Goal: Task Accomplishment & Management: Manage account settings

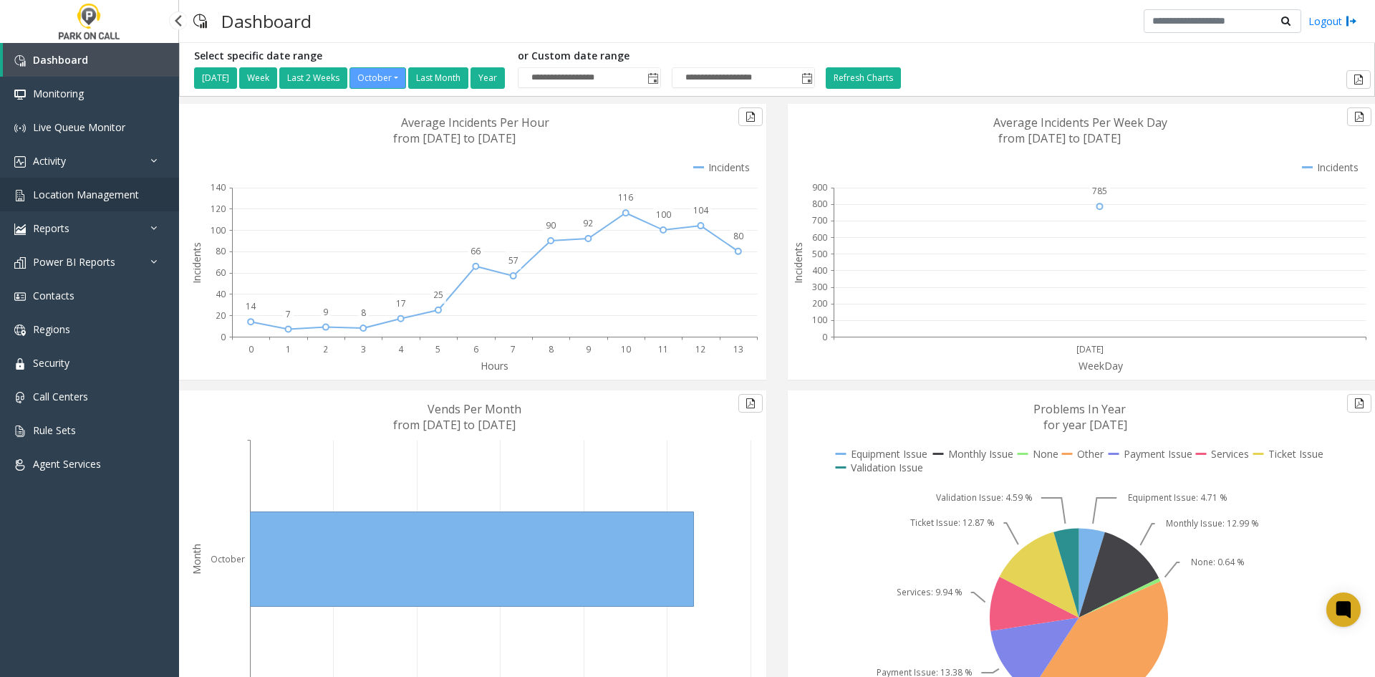
click at [93, 186] on link "Location Management" at bounding box center [89, 195] width 179 height 34
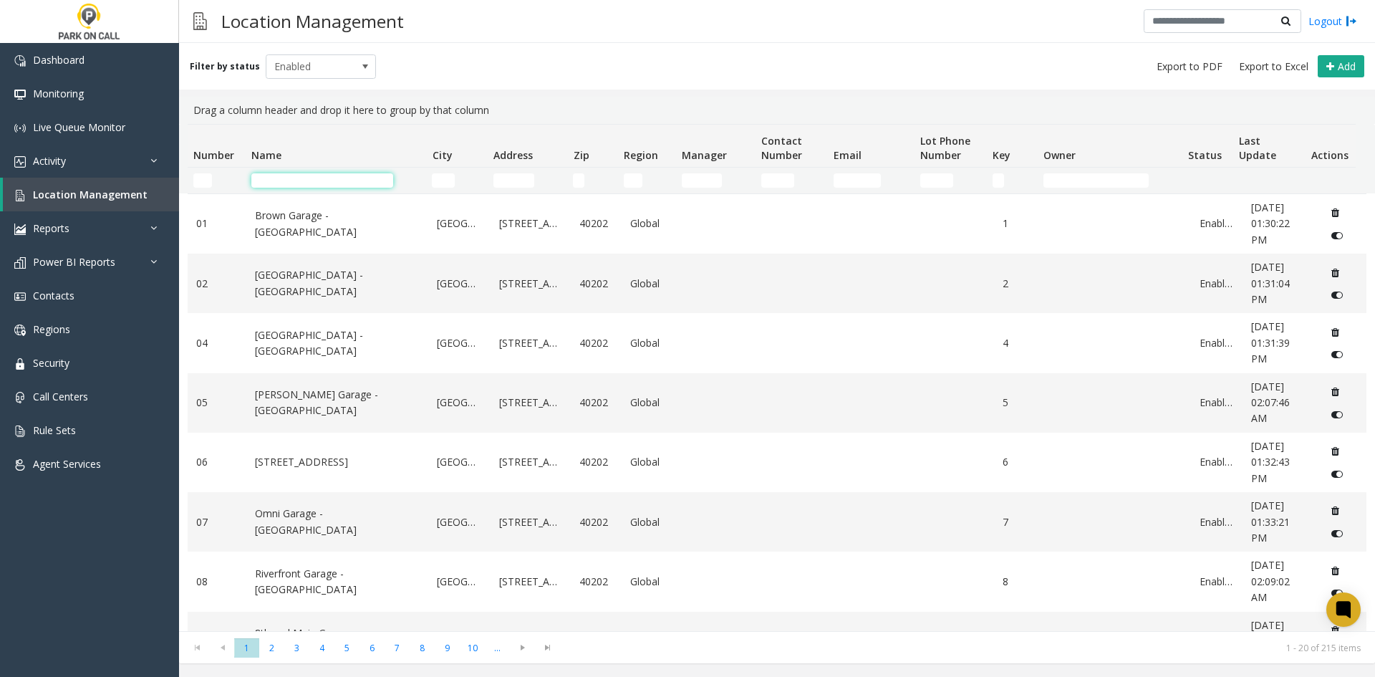
click at [303, 174] on input "Name Filter" at bounding box center [322, 180] width 142 height 14
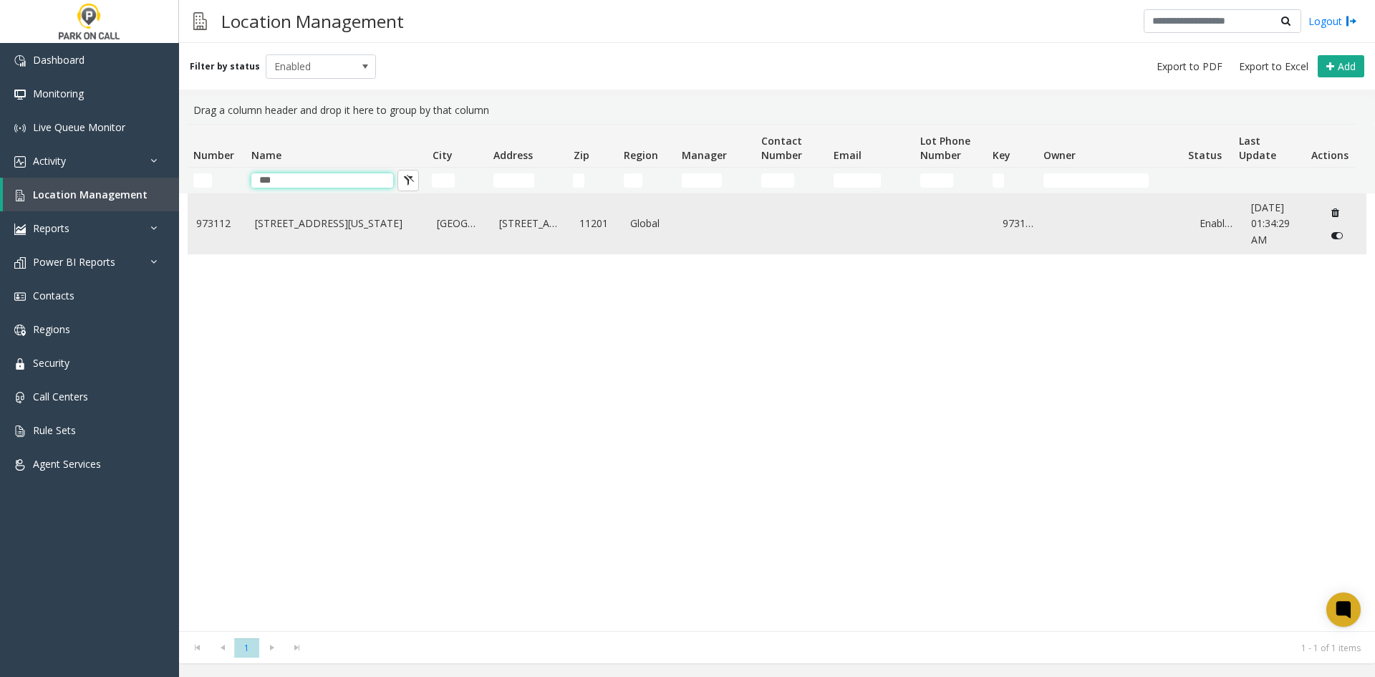
type input "***"
click at [291, 213] on td "399 Sands Street - TCP New York" at bounding box center [337, 223] width 183 height 59
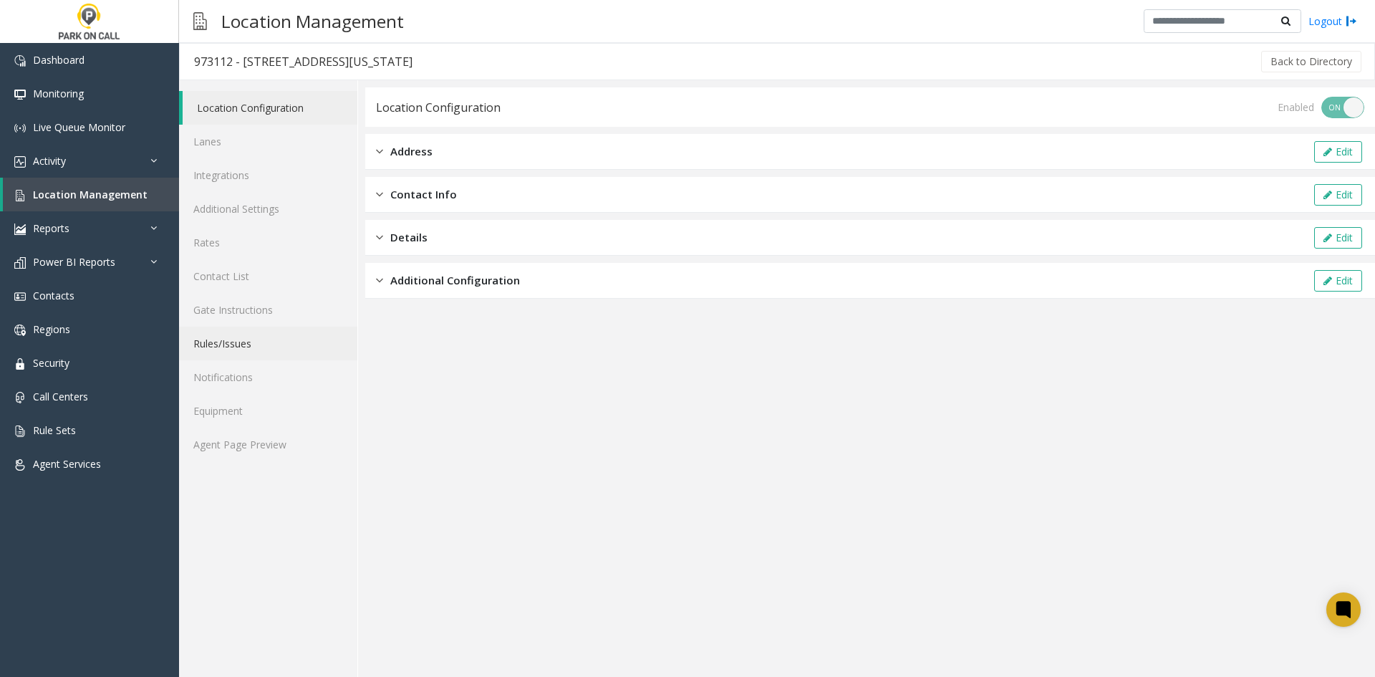
click at [233, 331] on link "Rules/Issues" at bounding box center [268, 344] width 178 height 34
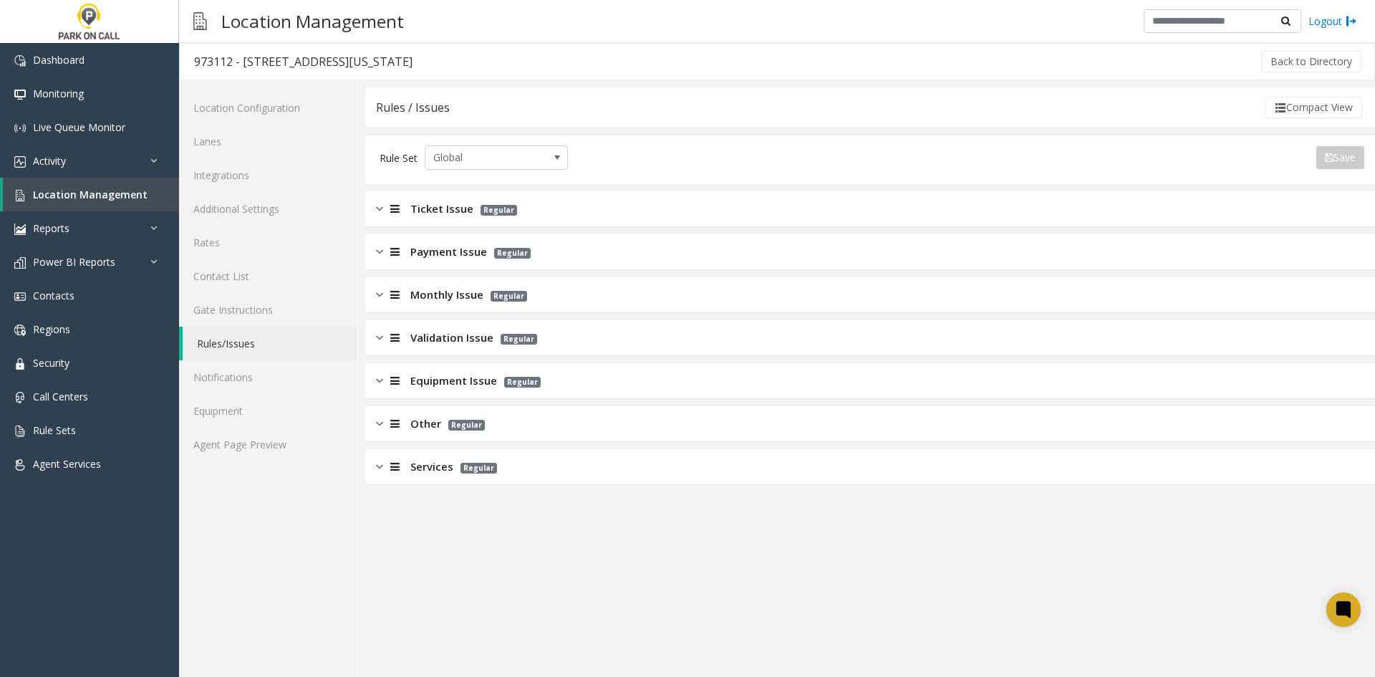
click at [455, 218] on div "Ticket Issue Regular" at bounding box center [870, 209] width 1010 height 36
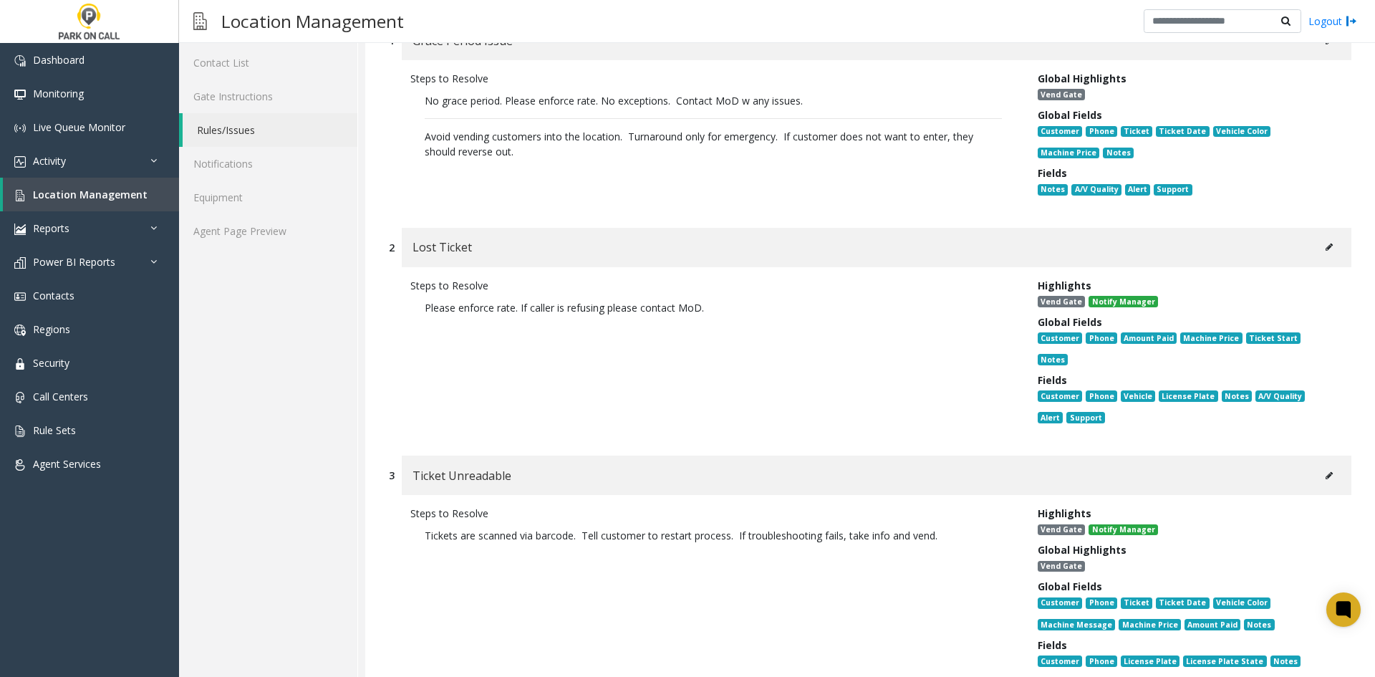
scroll to position [215, 0]
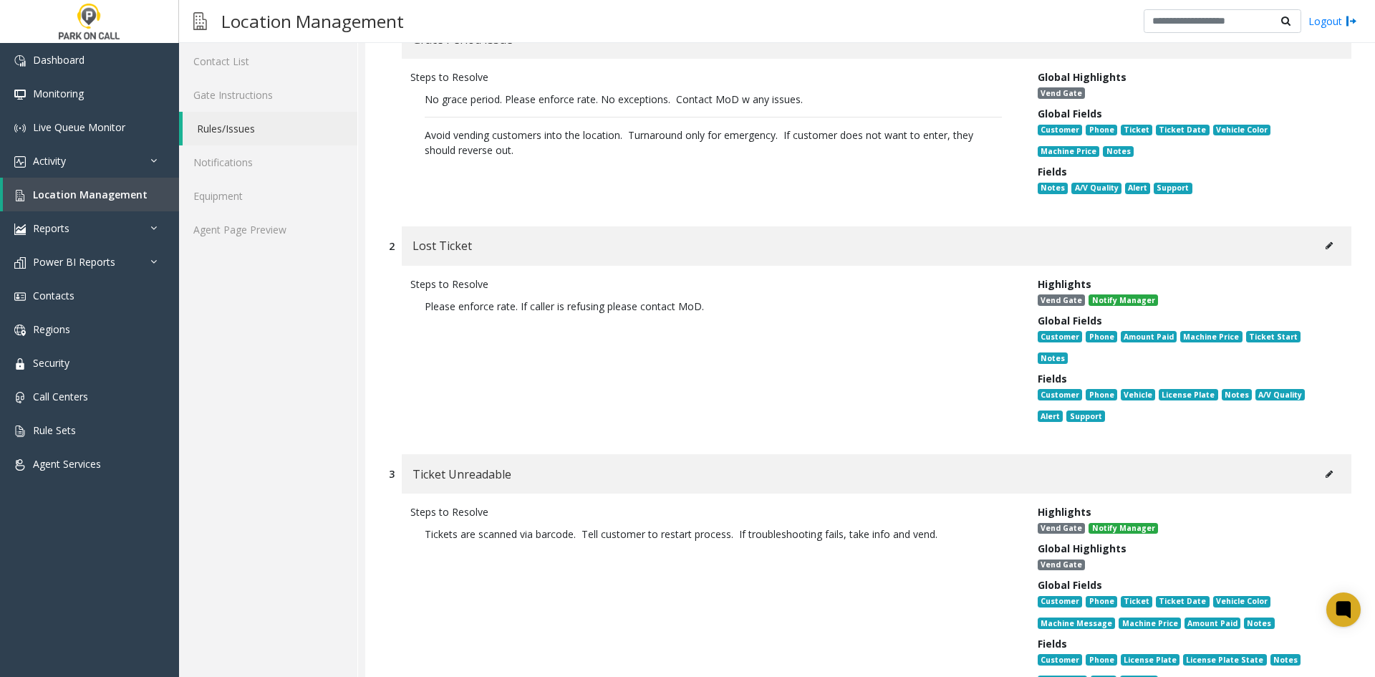
click at [1320, 252] on button at bounding box center [1329, 245] width 23 height 21
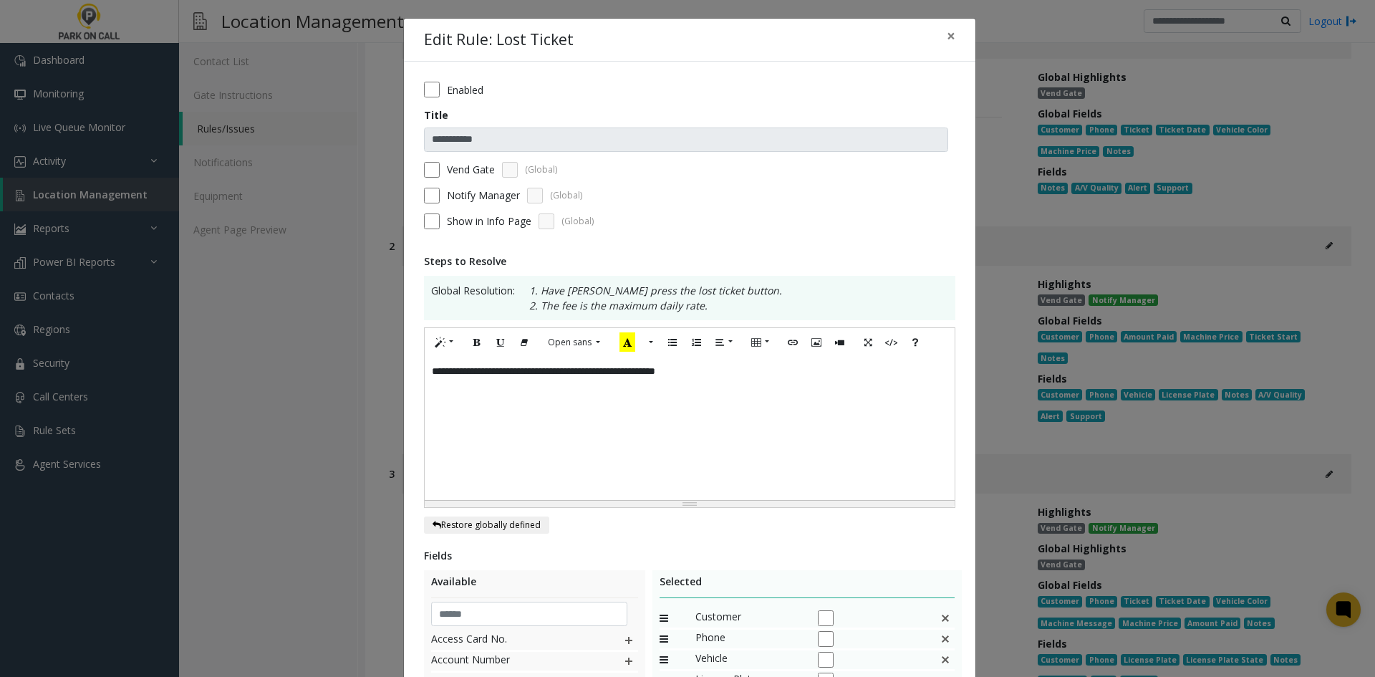
click at [762, 392] on div "**********" at bounding box center [690, 428] width 530 height 143
click at [566, 416] on div "**********" at bounding box center [690, 428] width 530 height 143
drag, startPoint x: 566, startPoint y: 416, endPoint x: 391, endPoint y: 431, distance: 175.4
click at [387, 432] on div "**********" at bounding box center [687, 338] width 1375 height 677
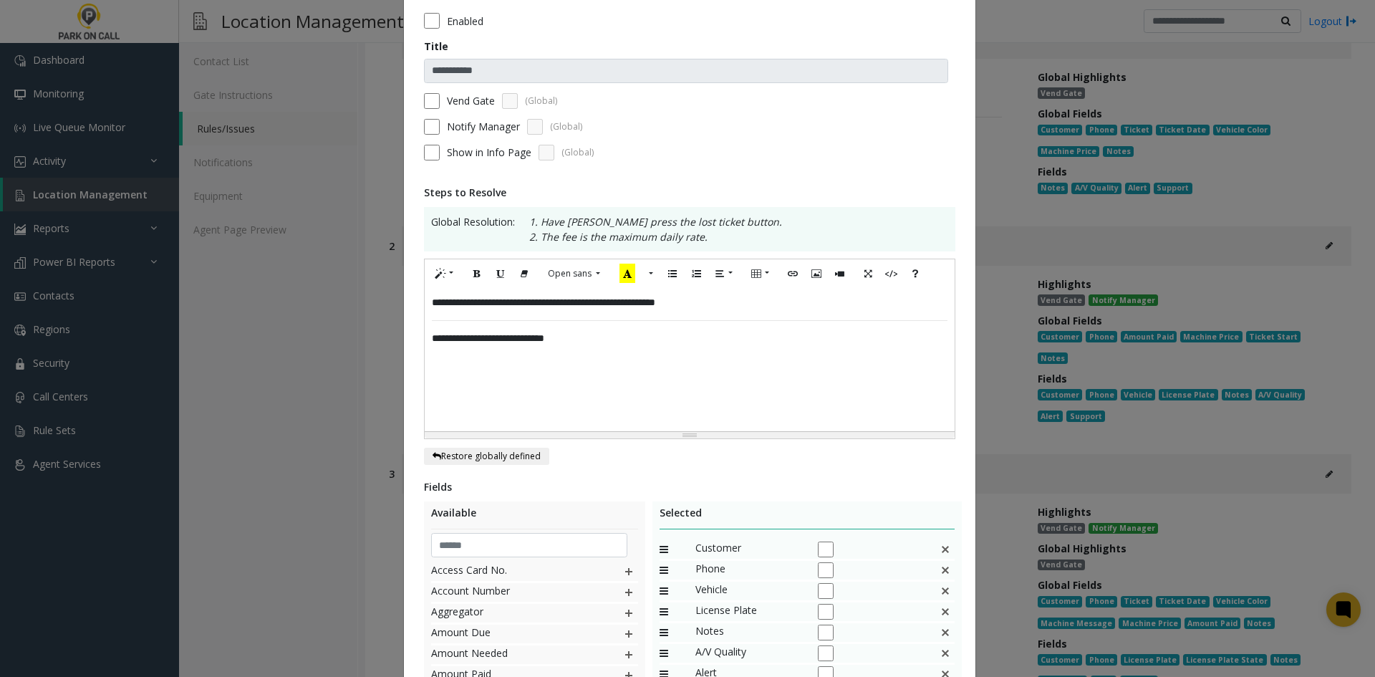
scroll to position [279, 0]
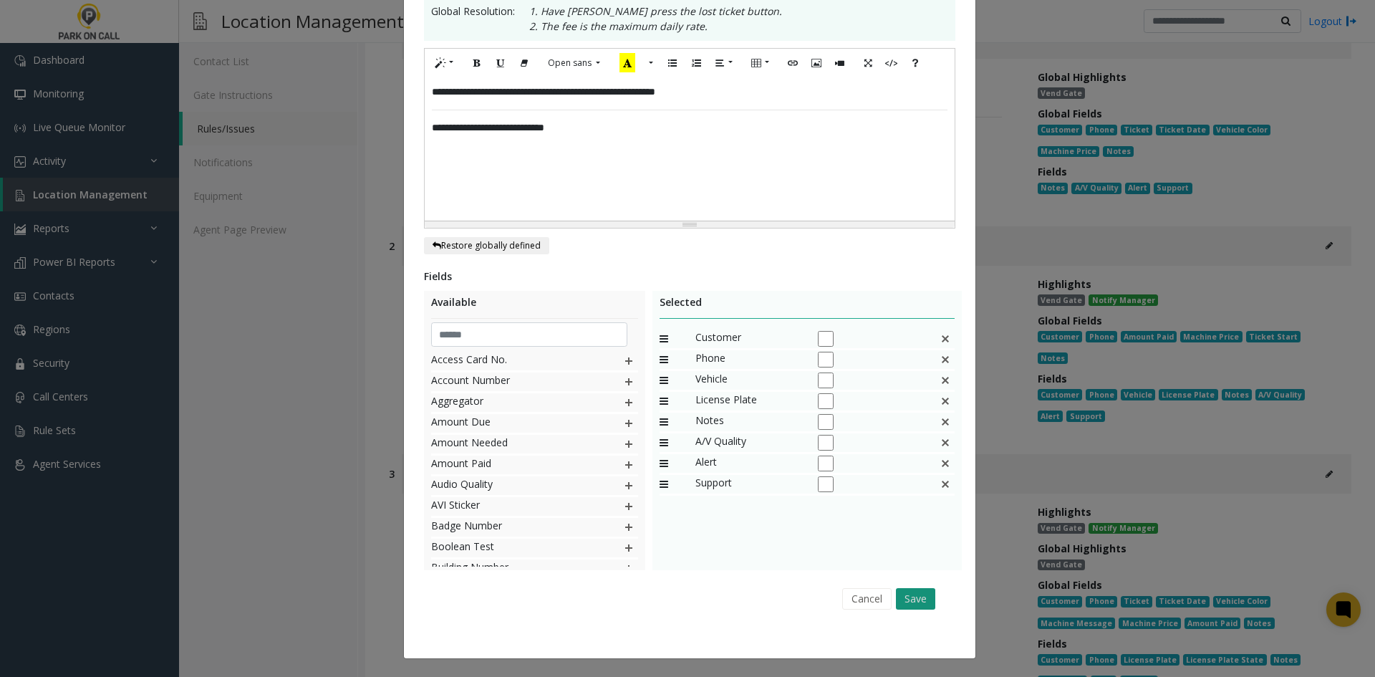
click at [924, 600] on button "Save" at bounding box center [915, 598] width 39 height 21
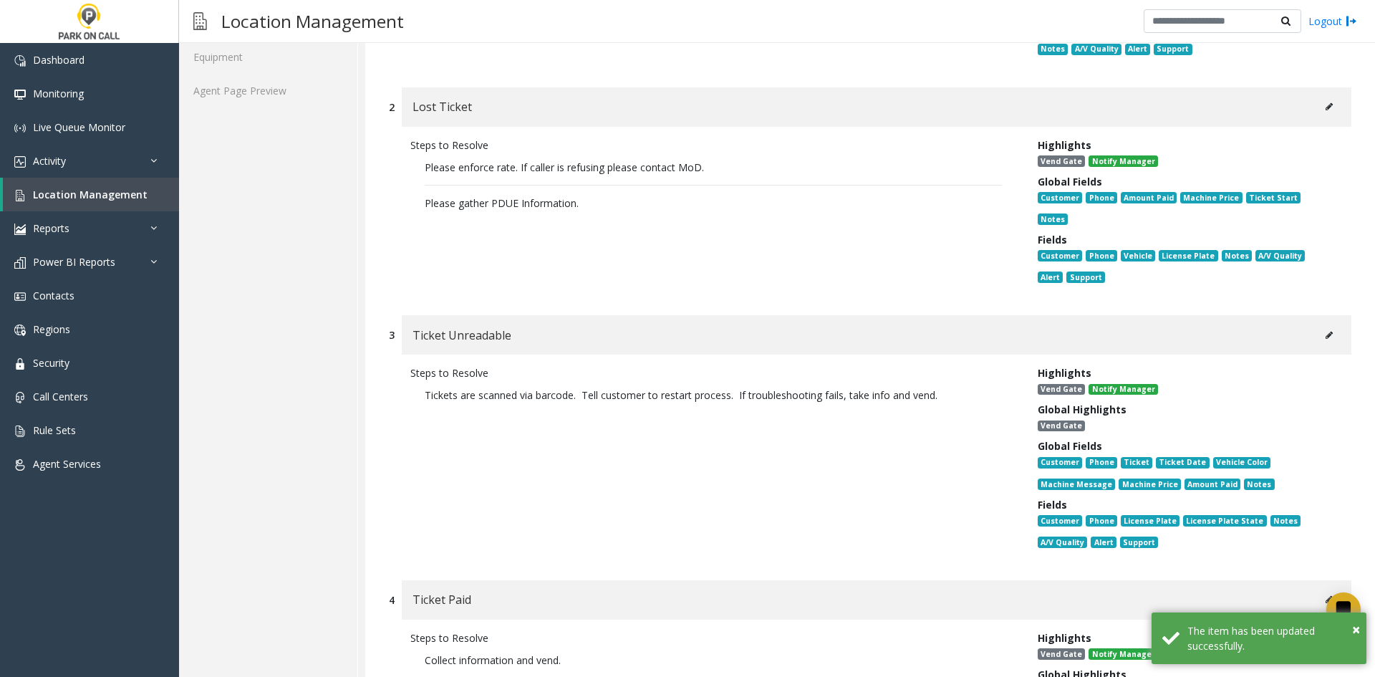
scroll to position [358, 0]
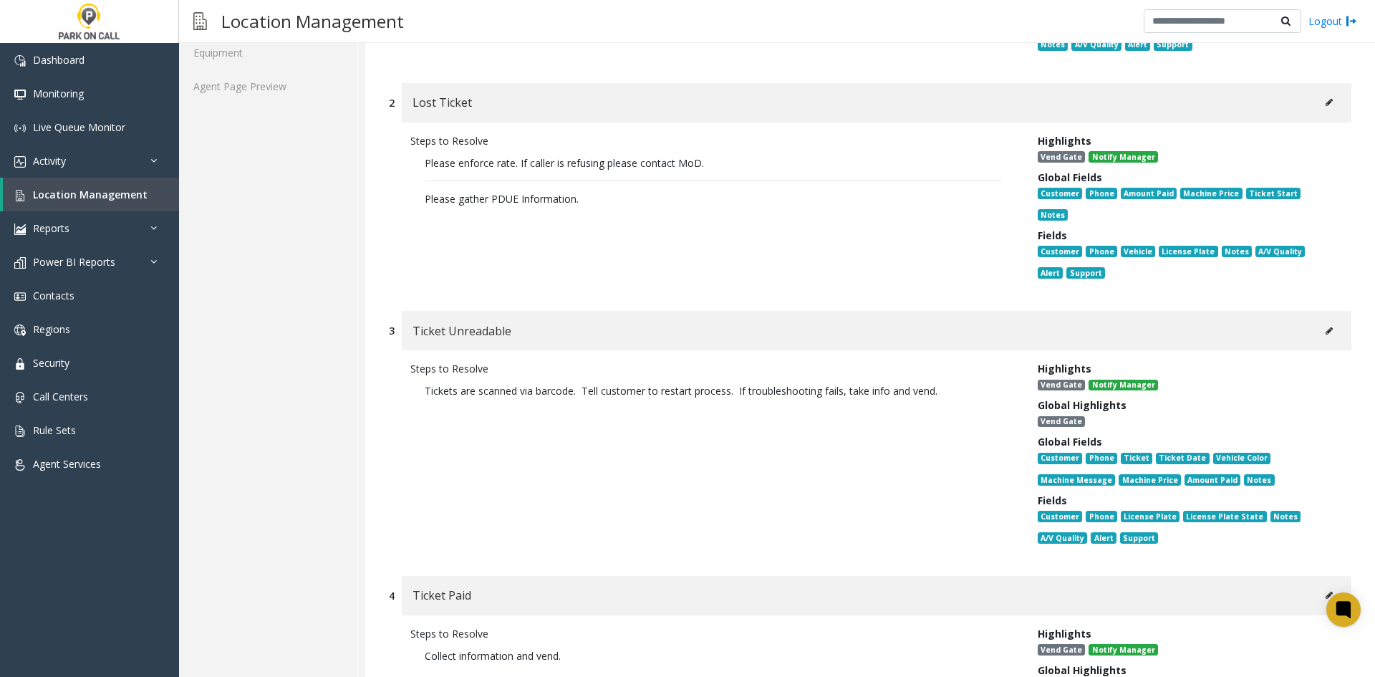
click at [1330, 311] on div "Ticket Unreadable" at bounding box center [877, 330] width 950 height 39
click at [1325, 320] on button at bounding box center [1329, 330] width 23 height 21
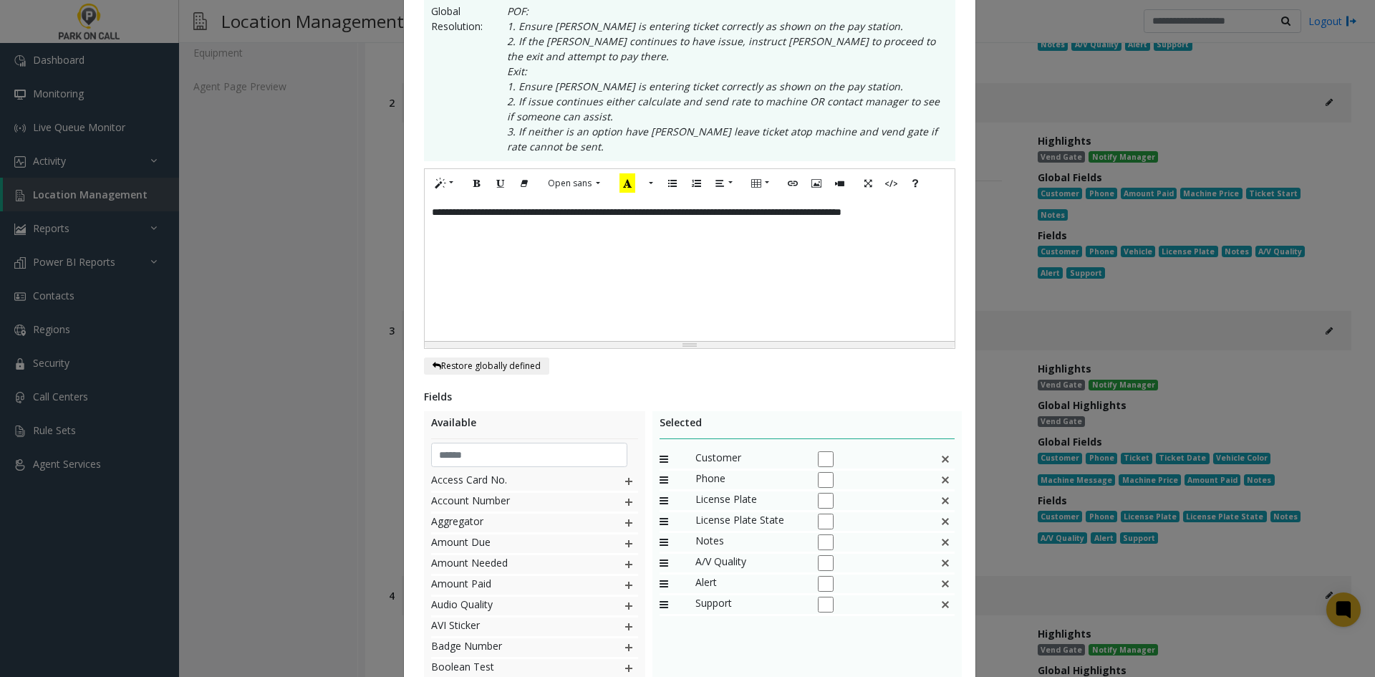
scroll to position [0, 0]
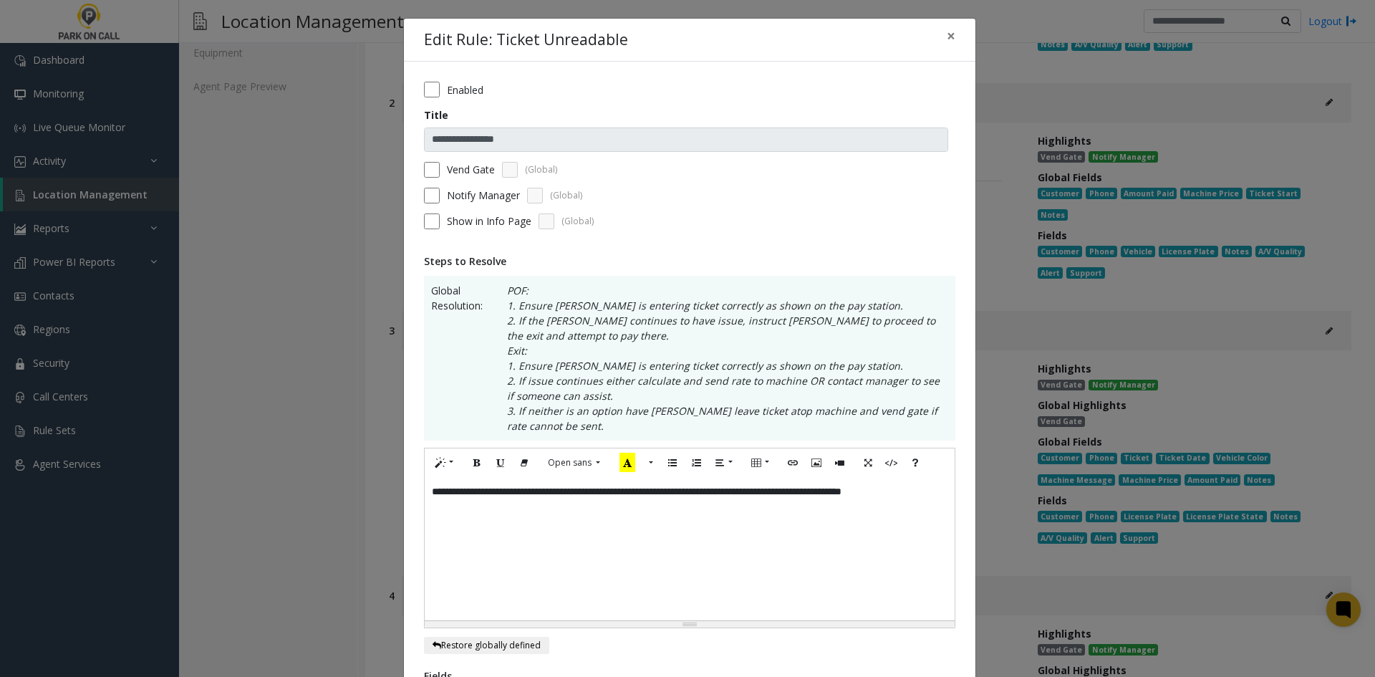
click at [850, 493] on div "**********" at bounding box center [690, 548] width 530 height 143
drag, startPoint x: 850, startPoint y: 493, endPoint x: 957, endPoint y: 516, distance: 109.3
click at [957, 516] on div "**********" at bounding box center [690, 560] width 572 height 996
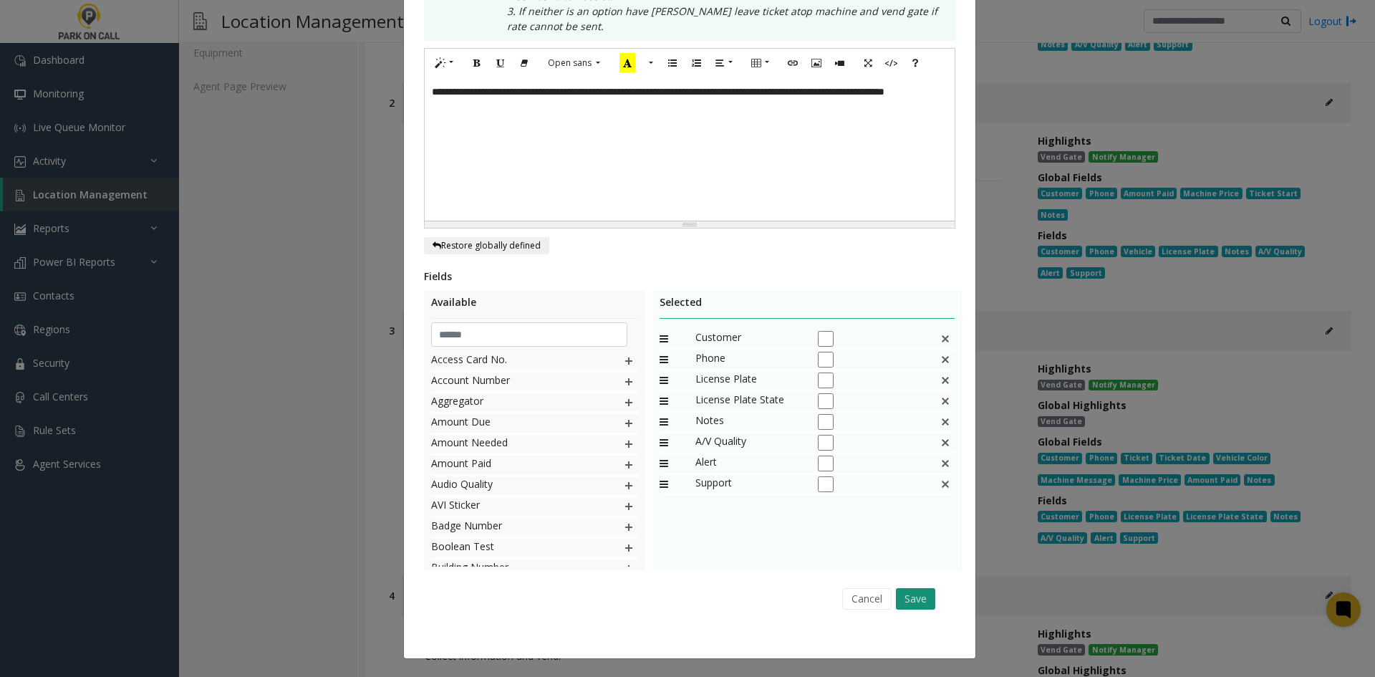
click at [904, 592] on button "Save" at bounding box center [915, 598] width 39 height 21
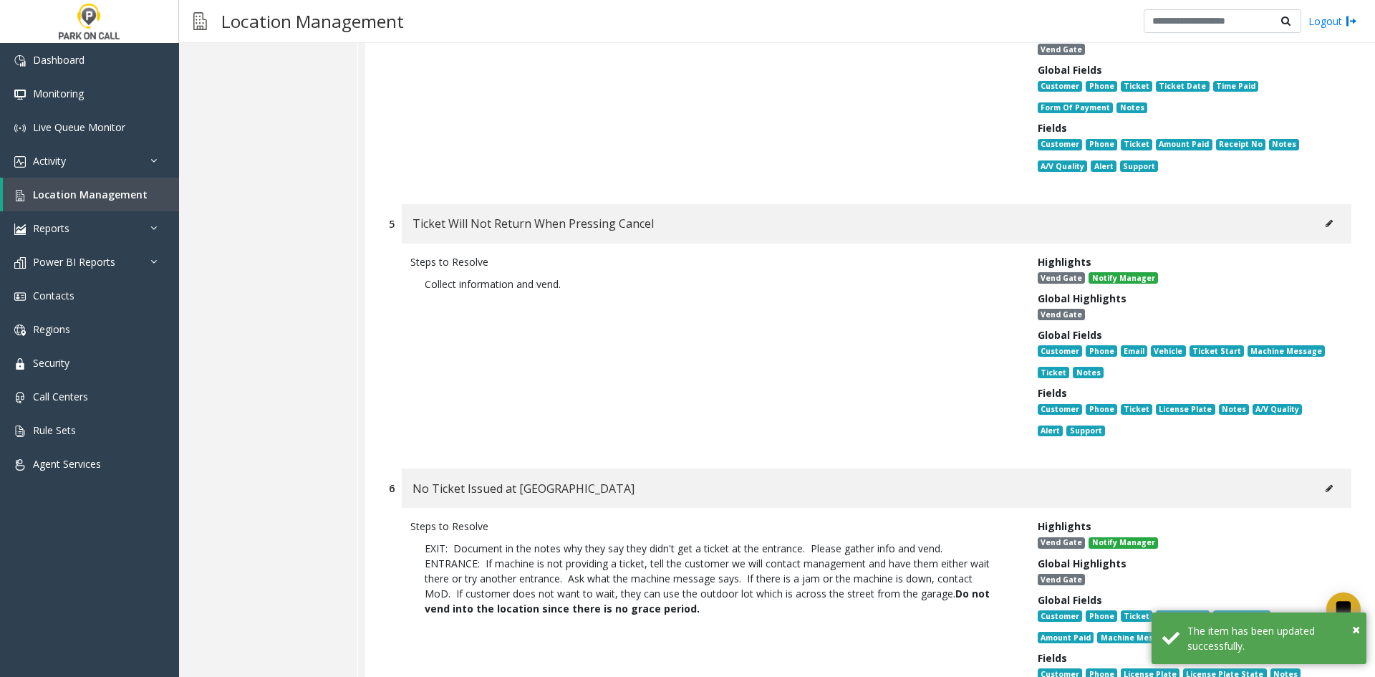
scroll to position [1074, 0]
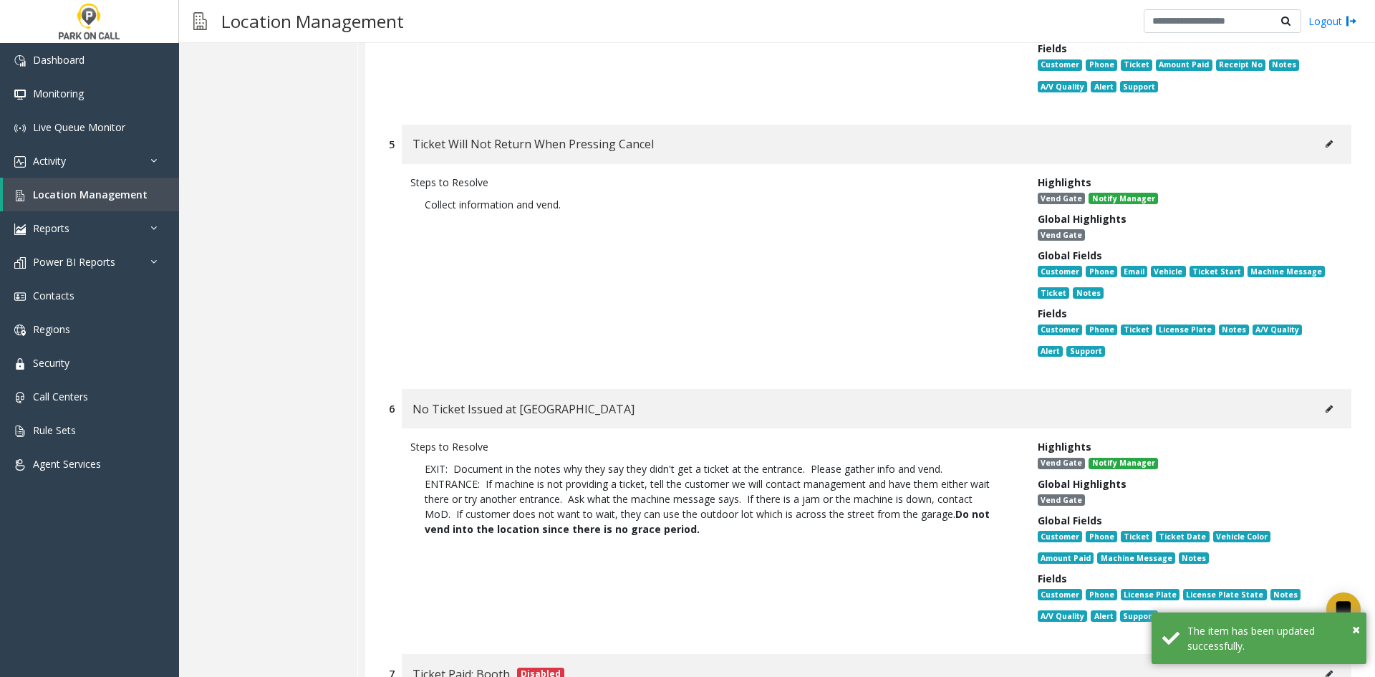
click at [1304, 125] on div "Ticket Will Not Return When Pressing Cancel" at bounding box center [877, 144] width 950 height 39
click at [1318, 133] on button at bounding box center [1329, 143] width 23 height 21
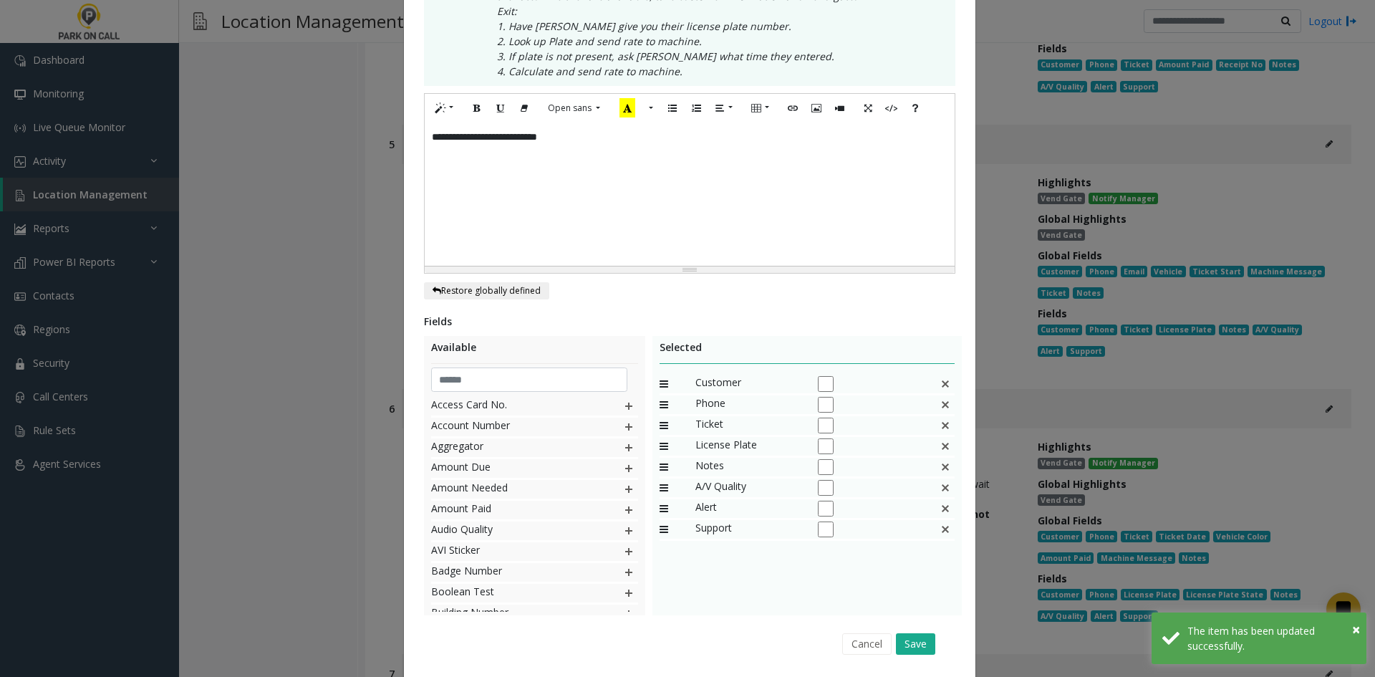
scroll to position [0, 0]
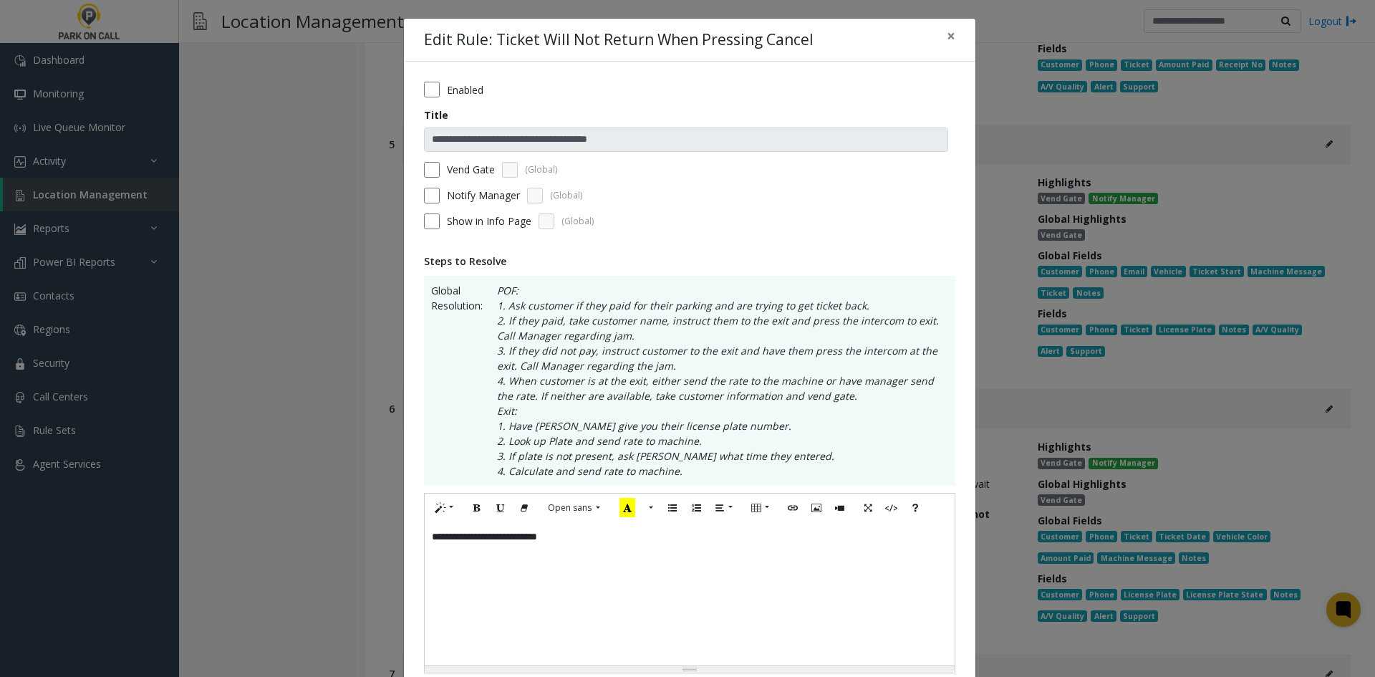
click at [431, 538] on div "**********" at bounding box center [690, 593] width 530 height 143
drag, startPoint x: 431, startPoint y: 538, endPoint x: 597, endPoint y: 544, distance: 166.3
click at [597, 544] on div "**********" at bounding box center [690, 593] width 530 height 143
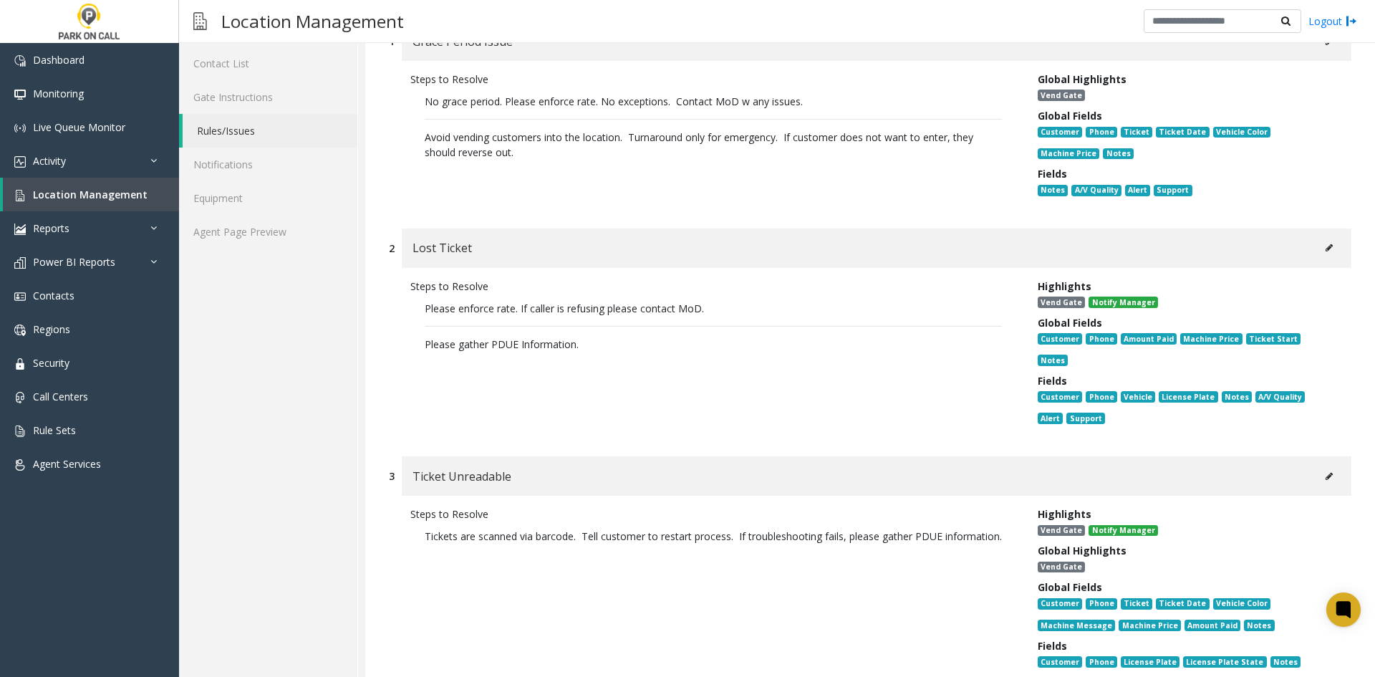
scroll to position [215, 0]
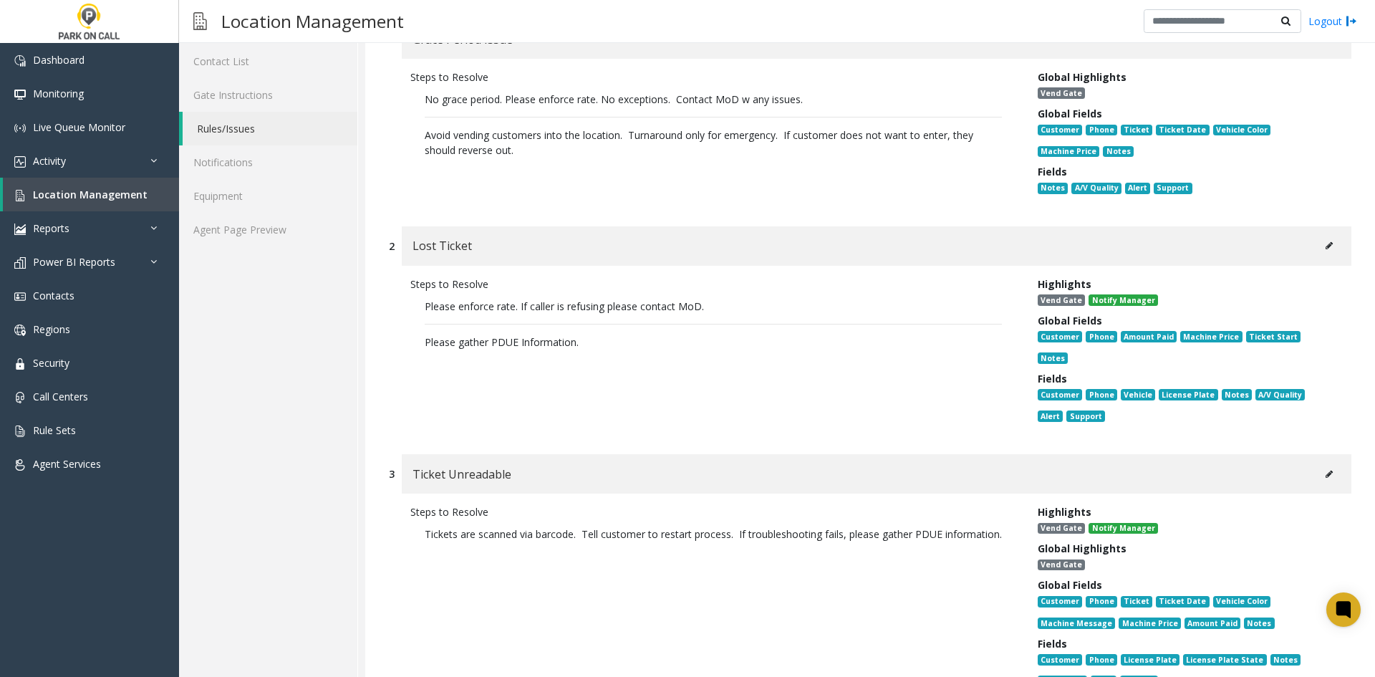
click at [1318, 239] on button at bounding box center [1329, 245] width 23 height 21
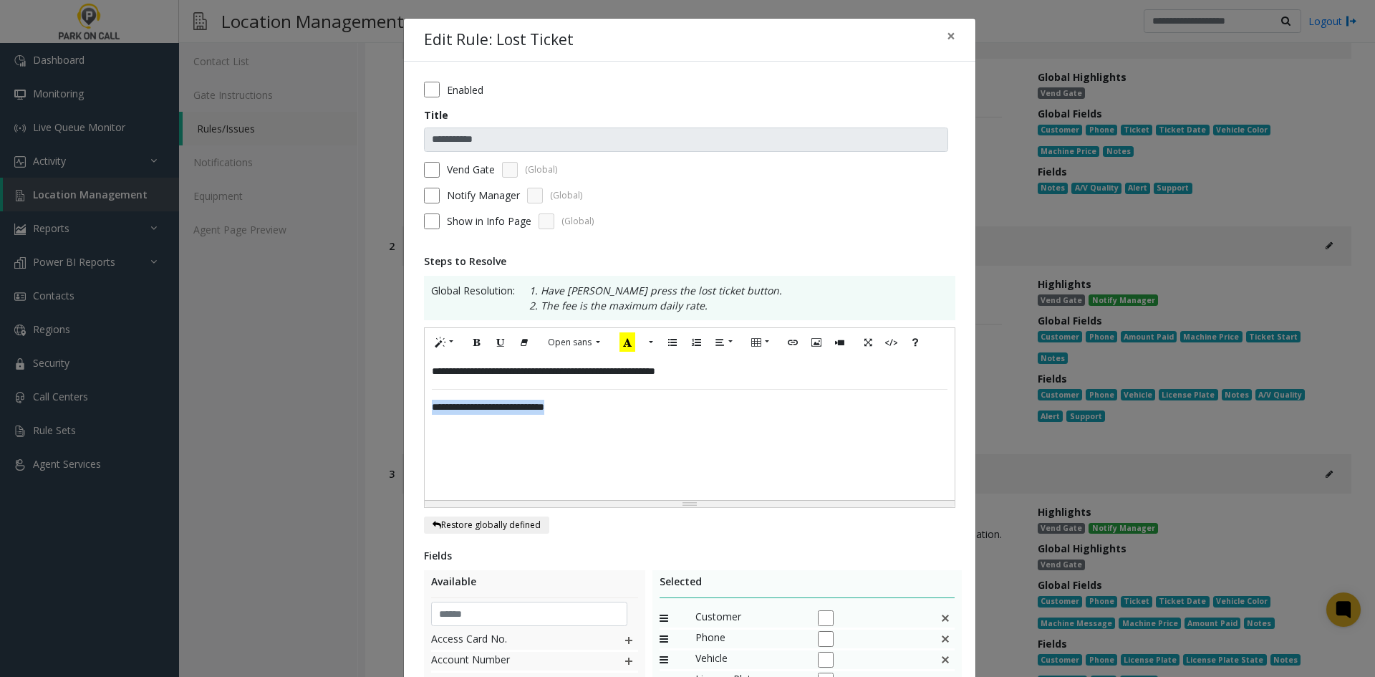
drag, startPoint x: 612, startPoint y: 400, endPoint x: 398, endPoint y: 415, distance: 214.7
click at [404, 415] on div "**********" at bounding box center [690, 500] width 572 height 876
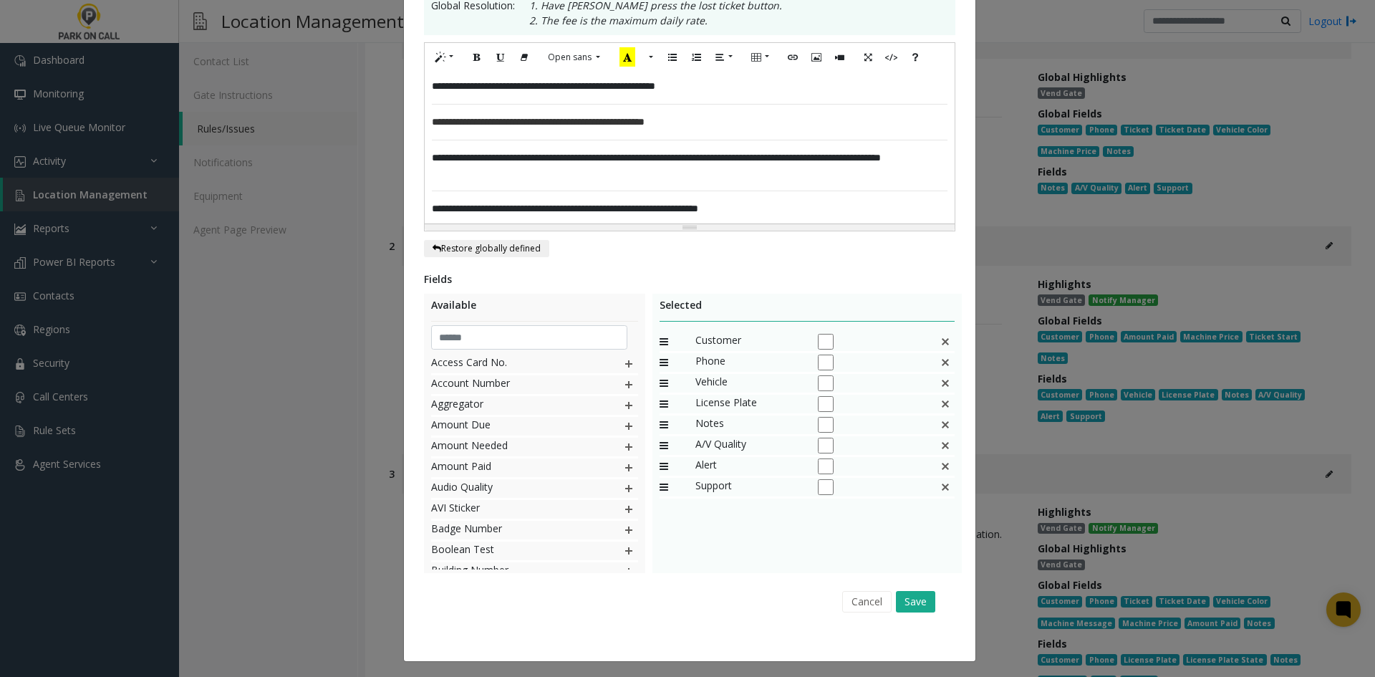
scroll to position [288, 0]
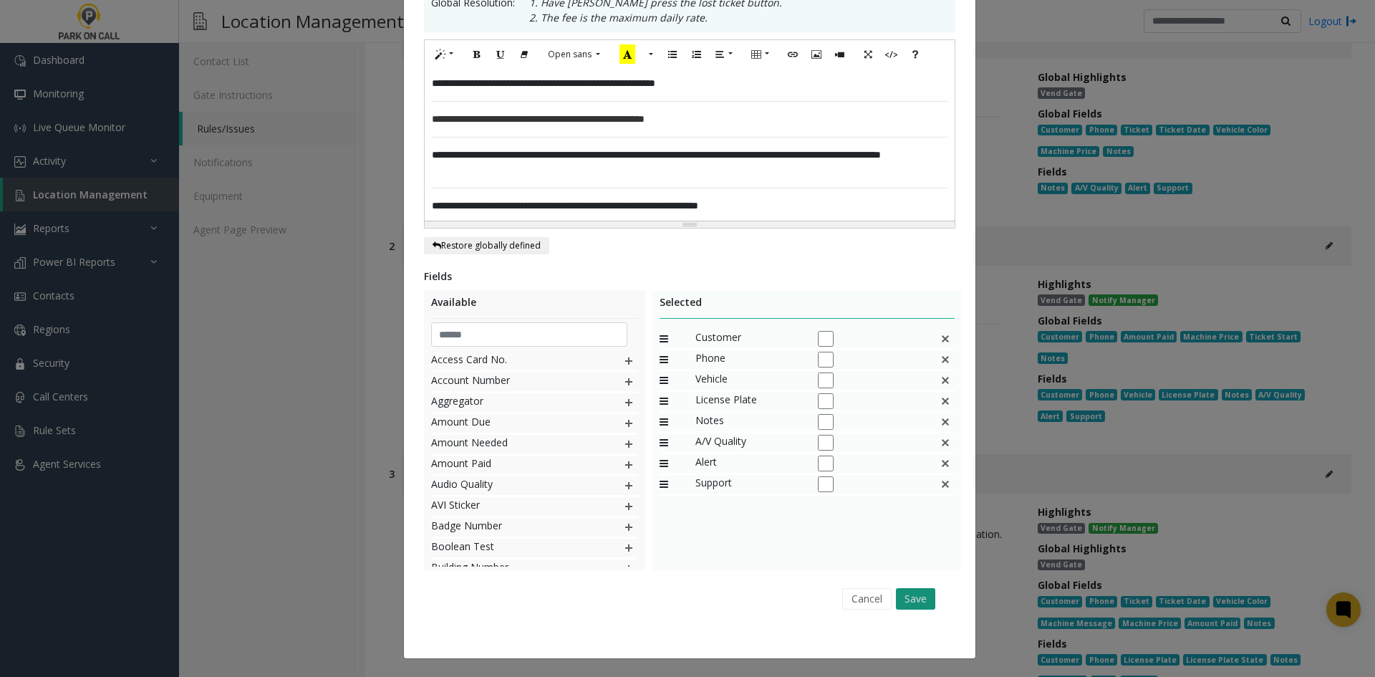
click at [900, 594] on button "Save" at bounding box center [915, 598] width 39 height 21
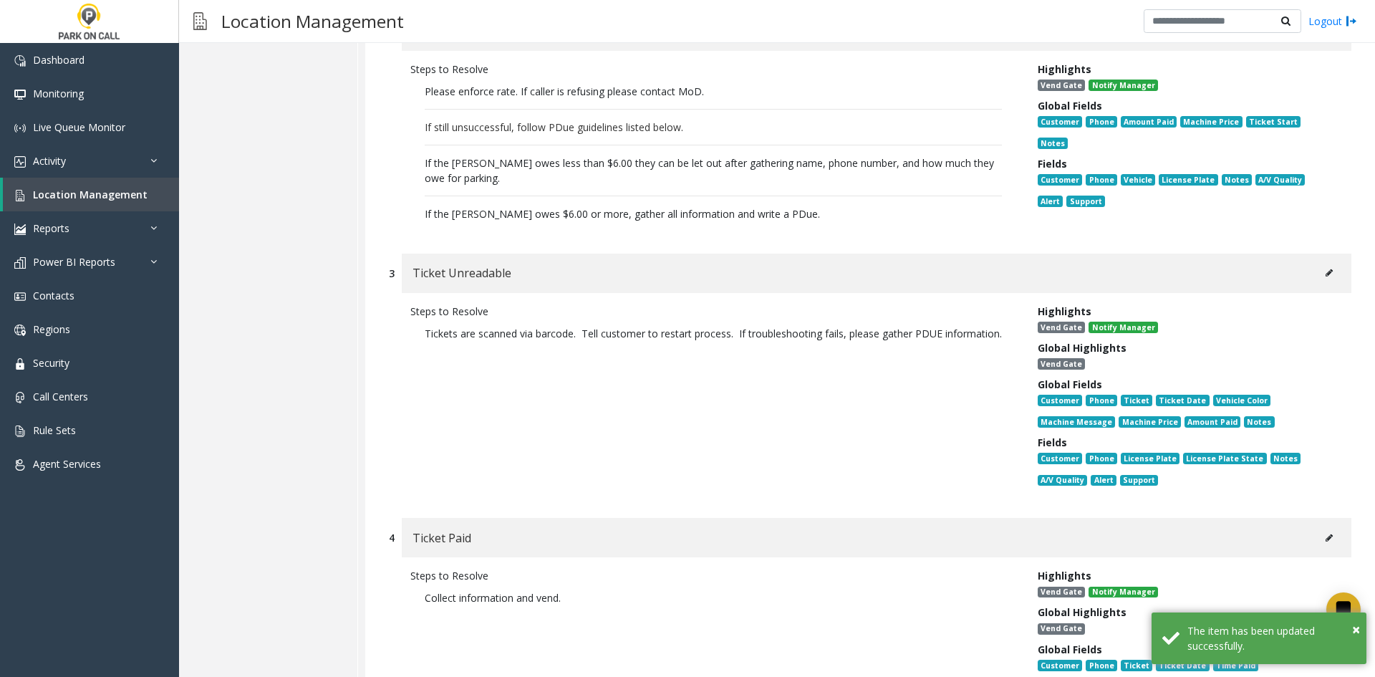
scroll to position [501, 0]
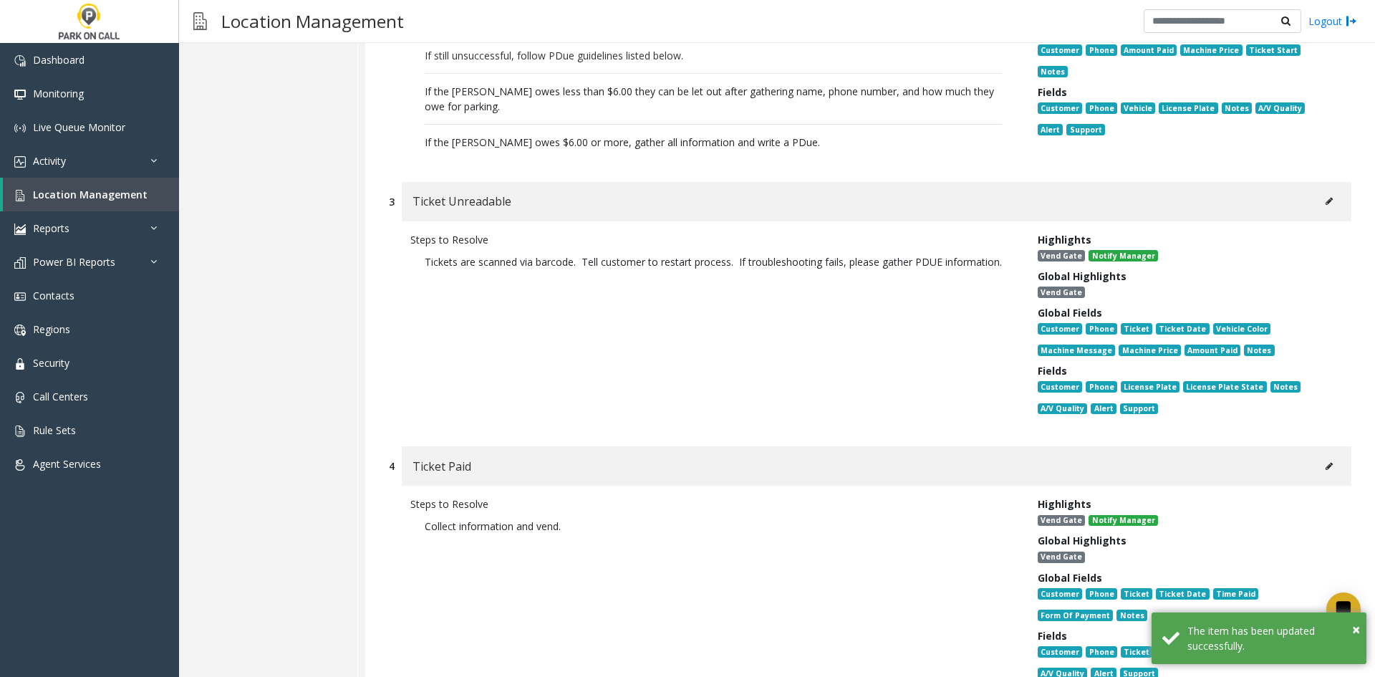
click at [1325, 200] on button at bounding box center [1329, 201] width 23 height 21
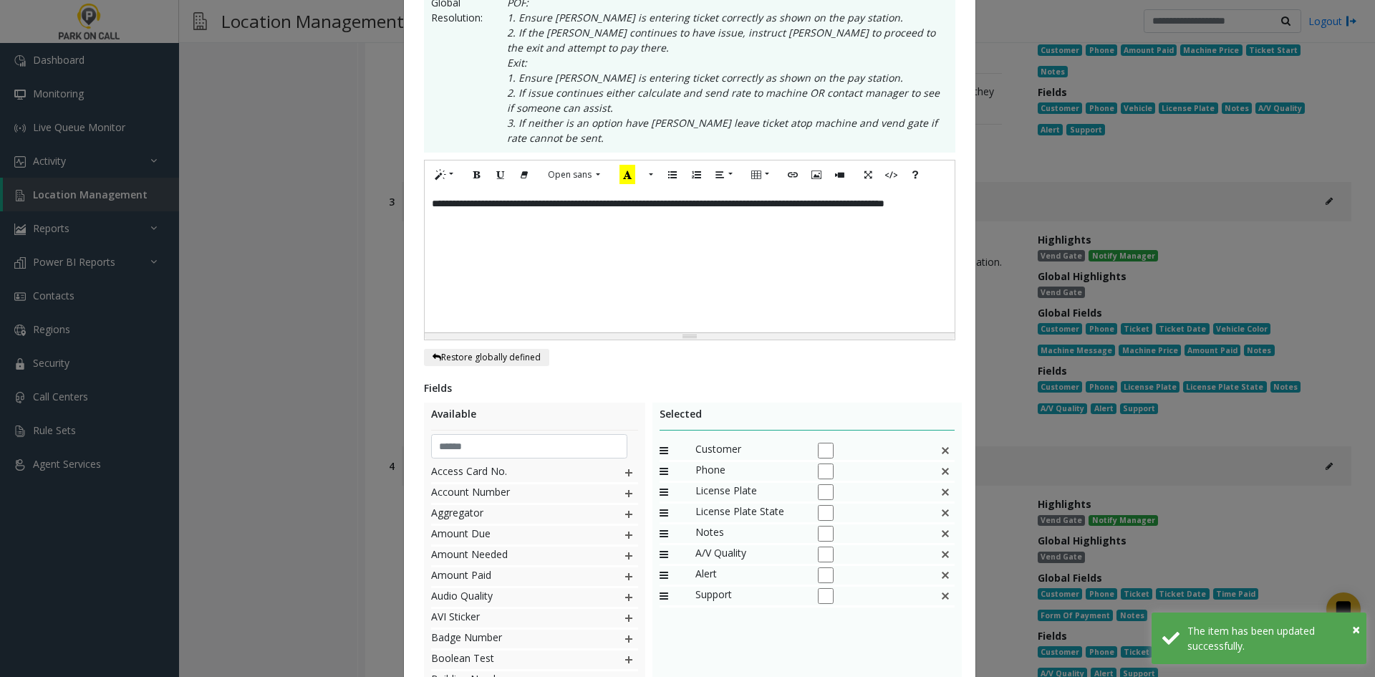
scroll to position [0, 0]
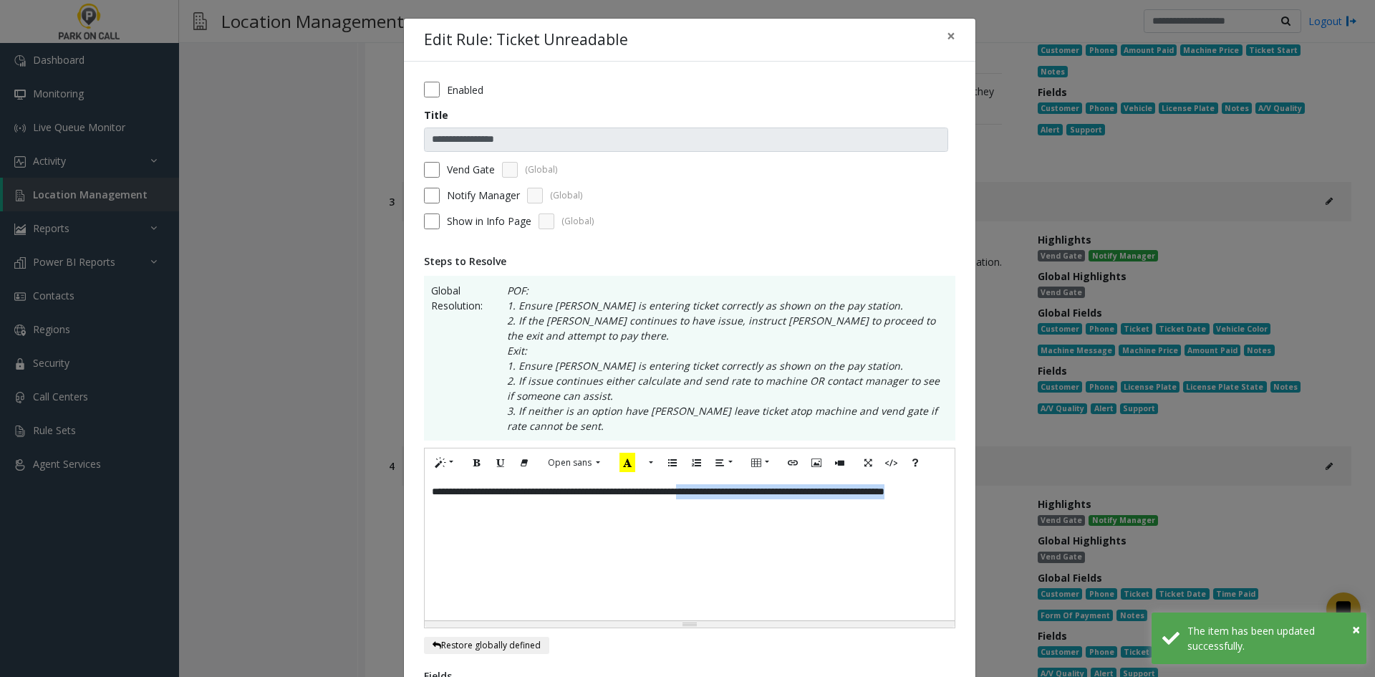
drag, startPoint x: 784, startPoint y: 532, endPoint x: 737, endPoint y: 490, distance: 63.4
click at [737, 490] on div "**********" at bounding box center [690, 548] width 530 height 143
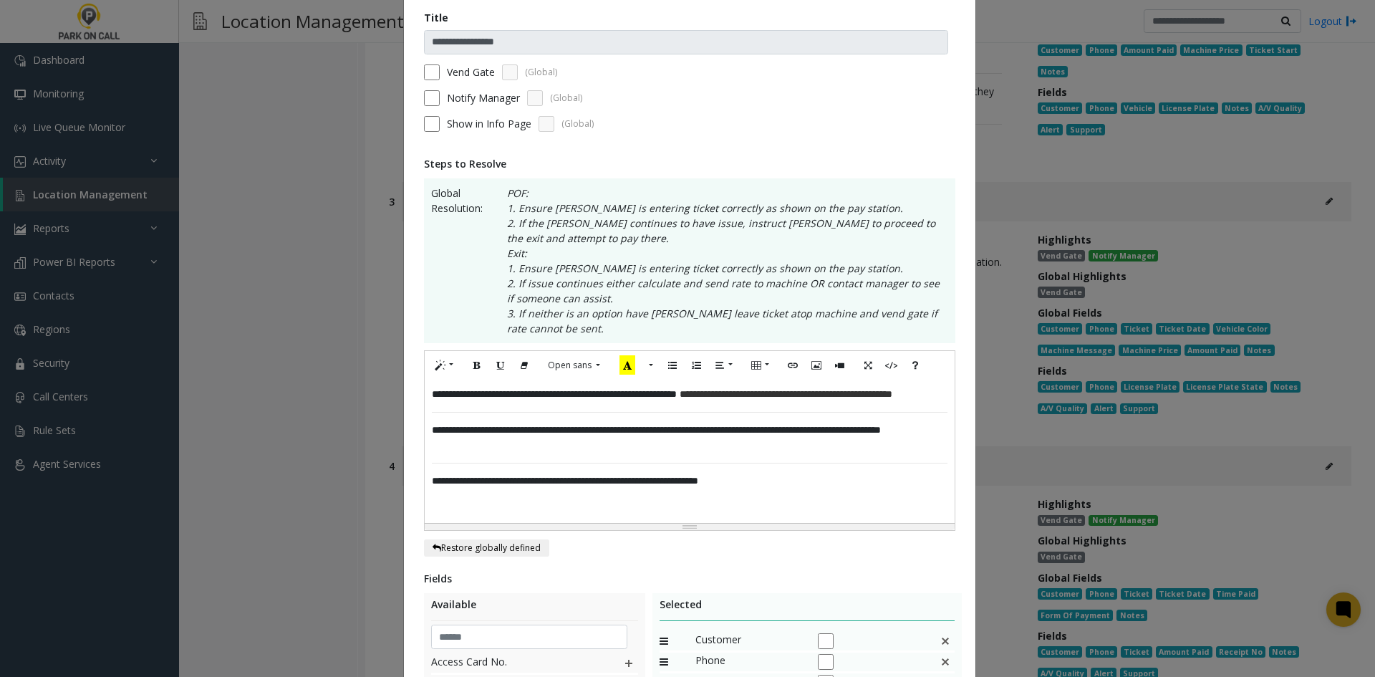
scroll to position [400, 0]
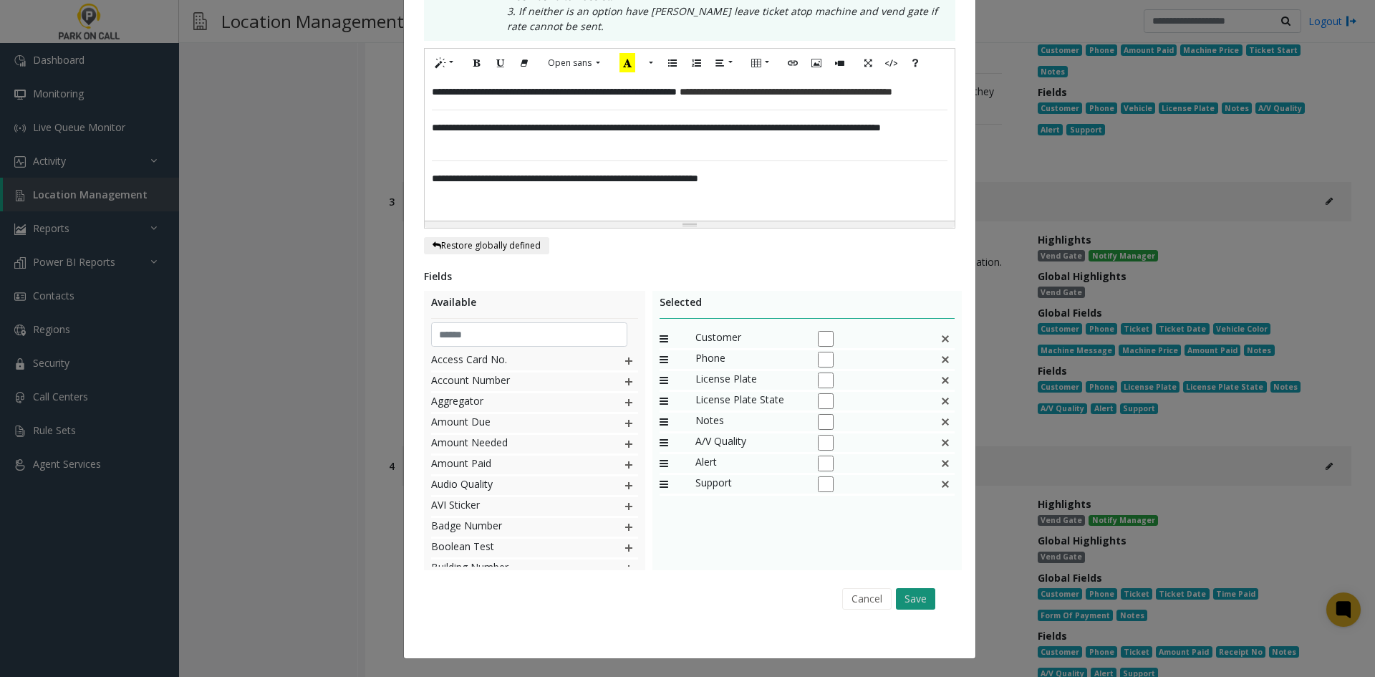
click at [908, 599] on button "Save" at bounding box center [915, 598] width 39 height 21
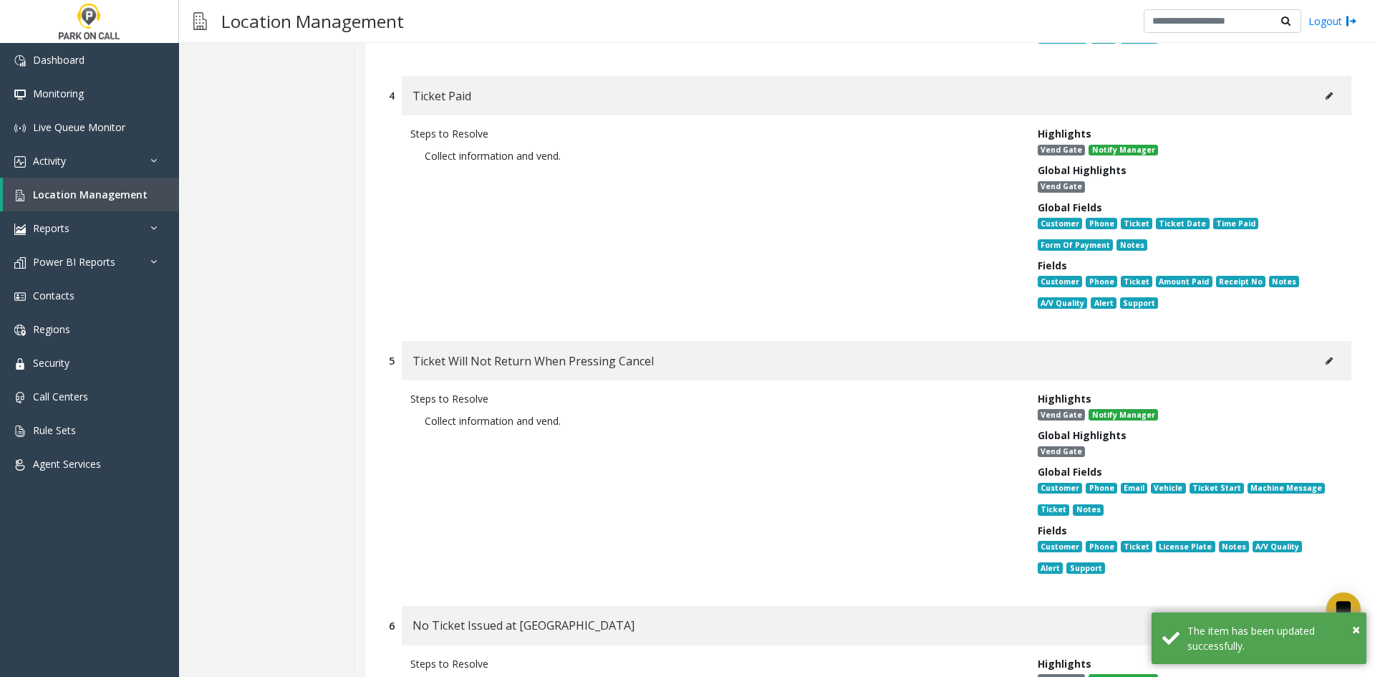
scroll to position [1074, 0]
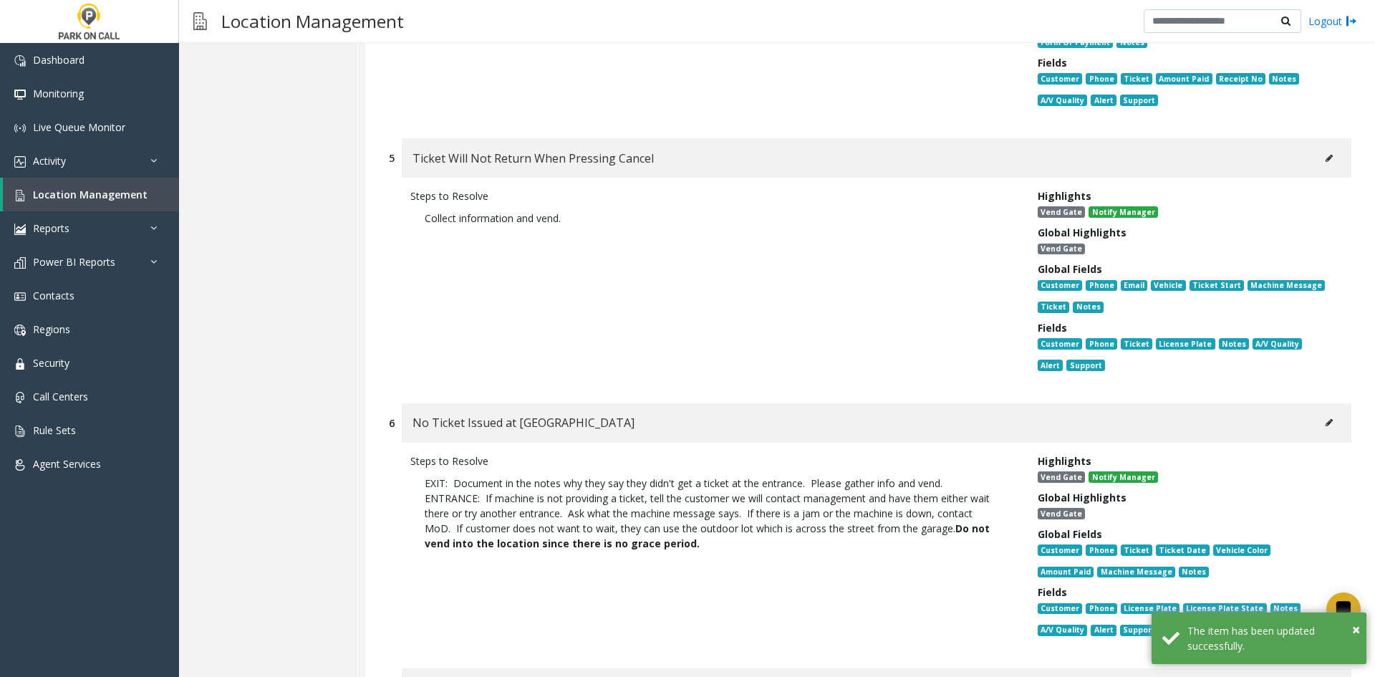
click at [1318, 164] on button at bounding box center [1329, 158] width 23 height 21
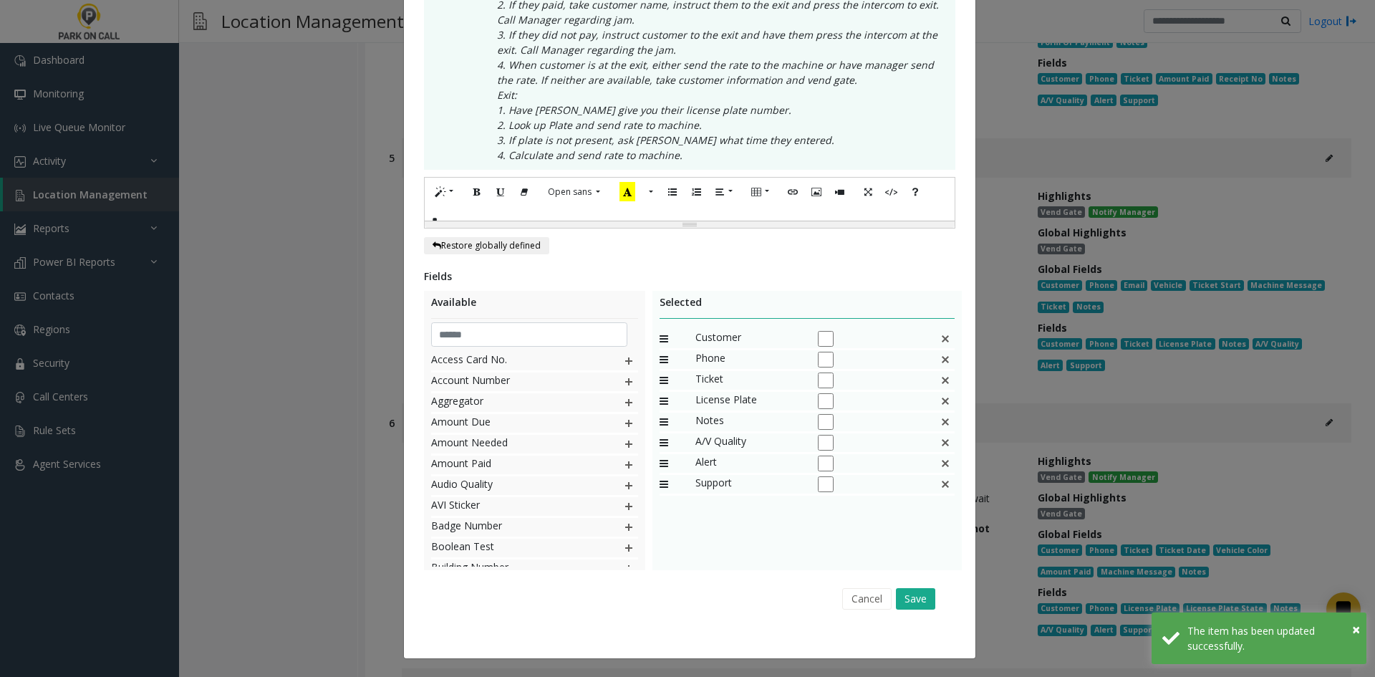
scroll to position [0, 0]
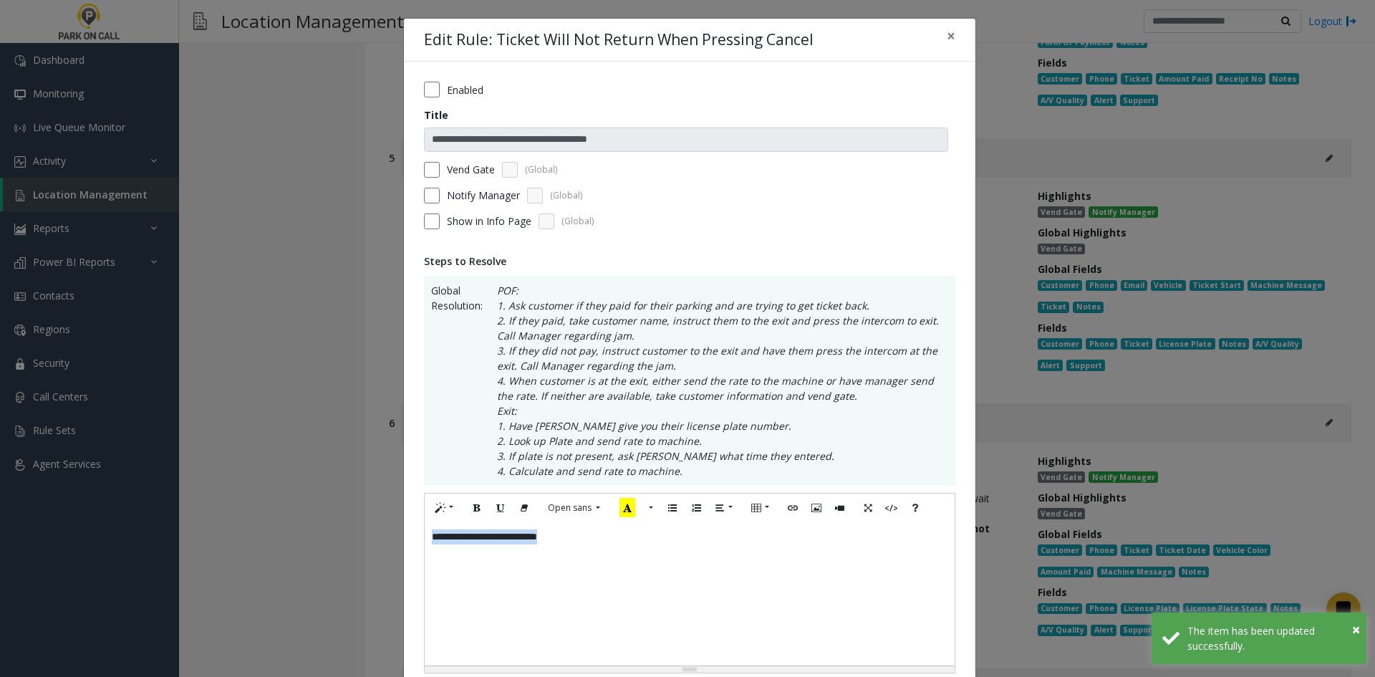
drag, startPoint x: 643, startPoint y: 563, endPoint x: 338, endPoint y: 565, distance: 305.1
click at [338, 565] on div "**********" at bounding box center [687, 338] width 1375 height 677
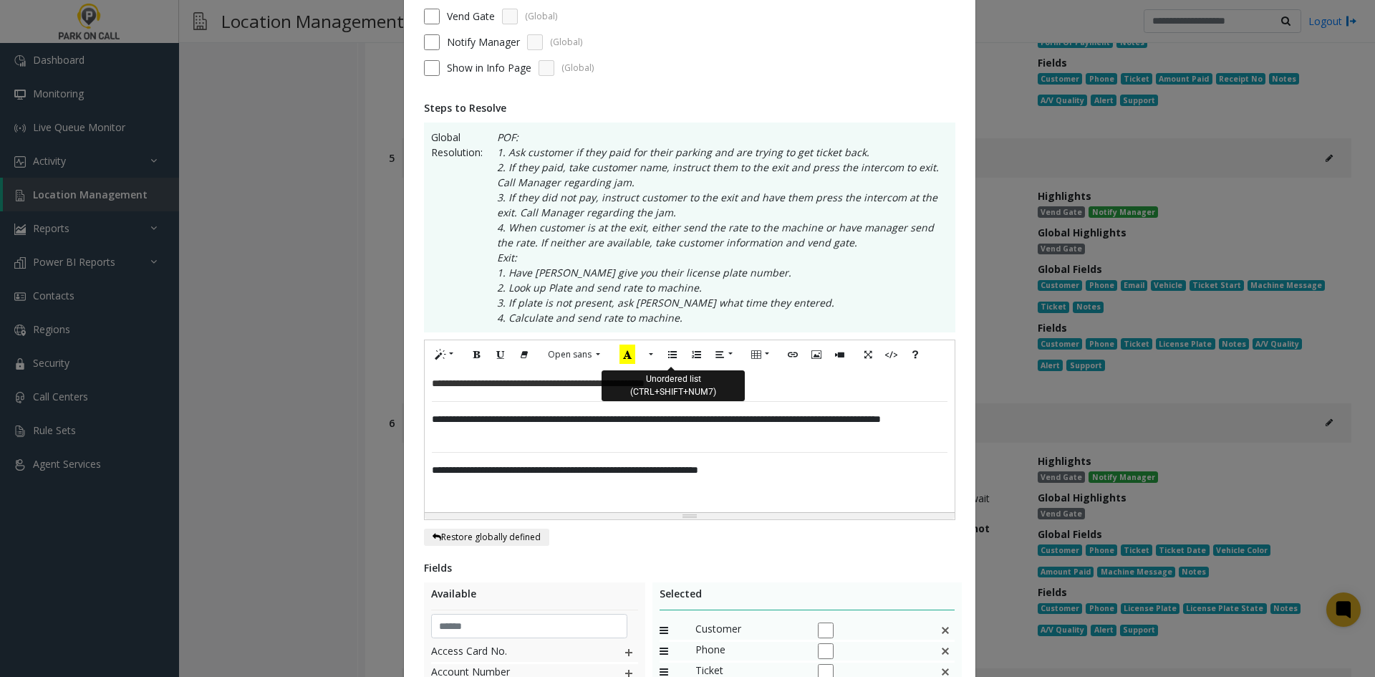
scroll to position [445, 0]
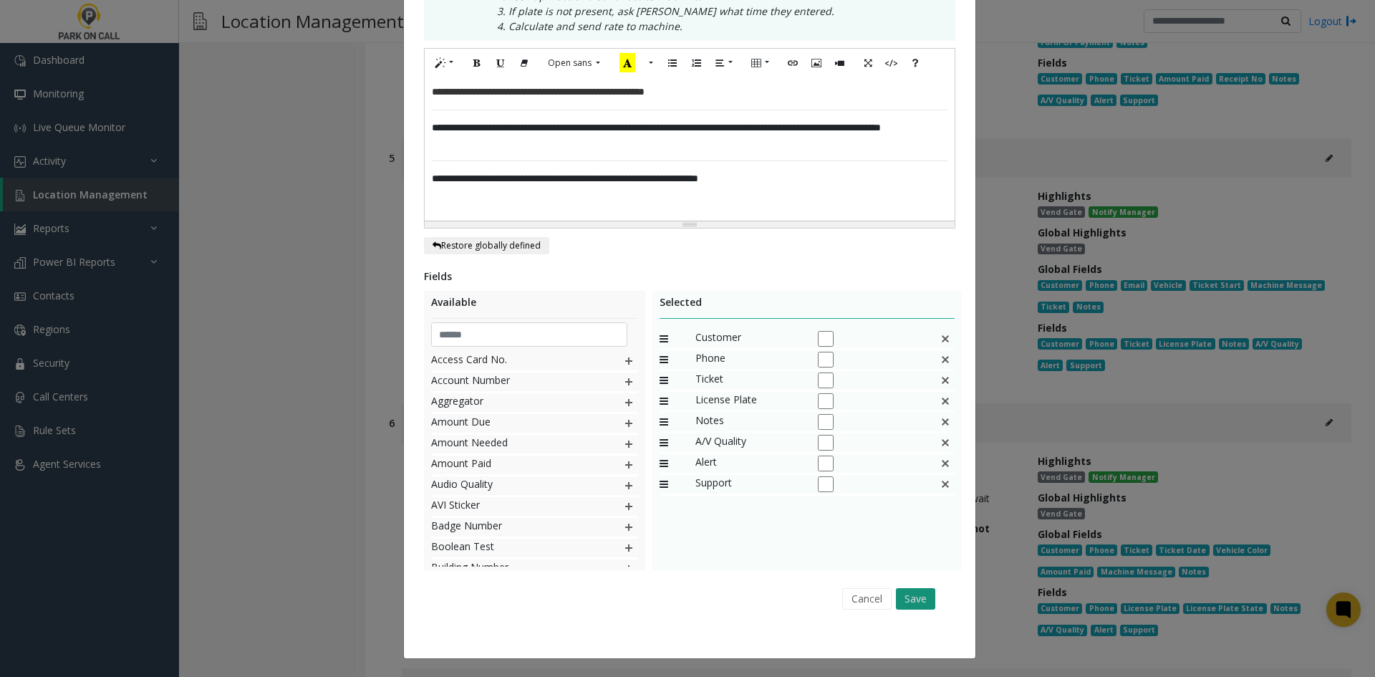
click at [905, 594] on button "Save" at bounding box center [915, 598] width 39 height 21
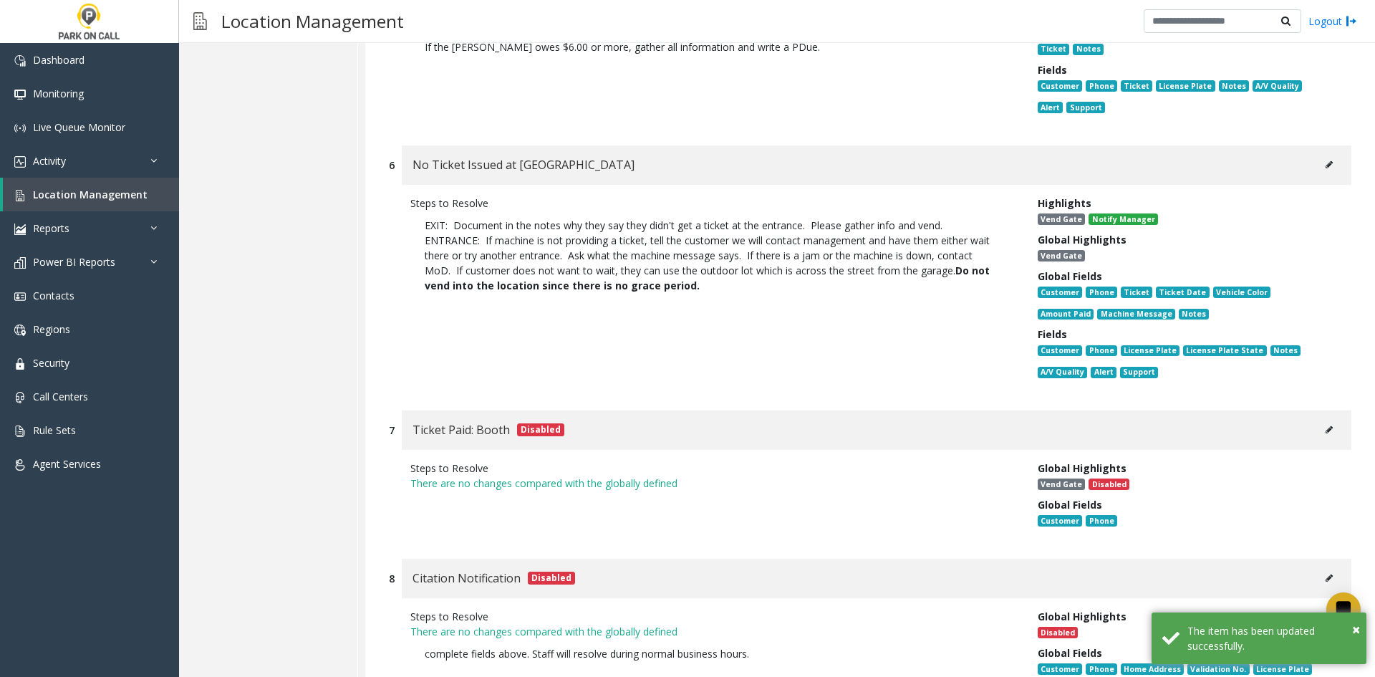
scroll to position [1361, 0]
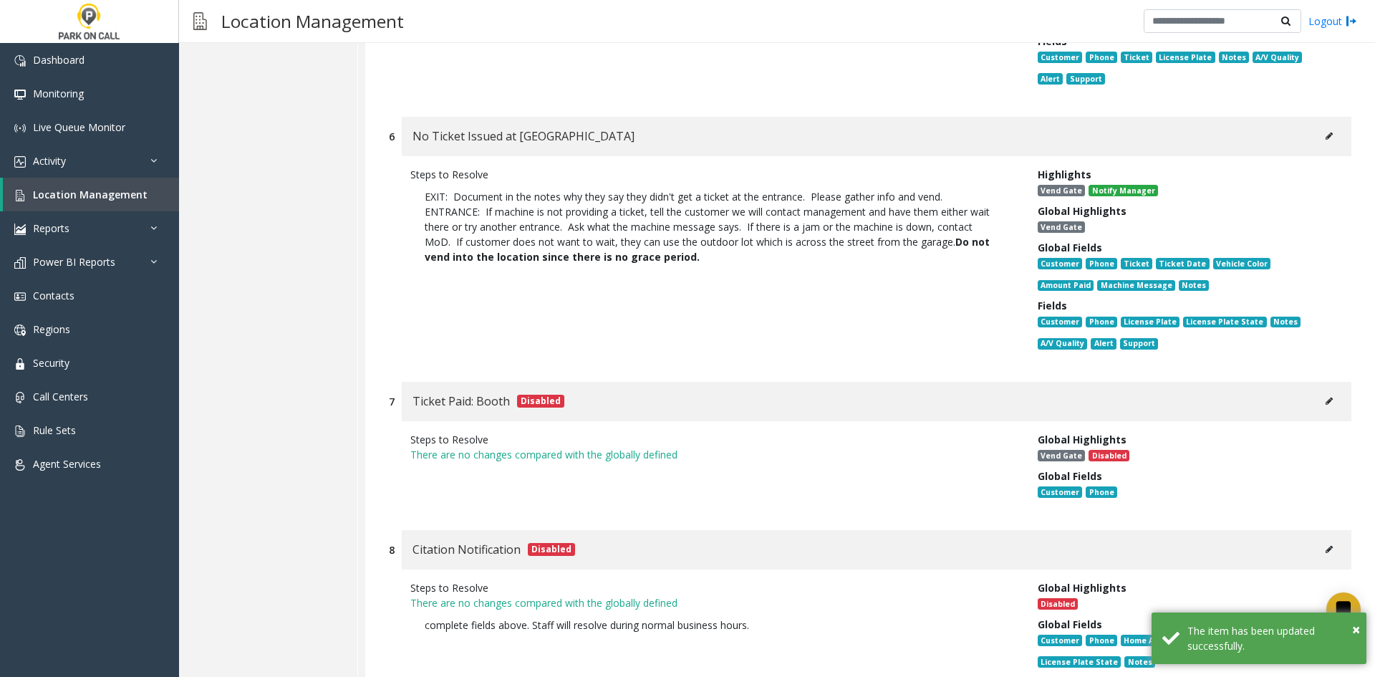
click at [1326, 134] on icon at bounding box center [1329, 136] width 7 height 9
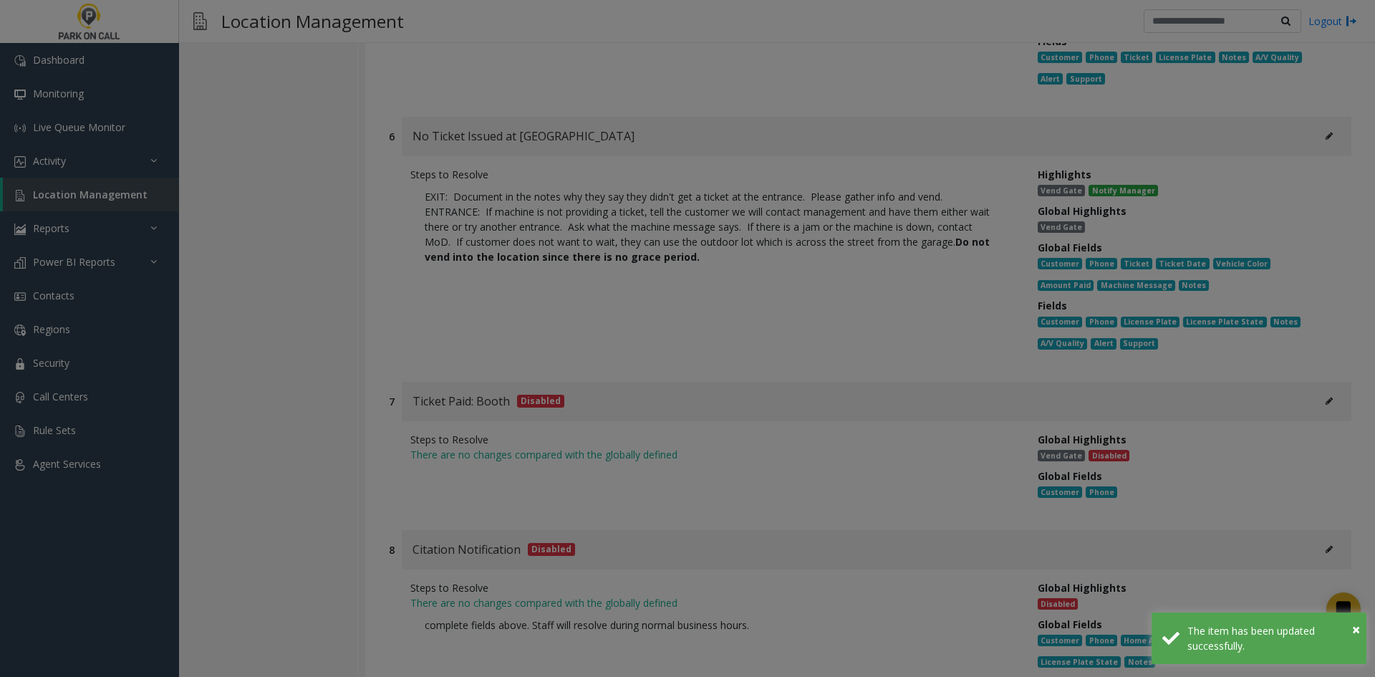
scroll to position [0, 0]
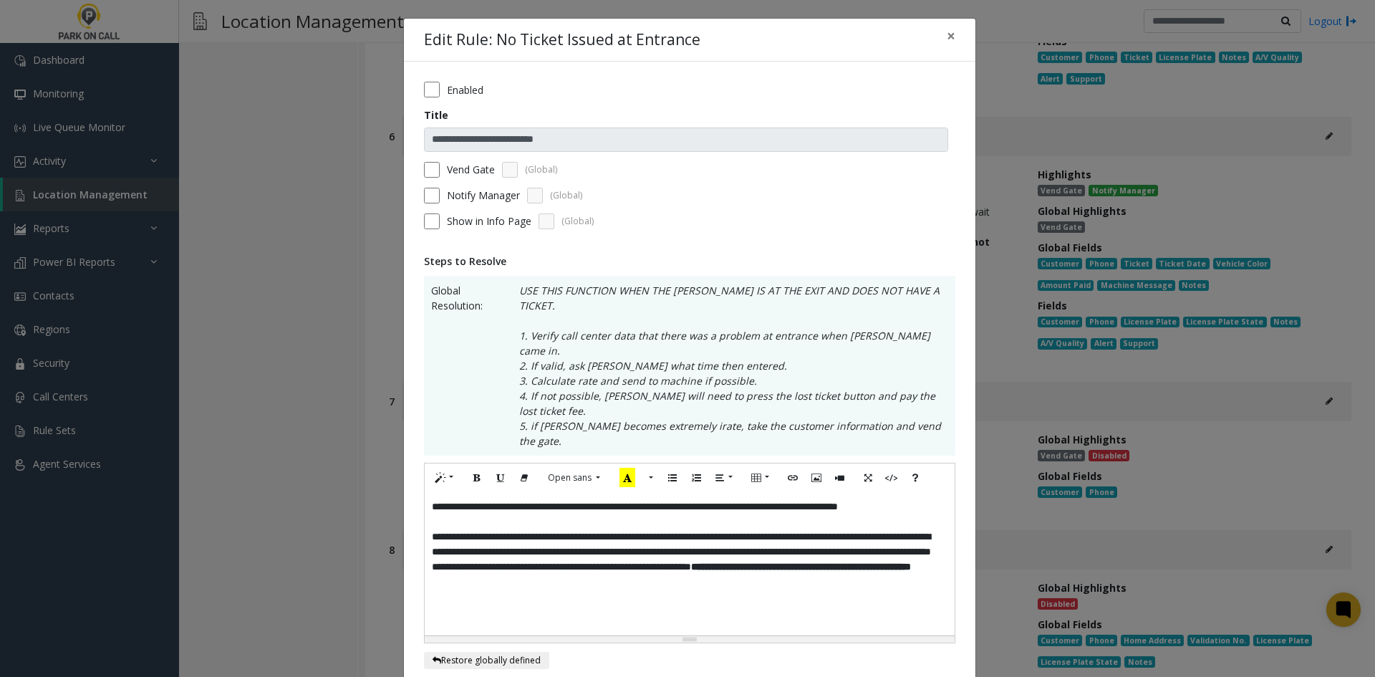
click at [489, 499] on p "**********" at bounding box center [690, 514] width 516 height 30
drag, startPoint x: 489, startPoint y: 473, endPoint x: 810, endPoint y: 460, distance: 321.1
click at [810, 499] on p "**********" at bounding box center [690, 514] width 516 height 30
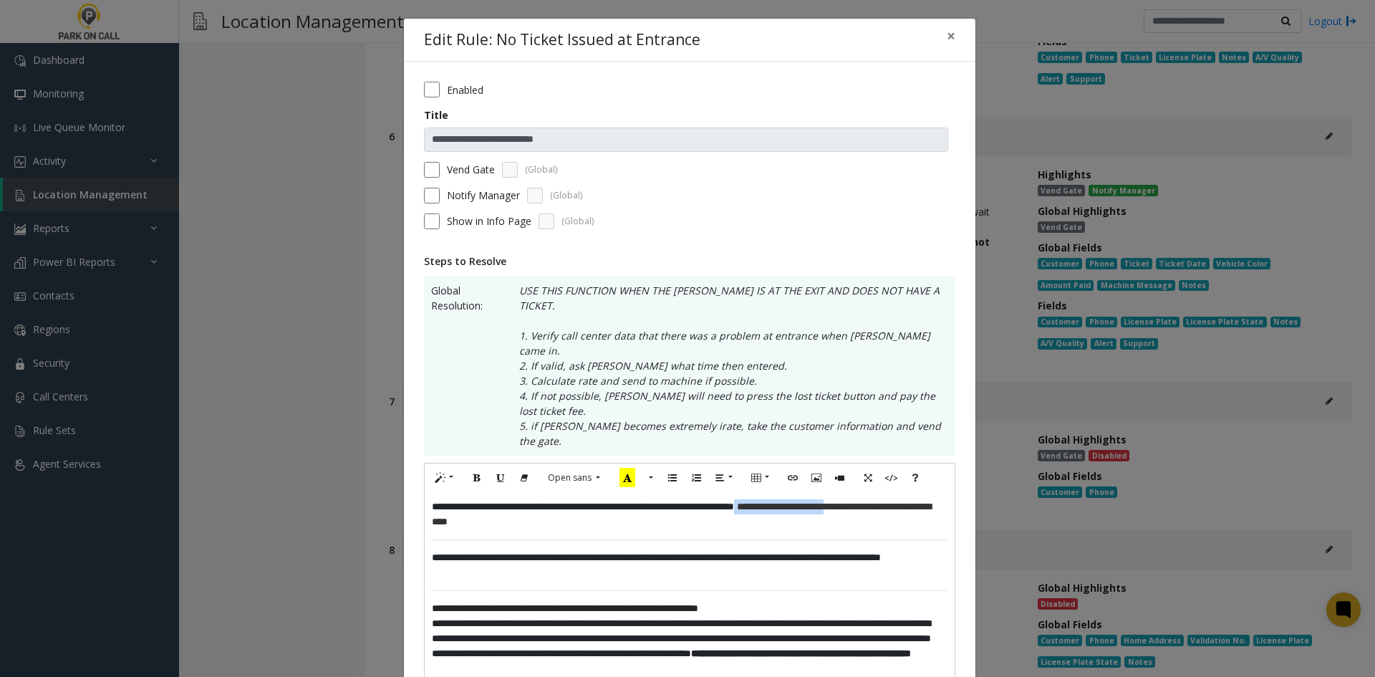
drag, startPoint x: 808, startPoint y: 467, endPoint x: 909, endPoint y: 456, distance: 101.5
click at [909, 499] on p "**********" at bounding box center [690, 514] width 516 height 30
click at [852, 492] on div "**********" at bounding box center [690, 587] width 530 height 191
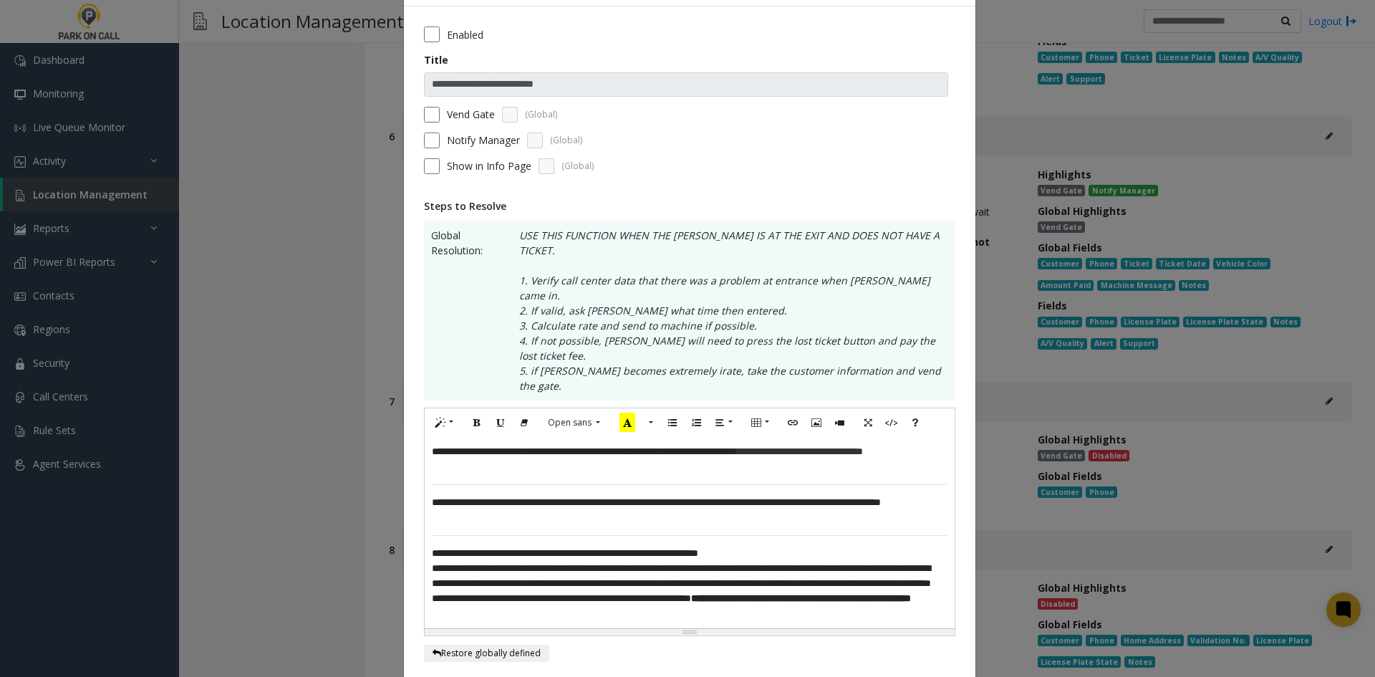
scroll to position [143, 0]
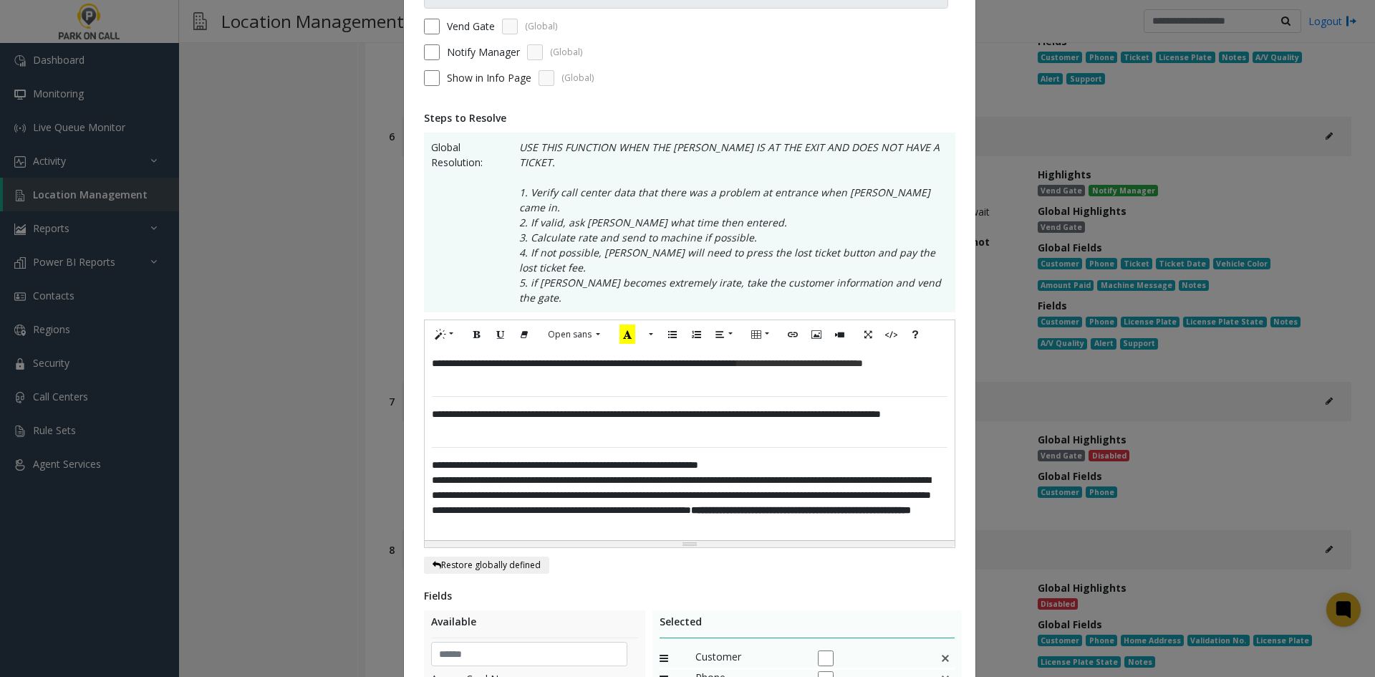
click at [801, 458] on p "**********" at bounding box center [690, 465] width 516 height 15
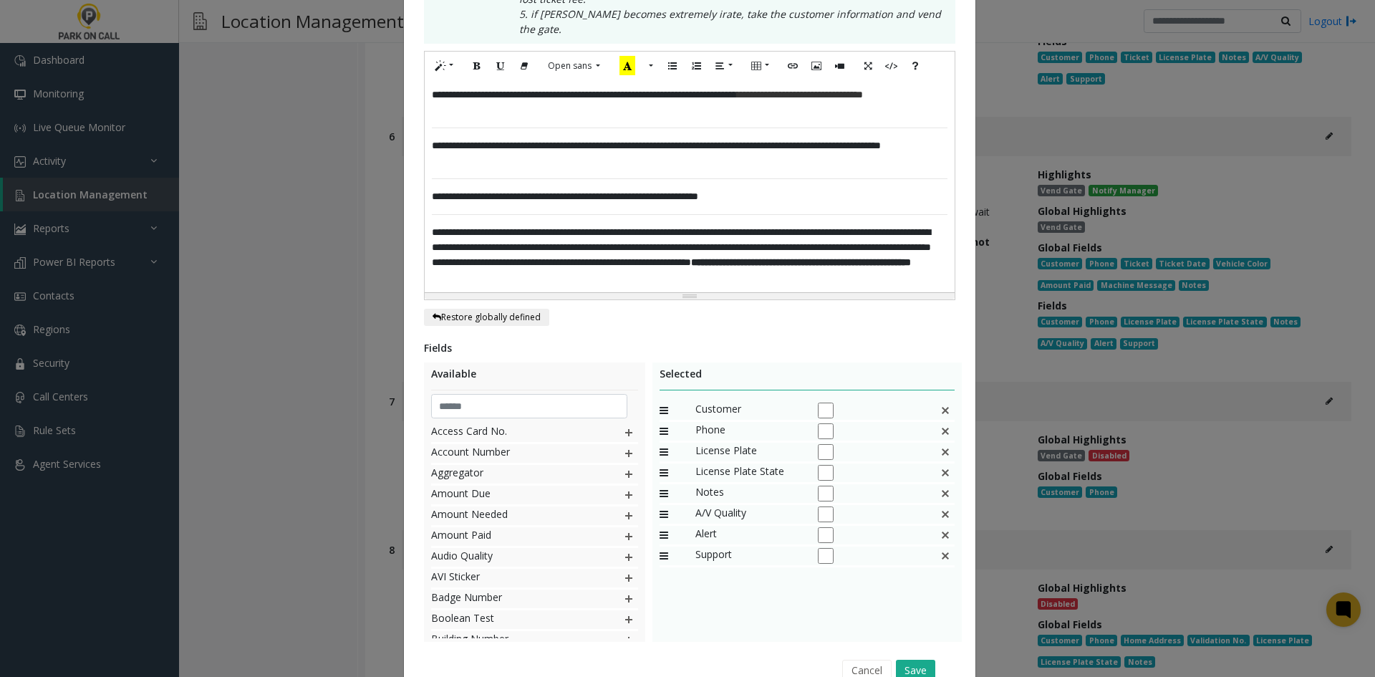
scroll to position [438, 0]
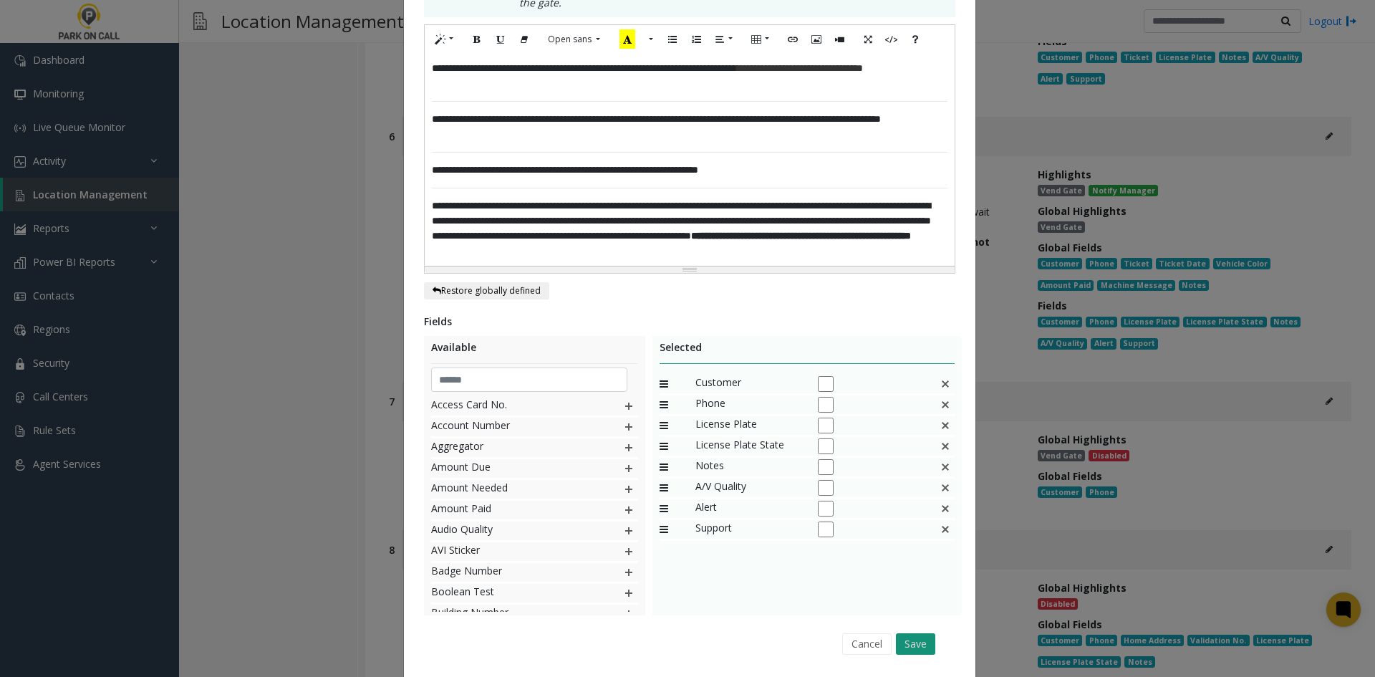
click at [928, 625] on div "Cancel Save" at bounding box center [689, 643] width 511 height 37
click at [928, 633] on button "Save" at bounding box center [915, 643] width 39 height 21
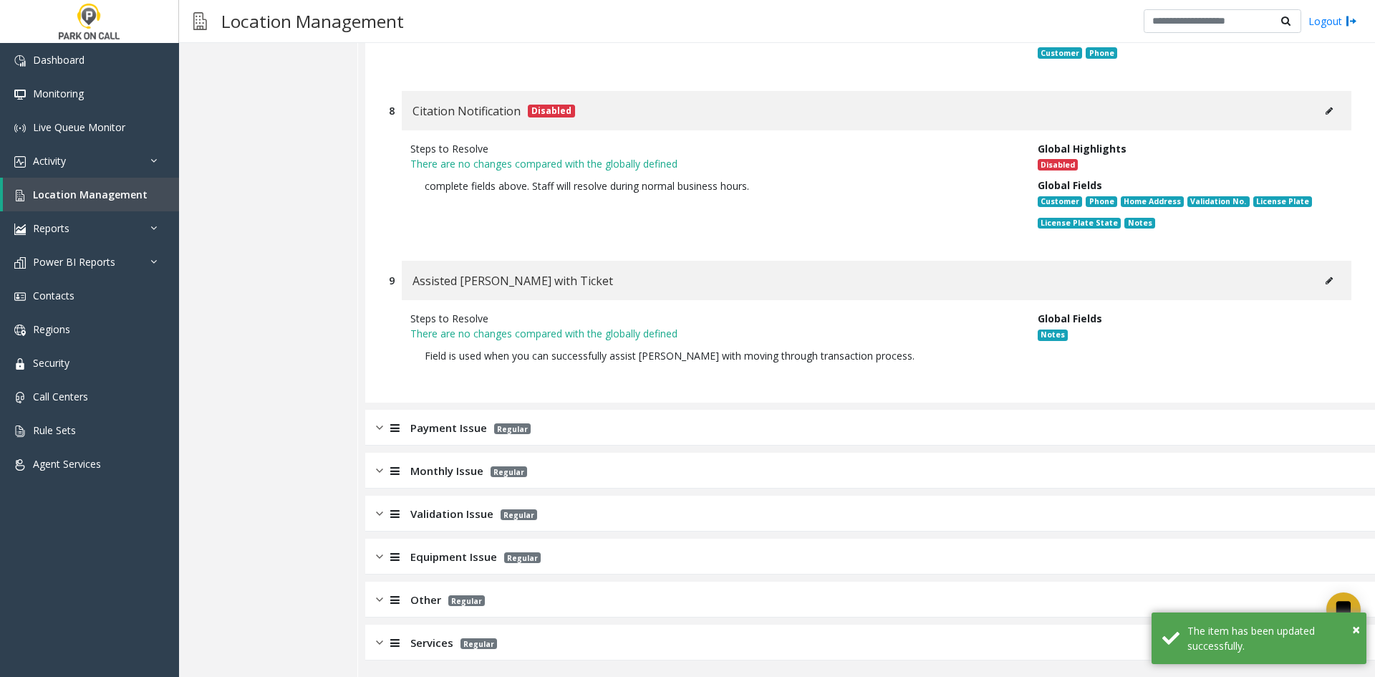
scroll to position [1823, 0]
click at [659, 432] on div "Payment Issue Regular" at bounding box center [870, 426] width 1010 height 36
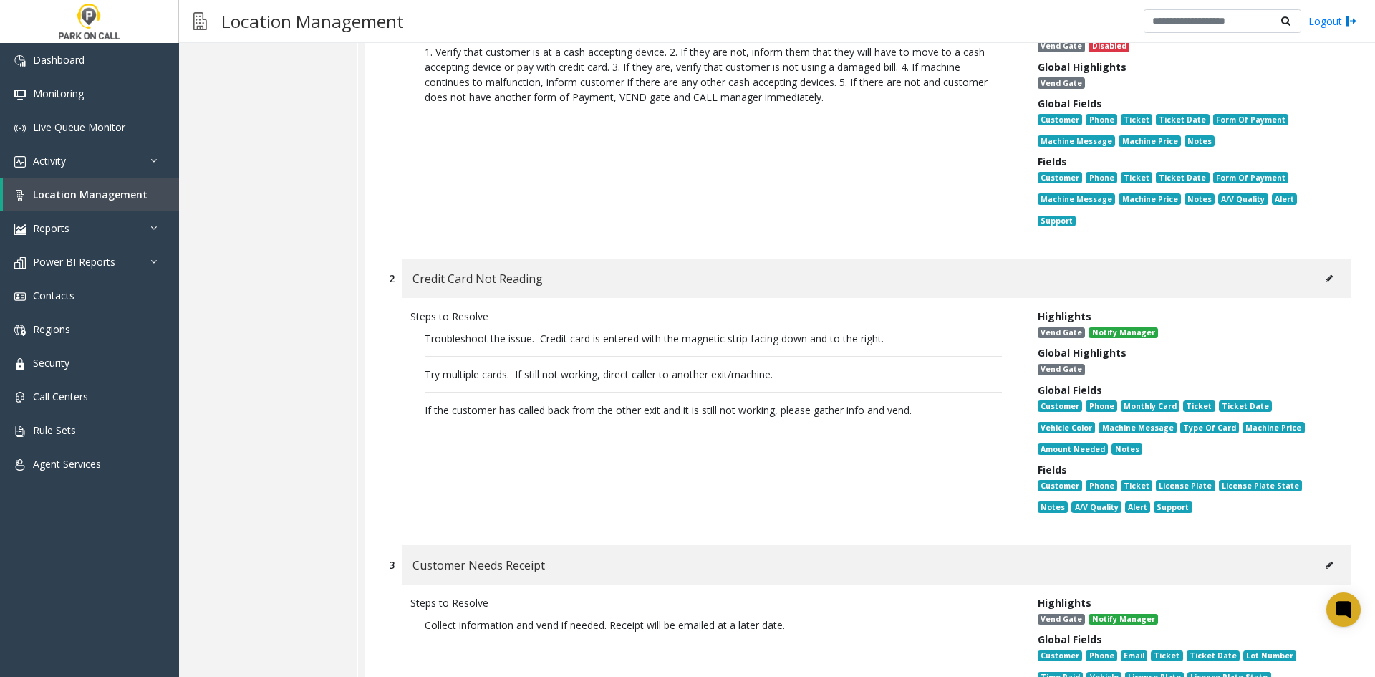
scroll to position [2325, 0]
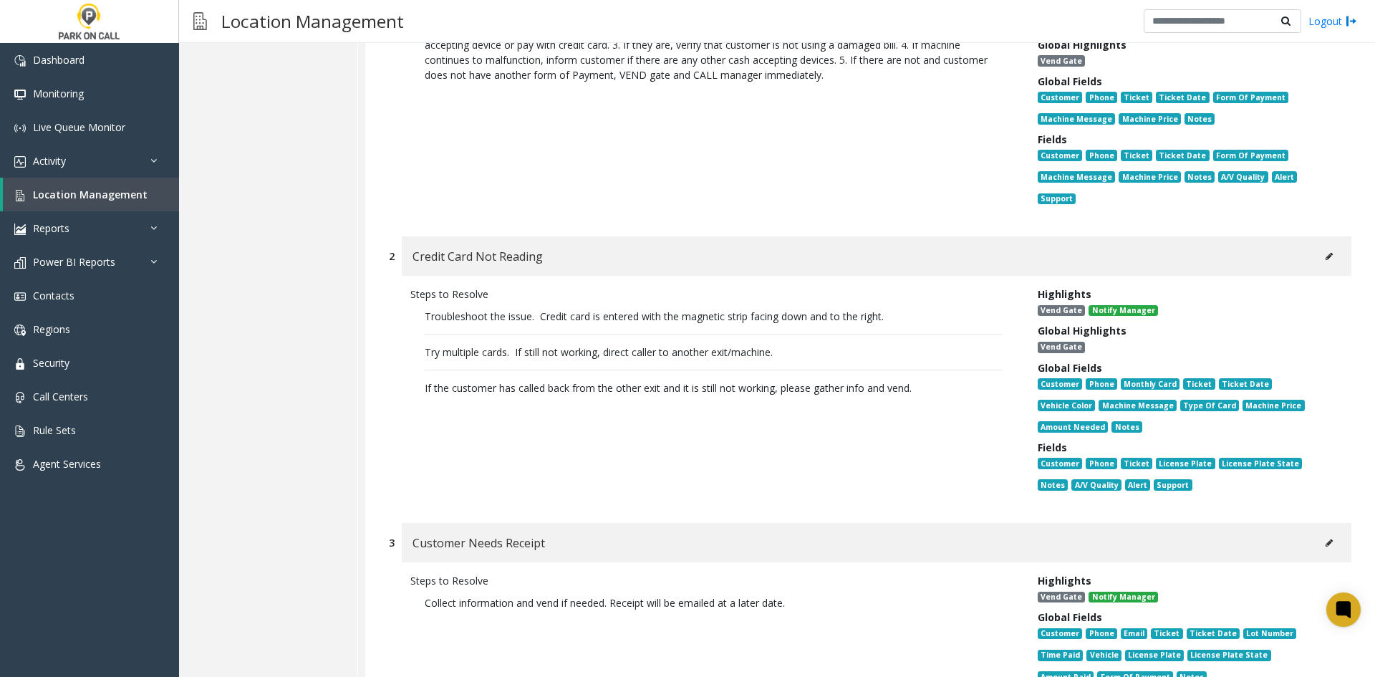
click at [1326, 260] on icon at bounding box center [1329, 256] width 7 height 9
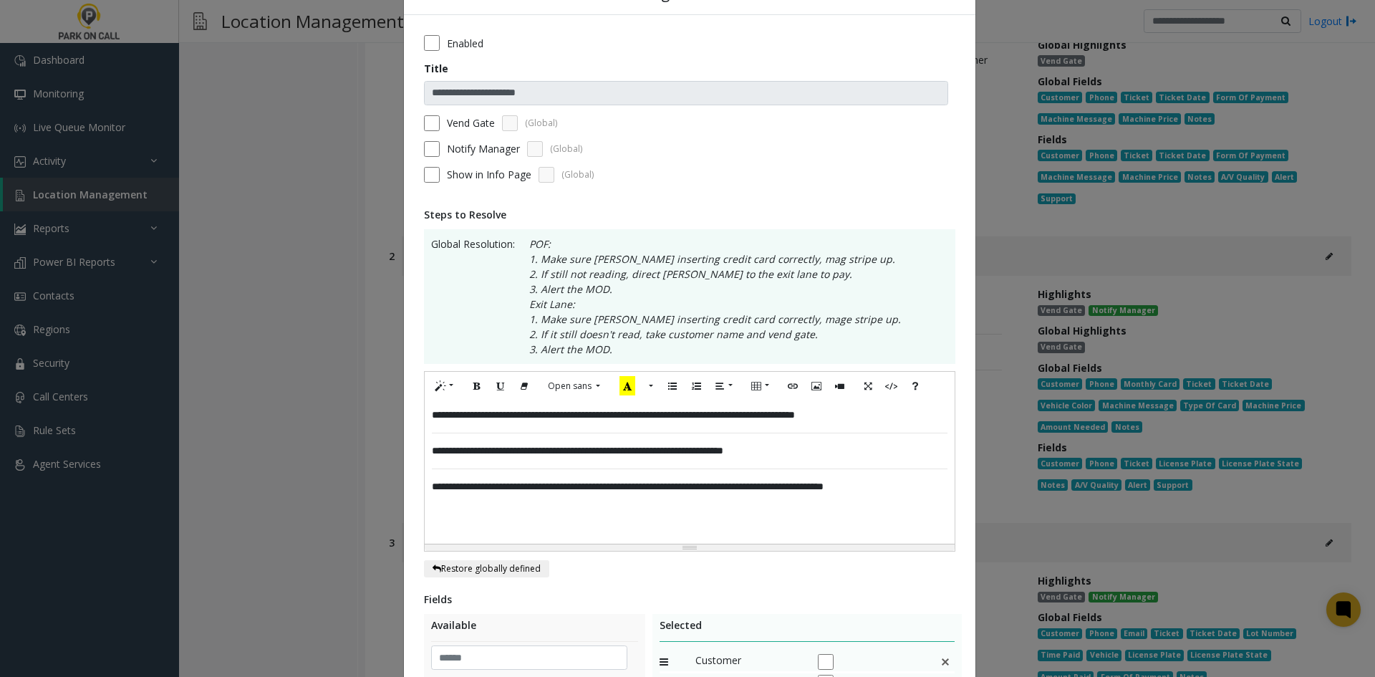
scroll to position [72, 0]
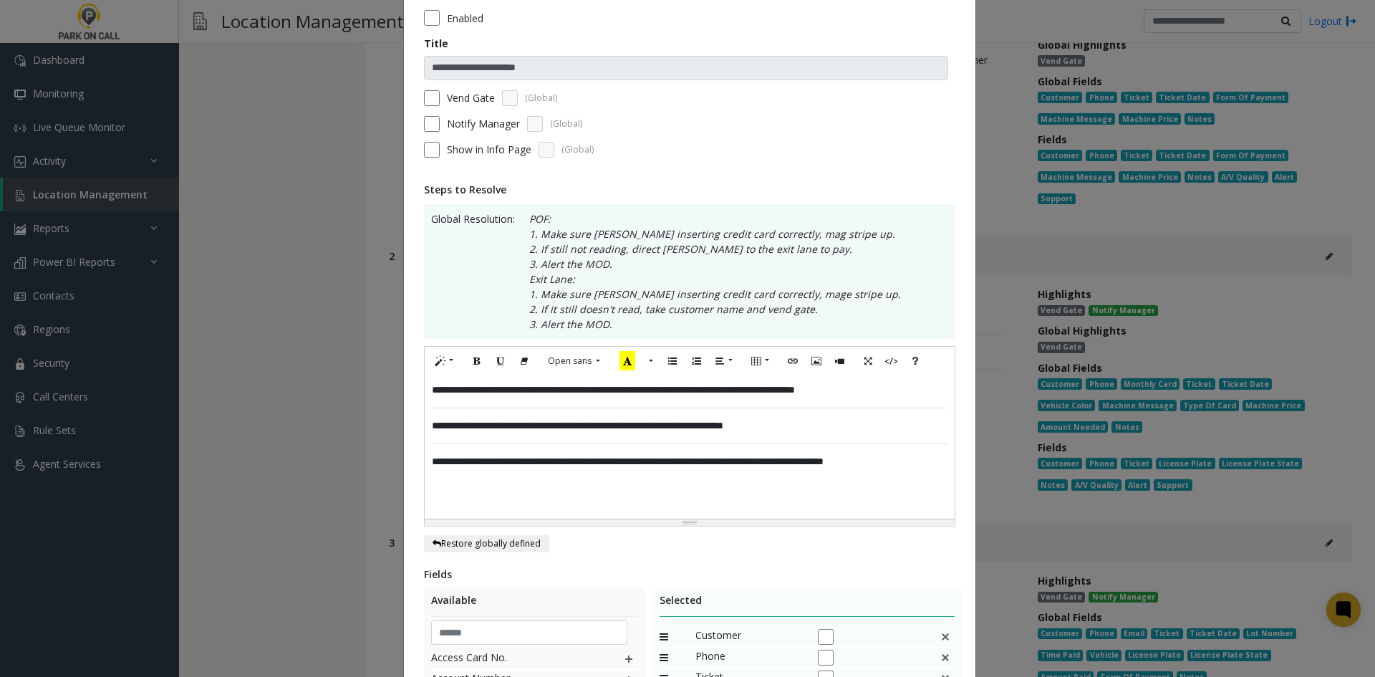
click at [676, 464] on div "**********" at bounding box center [690, 446] width 530 height 143
drag, startPoint x: 676, startPoint y: 464, endPoint x: 1065, endPoint y: 492, distance: 389.9
click at [1065, 492] on div "**********" at bounding box center [687, 338] width 1375 height 677
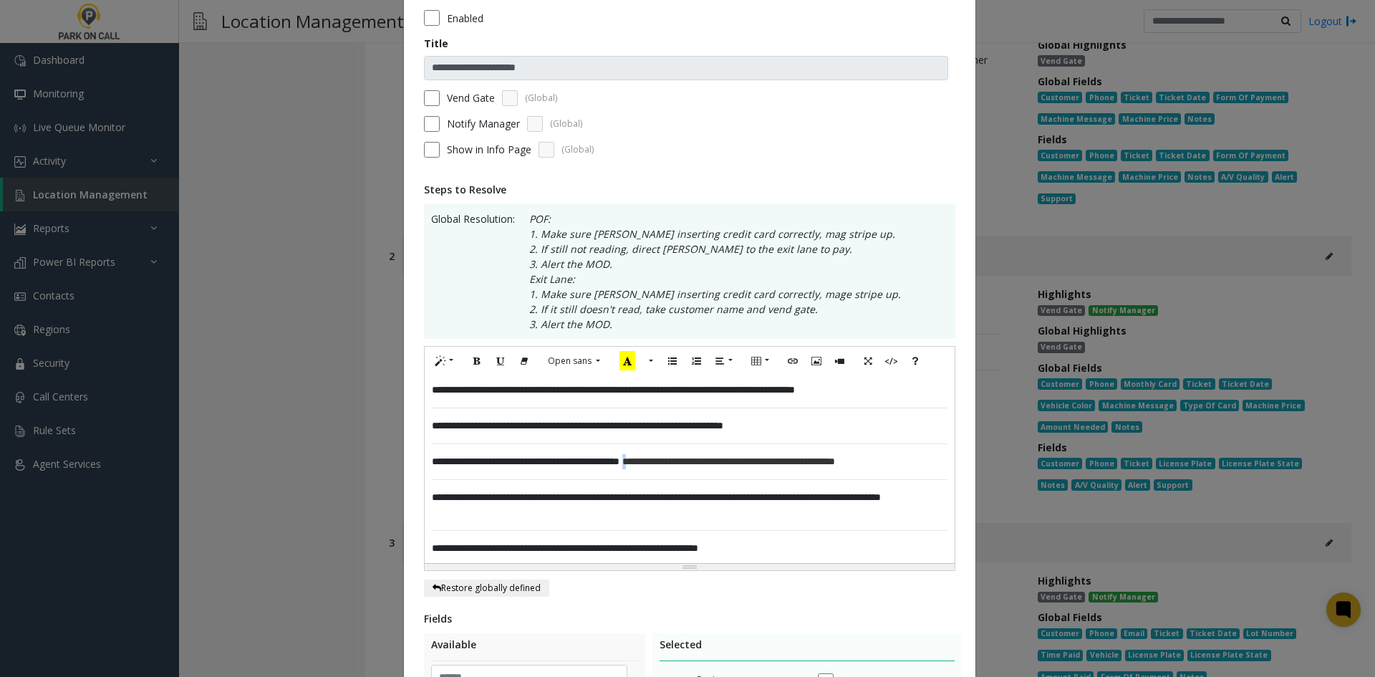
drag, startPoint x: 668, startPoint y: 465, endPoint x: 677, endPoint y: 468, distance: 9.1
click at [668, 466] on span "**********" at bounding box center [728, 461] width 213 height 10
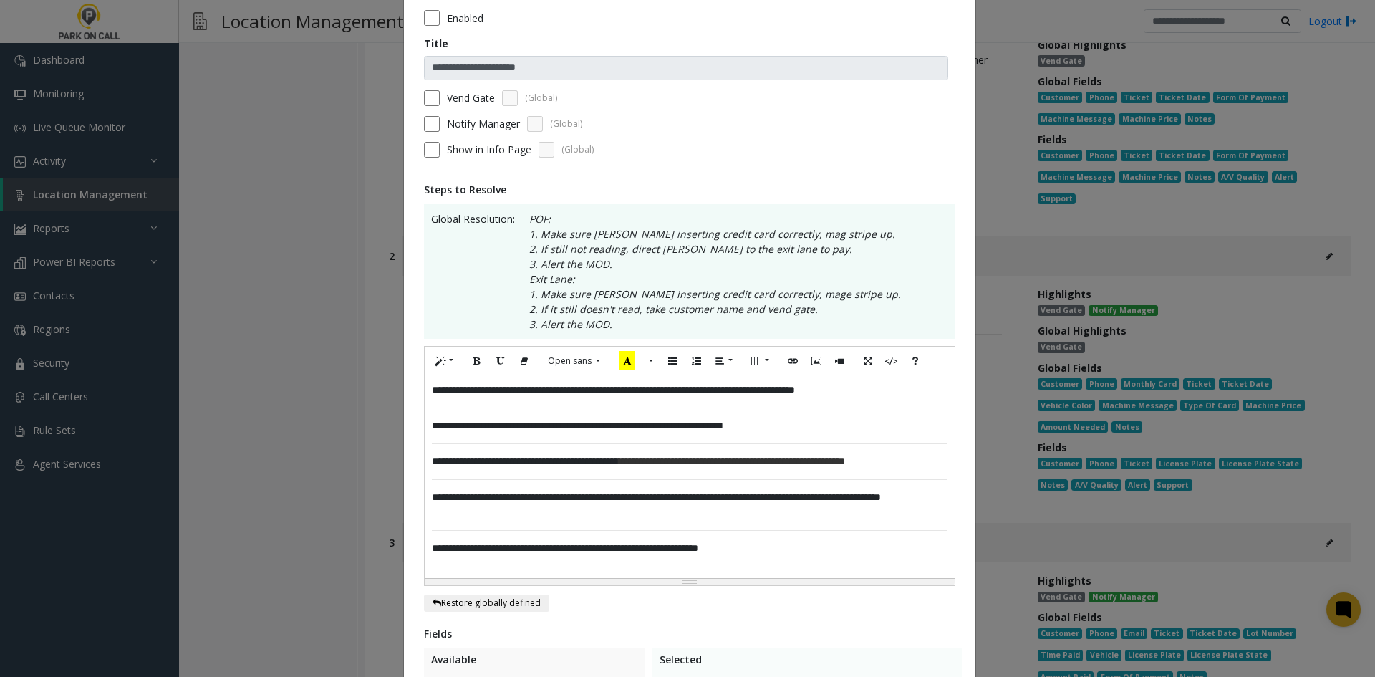
scroll to position [429, 0]
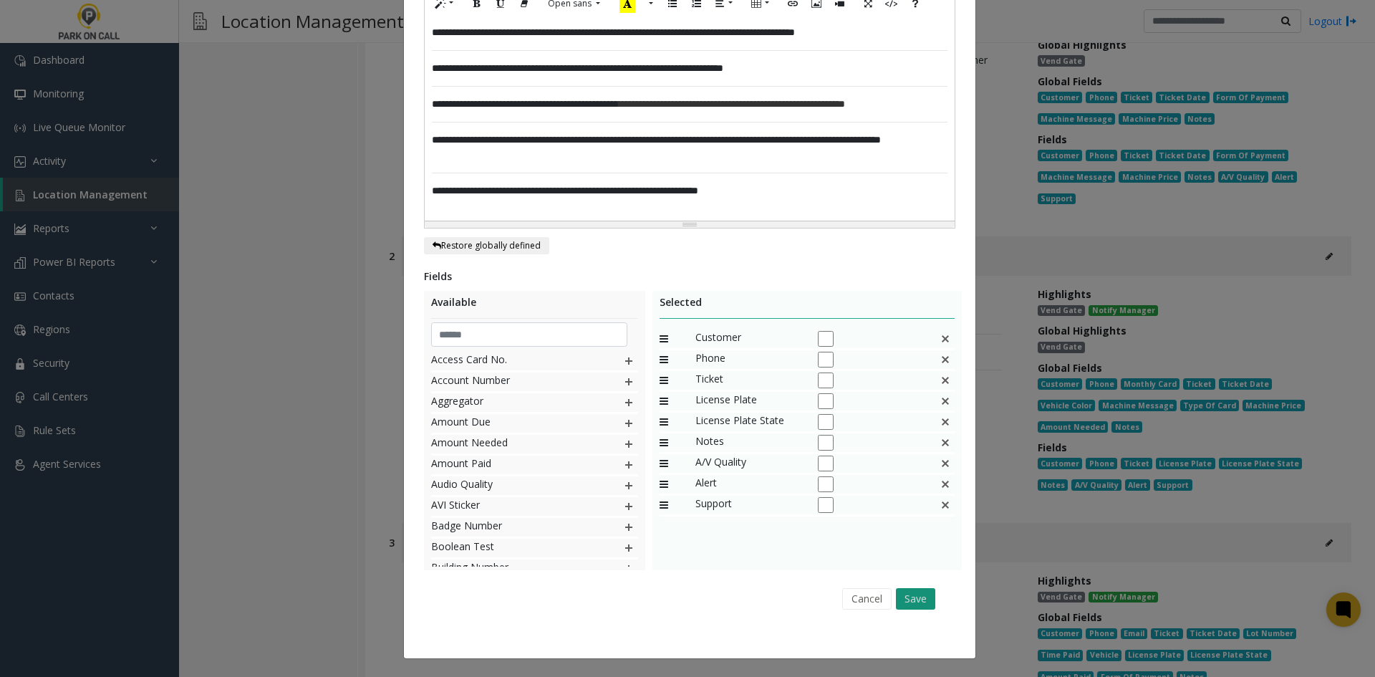
click at [896, 602] on button "Save" at bounding box center [915, 598] width 39 height 21
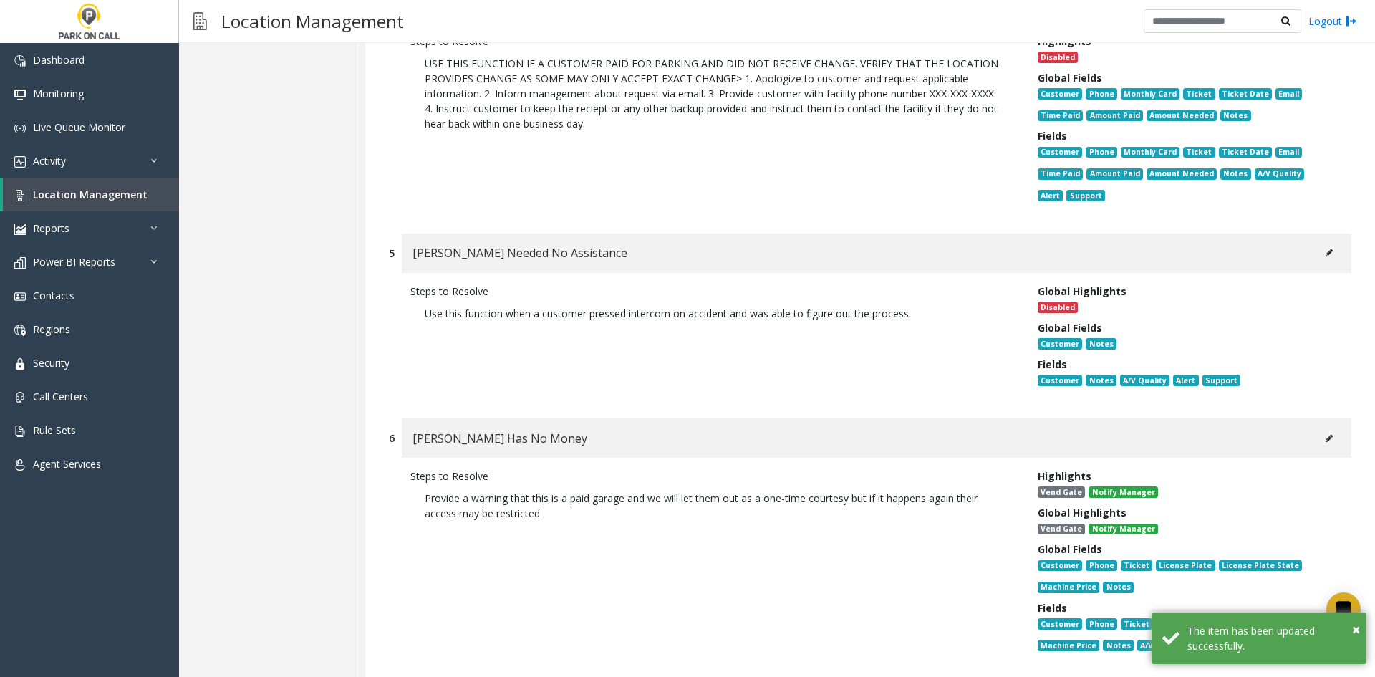
scroll to position [3184, 0]
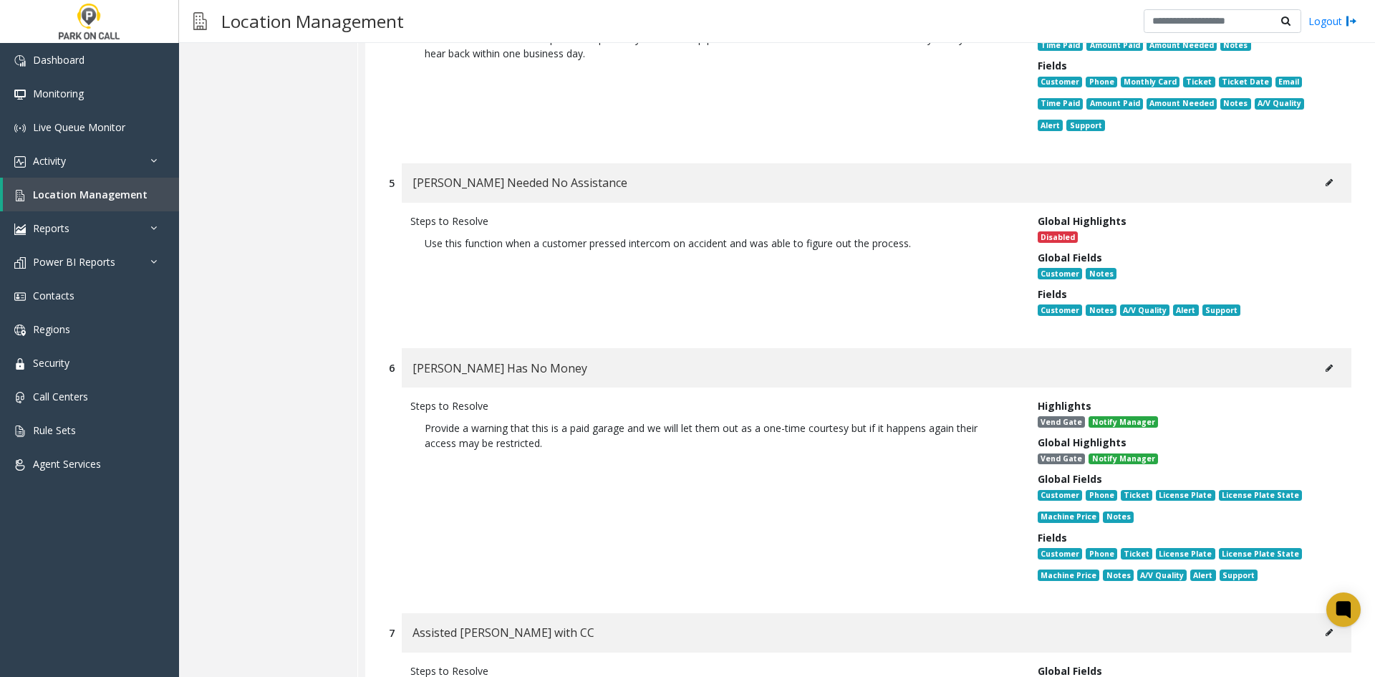
drag, startPoint x: 1333, startPoint y: 353, endPoint x: 1316, endPoint y: 367, distance: 22.4
click at [1316, 367] on div "Parker Has No Money" at bounding box center [877, 367] width 950 height 39
click at [1326, 367] on icon at bounding box center [1329, 368] width 7 height 9
type input "**********"
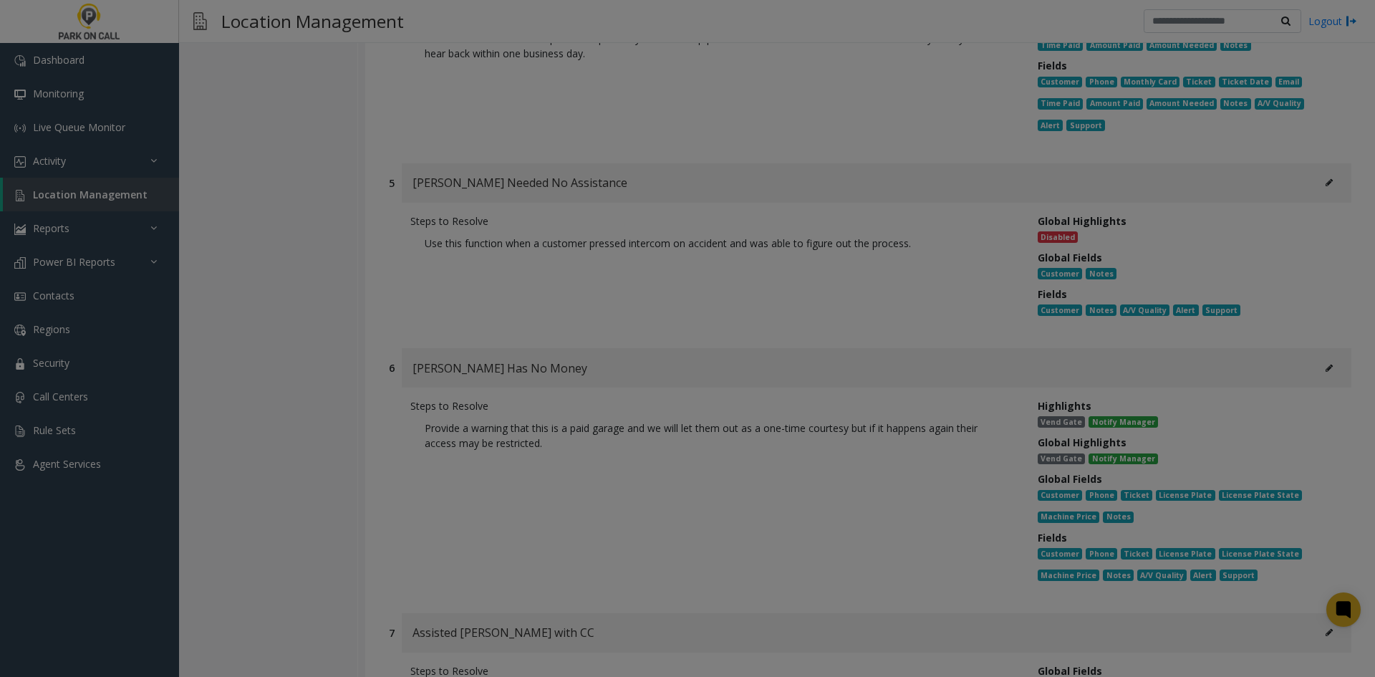
scroll to position [0, 0]
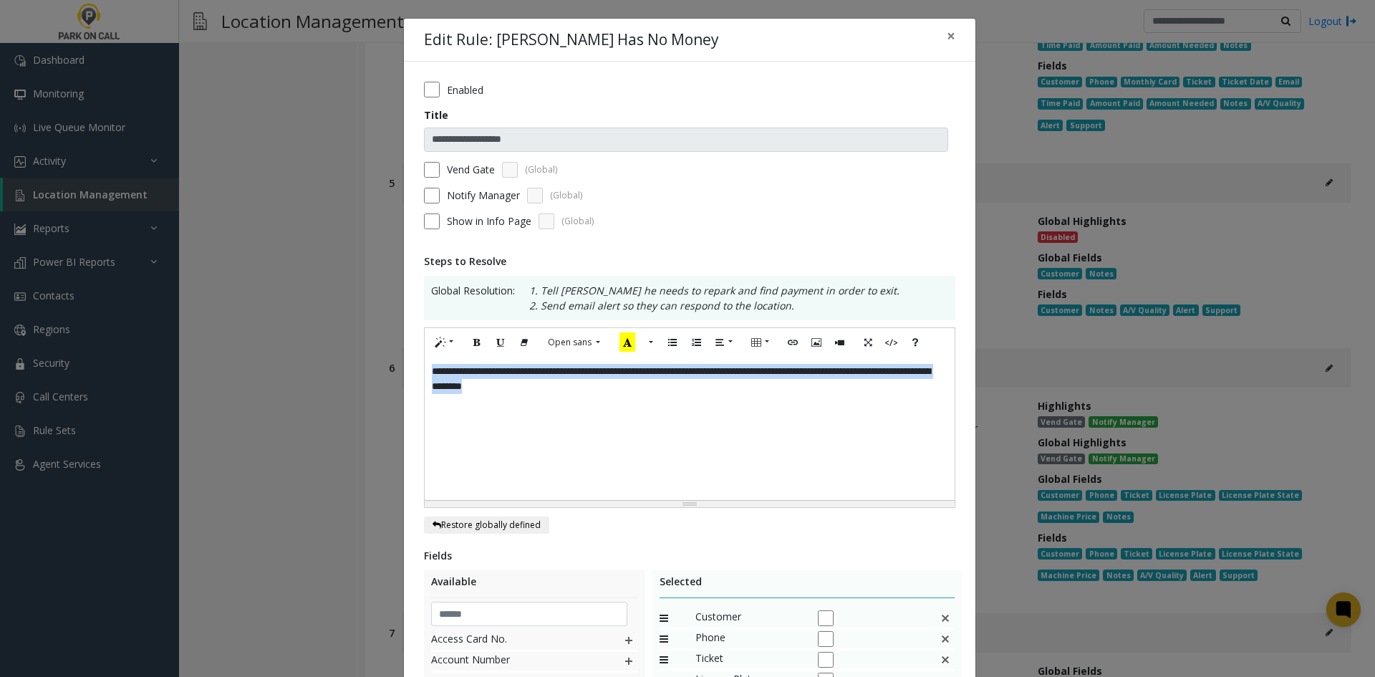
drag, startPoint x: 635, startPoint y: 418, endPoint x: 289, endPoint y: 358, distance: 350.3
click at [289, 358] on div "**********" at bounding box center [687, 338] width 1375 height 677
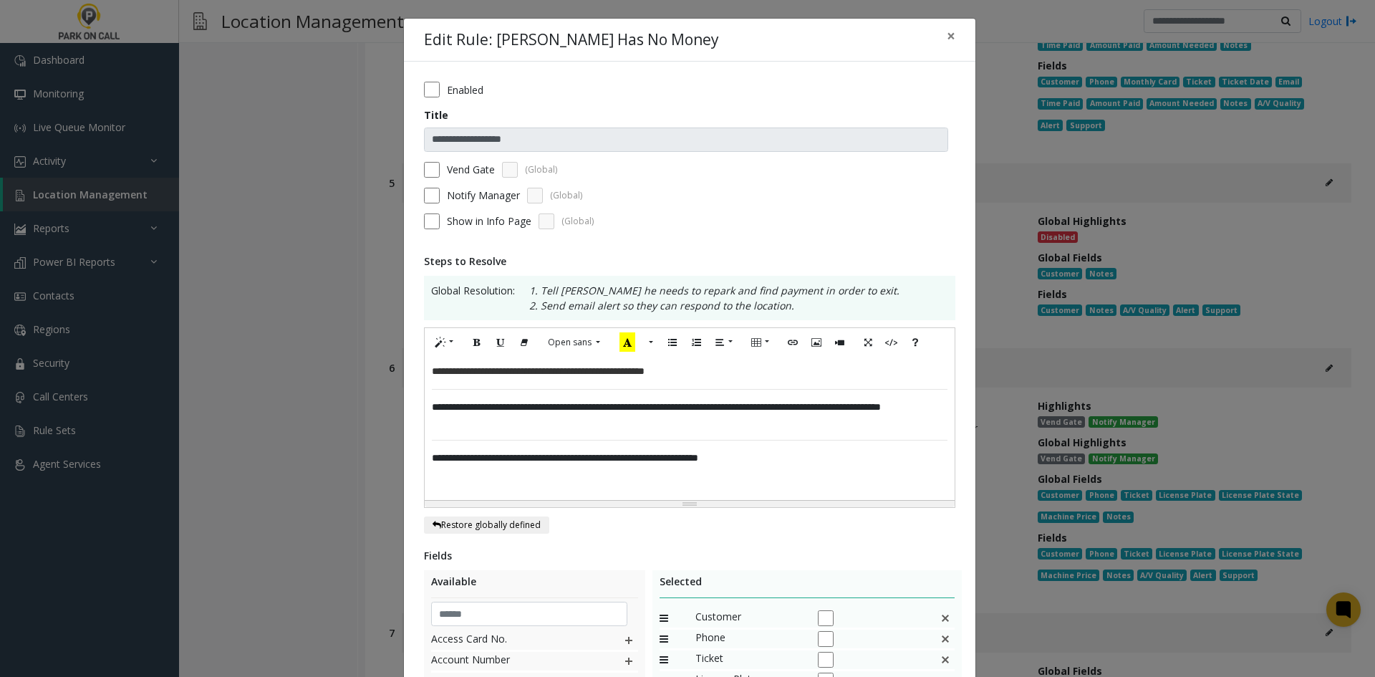
click at [528, 372] on p "**********" at bounding box center [690, 371] width 516 height 15
drag, startPoint x: 523, startPoint y: 367, endPoint x: 366, endPoint y: 378, distance: 157.3
click at [366, 378] on div "**********" at bounding box center [687, 338] width 1375 height 677
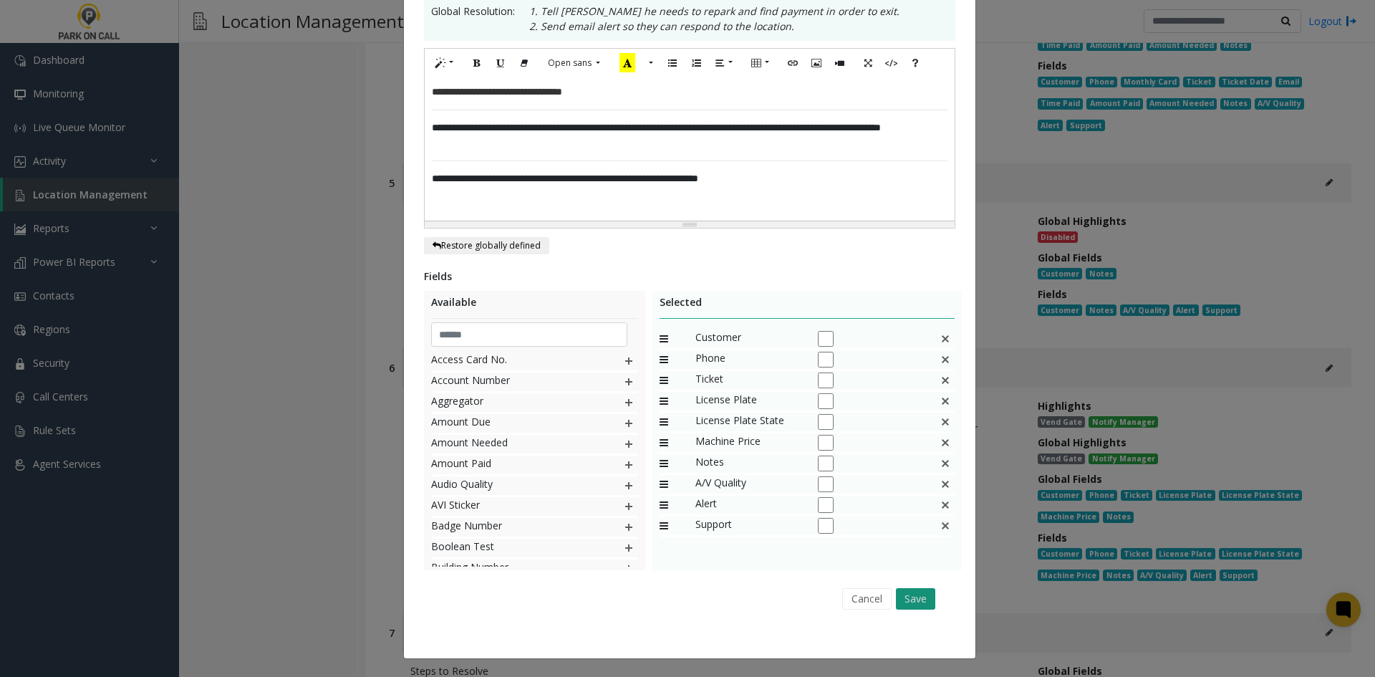
click at [909, 590] on button "Save" at bounding box center [915, 598] width 39 height 21
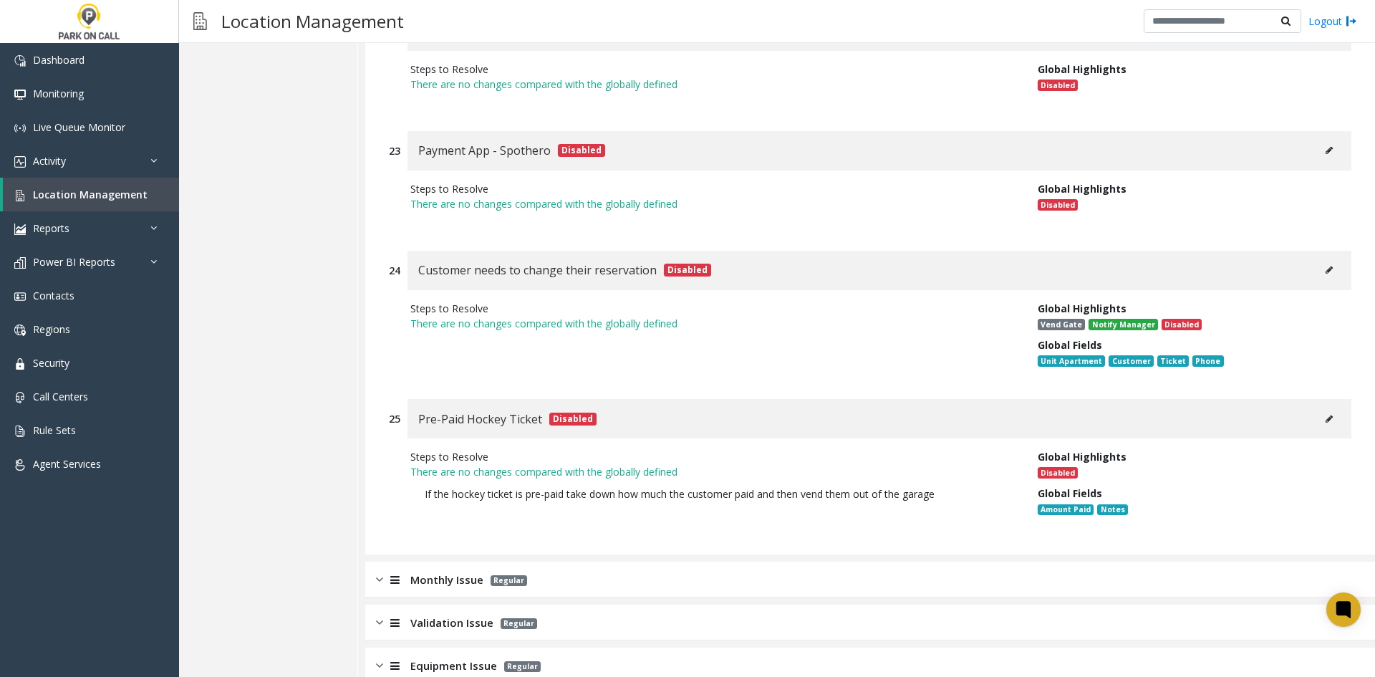
scroll to position [6340, 0]
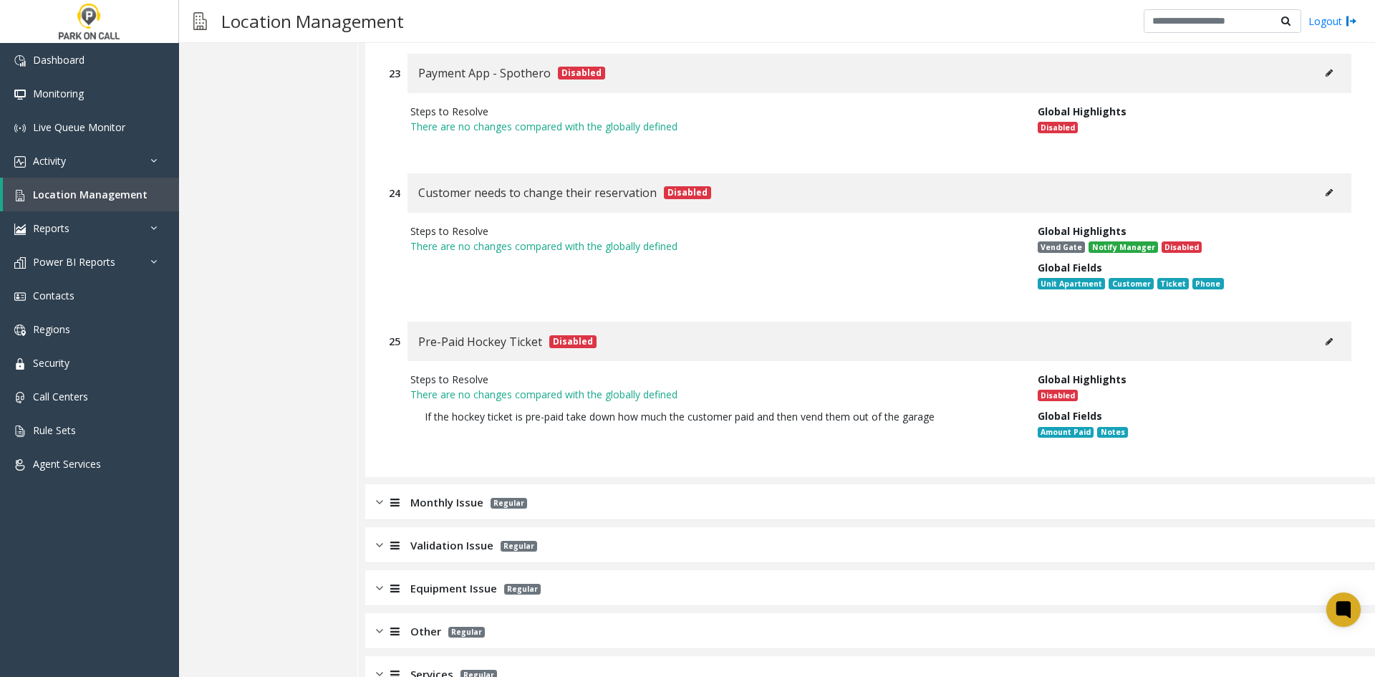
click at [642, 527] on div "Validation Issue Regular" at bounding box center [870, 545] width 1010 height 36
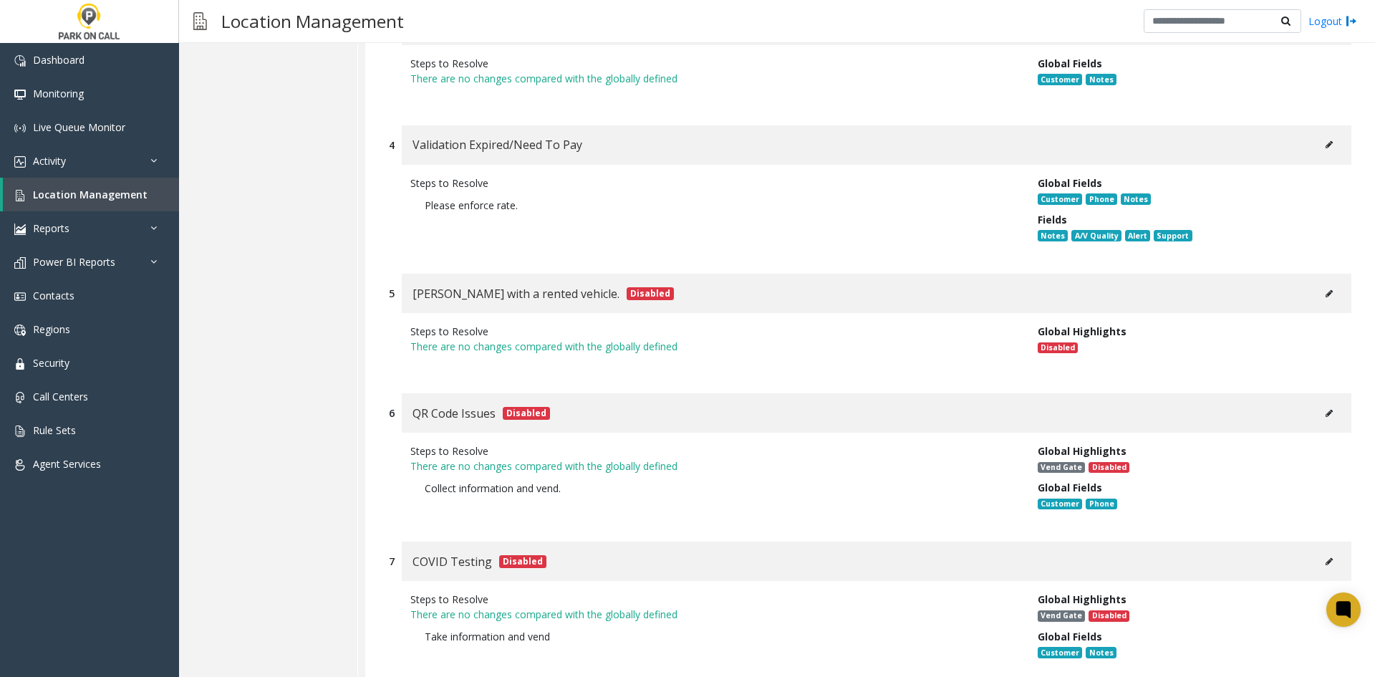
scroll to position [7477, 0]
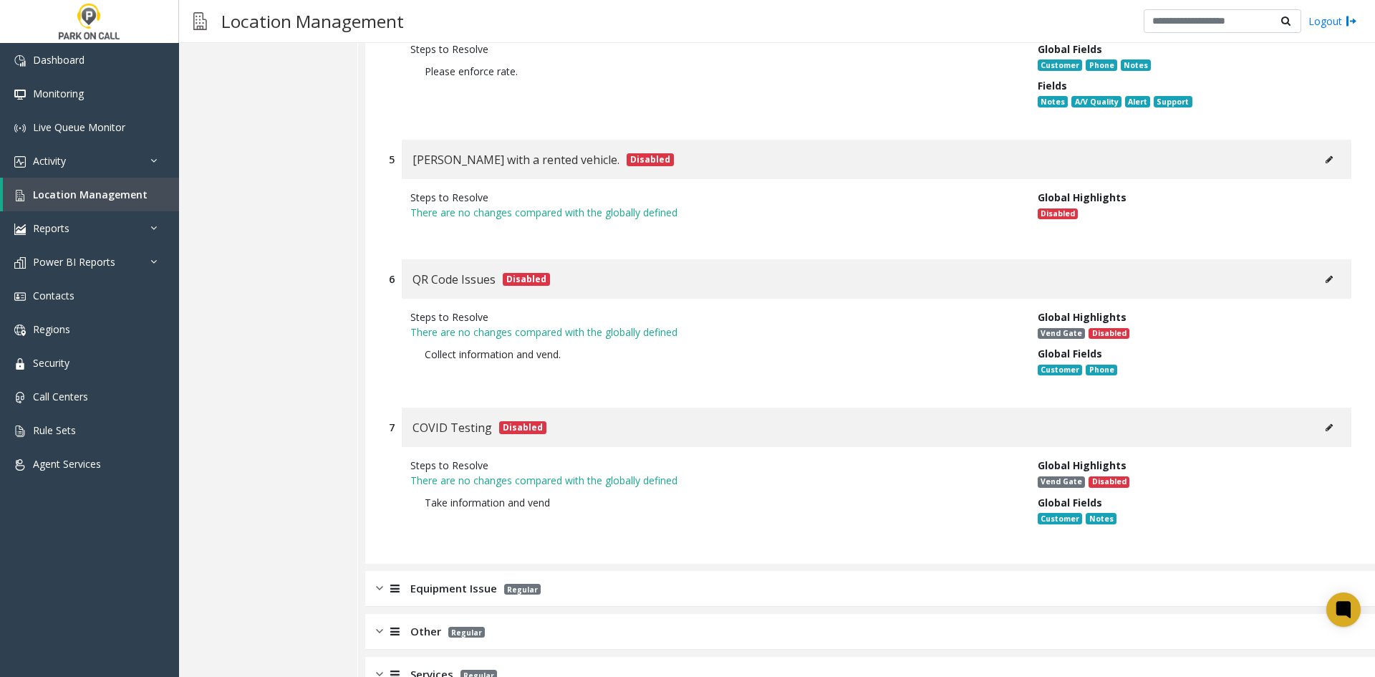
click at [561, 571] on div "Equipment Issue Regular" at bounding box center [870, 589] width 1010 height 36
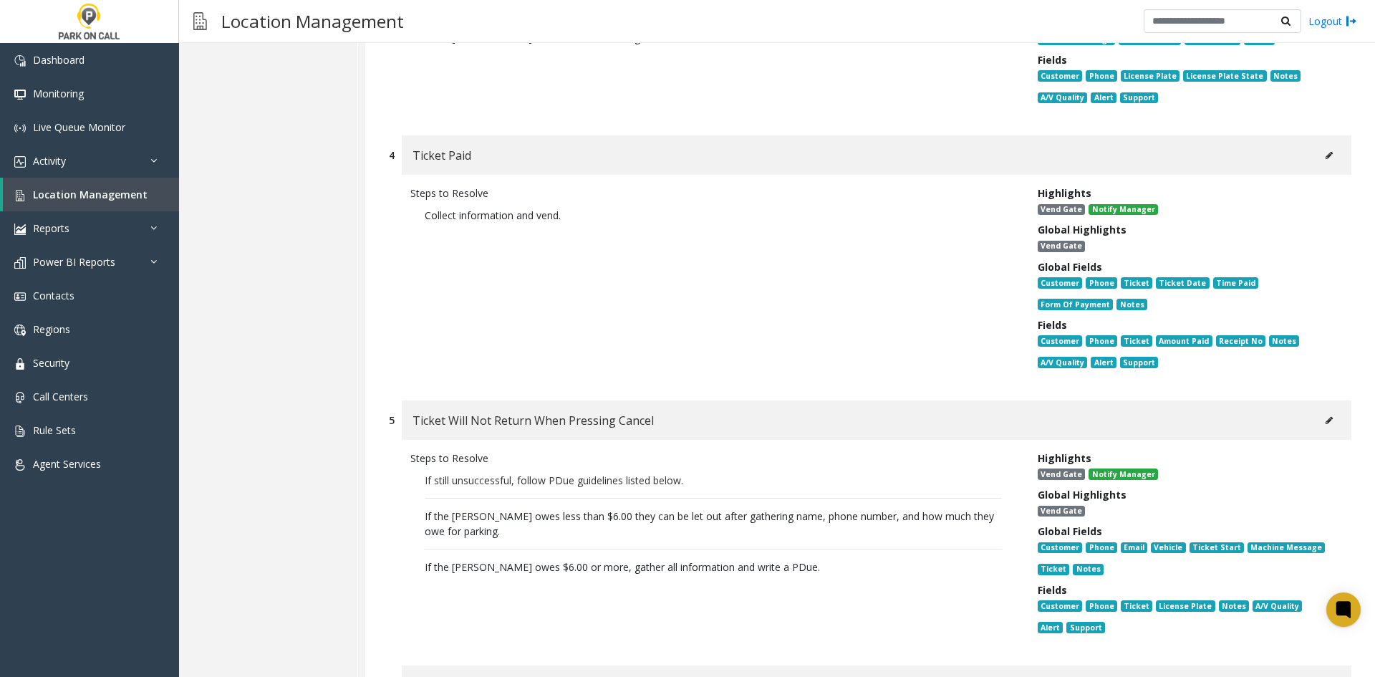
scroll to position [0, 0]
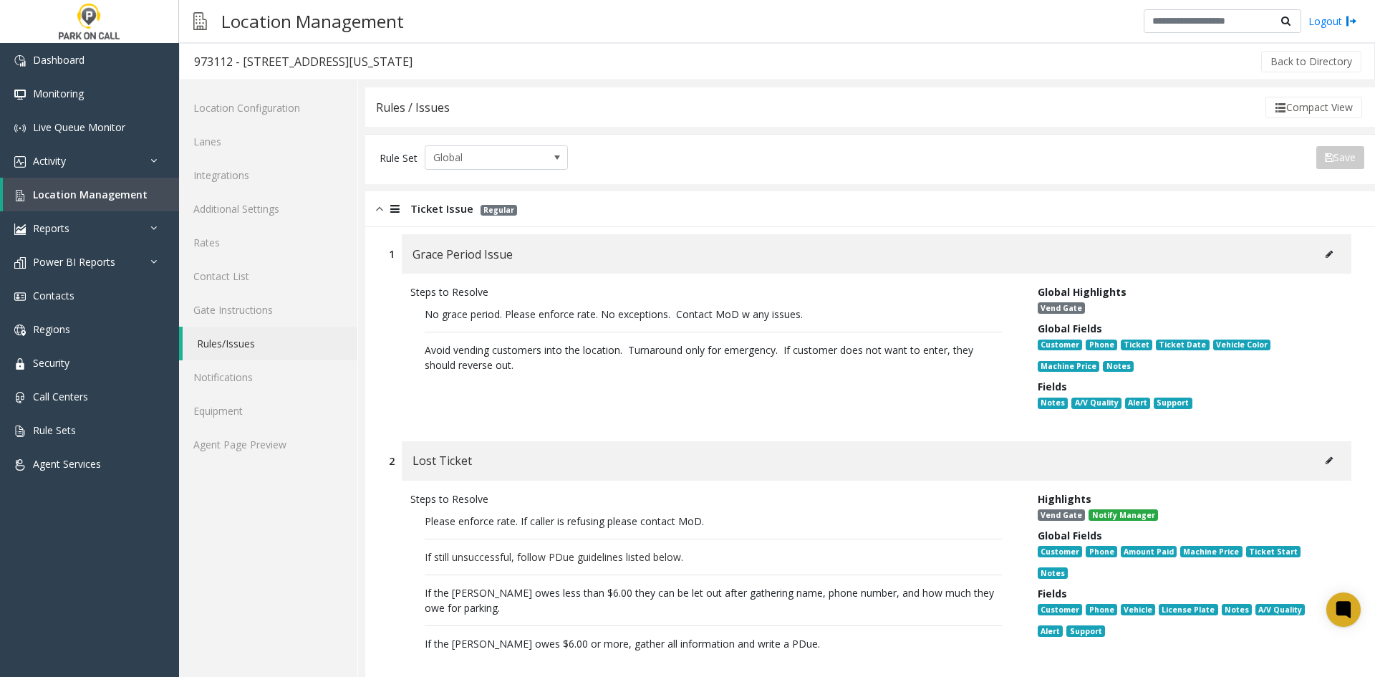
drag, startPoint x: 653, startPoint y: 607, endPoint x: 680, endPoint y: 246, distance: 362.7
click at [291, 445] on link "Agent Page Preview" at bounding box center [268, 445] width 178 height 34
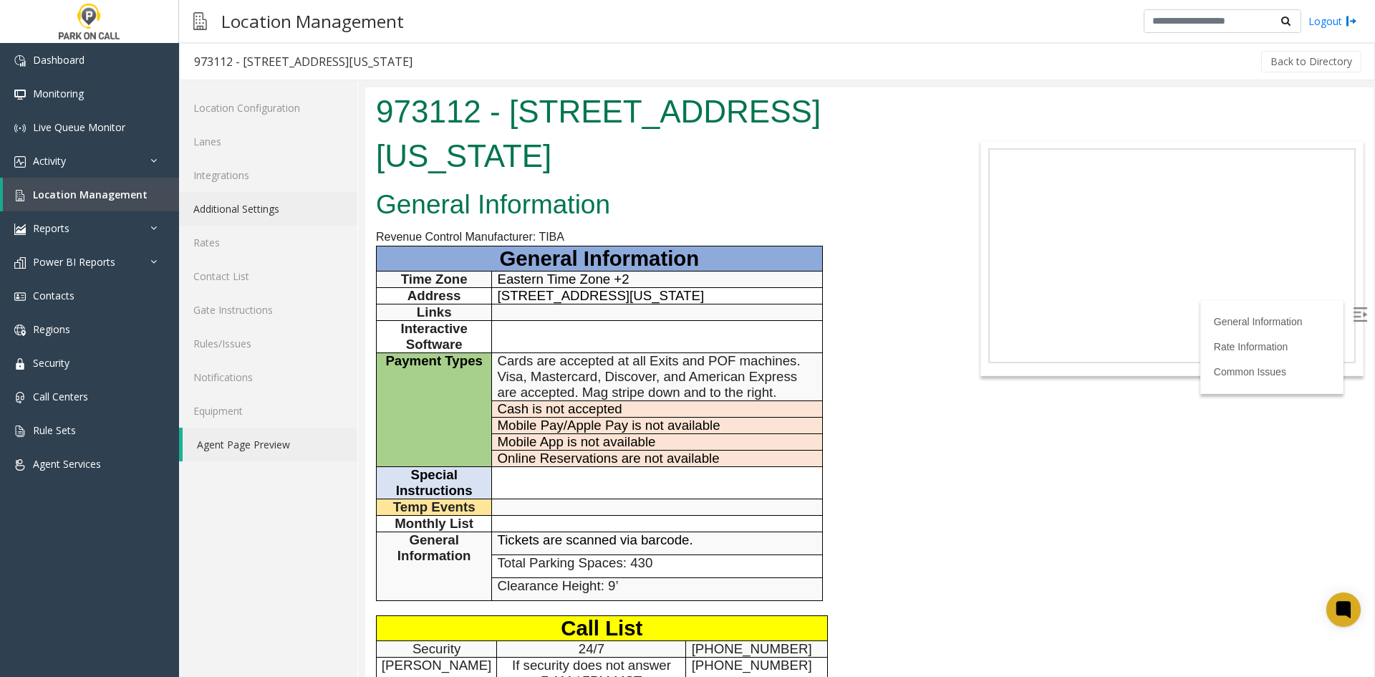
click at [272, 203] on link "Additional Settings" at bounding box center [268, 209] width 178 height 34
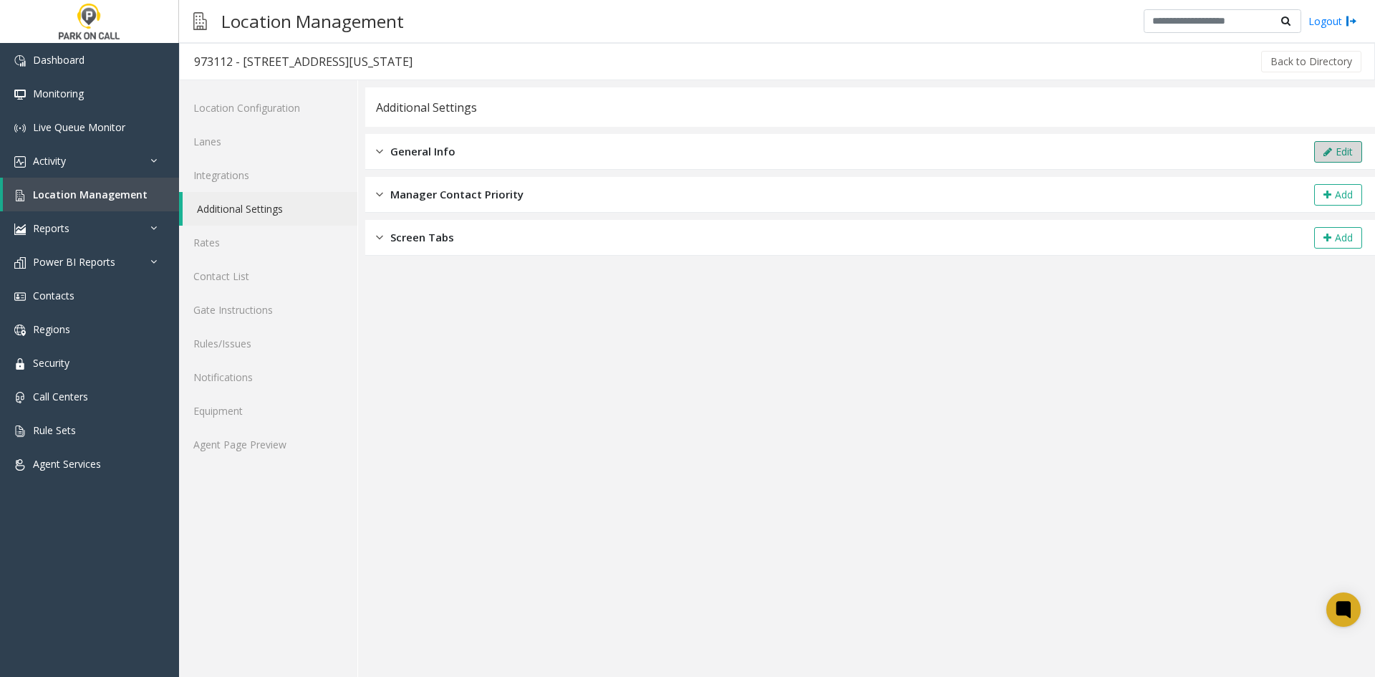
click at [1354, 147] on button "Edit" at bounding box center [1338, 151] width 48 height 21
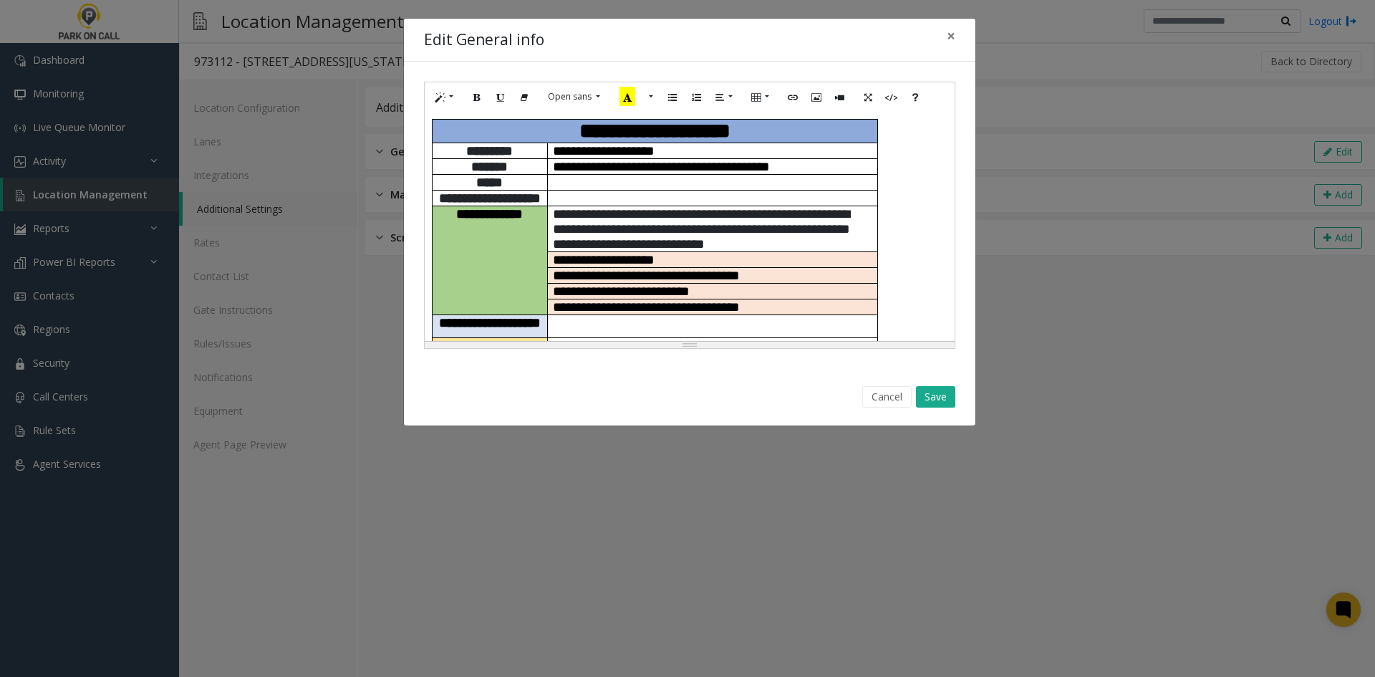
click at [582, 206] on td at bounding box center [712, 198] width 330 height 16
paste div
click at [580, 190] on p at bounding box center [712, 182] width 319 height 15
click at [577, 190] on p at bounding box center [712, 182] width 319 height 15
click at [942, 390] on button "Save" at bounding box center [935, 396] width 39 height 21
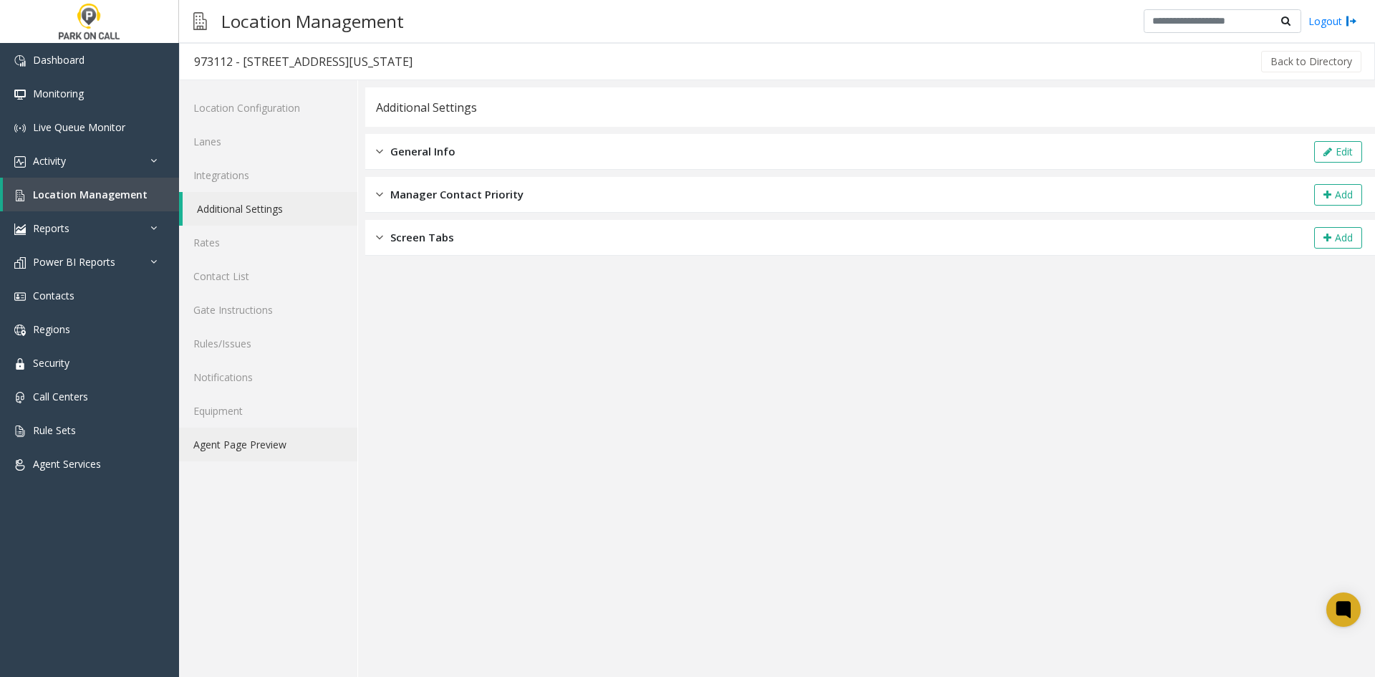
click at [269, 458] on link "Agent Page Preview" at bounding box center [268, 445] width 178 height 34
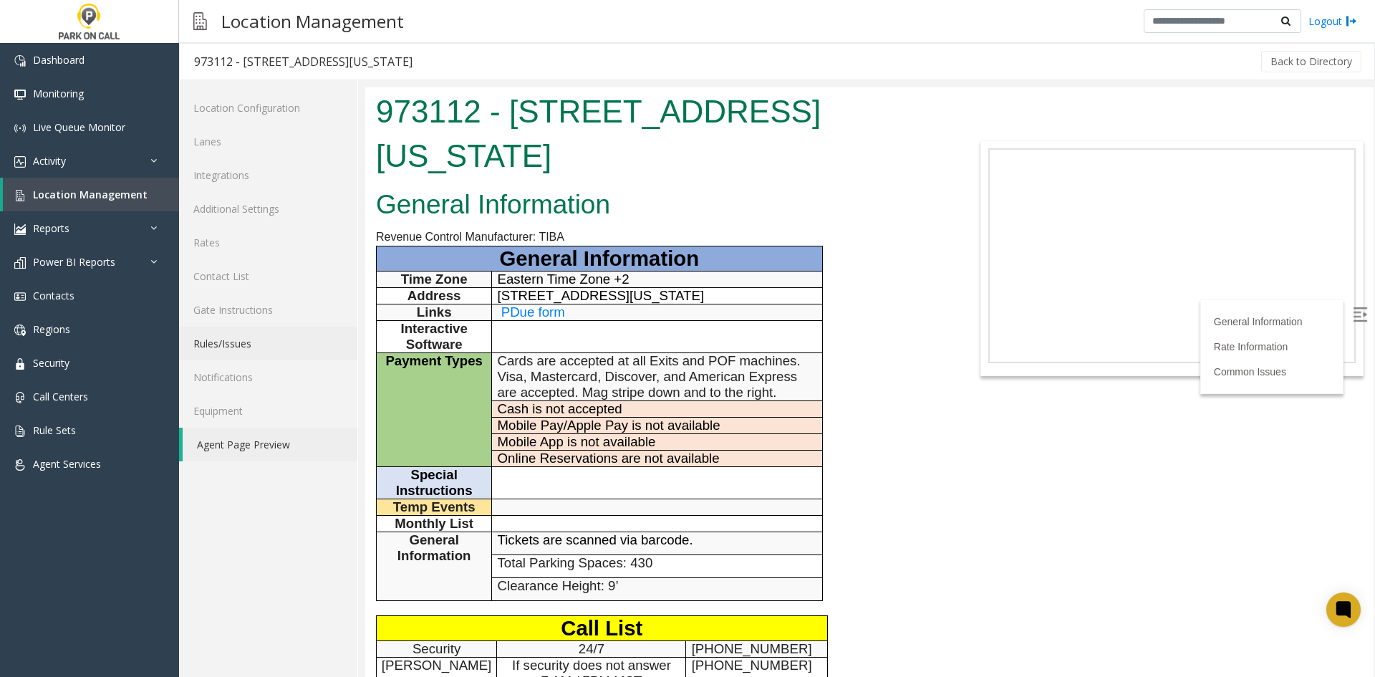
click at [207, 357] on link "Rules/Issues" at bounding box center [268, 344] width 178 height 34
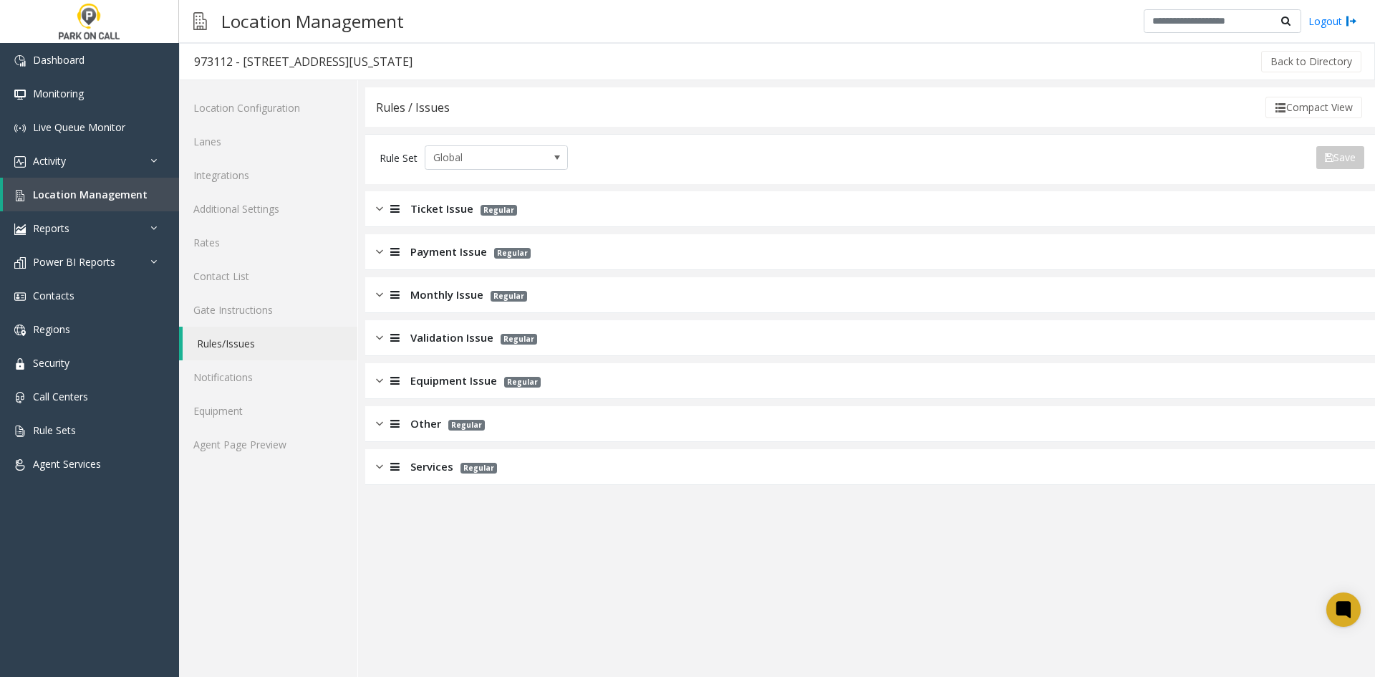
click at [462, 199] on div "Ticket Issue Regular" at bounding box center [870, 209] width 1010 height 36
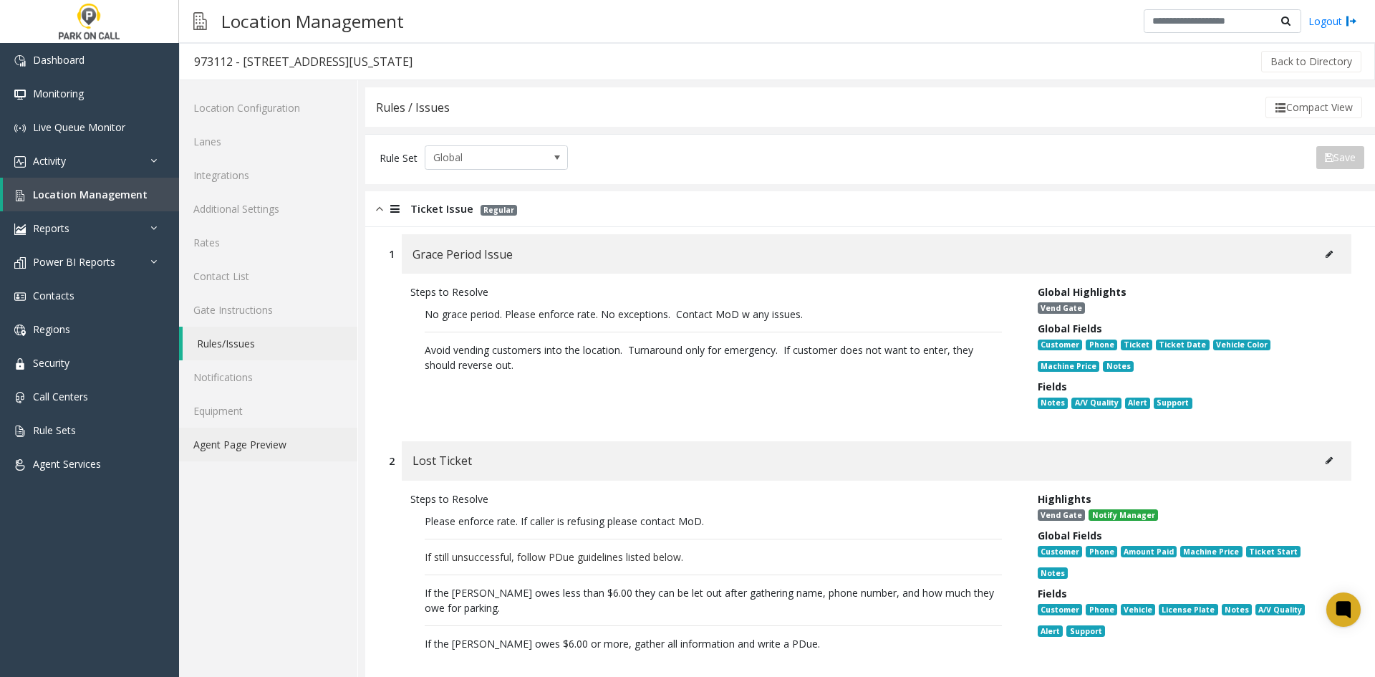
click at [204, 446] on link "Agent Page Preview" at bounding box center [268, 445] width 178 height 34
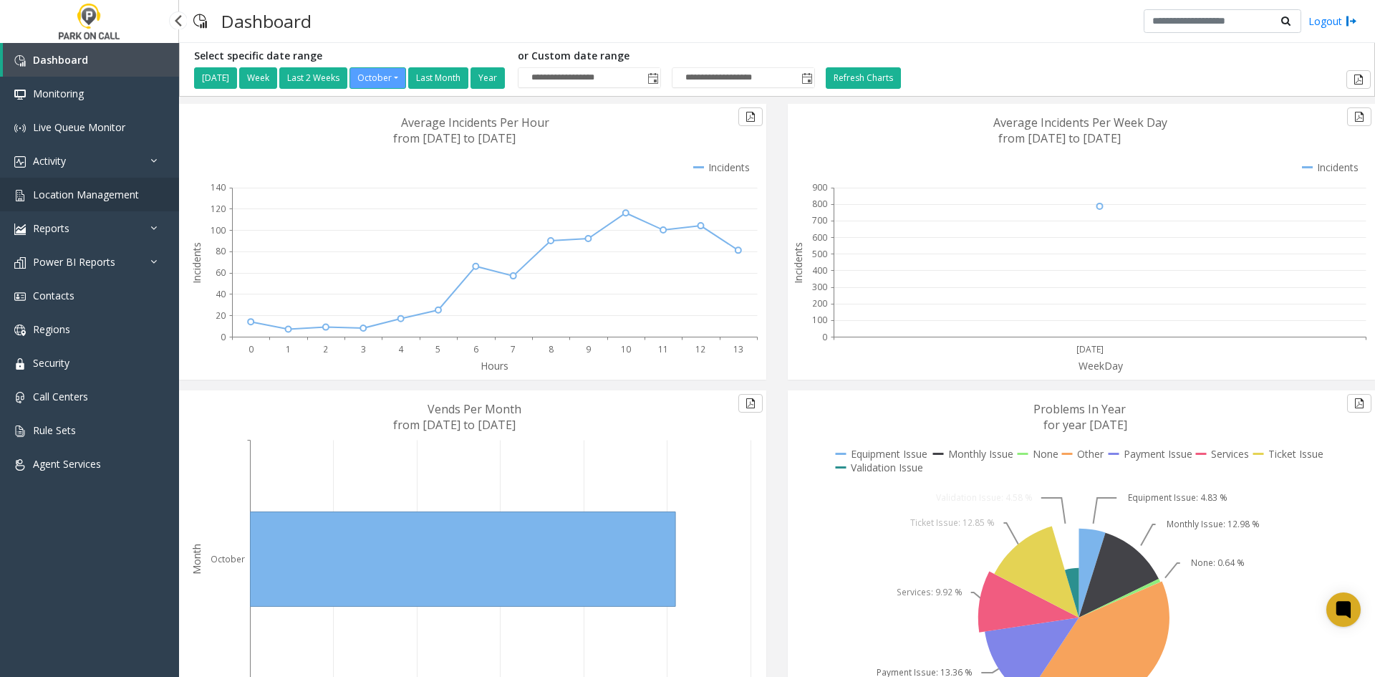
click at [99, 198] on span "Location Management" at bounding box center [86, 195] width 106 height 14
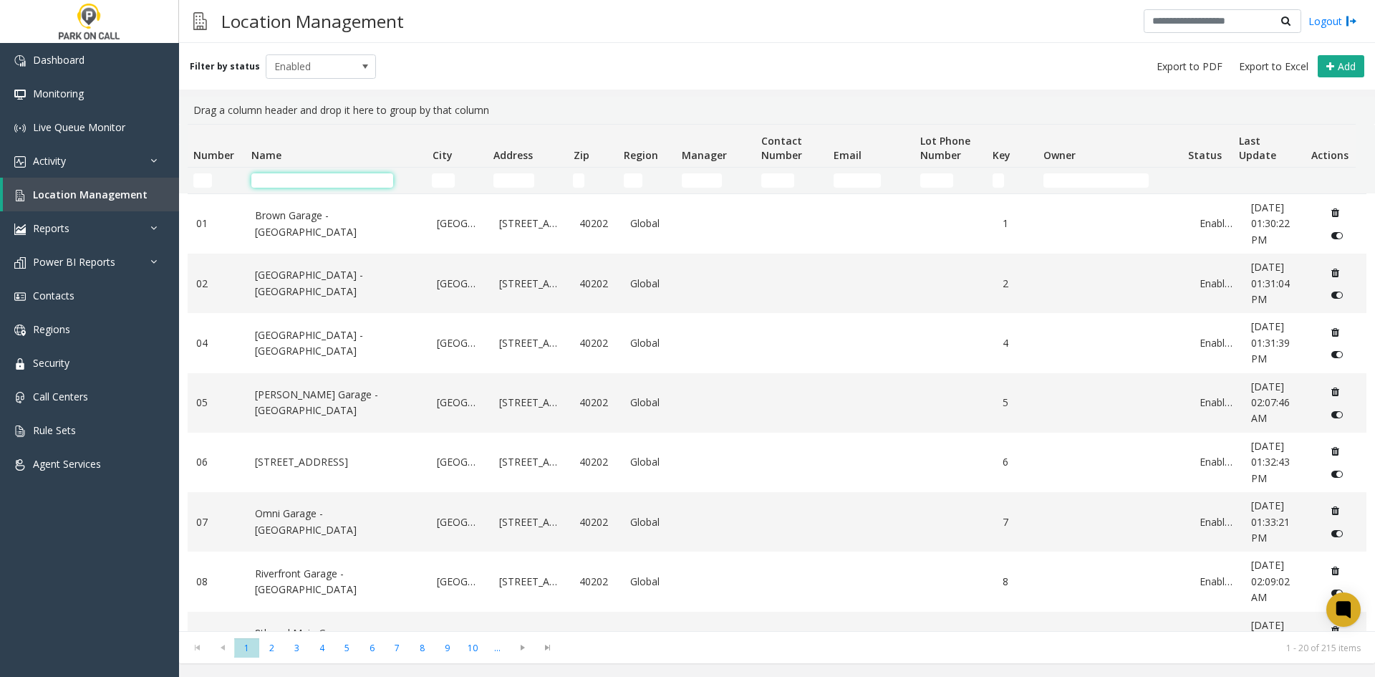
click at [266, 180] on input "Name Filter" at bounding box center [322, 180] width 142 height 14
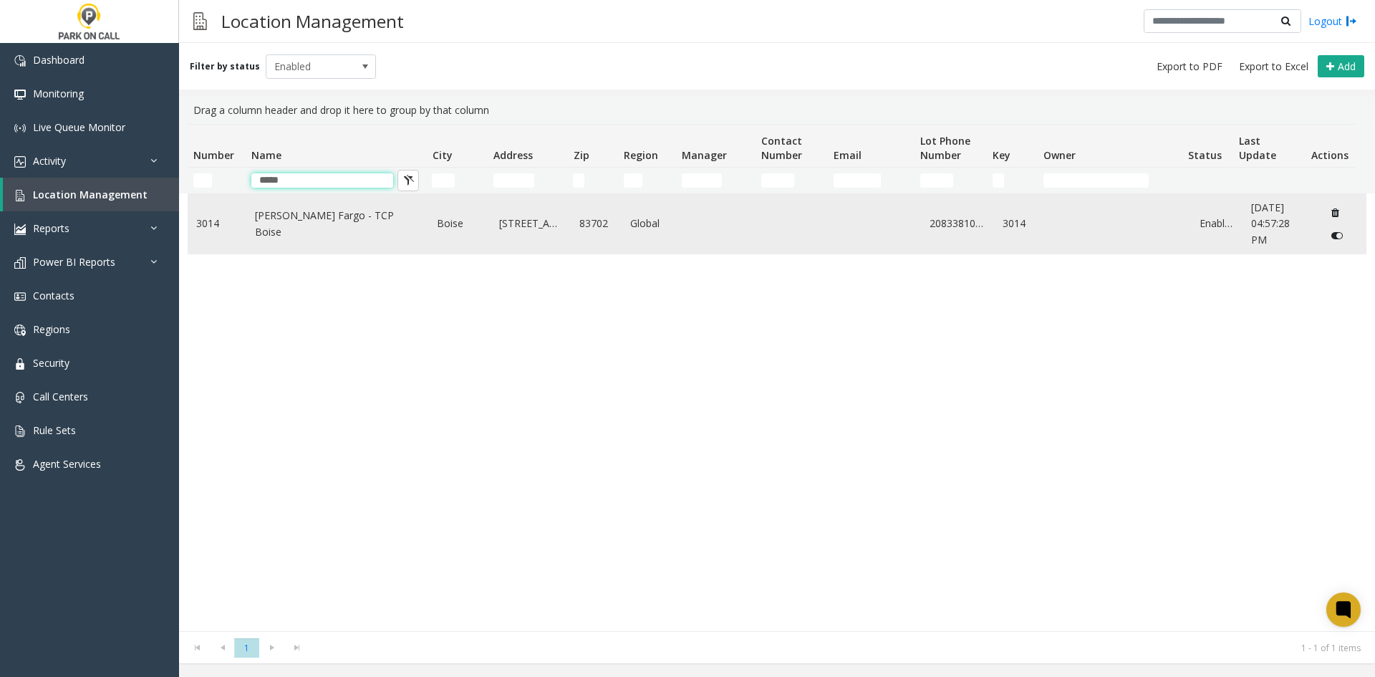
type input "*****"
click at [342, 251] on td "[PERSON_NAME] Fargo - TCP Boise" at bounding box center [337, 223] width 183 height 59
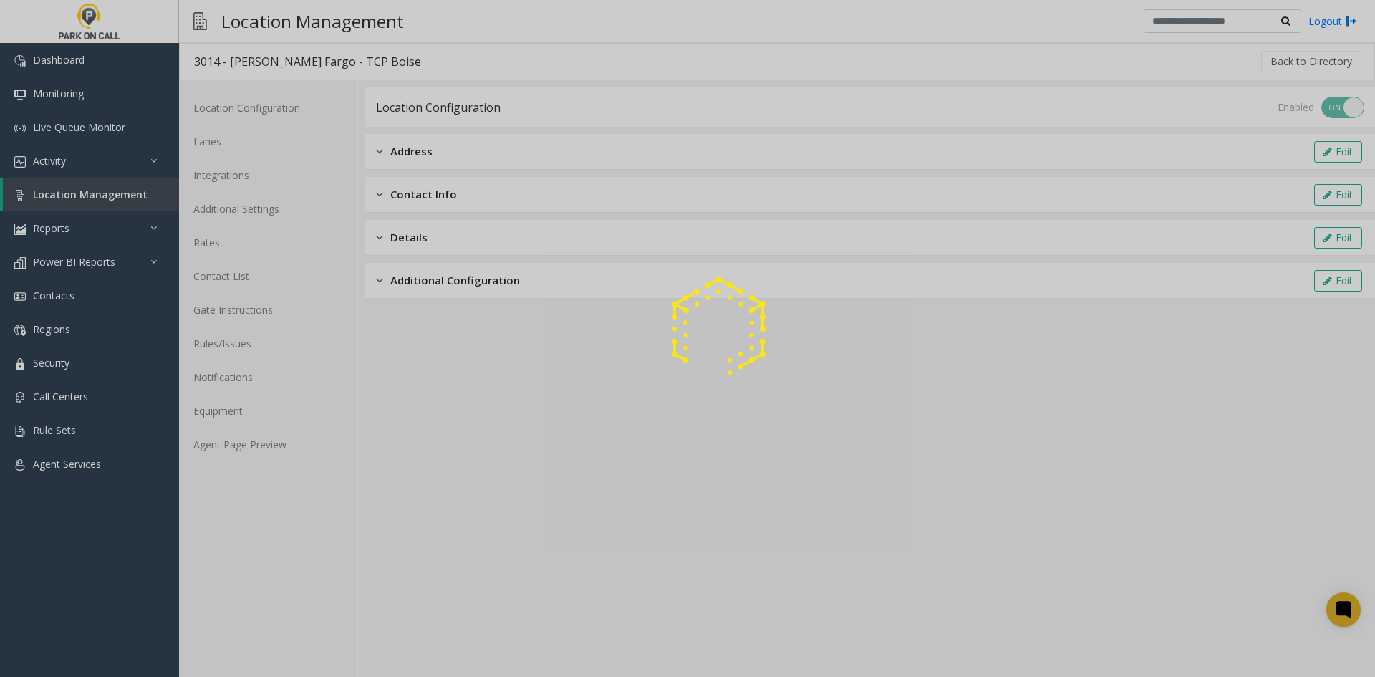
click at [246, 340] on div at bounding box center [687, 338] width 1375 height 677
click at [248, 346] on div at bounding box center [687, 338] width 1375 height 677
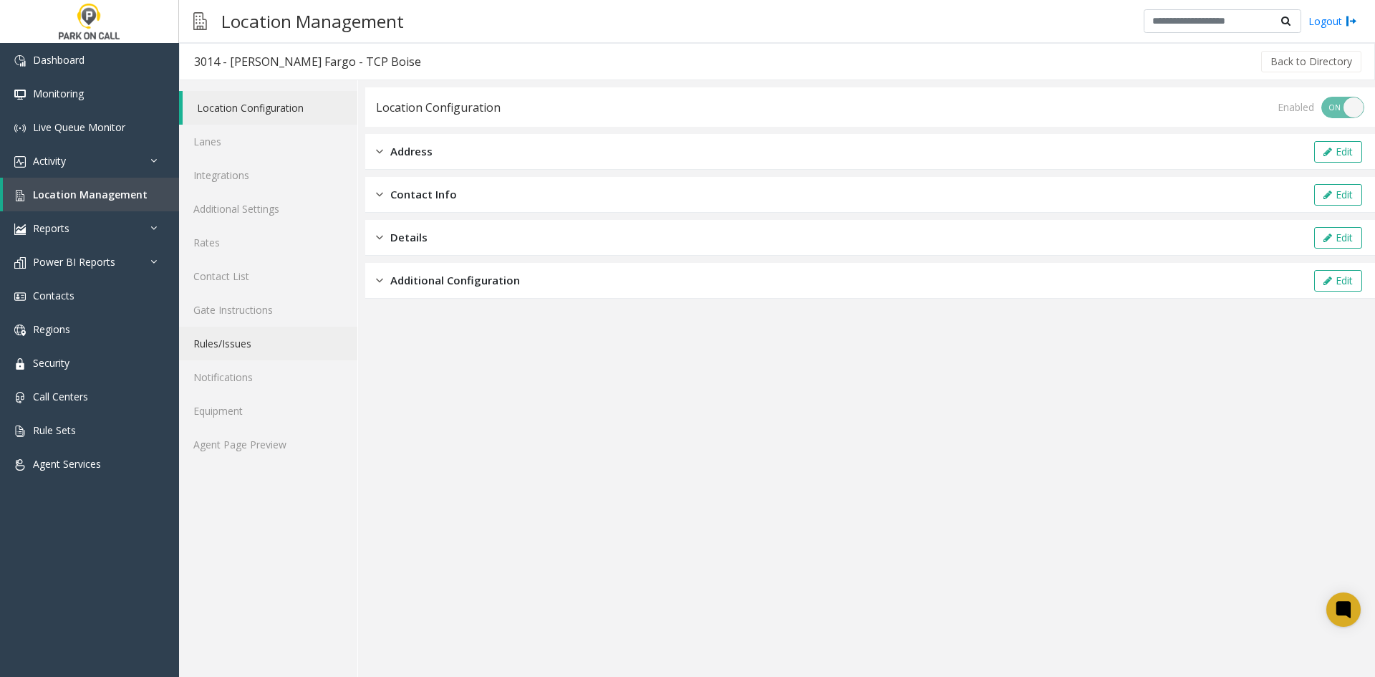
click at [248, 346] on link "Rules/Issues" at bounding box center [268, 344] width 178 height 34
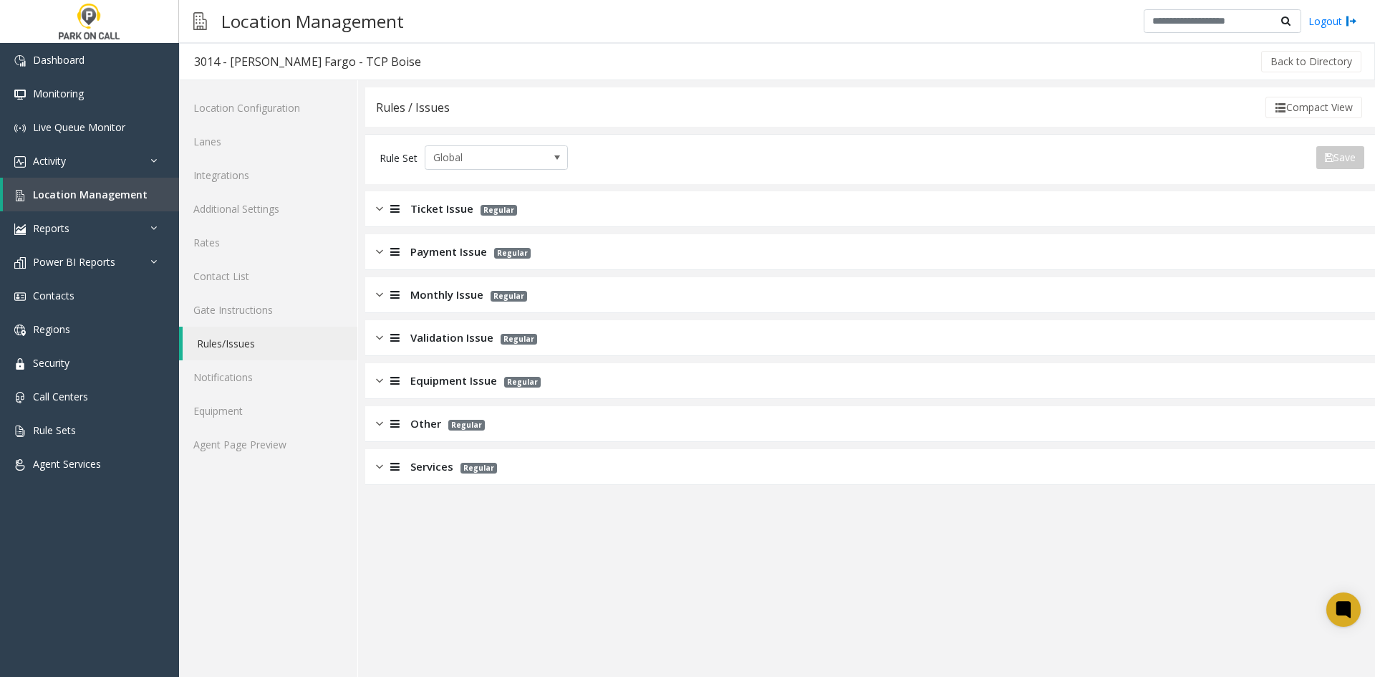
click at [462, 214] on span "Ticket Issue" at bounding box center [441, 209] width 63 height 16
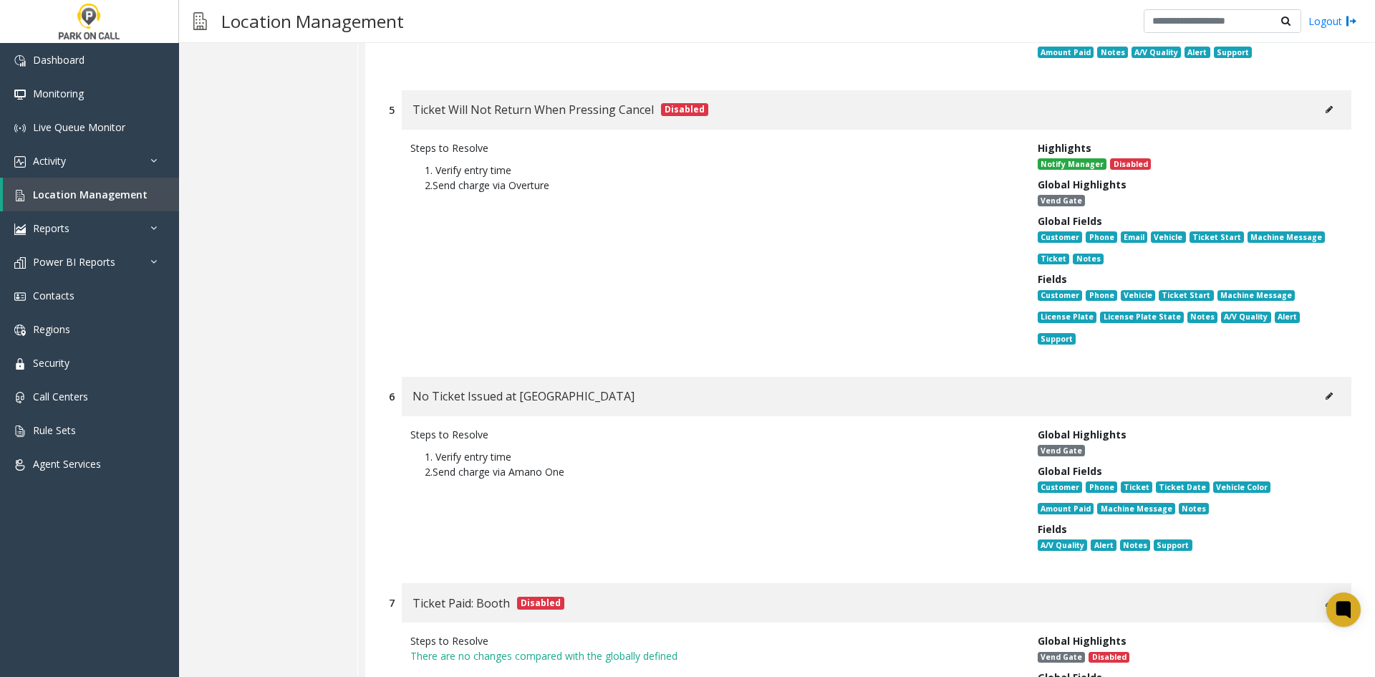
scroll to position [1074, 0]
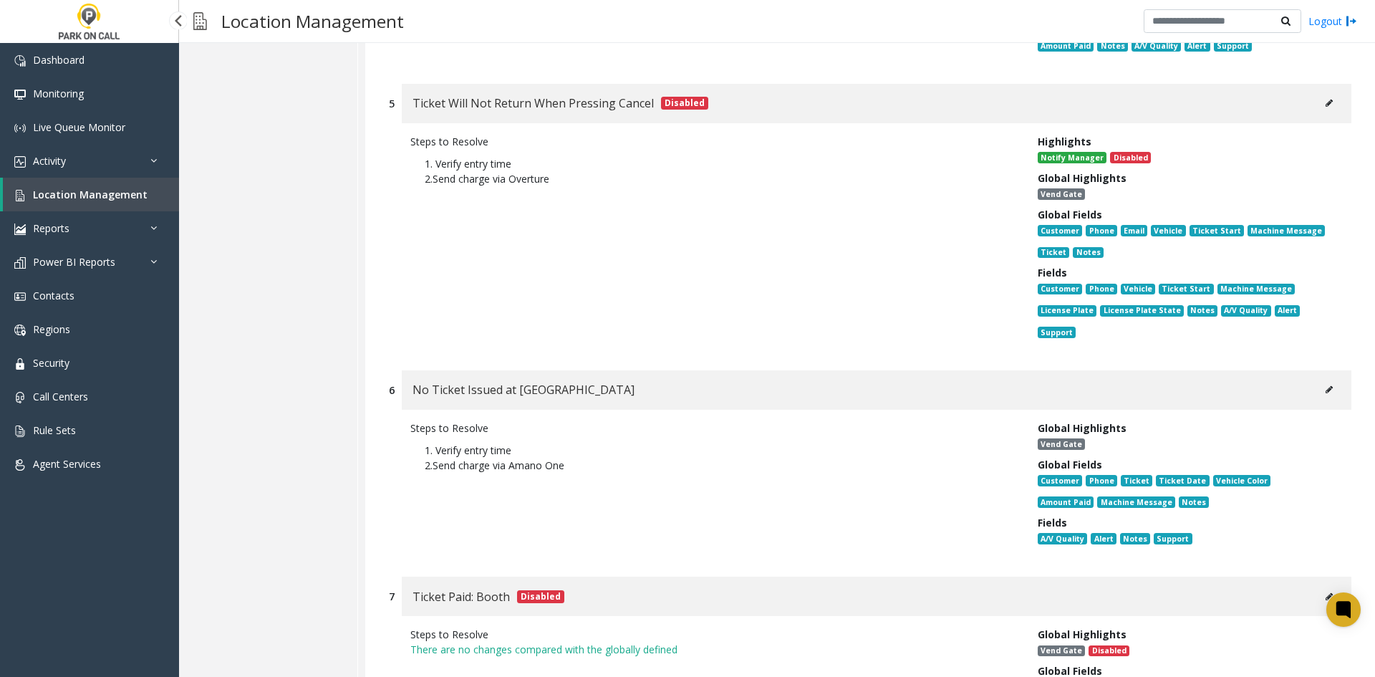
click at [125, 206] on link "Location Management" at bounding box center [91, 195] width 176 height 34
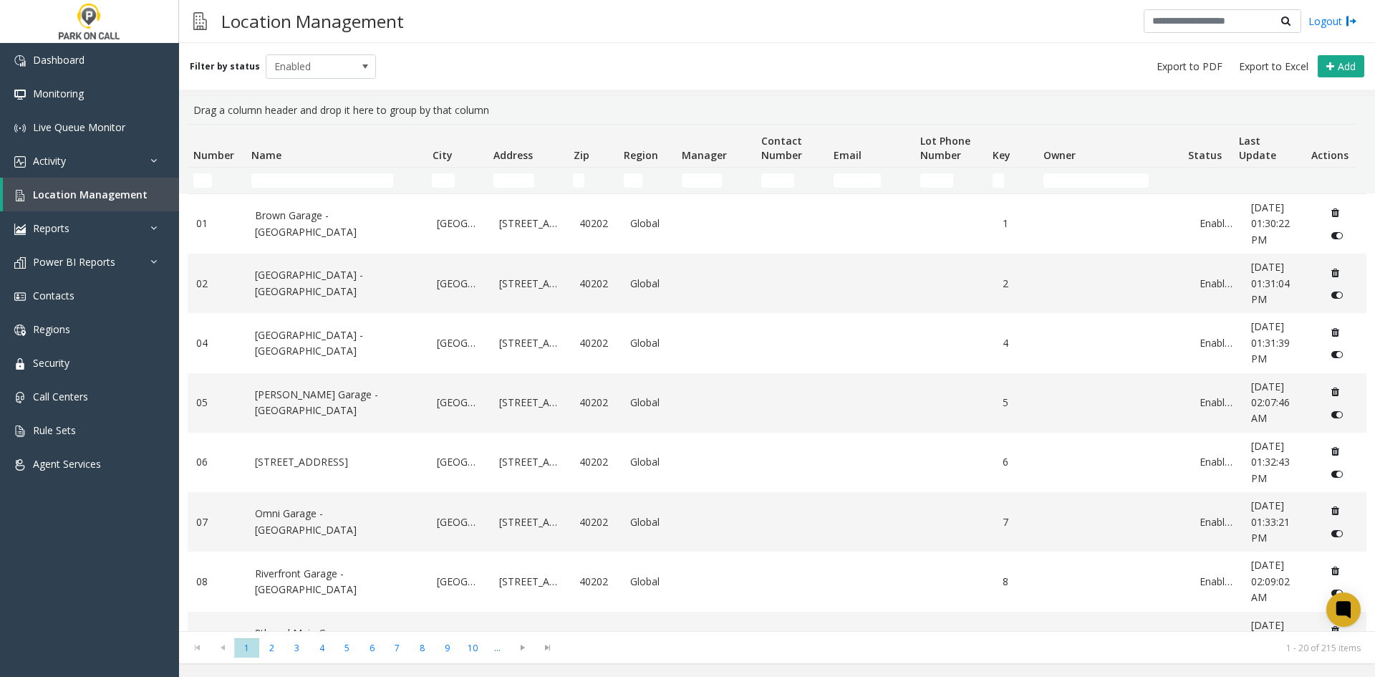
click at [338, 171] on td "Name Filter" at bounding box center [336, 181] width 180 height 26
click at [335, 174] on input "Name Filter" at bounding box center [322, 180] width 142 height 14
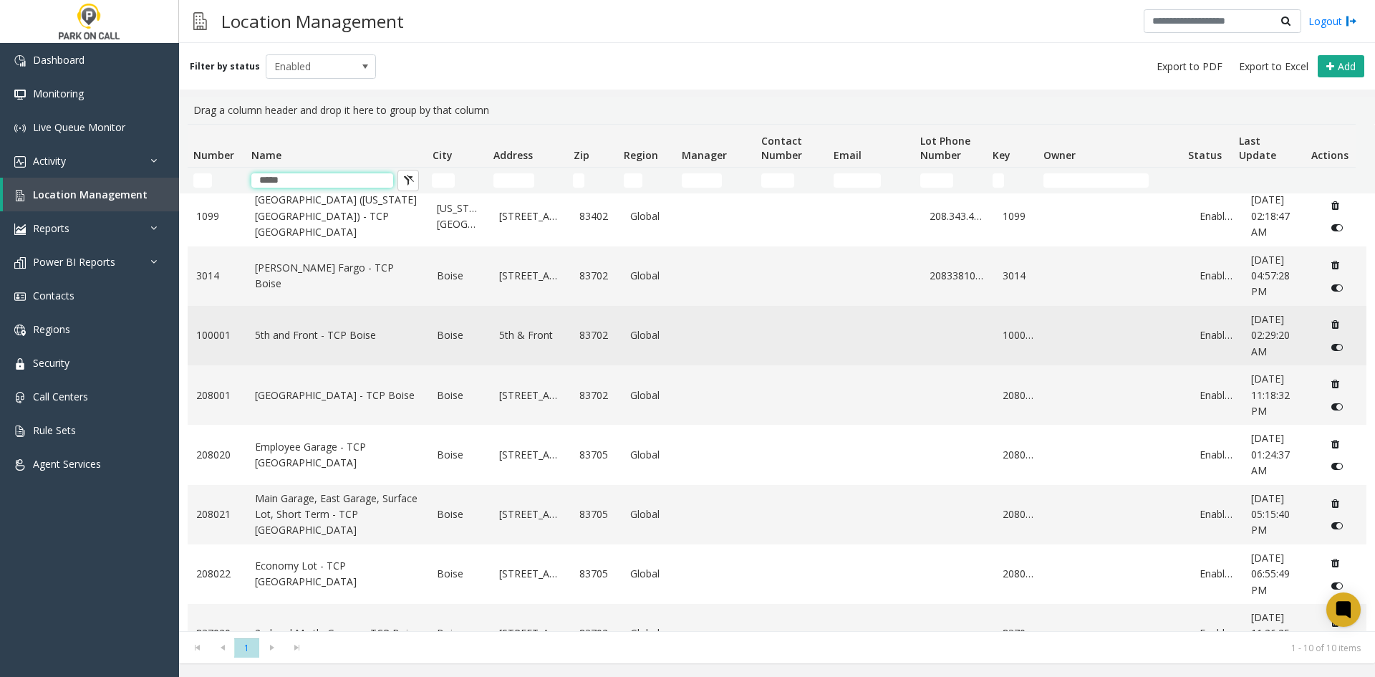
scroll to position [143, 0]
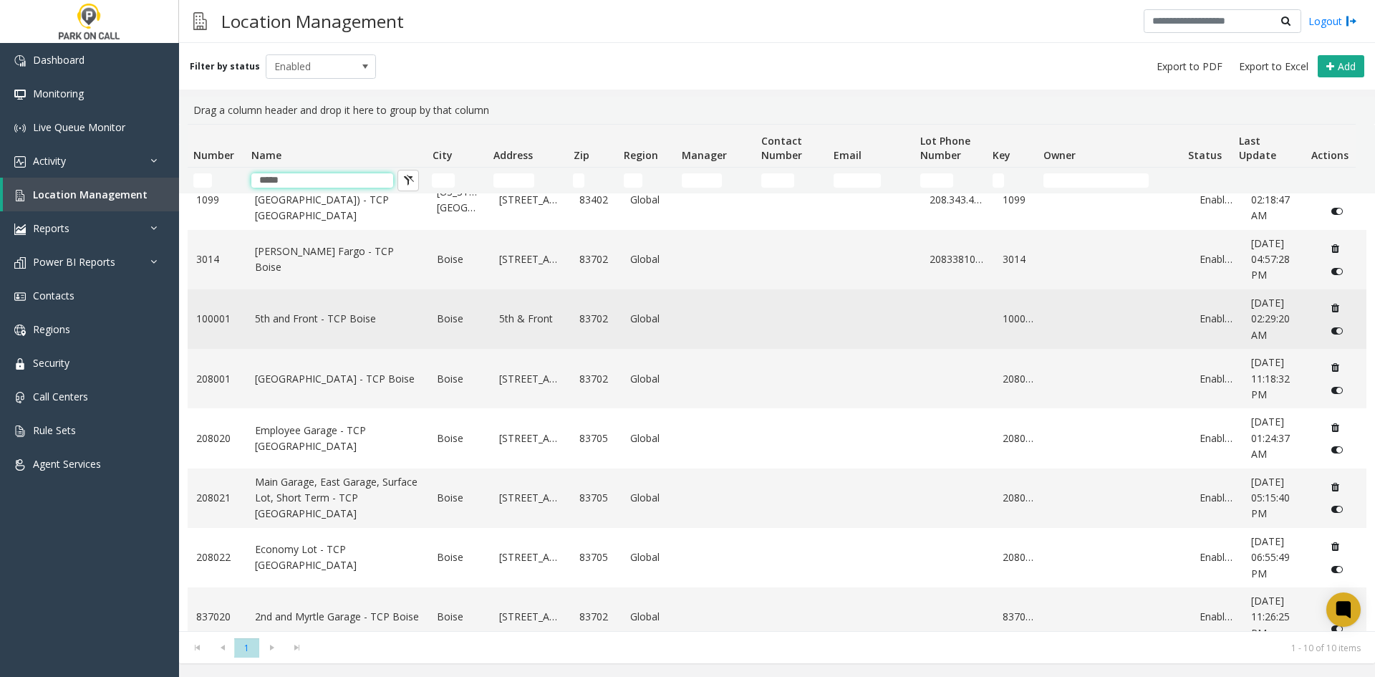
type input "*****"
click at [350, 318] on link "5th and Front - TCP Boise" at bounding box center [337, 319] width 165 height 16
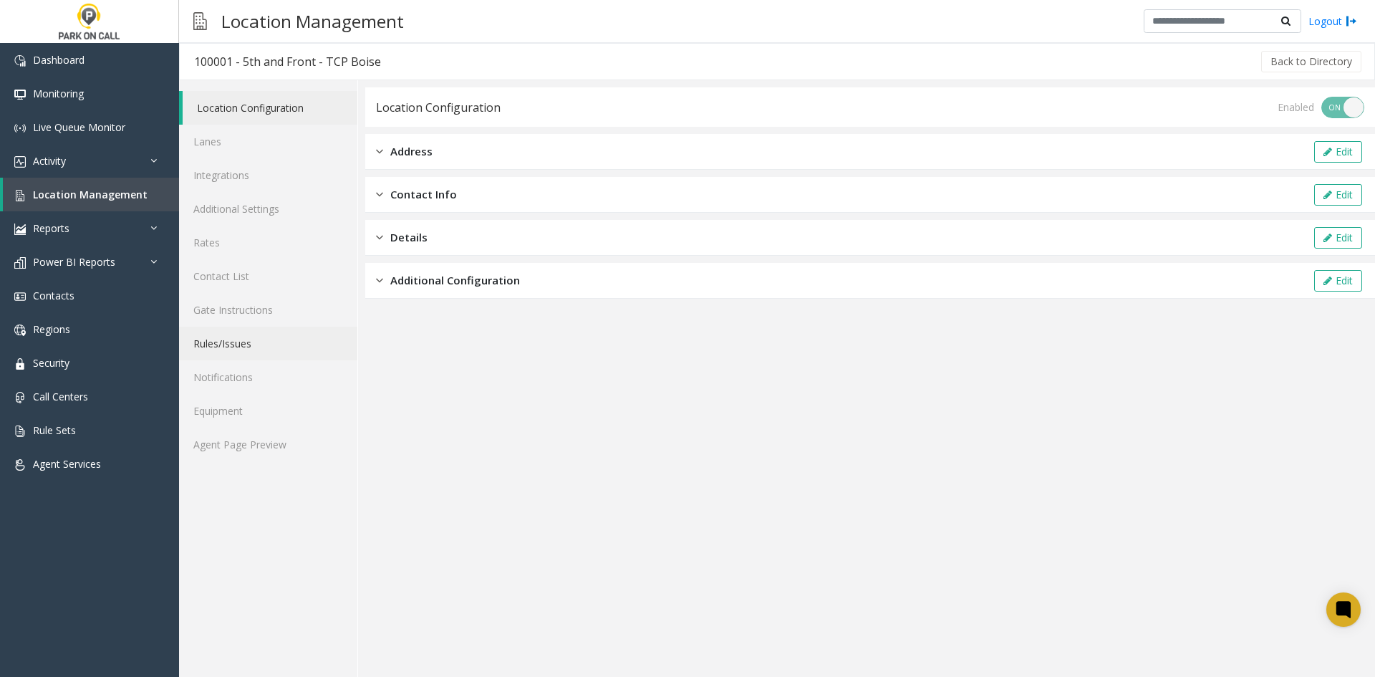
click at [246, 344] on link "Rules/Issues" at bounding box center [268, 344] width 178 height 34
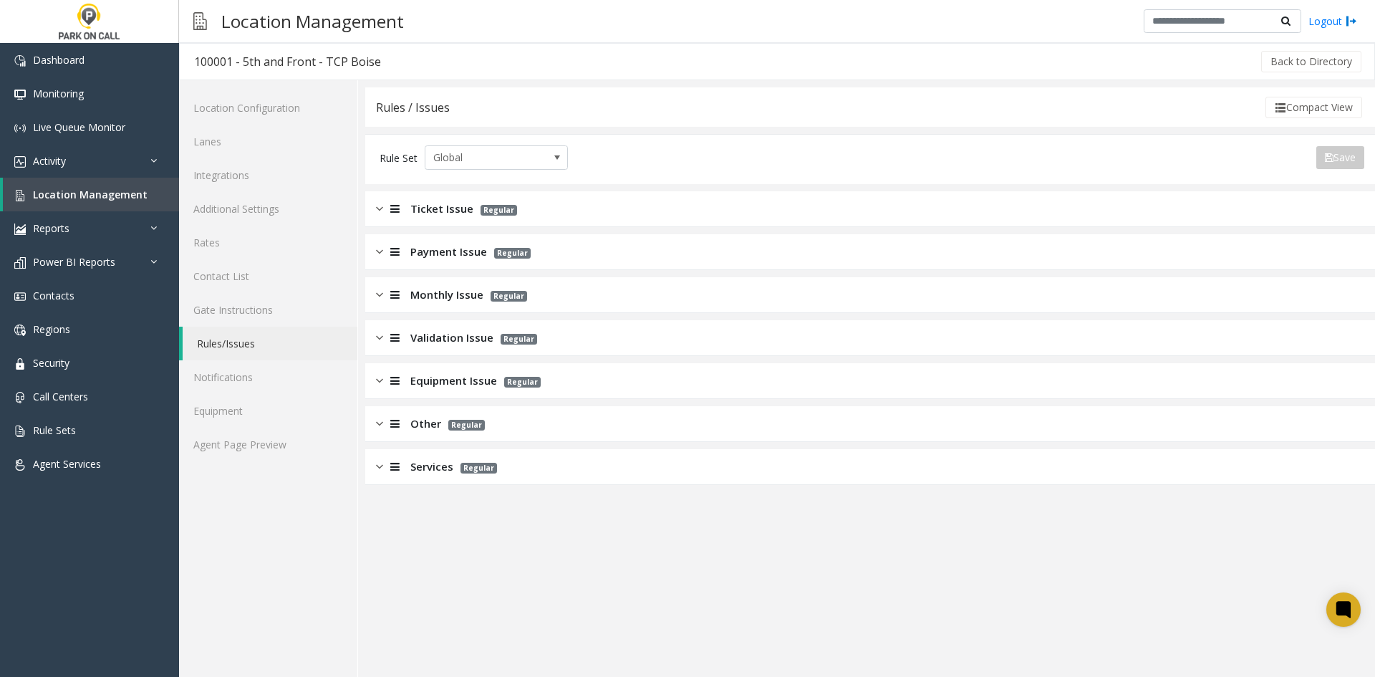
click at [440, 226] on div "Ticket Issue Regular" at bounding box center [870, 209] width 1010 height 36
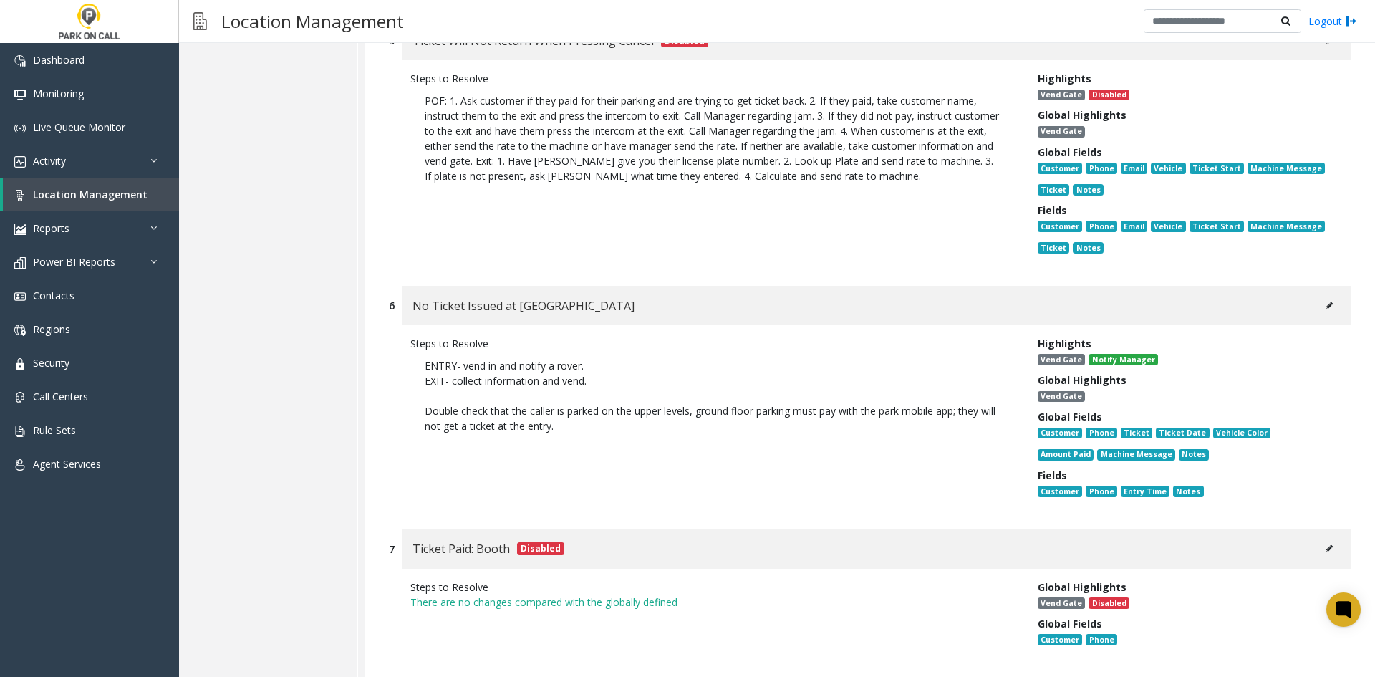
scroll to position [1146, 0]
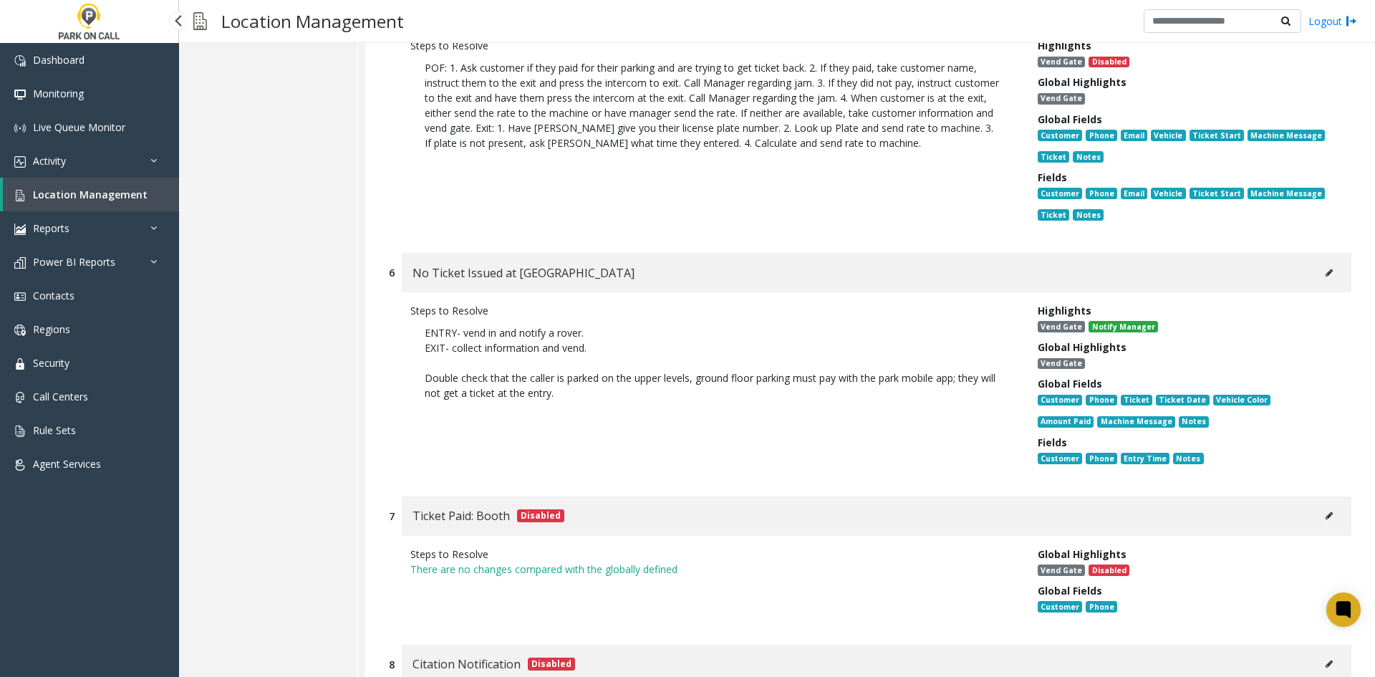
click at [77, 181] on link "Location Management" at bounding box center [91, 195] width 176 height 34
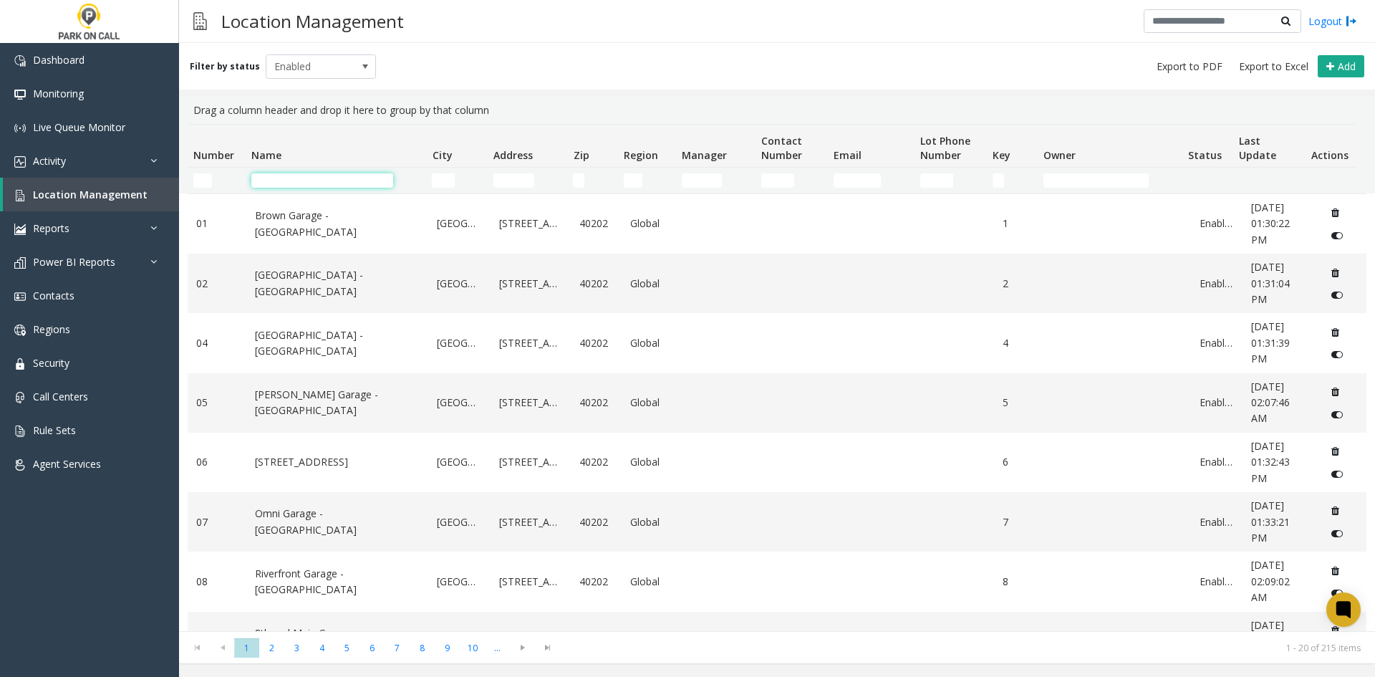
click at [336, 173] on input "Name Filter" at bounding box center [322, 180] width 142 height 14
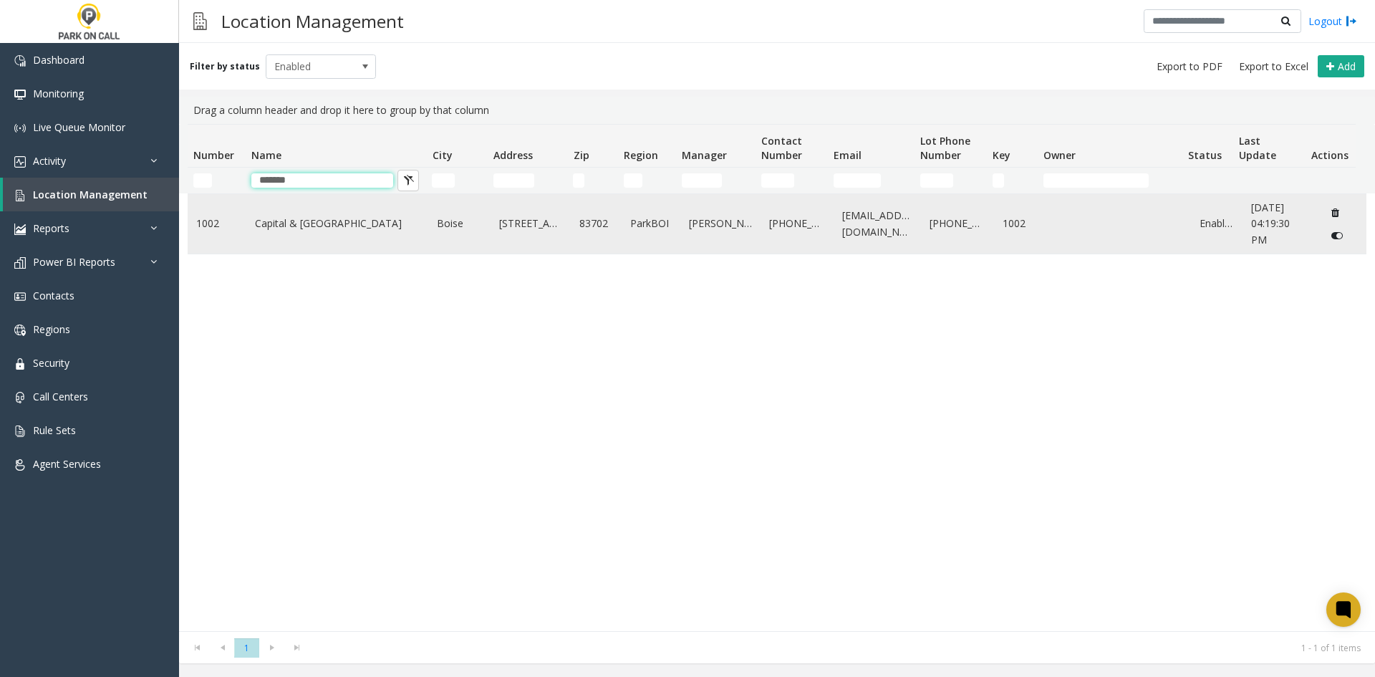
type input "*******"
click at [340, 207] on td "Capital & [GEOGRAPHIC_DATA]" at bounding box center [337, 223] width 183 height 59
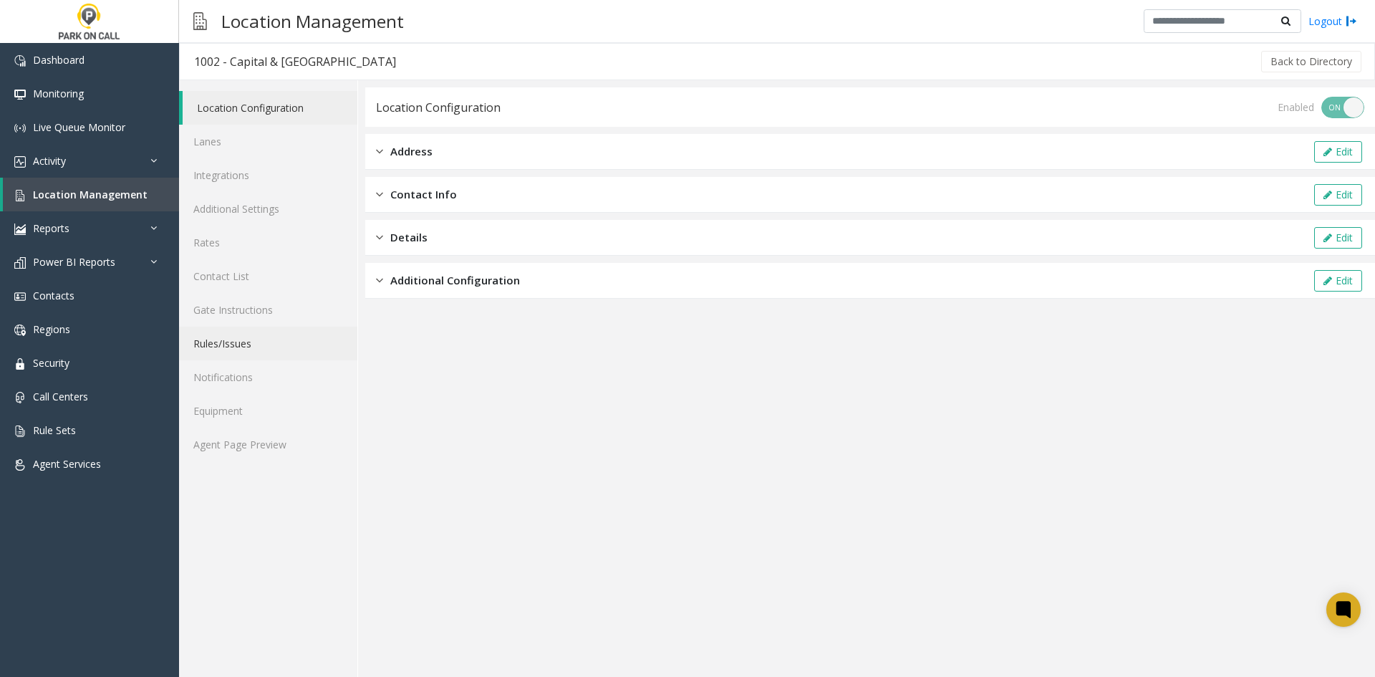
click at [272, 345] on link "Rules/Issues" at bounding box center [268, 344] width 178 height 34
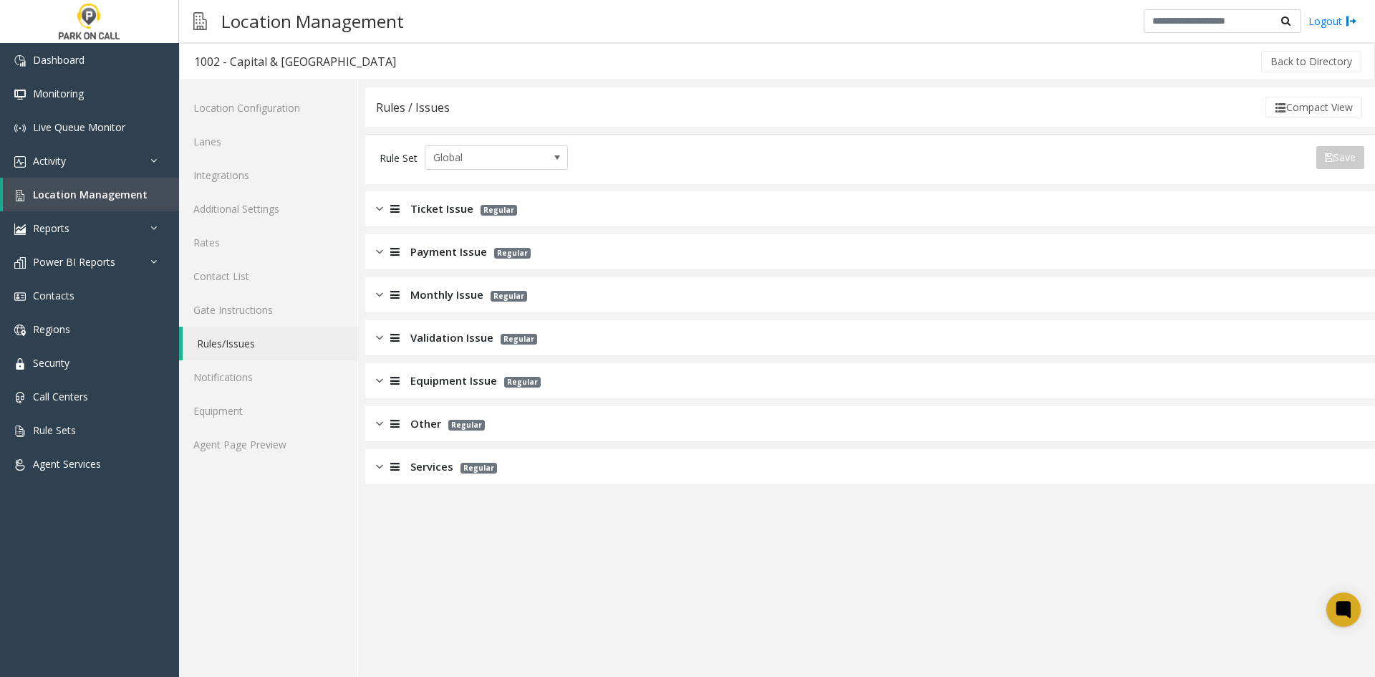
click at [456, 216] on span "Ticket Issue" at bounding box center [441, 209] width 63 height 16
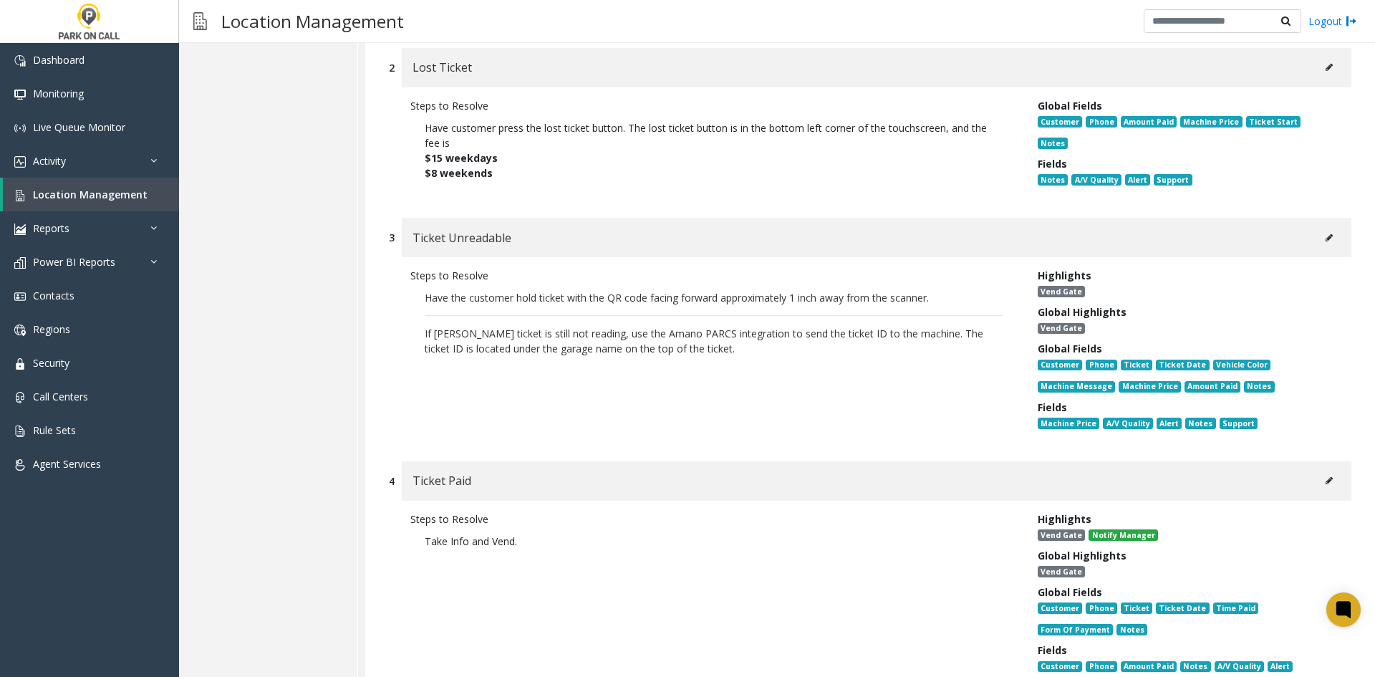
scroll to position [931, 0]
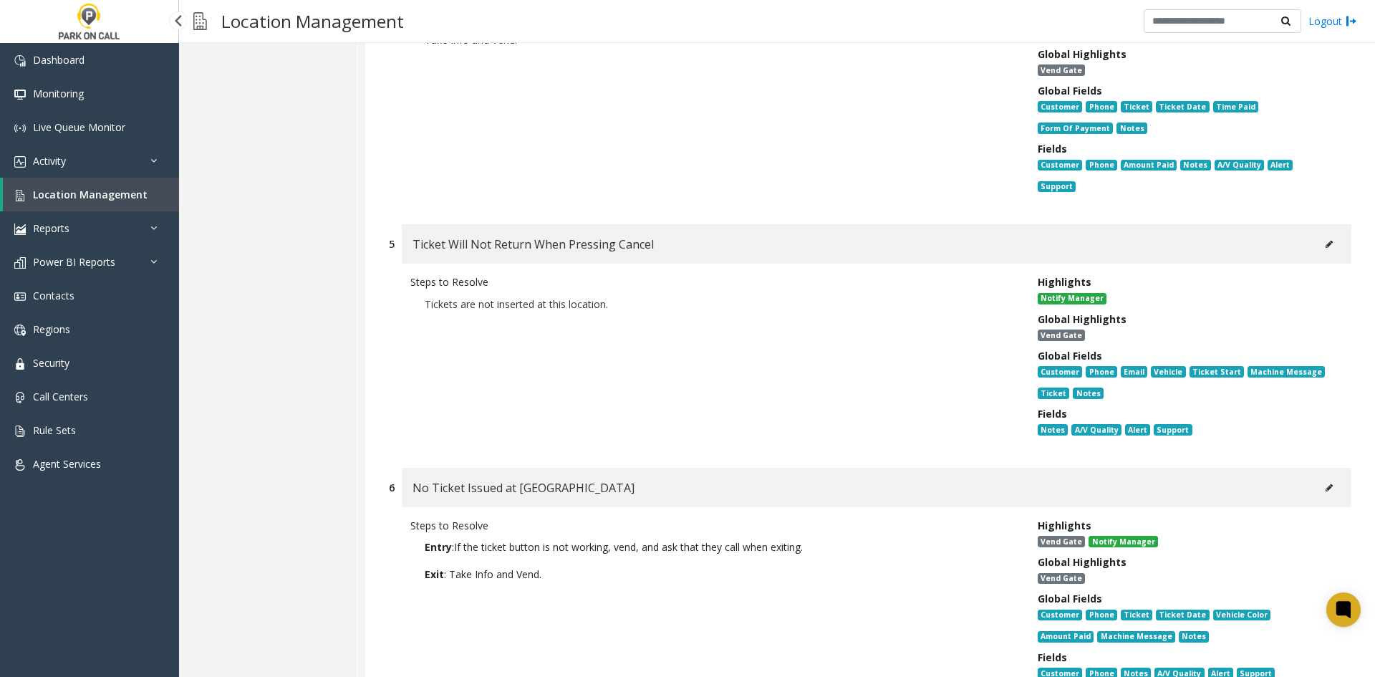
click at [110, 205] on link "Location Management" at bounding box center [91, 195] width 176 height 34
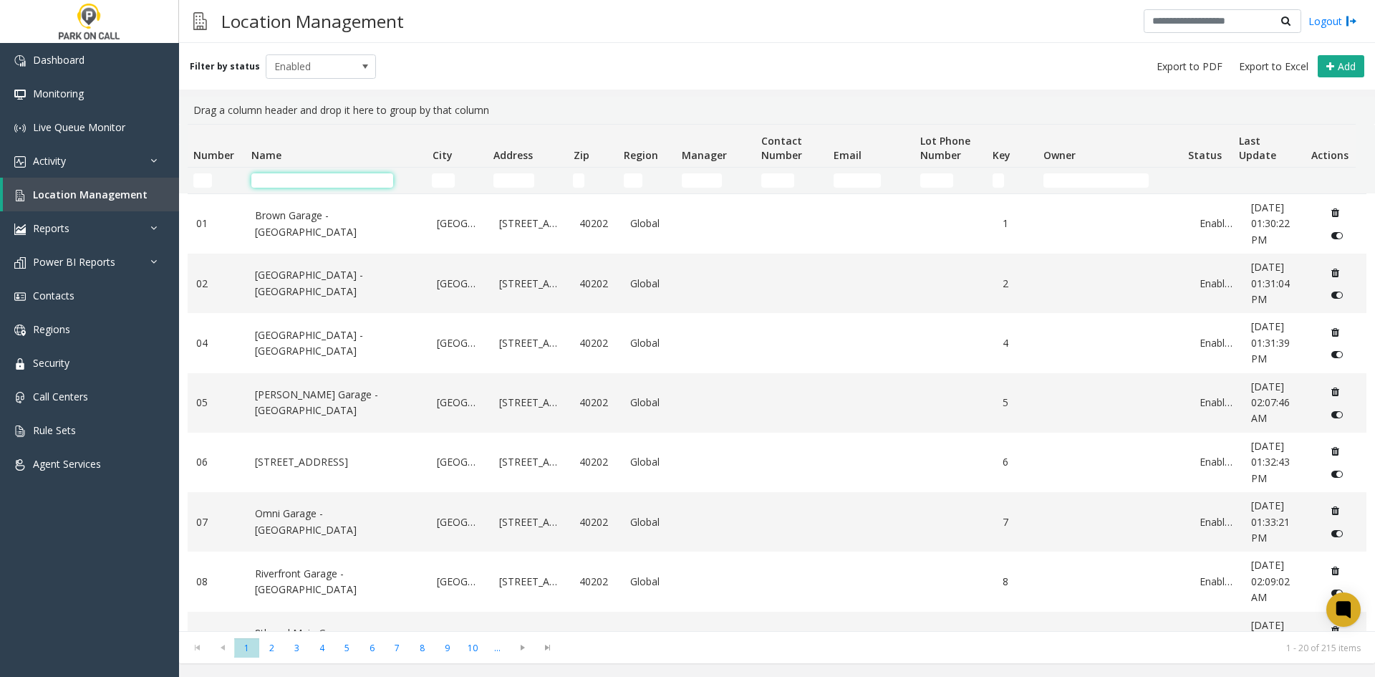
click at [361, 182] on input "Name Filter" at bounding box center [322, 180] width 142 height 14
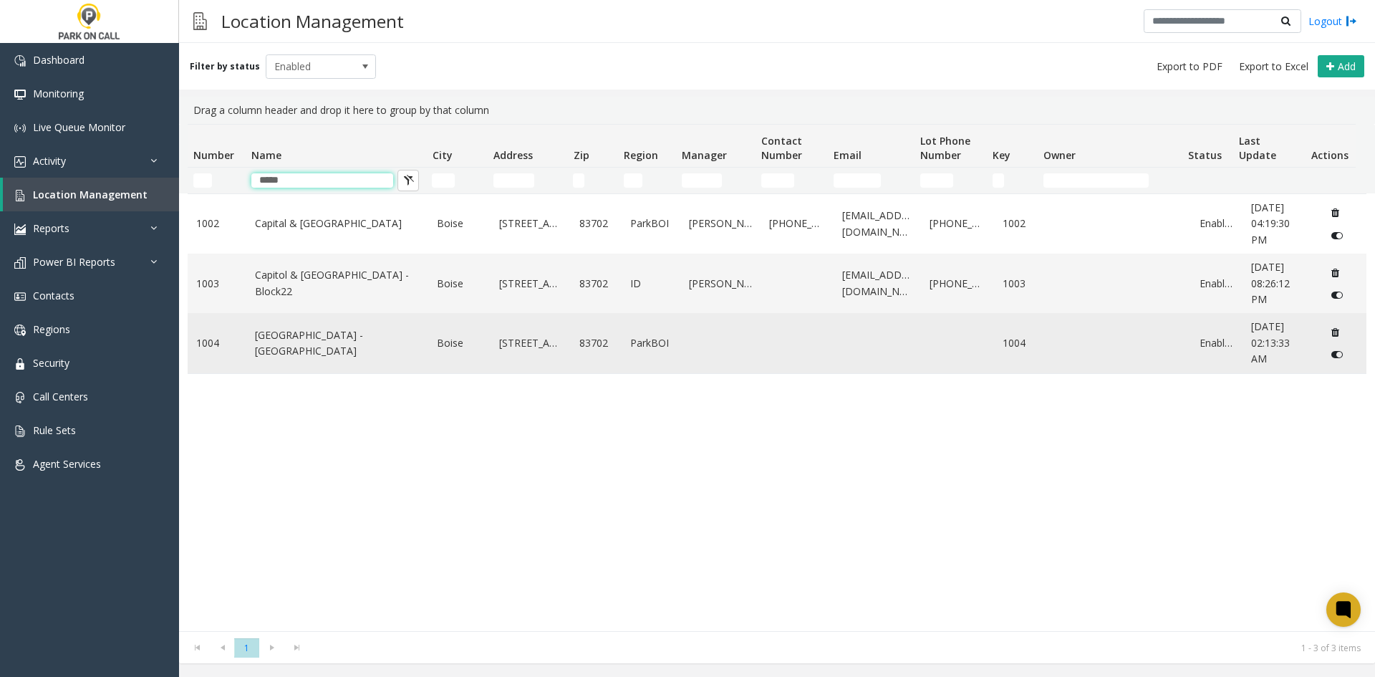
type input "*****"
click at [309, 334] on link "Capitol & Main St/Capitol Terrace - ParkBOI" at bounding box center [337, 343] width 165 height 32
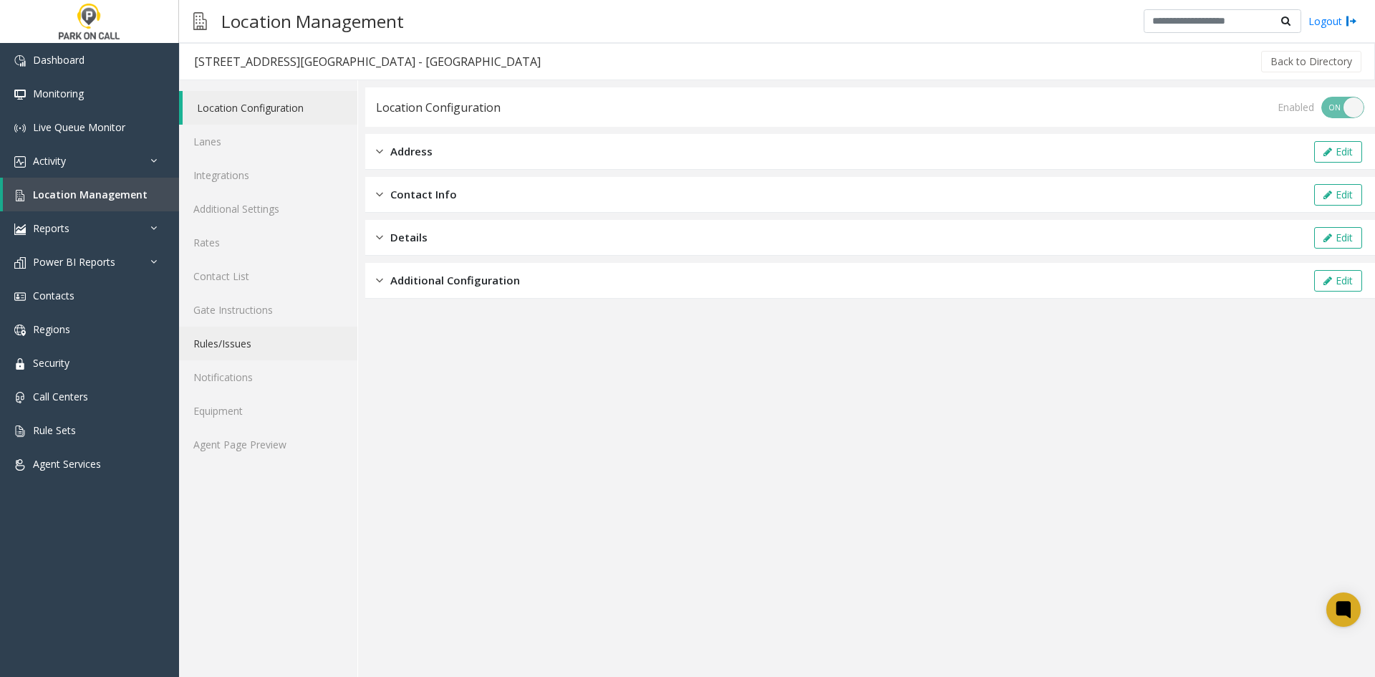
click at [276, 333] on link "Rules/Issues" at bounding box center [268, 344] width 178 height 34
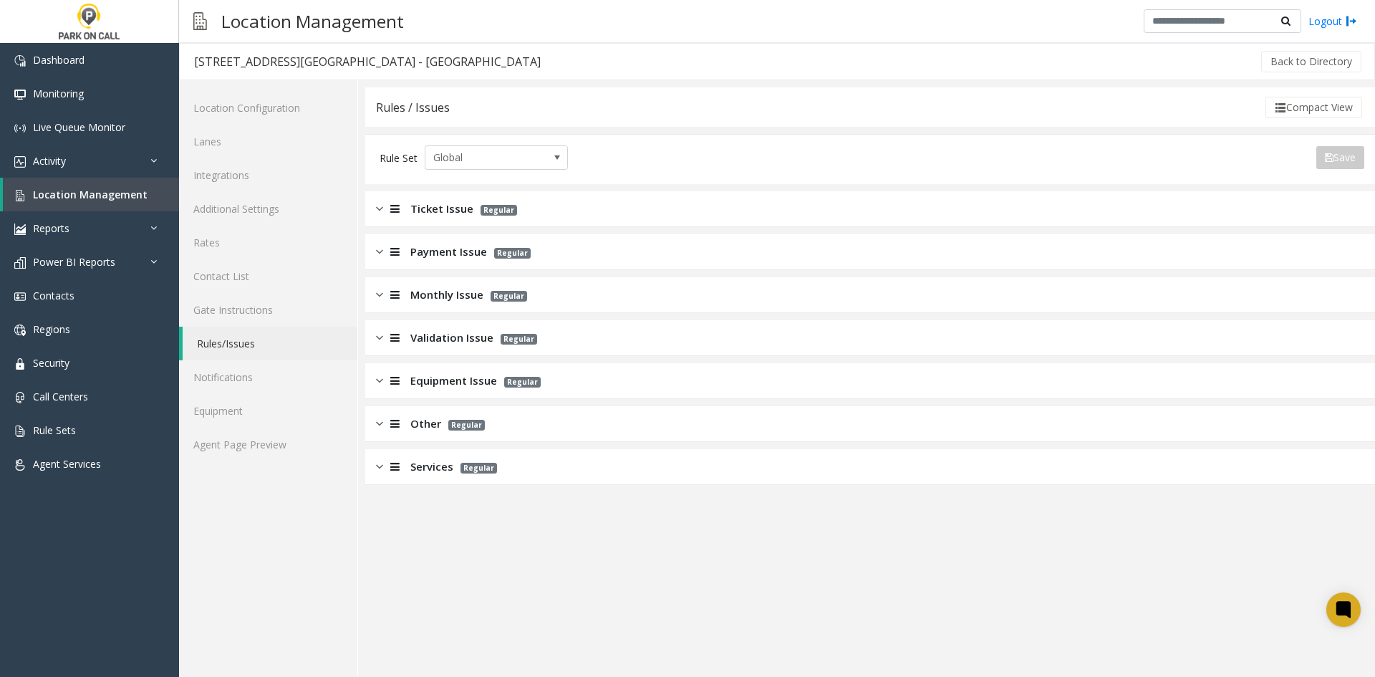
click at [415, 224] on div "Ticket Issue Regular" at bounding box center [870, 209] width 1010 height 36
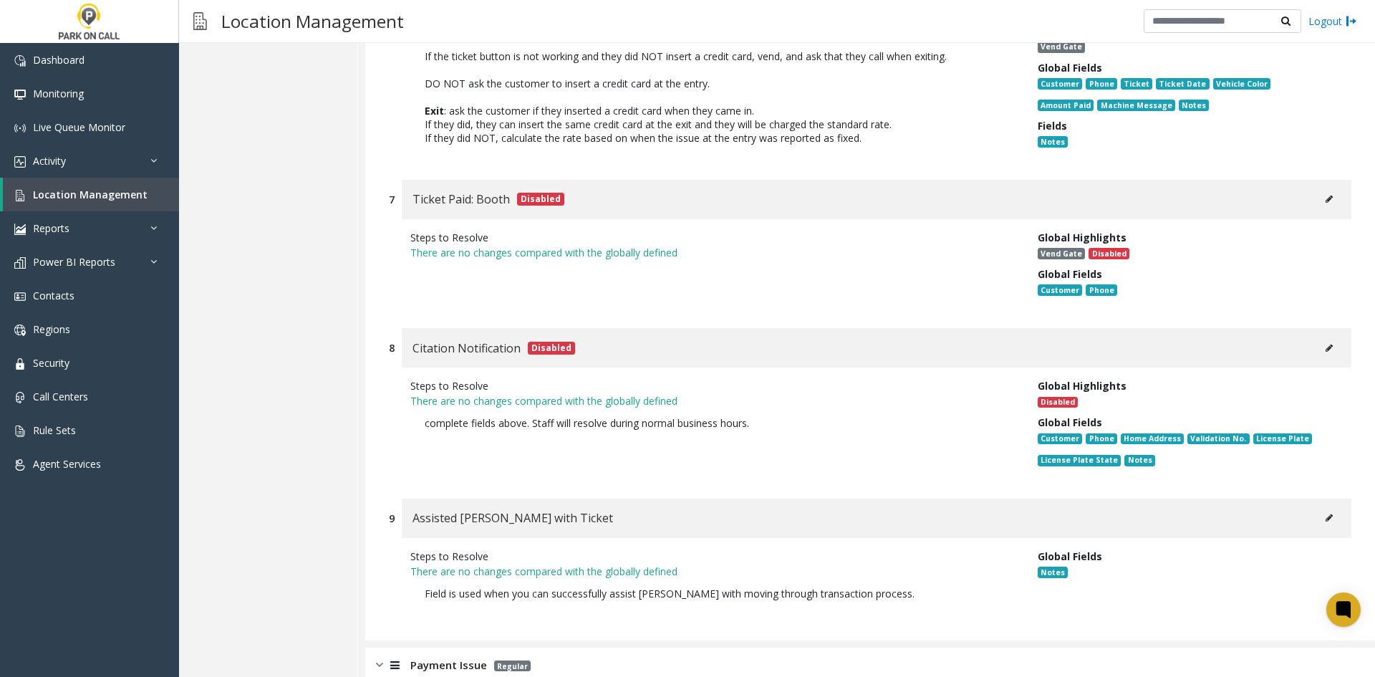
scroll to position [1677, 0]
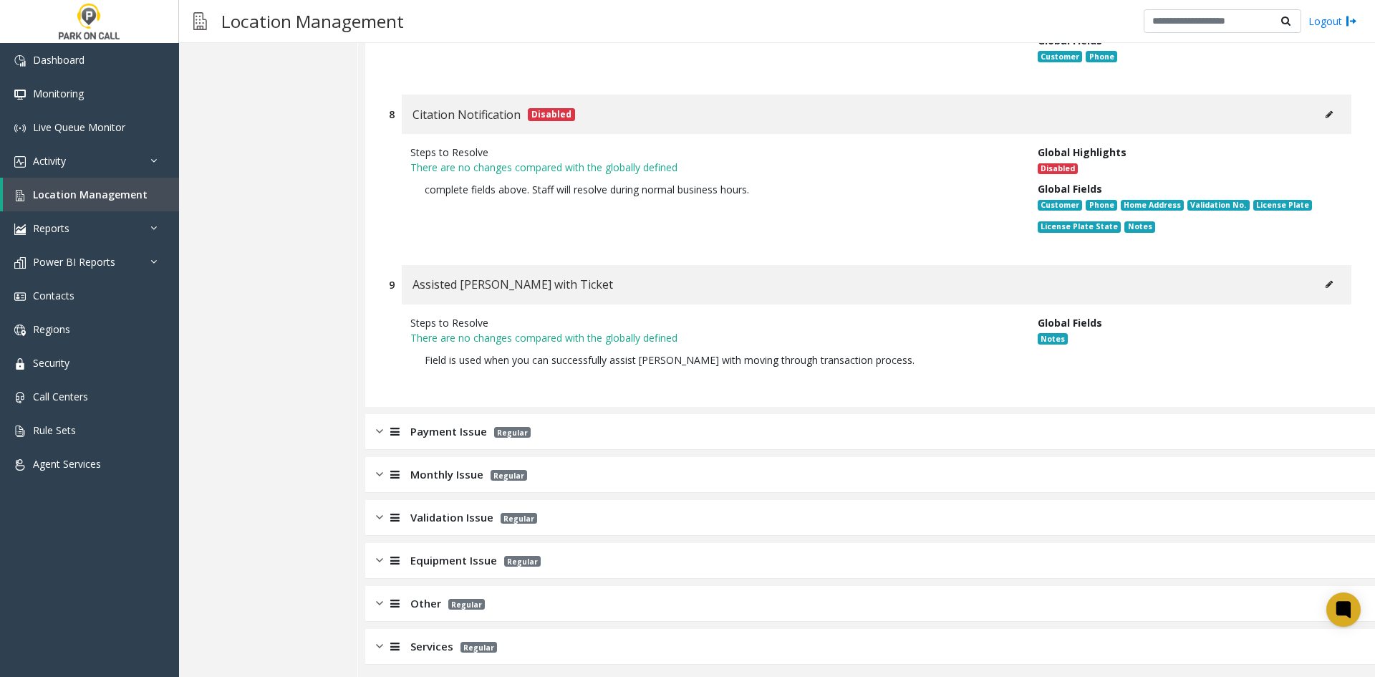
click at [559, 415] on div "Payment Issue Regular" at bounding box center [870, 432] width 1010 height 36
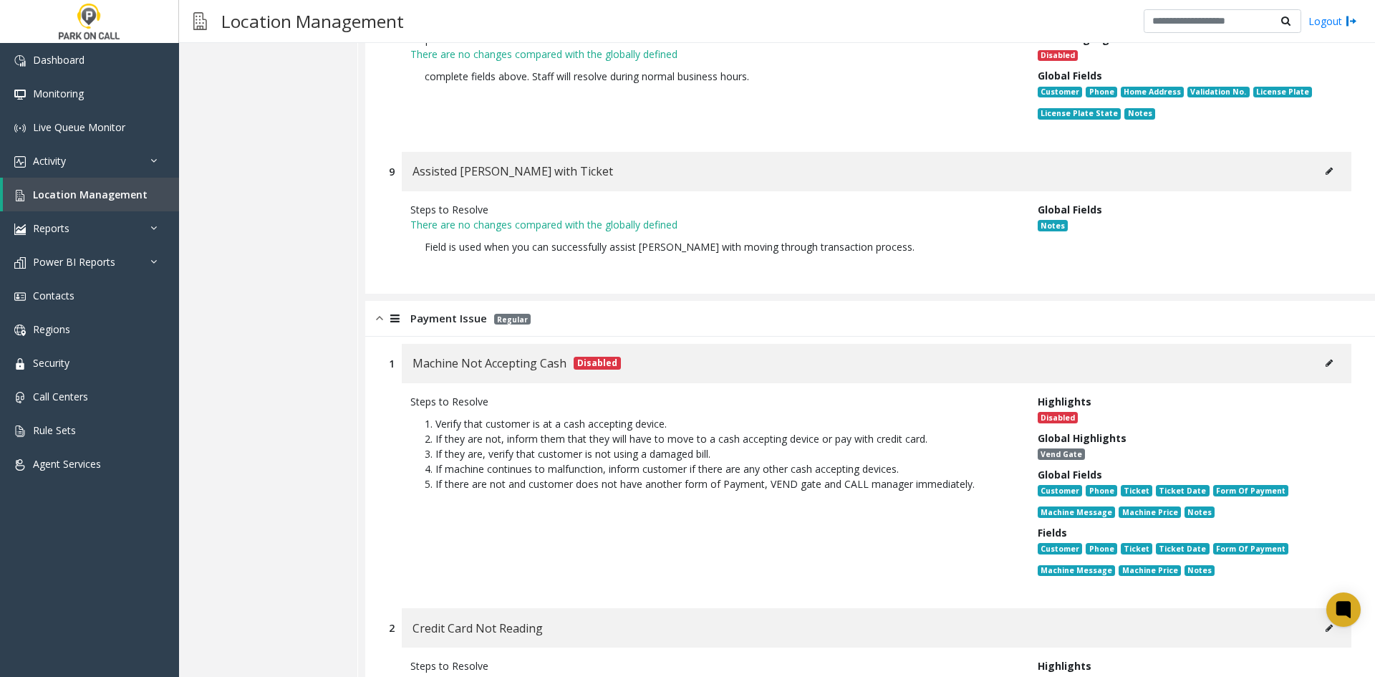
scroll to position [2106, 0]
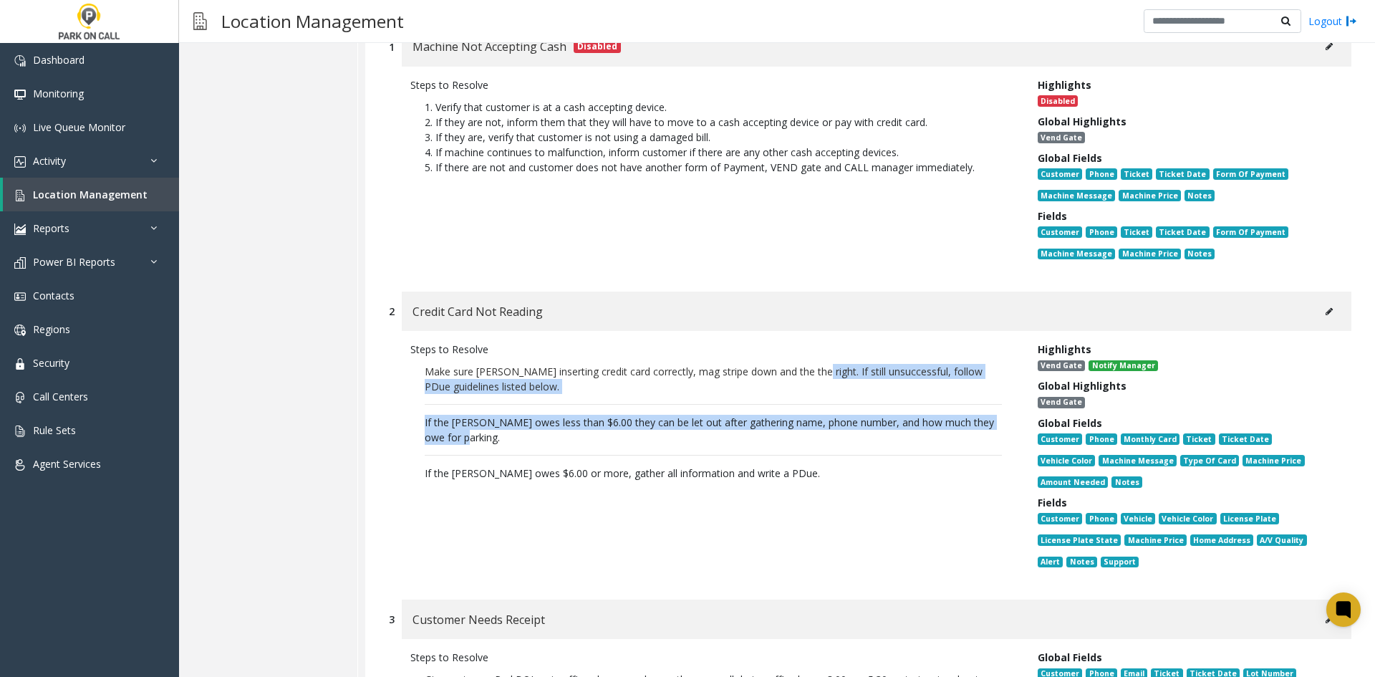
drag, startPoint x: 540, startPoint y: 435, endPoint x: 812, endPoint y: 370, distance: 279.8
click at [812, 370] on p "Make sure parker inserting credit card correctly, mag stripe down and the the r…" at bounding box center [713, 422] width 606 height 131
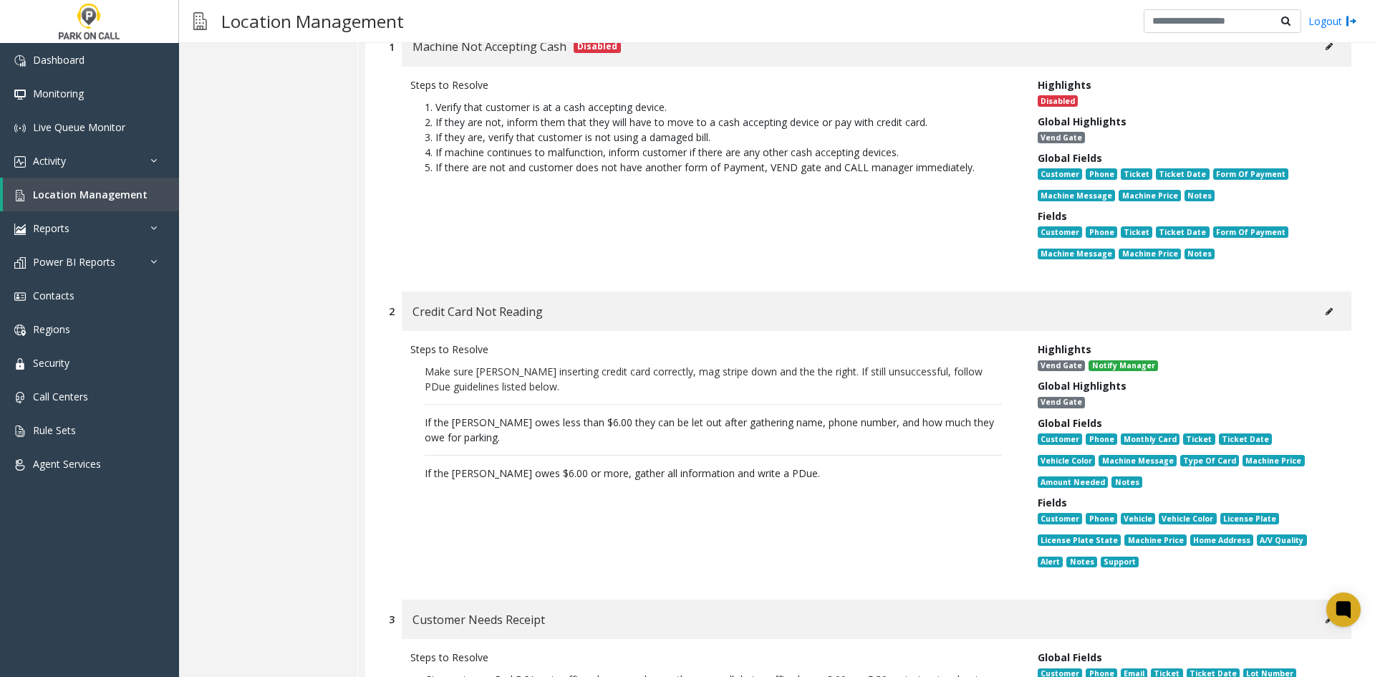
click at [831, 455] on p "Make sure parker inserting credit card correctly, mag stripe down and the the r…" at bounding box center [713, 422] width 606 height 131
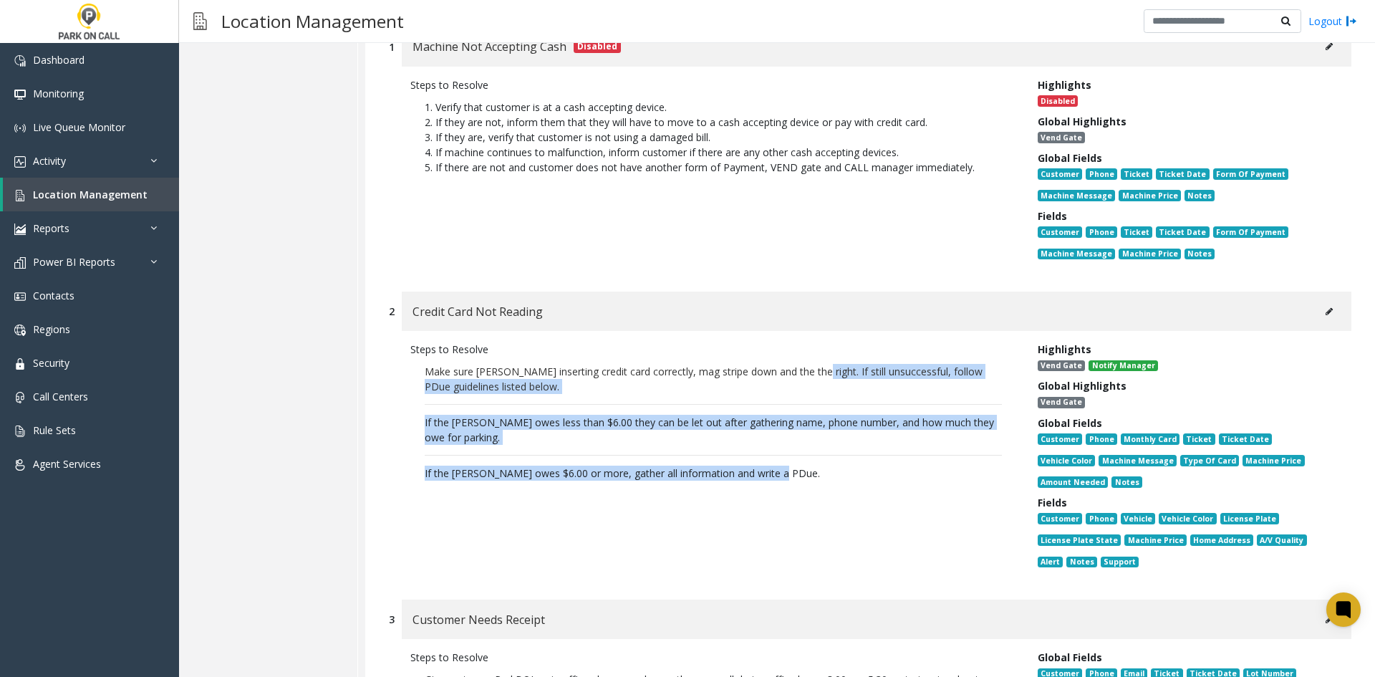
drag, startPoint x: 821, startPoint y: 463, endPoint x: 814, endPoint y: 368, distance: 95.5
click at [814, 368] on p "Make sure parker inserting credit card correctly, mag stripe down and the the r…" at bounding box center [713, 422] width 606 height 131
copy p "If still unsuccessful, follow PDue guidelines listed below. If the parker owes …"
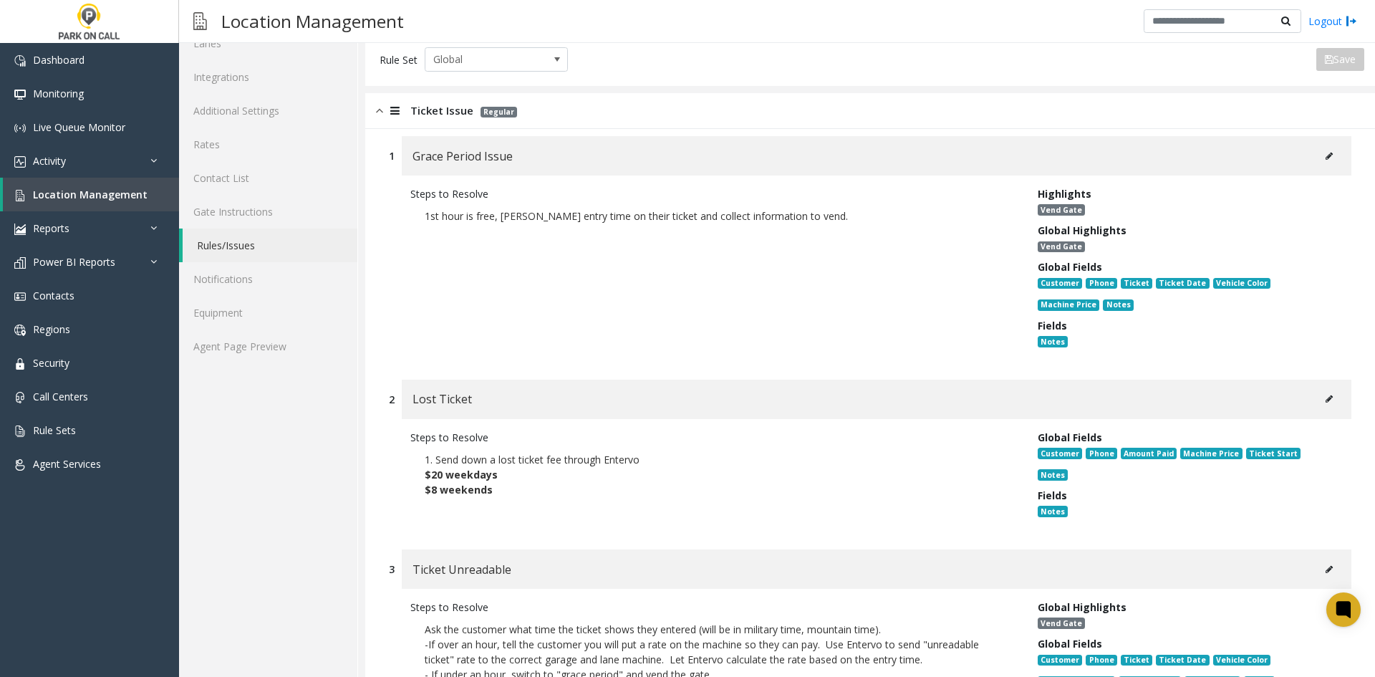
scroll to position [0, 0]
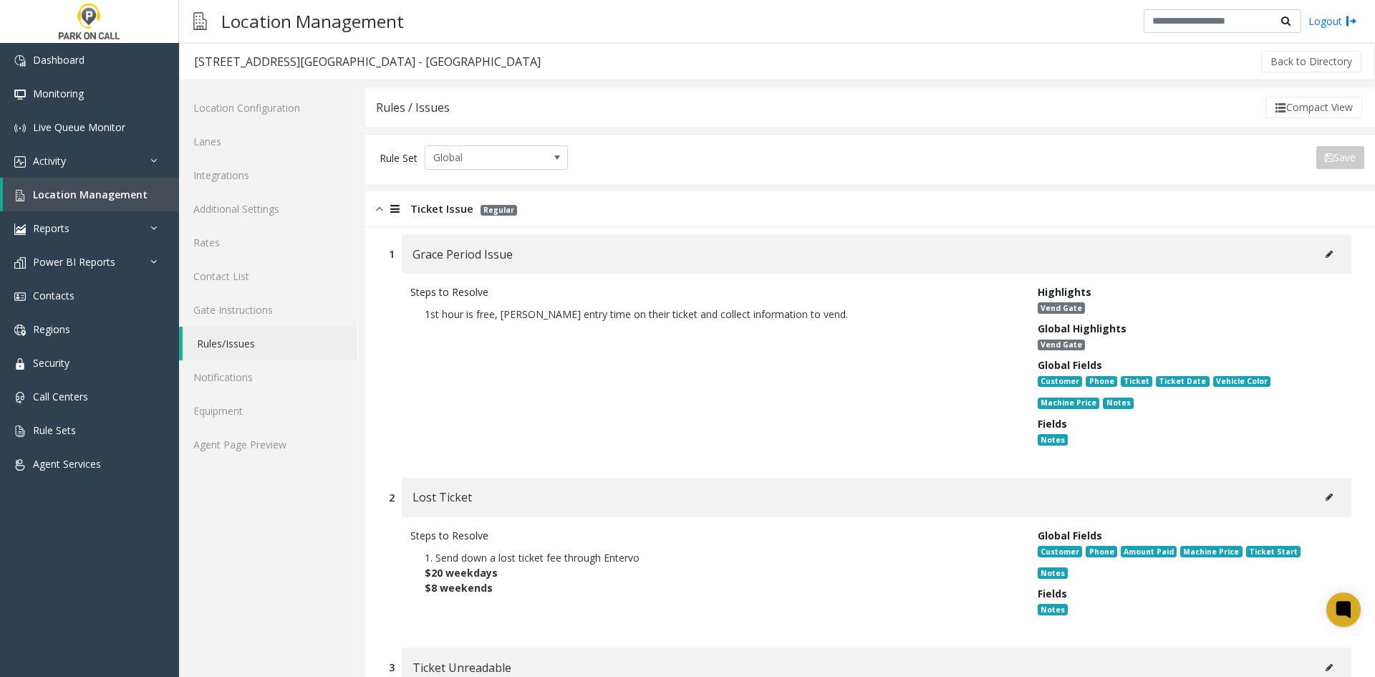
drag, startPoint x: 570, startPoint y: 641, endPoint x: 468, endPoint y: 283, distance: 372.2
click at [250, 453] on link "Agent Page Preview" at bounding box center [268, 445] width 178 height 34
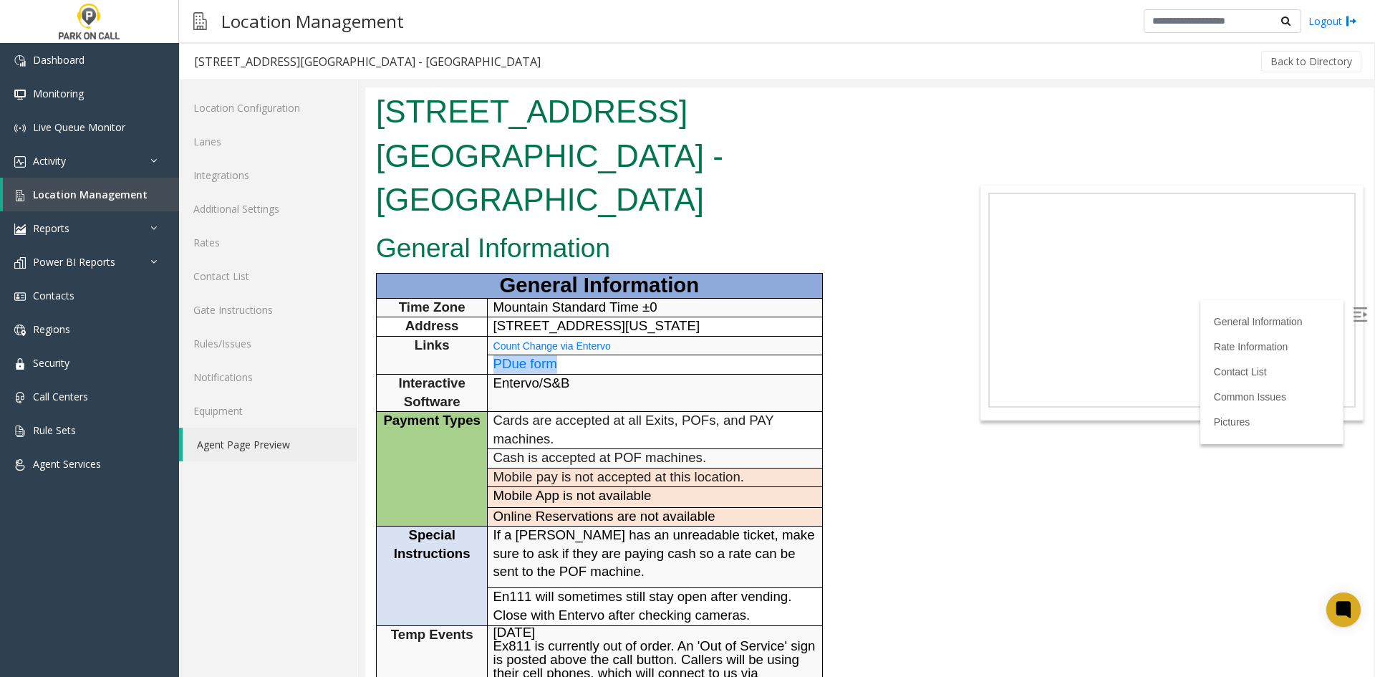
drag, startPoint x: 591, startPoint y: 324, endPoint x: 488, endPoint y: 323, distance: 103.1
click at [488, 355] on td "PDue form" at bounding box center [655, 364] width 334 height 19
copy span "PDue form"
click at [526, 375] on span "Entervo/S&B" at bounding box center [531, 382] width 77 height 15
click at [79, 206] on link "Location Management" at bounding box center [91, 195] width 176 height 34
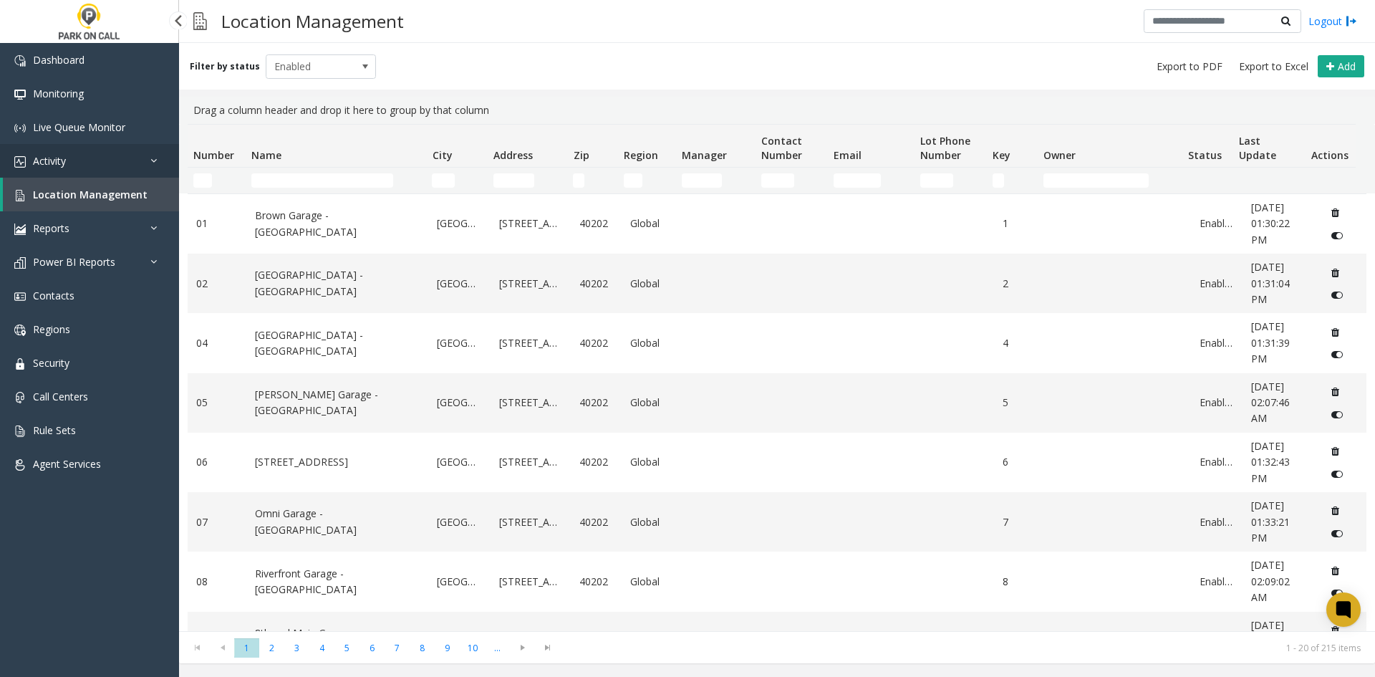
click at [80, 173] on link "Activity" at bounding box center [89, 161] width 179 height 34
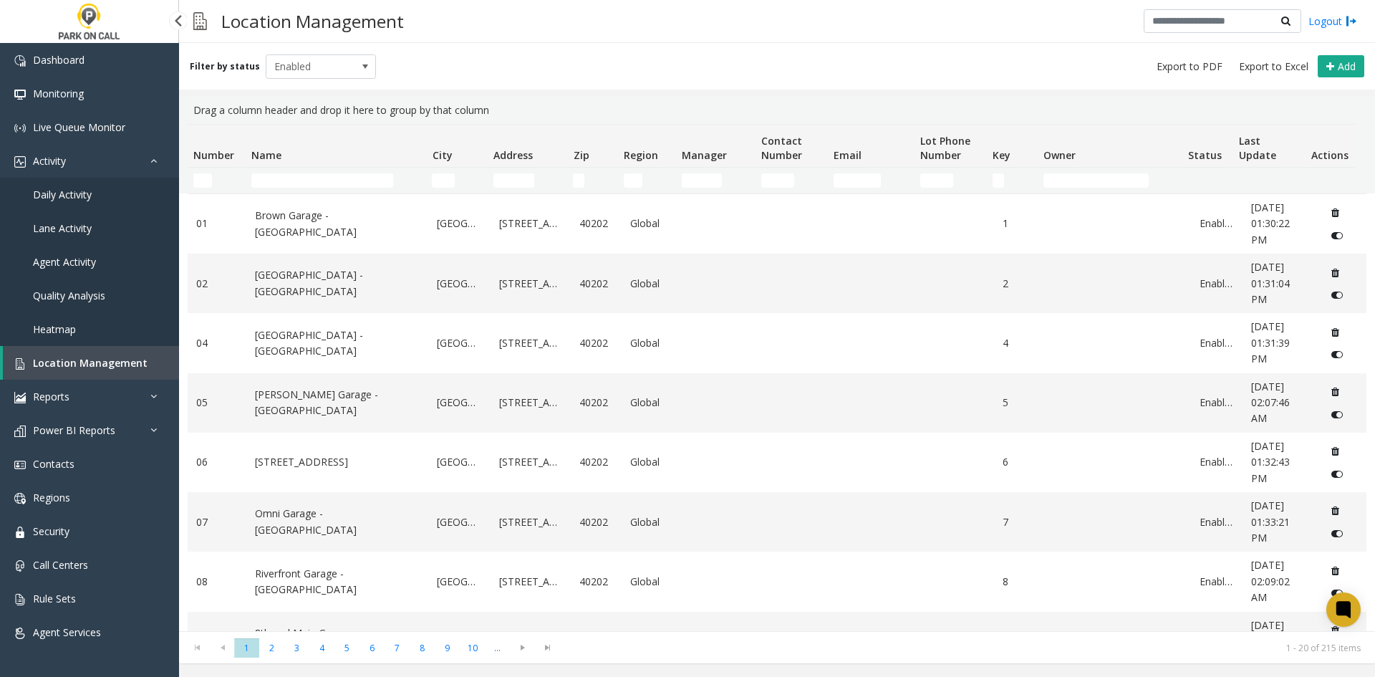
click at [69, 194] on span "Daily Activity" at bounding box center [62, 195] width 59 height 14
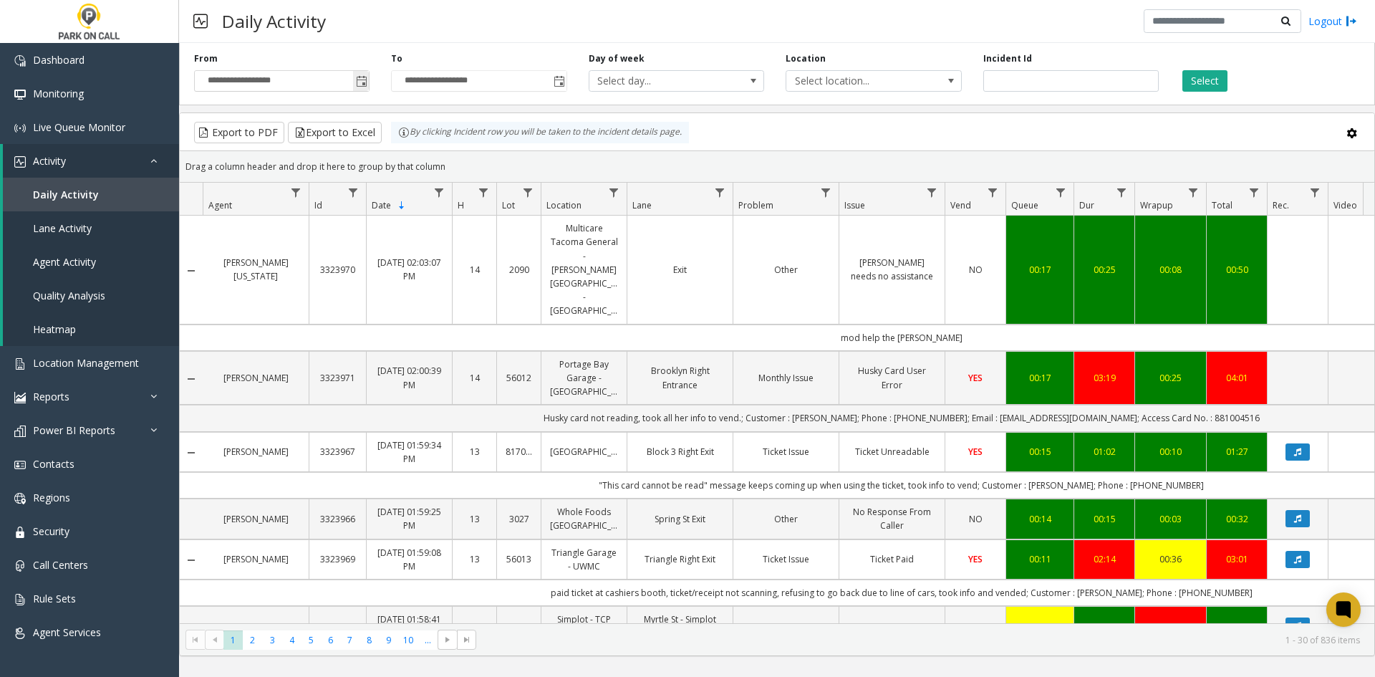
click at [369, 85] on span "**********" at bounding box center [281, 80] width 175 height 21
click at [366, 84] on span "Toggle popup" at bounding box center [361, 81] width 11 height 11
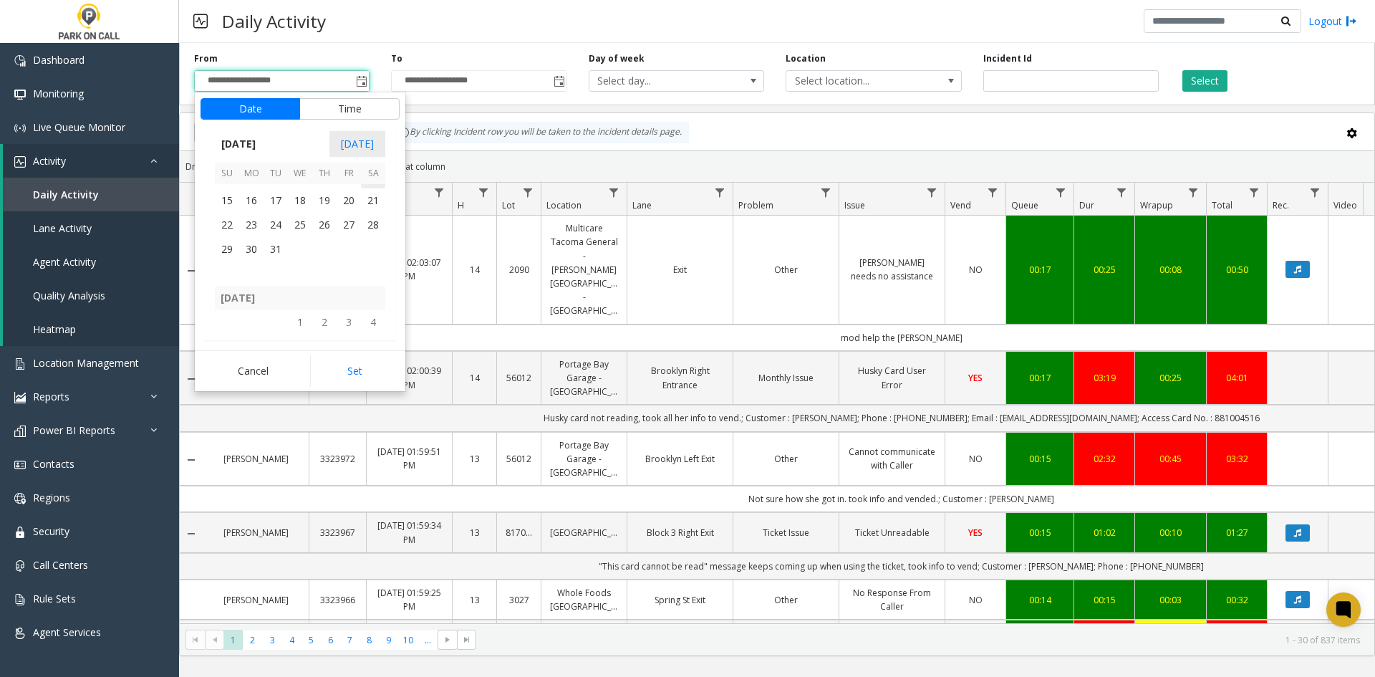
scroll to position [258138, 0]
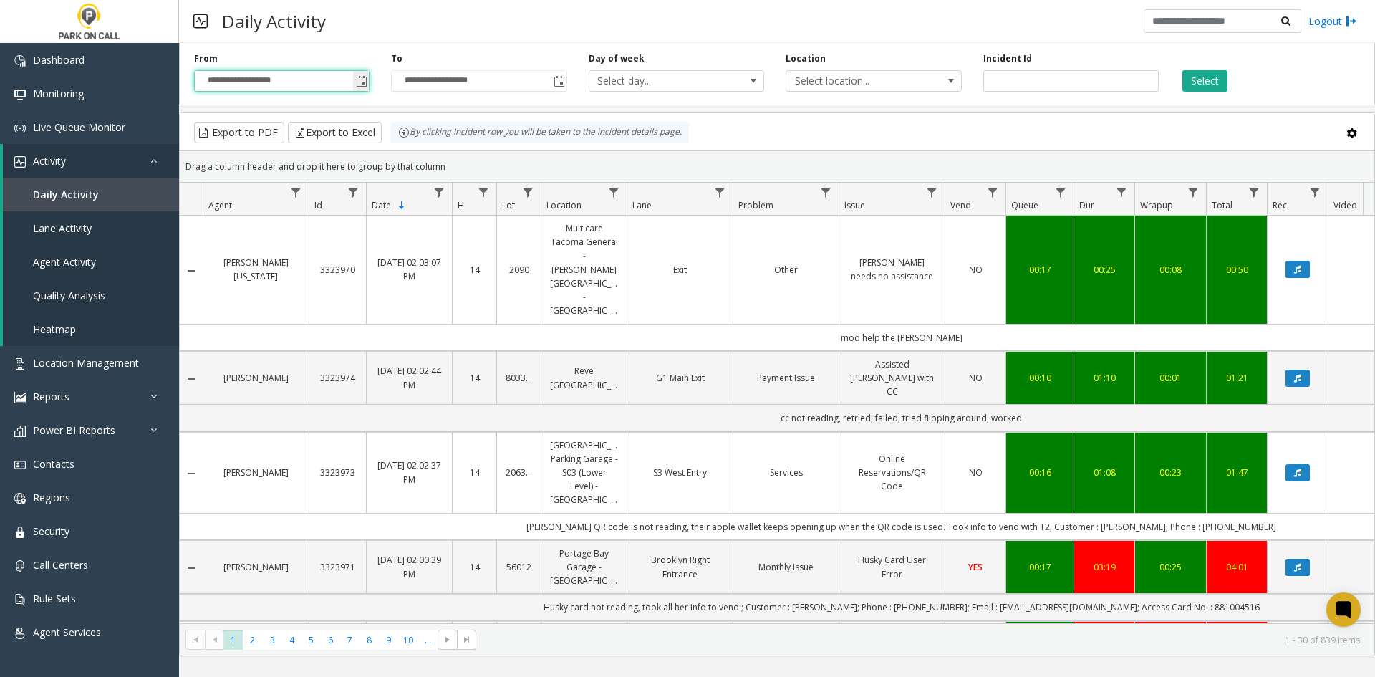
click at [364, 85] on span "Toggle popup" at bounding box center [361, 81] width 11 height 11
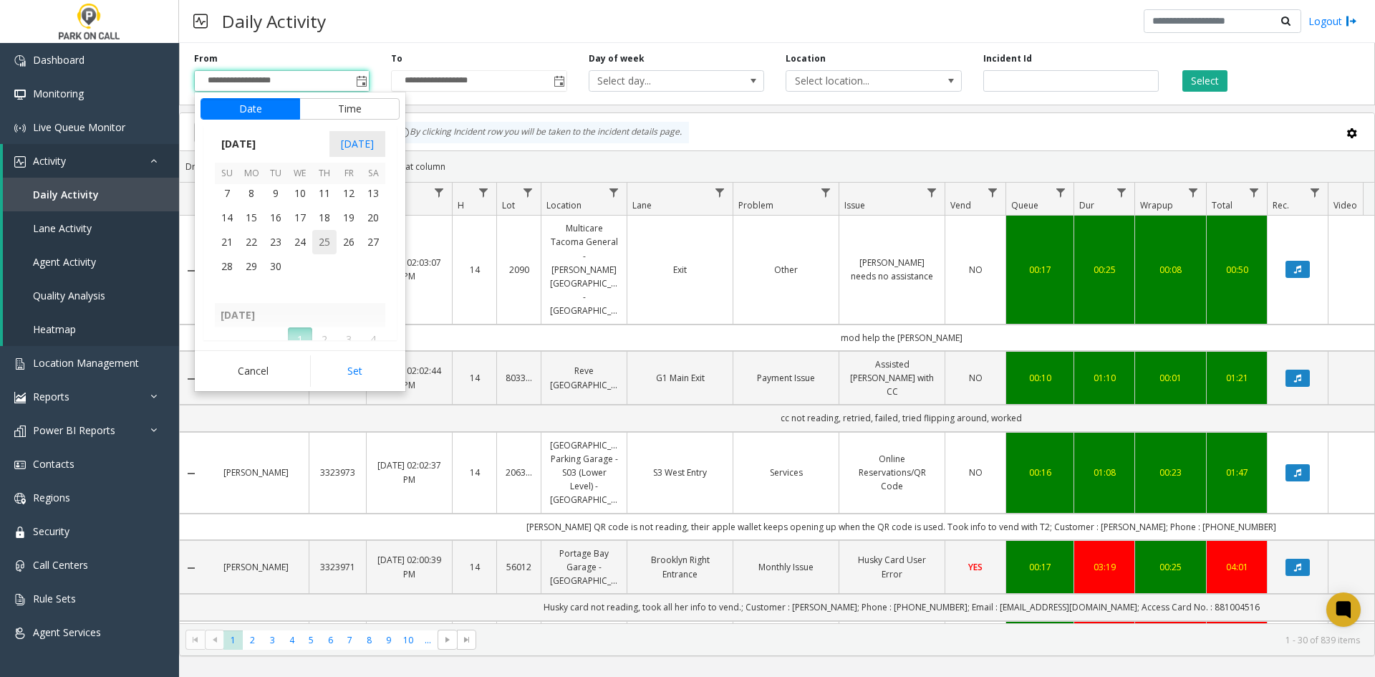
scroll to position [256992, 0]
click at [305, 289] on span "17" at bounding box center [300, 289] width 24 height 24
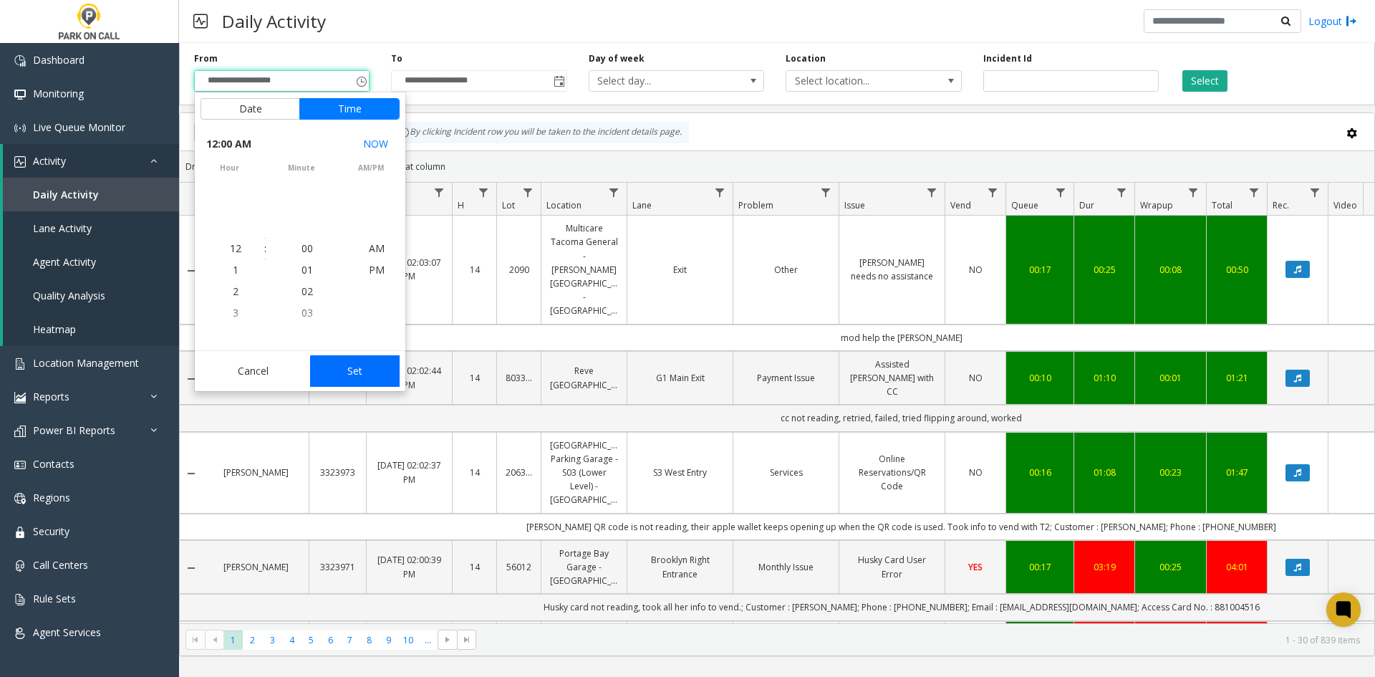
scroll to position [257036, 0]
click at [349, 372] on button "Set" at bounding box center [355, 371] width 90 height 32
type input "**********"
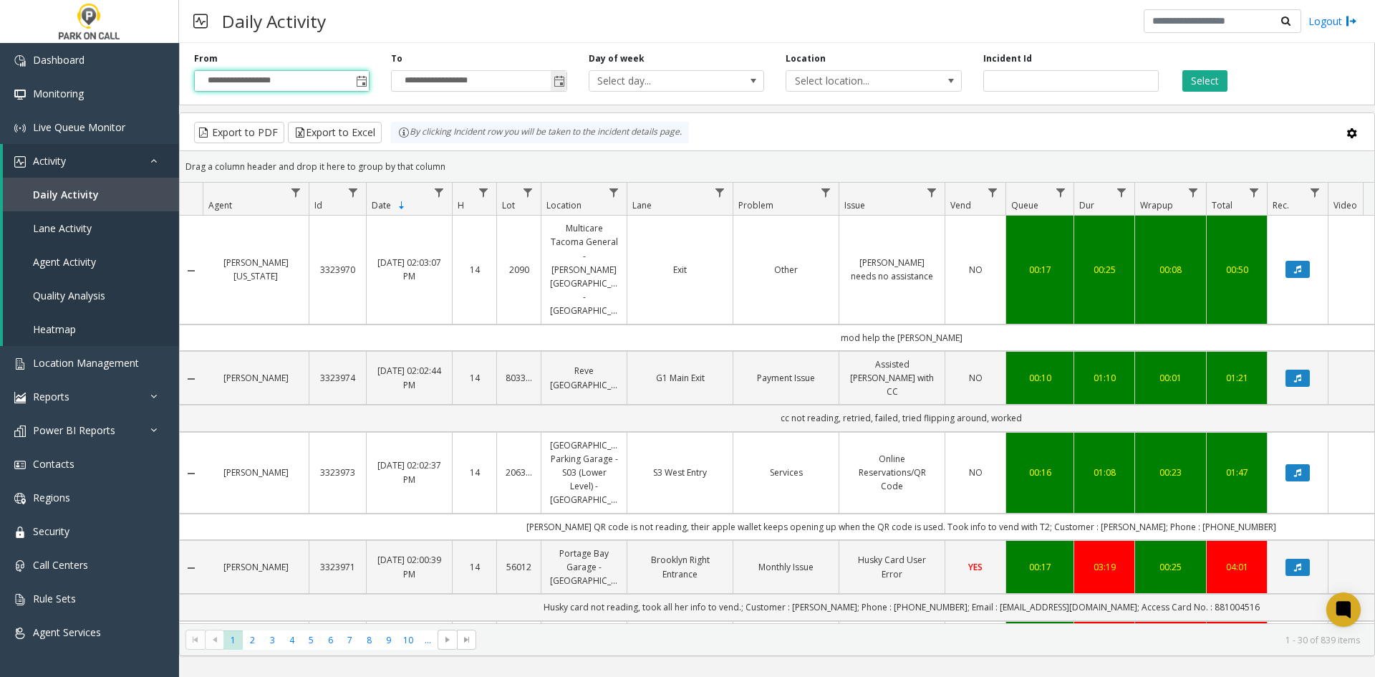
click at [554, 80] on span "Toggle popup" at bounding box center [559, 81] width 11 height 11
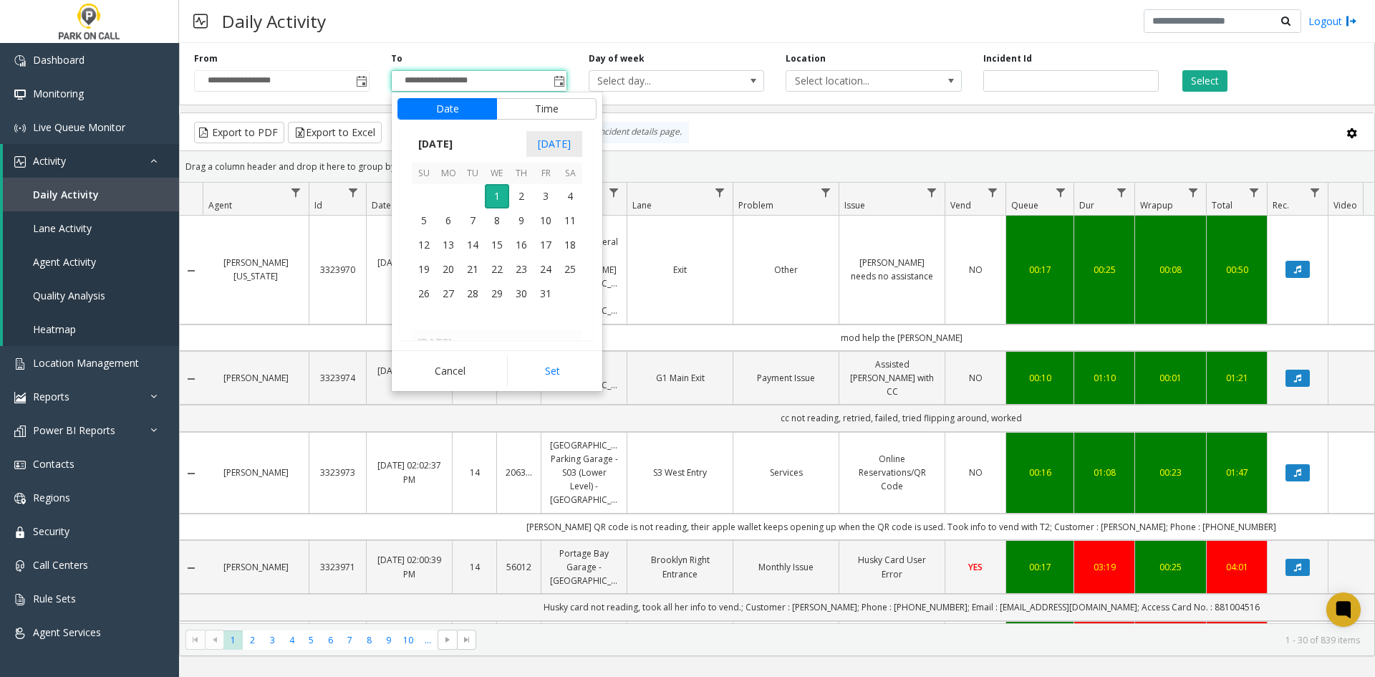
scroll to position [257064, 0]
click at [504, 223] on span "17" at bounding box center [497, 218] width 24 height 24
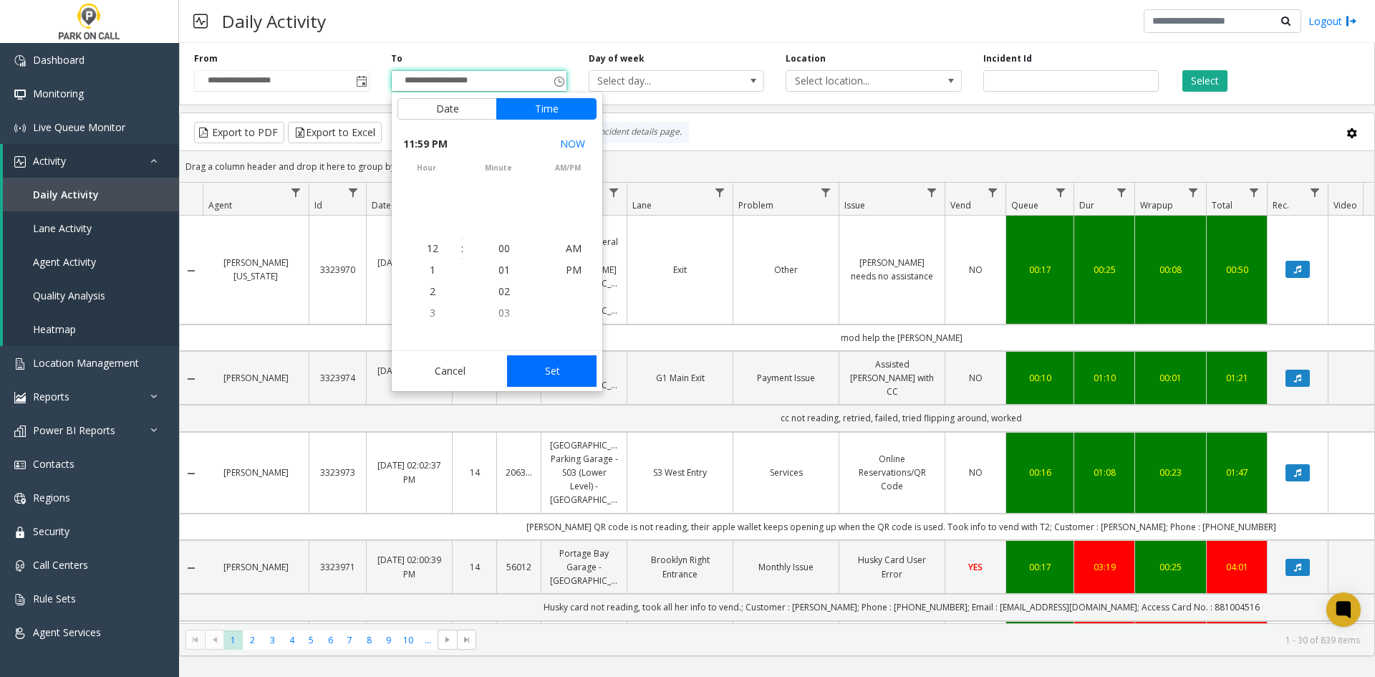
scroll to position [21, 0]
click at [562, 373] on button "Set" at bounding box center [552, 371] width 90 height 32
type input "**********"
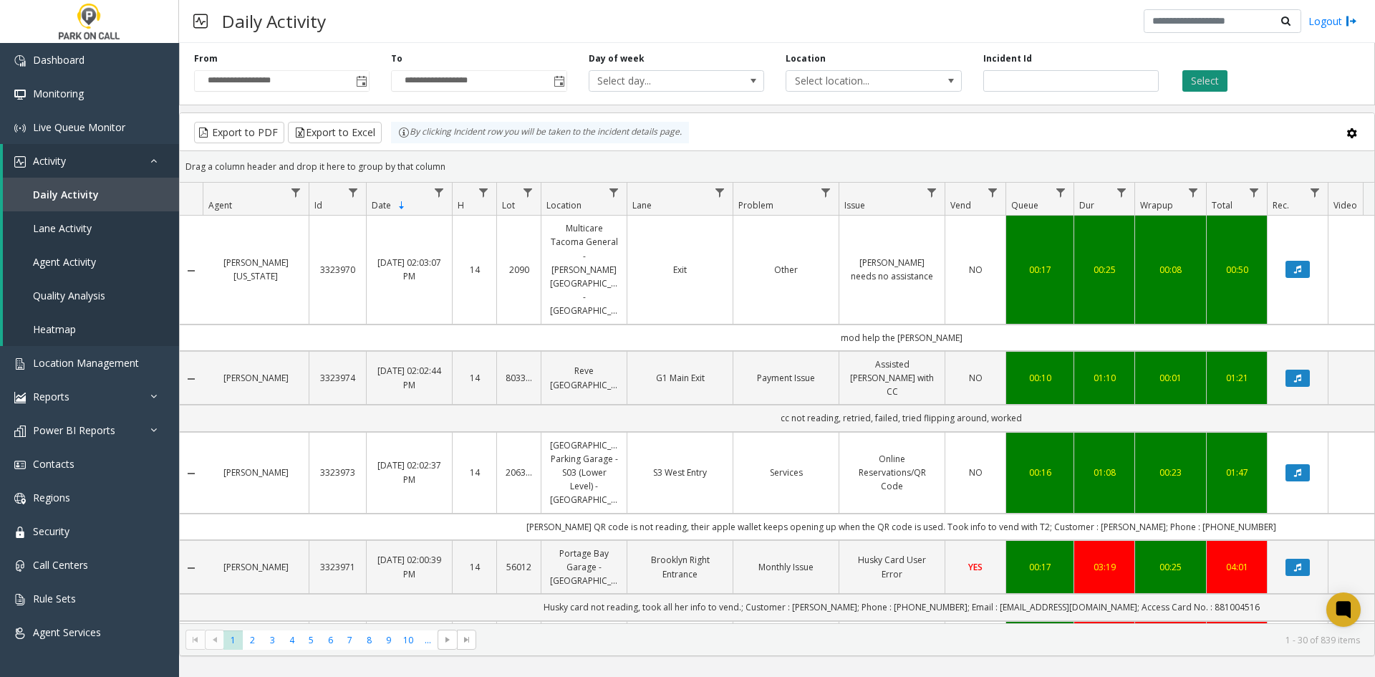
click at [1217, 85] on button "Select" at bounding box center [1204, 80] width 45 height 21
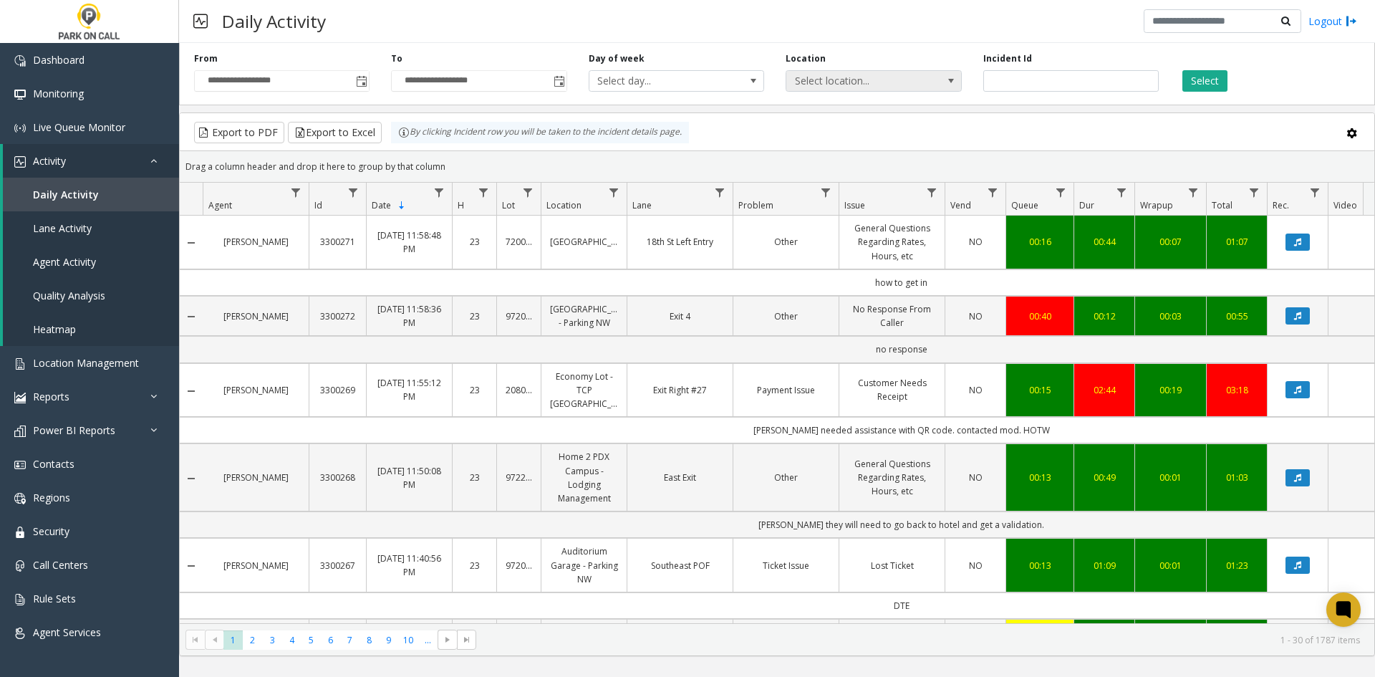
click at [918, 90] on span "Select location..." at bounding box center [856, 81] width 140 height 20
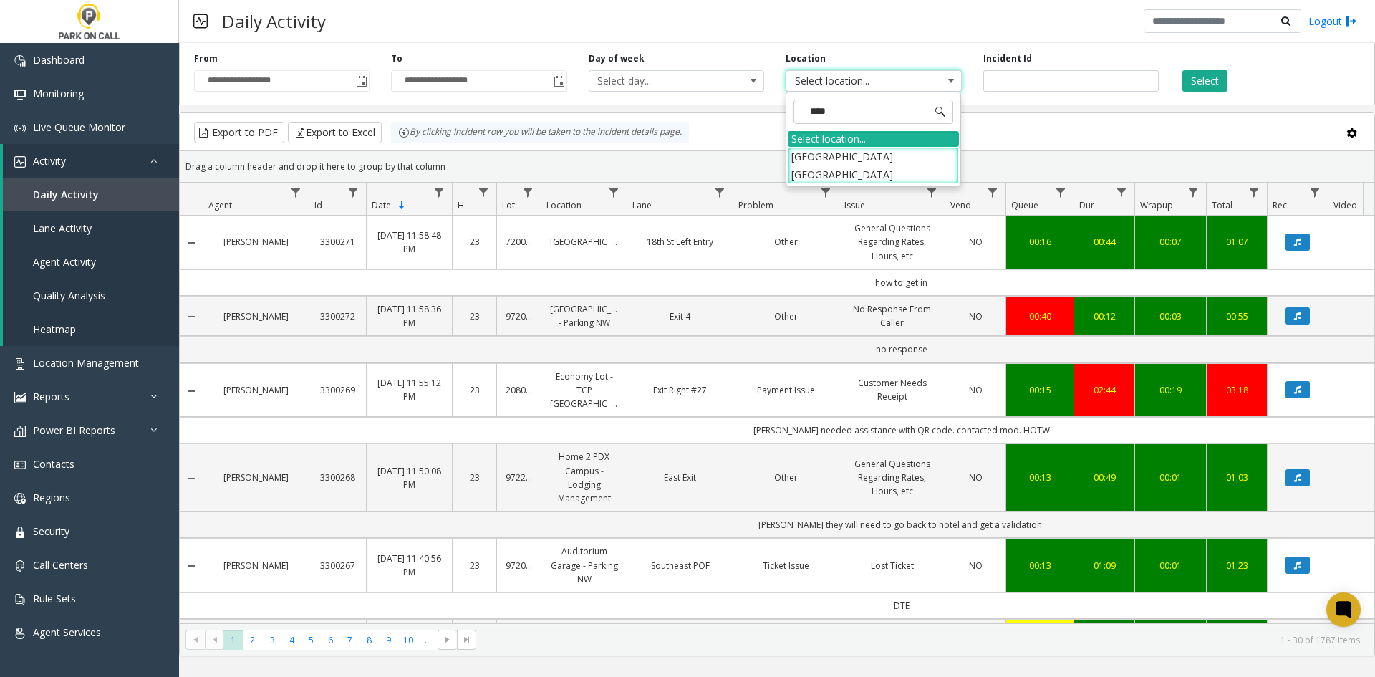
type input "*****"
click at [879, 161] on li "831001 Heritage Harbor Parking Garage - Monterey Bay Aquarium" at bounding box center [873, 165] width 171 height 37
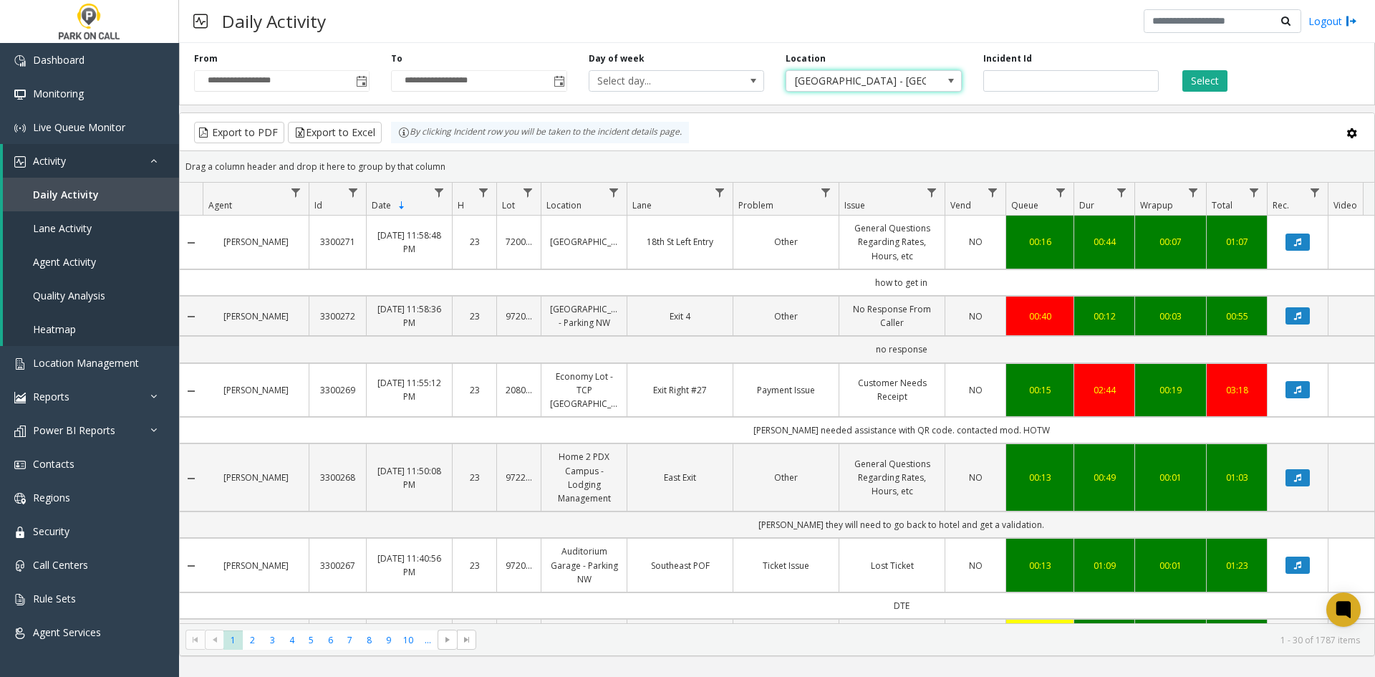
drag, startPoint x: 1197, startPoint y: 87, endPoint x: 1196, endPoint y: 97, distance: 10.8
click at [1196, 97] on div "**********" at bounding box center [777, 71] width 1196 height 68
click at [1202, 85] on button "Select" at bounding box center [1204, 80] width 45 height 21
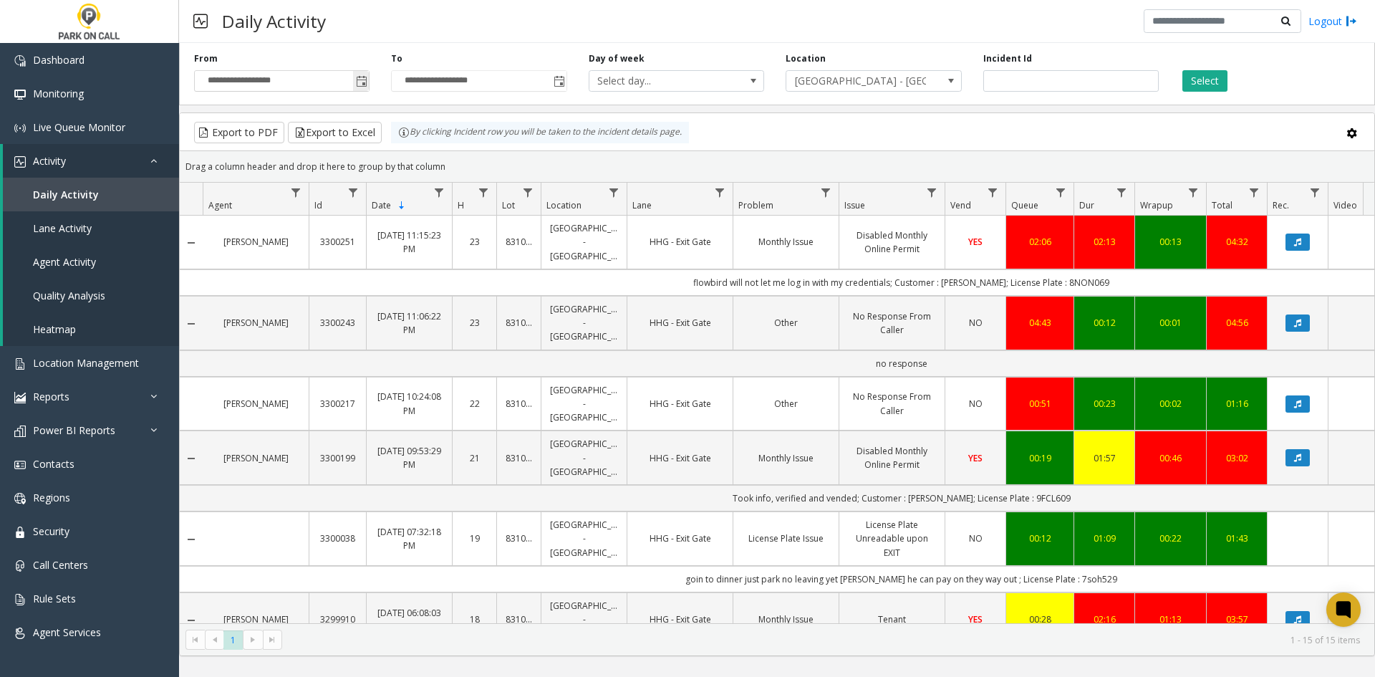
click at [365, 79] on span "Toggle popup" at bounding box center [361, 81] width 11 height 11
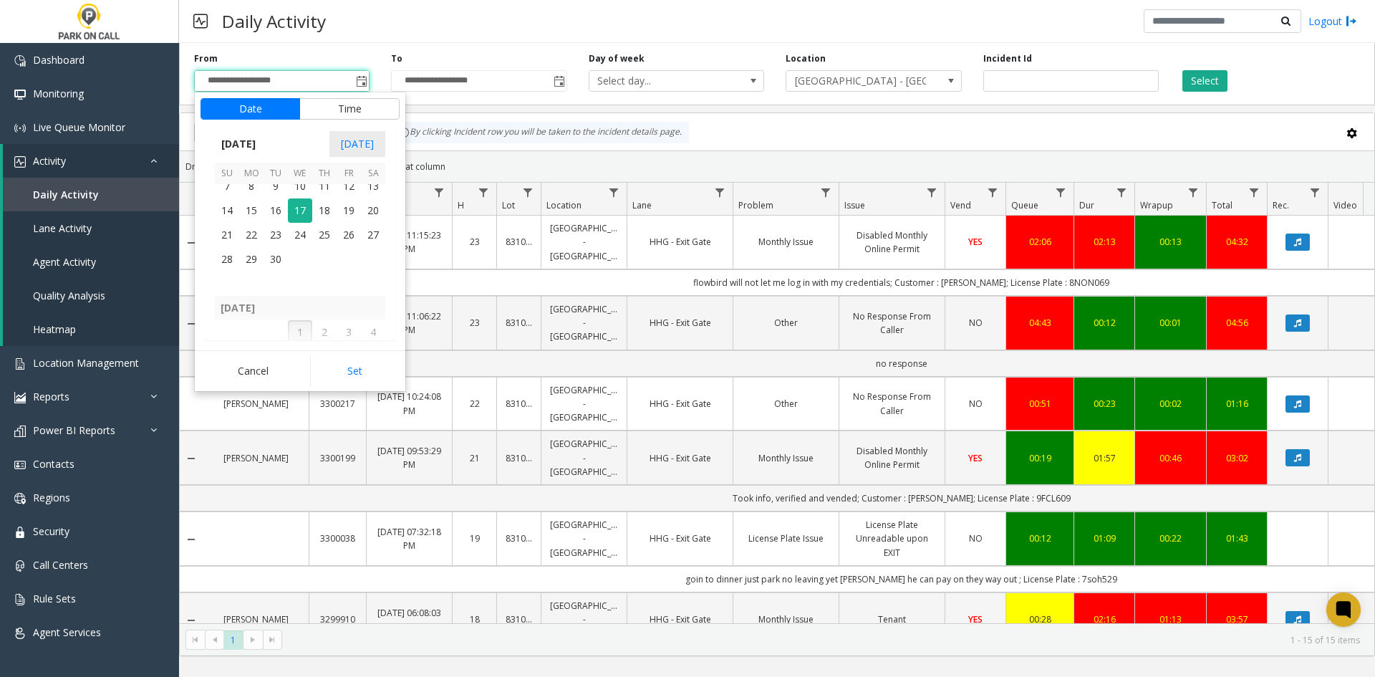
scroll to position [256992, 0]
click at [277, 294] on span "16" at bounding box center [276, 289] width 24 height 24
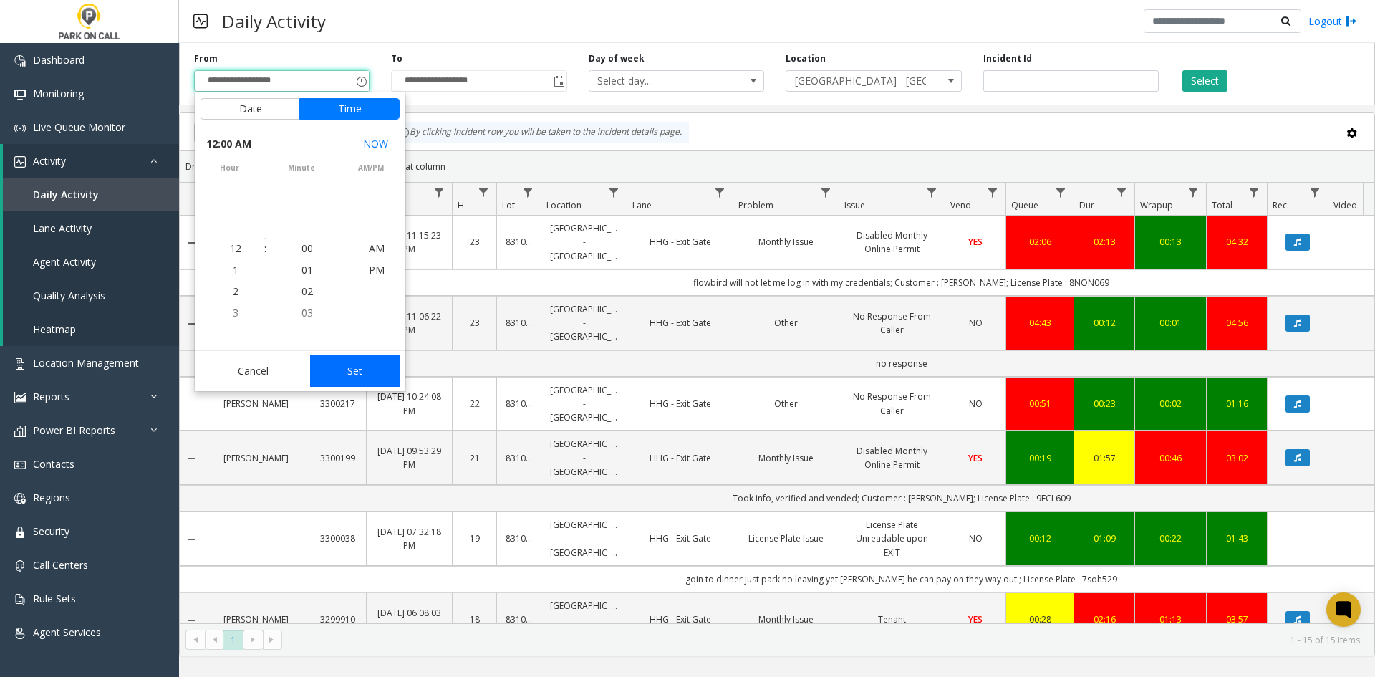
scroll to position [257036, 0]
click at [377, 366] on button "Set" at bounding box center [355, 371] width 90 height 32
type input "**********"
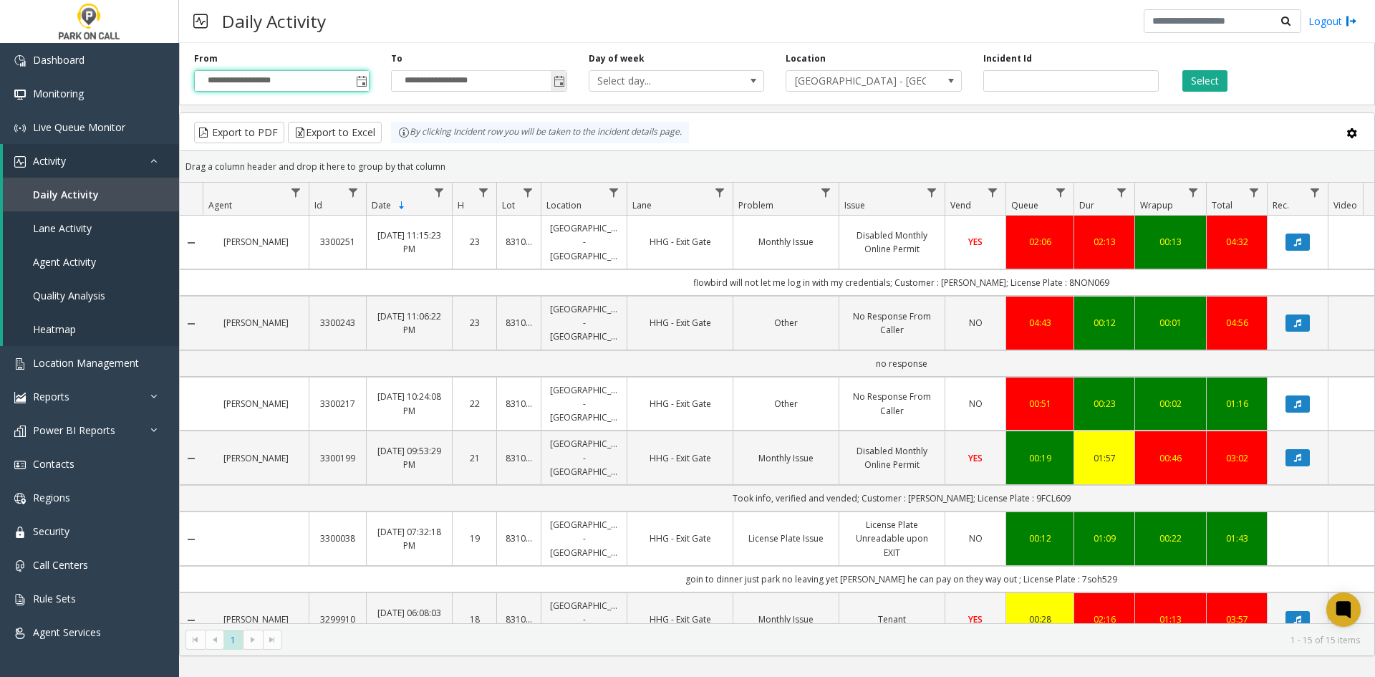
drag, startPoint x: 559, startPoint y: 86, endPoint x: 551, endPoint y: 87, distance: 7.9
click at [551, 86] on span "Toggle popup" at bounding box center [559, 80] width 16 height 23
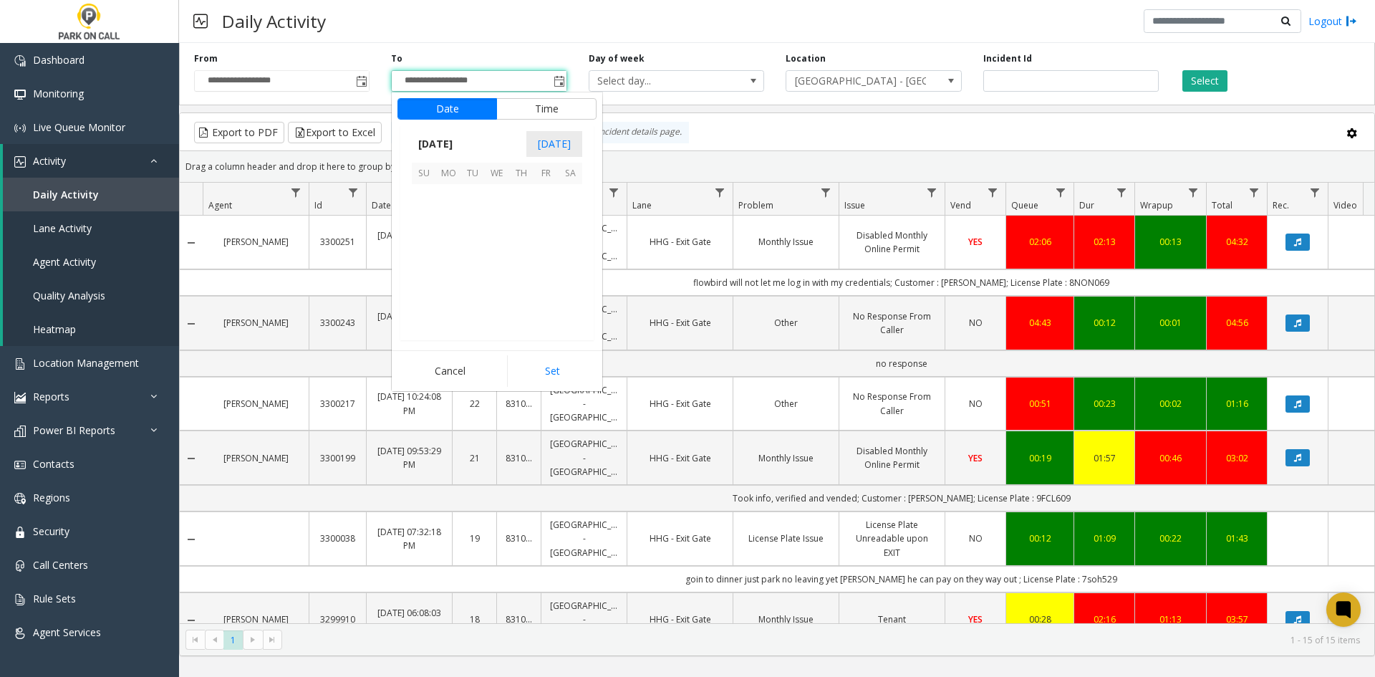
scroll to position [21, 0]
click at [474, 220] on span "16" at bounding box center [472, 218] width 24 height 24
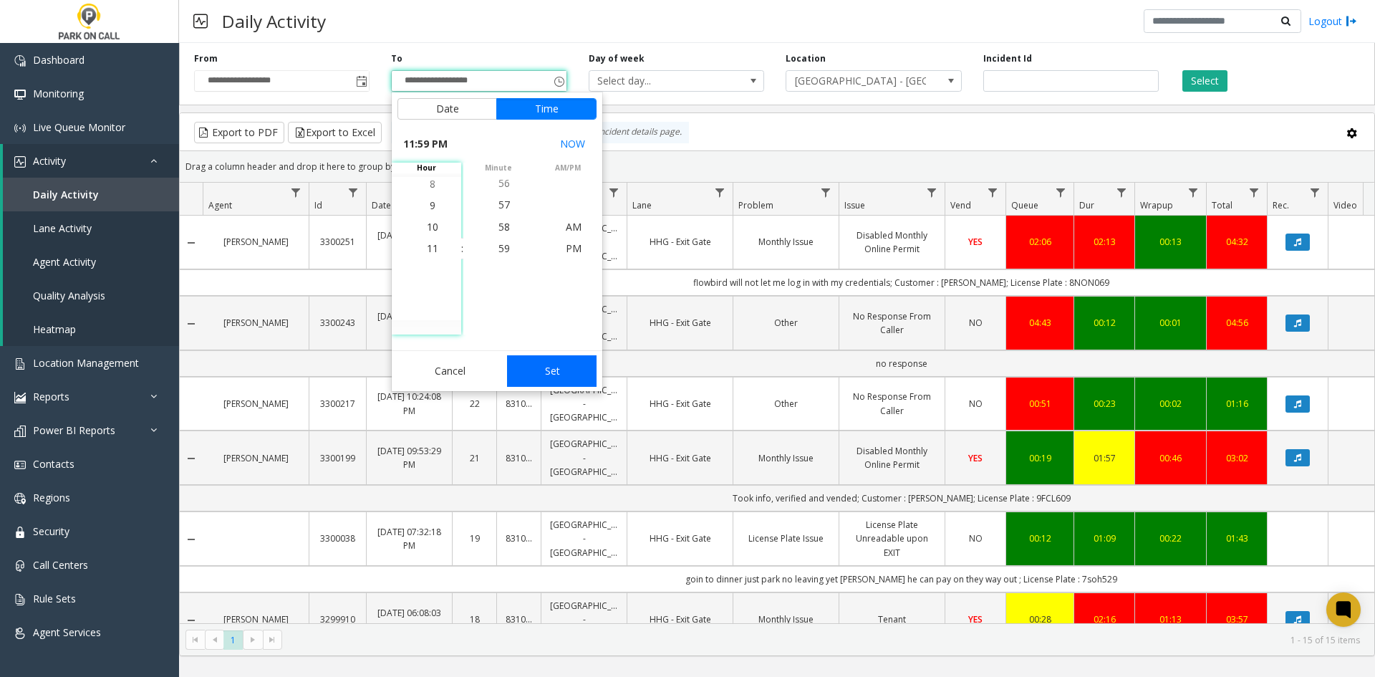
click at [549, 365] on button "Set" at bounding box center [552, 371] width 90 height 32
type input "**********"
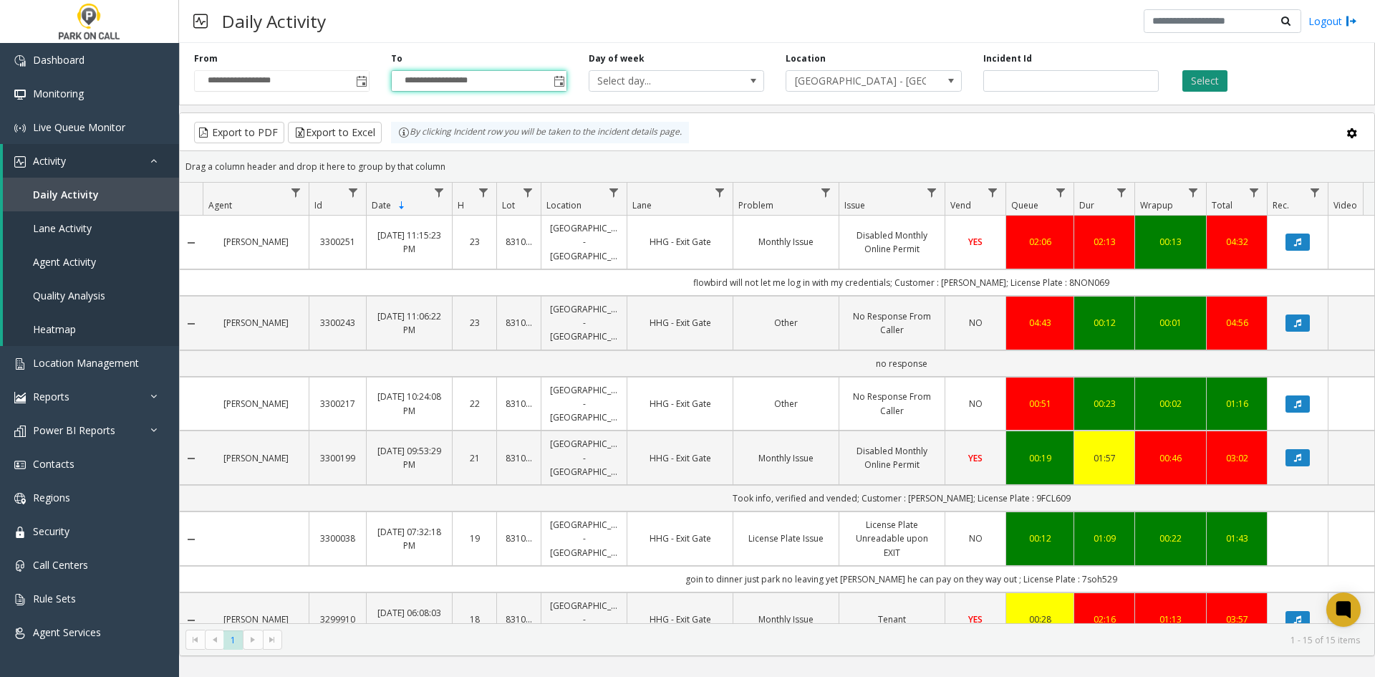
click at [1215, 79] on button "Select" at bounding box center [1204, 80] width 45 height 21
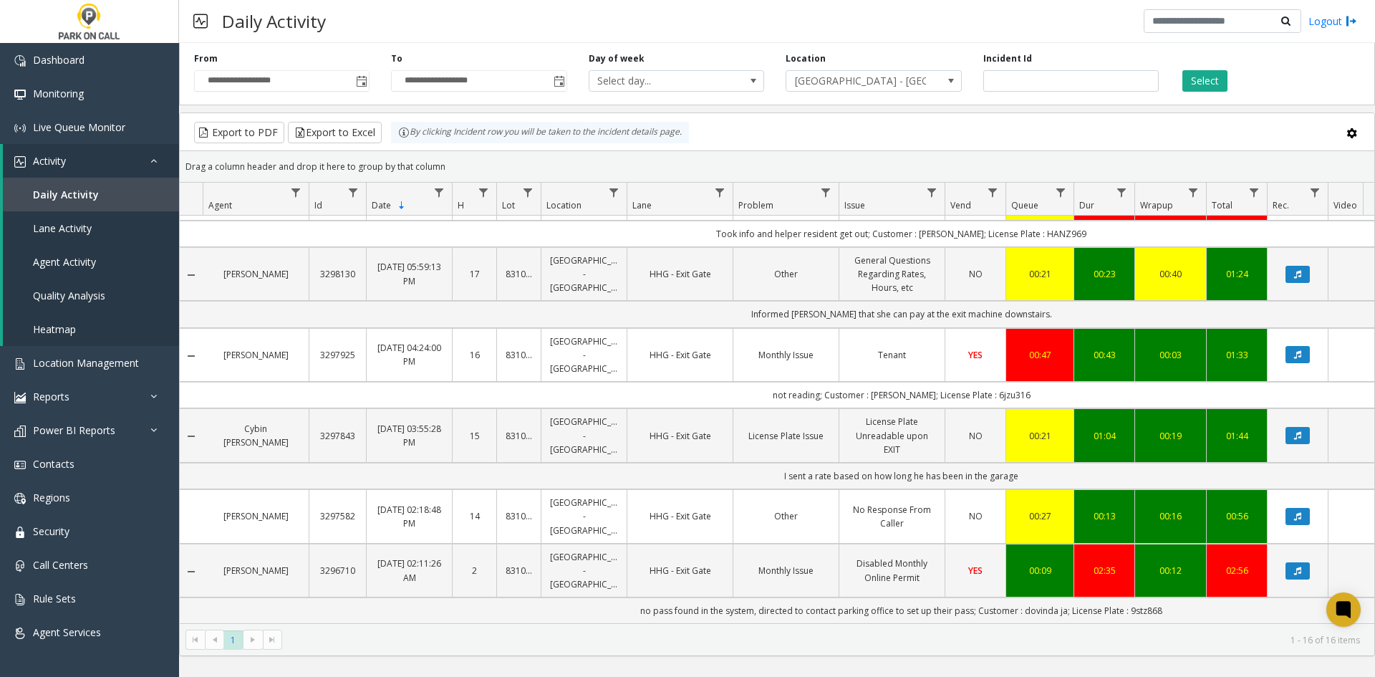
scroll to position [1003, 0]
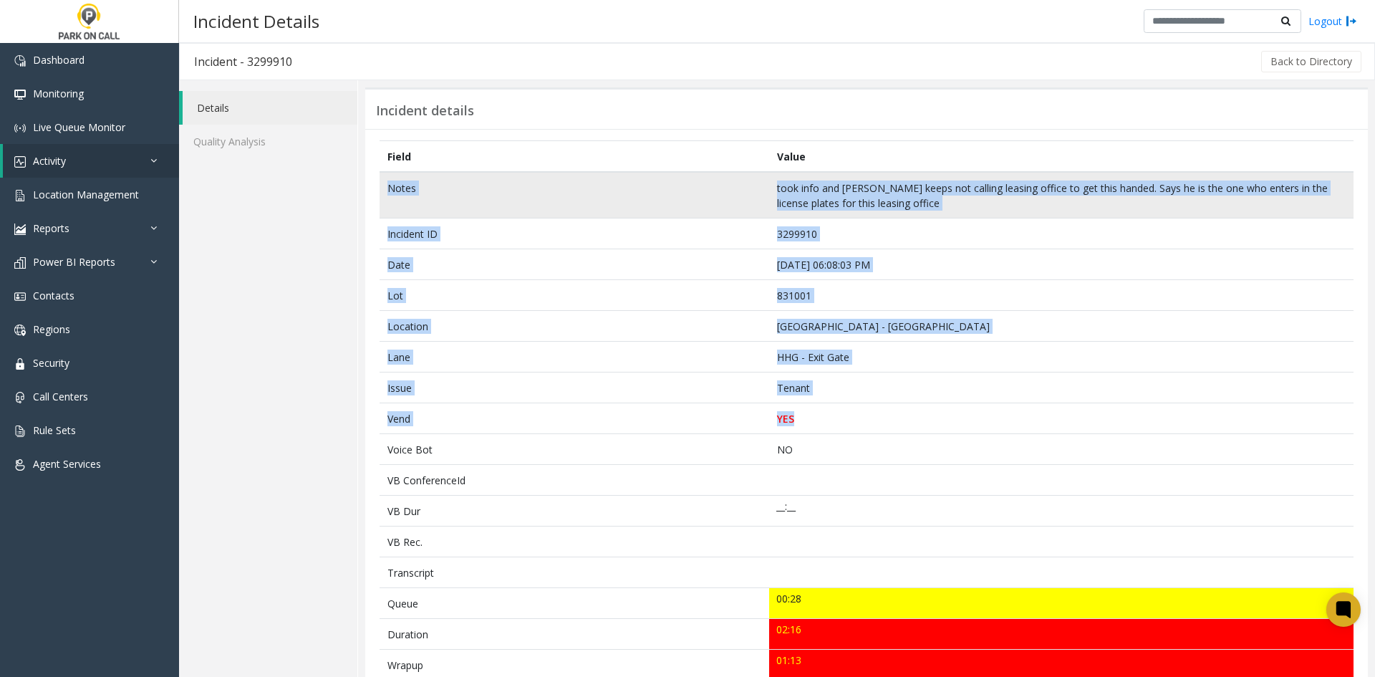
drag, startPoint x: 818, startPoint y: 419, endPoint x: 381, endPoint y: 185, distance: 495.7
click at [381, 185] on tbody "Notes took info and vended parker keeps not calling leasing office to get this …" at bounding box center [867, 642] width 974 height 941
copy tbody "Notes took info and vended parker keeps not calling leasing office to get this …"
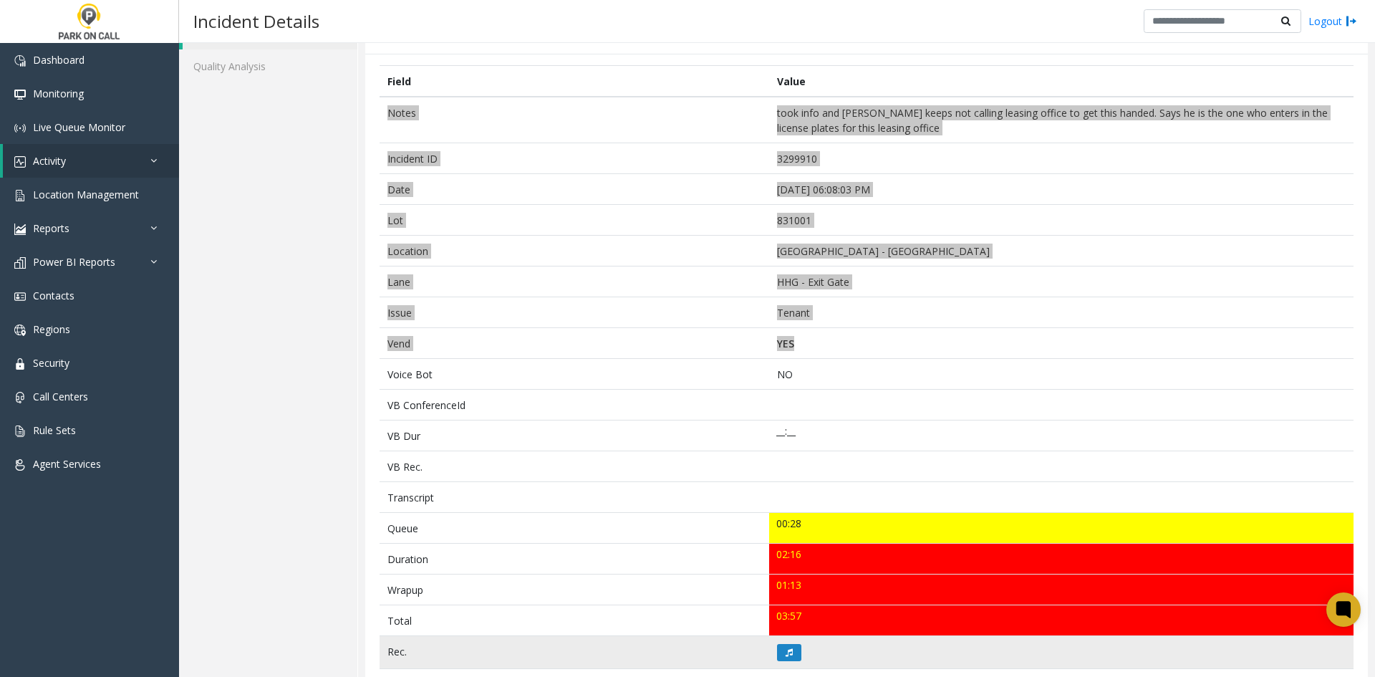
scroll to position [215, 0]
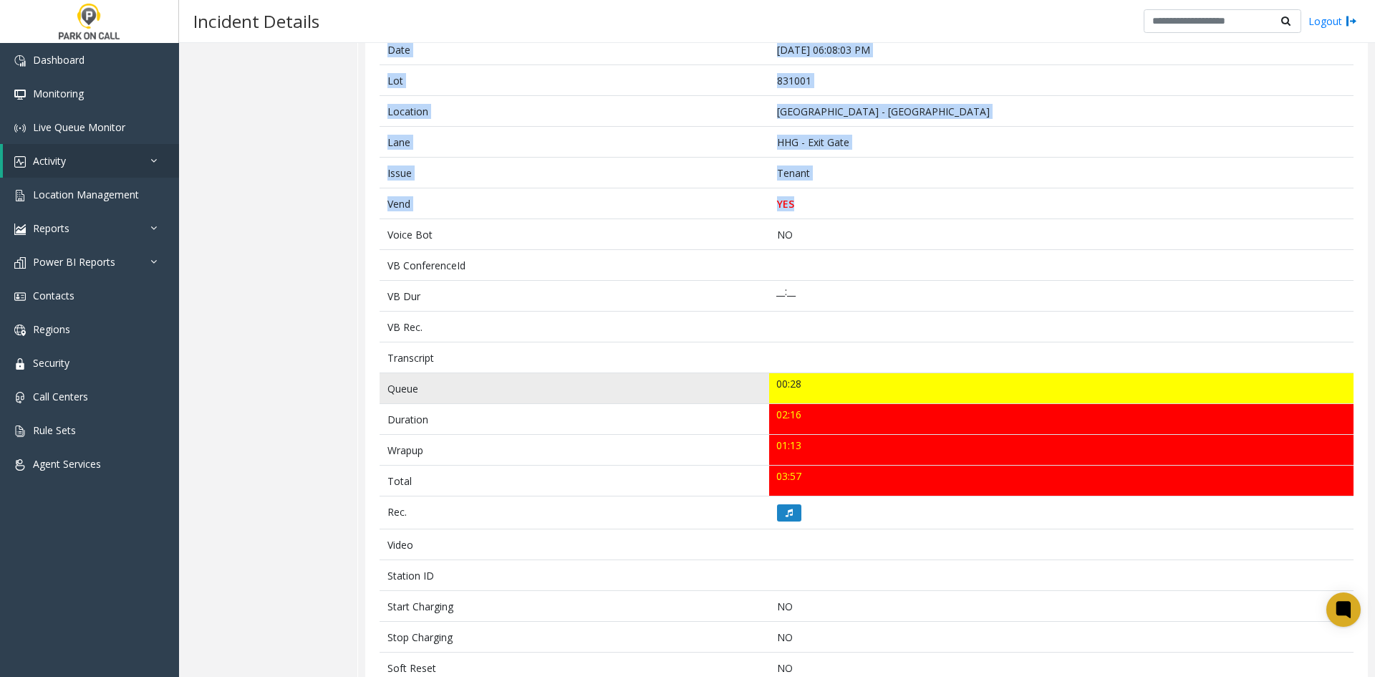
drag, startPoint x: 817, startPoint y: 469, endPoint x: 389, endPoint y: 379, distance: 437.7
click at [388, 380] on tbody "Notes took info and vended parker keeps not calling leasing office to get this …" at bounding box center [867, 427] width 974 height 941
copy tbody "Queue 00:28 Duration 02:16 Wrapup 01:13 Total 03:57"
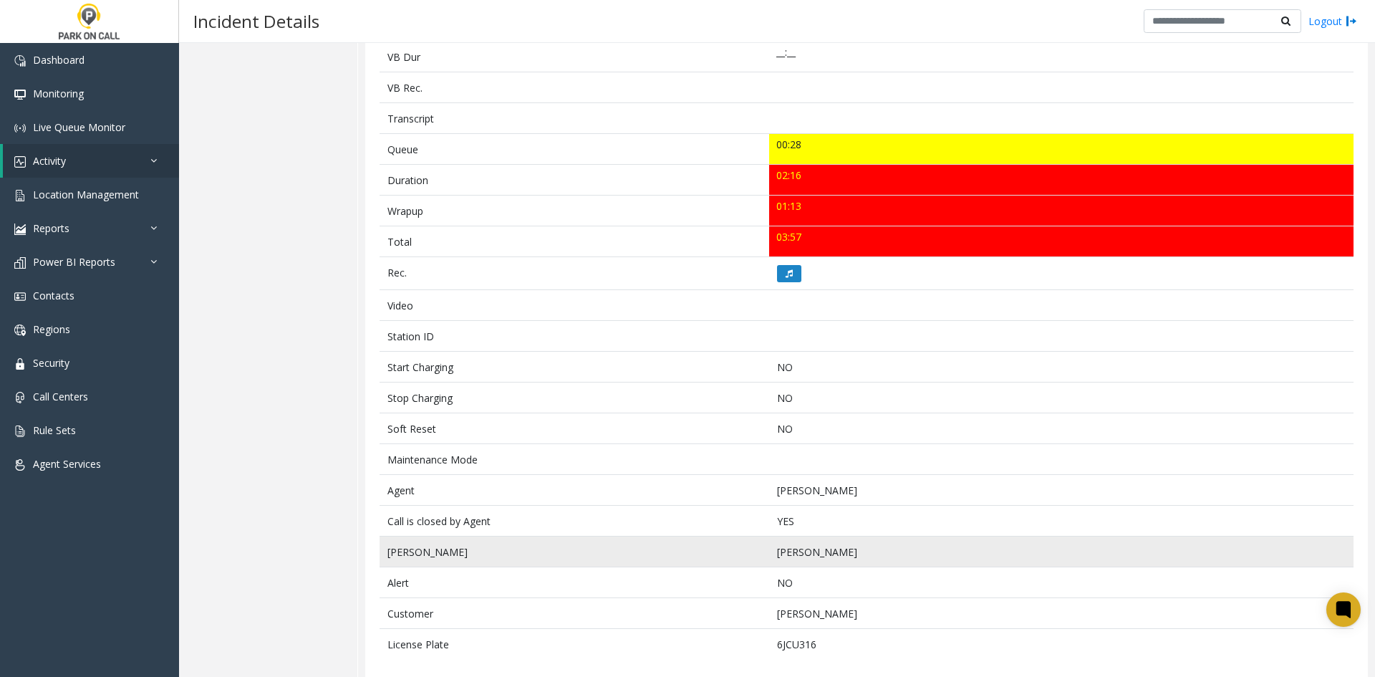
scroll to position [468, 0]
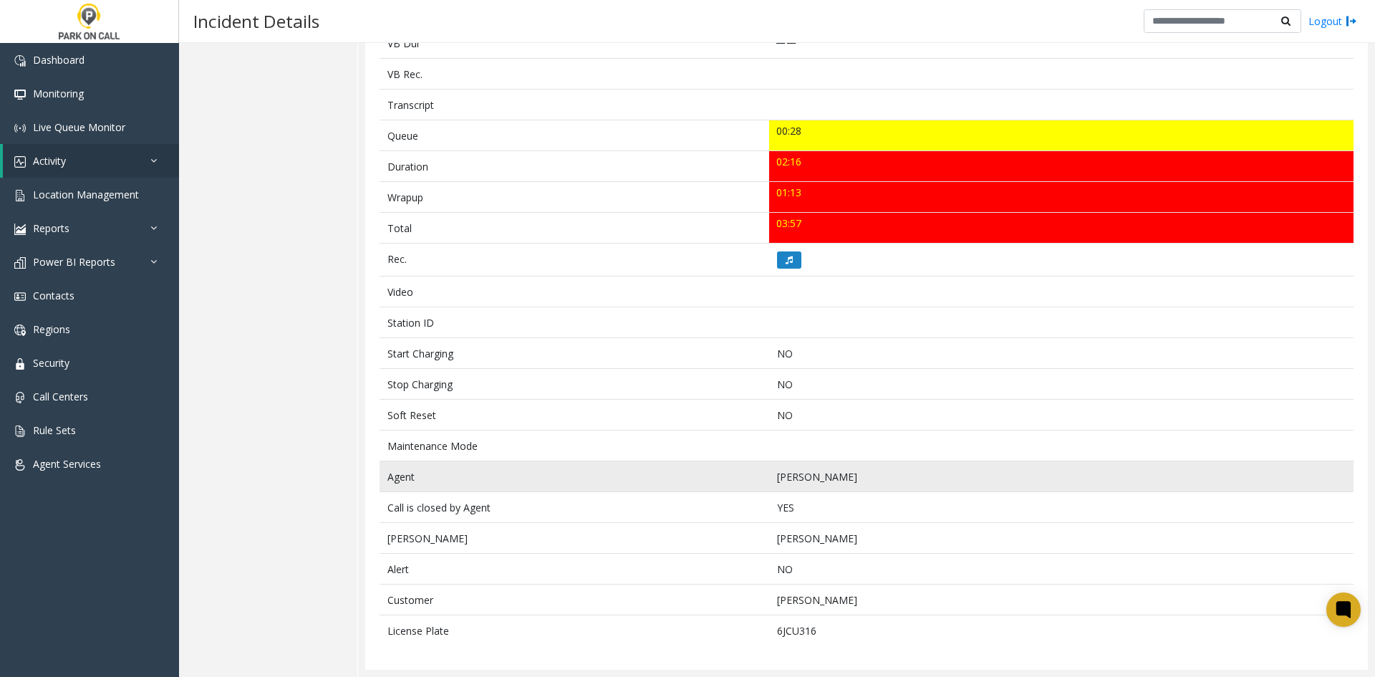
drag, startPoint x: 883, startPoint y: 483, endPoint x: 380, endPoint y: 469, distance: 502.9
click at [380, 469] on tr "Agent Stephanie Wilcox" at bounding box center [867, 476] width 974 height 31
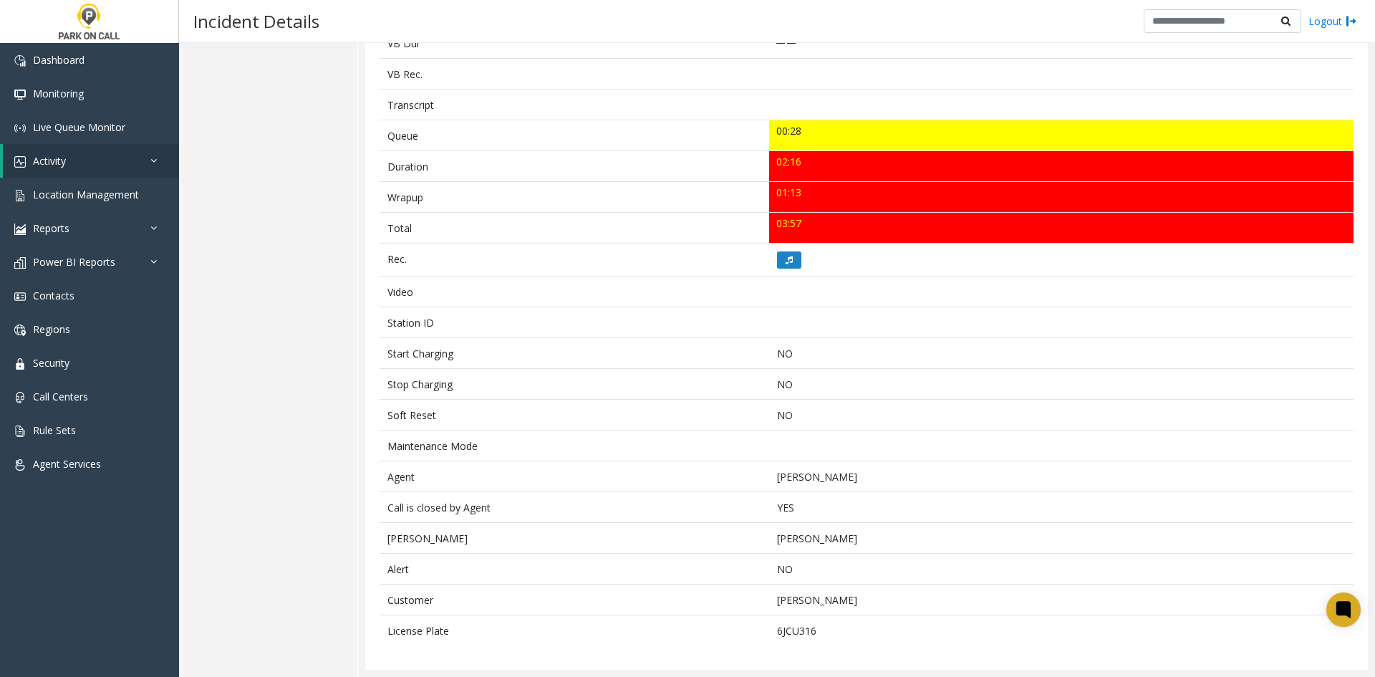
copy tr "Agent Stephanie Wilcox"
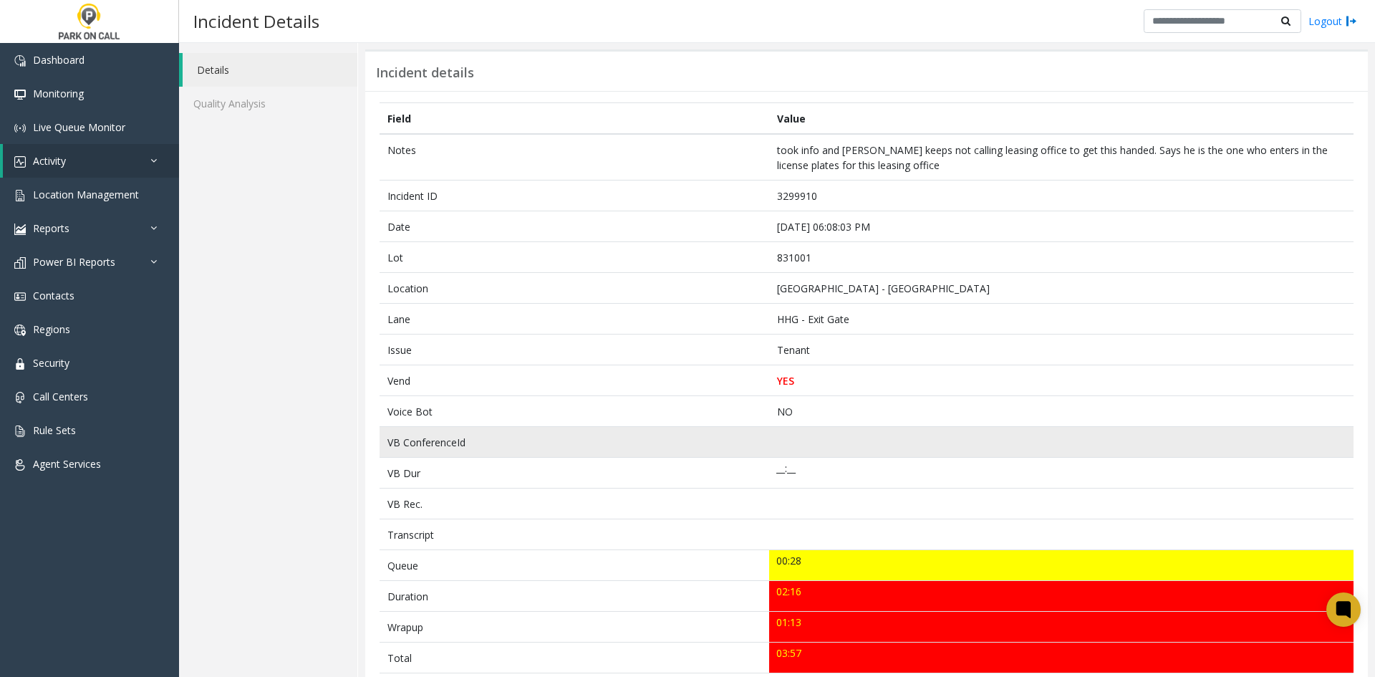
click at [682, 438] on td "VB ConferenceId" at bounding box center [575, 442] width 390 height 31
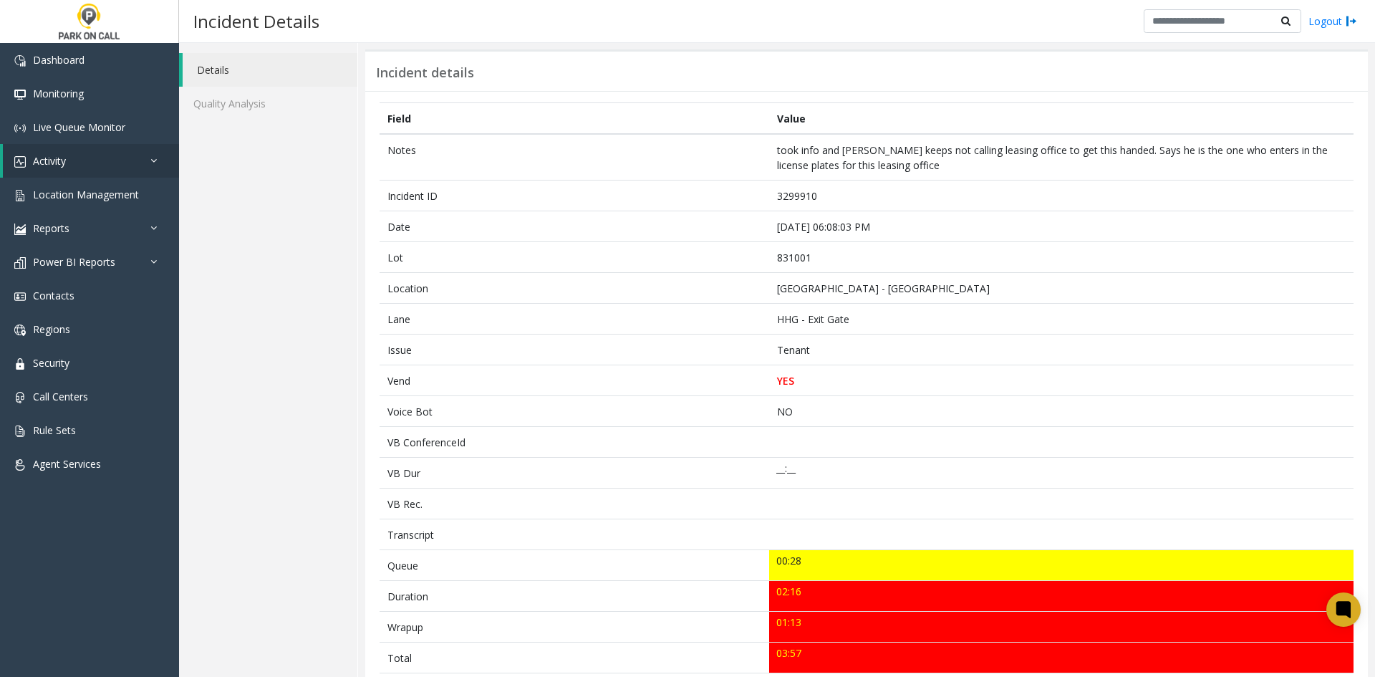
scroll to position [324, 0]
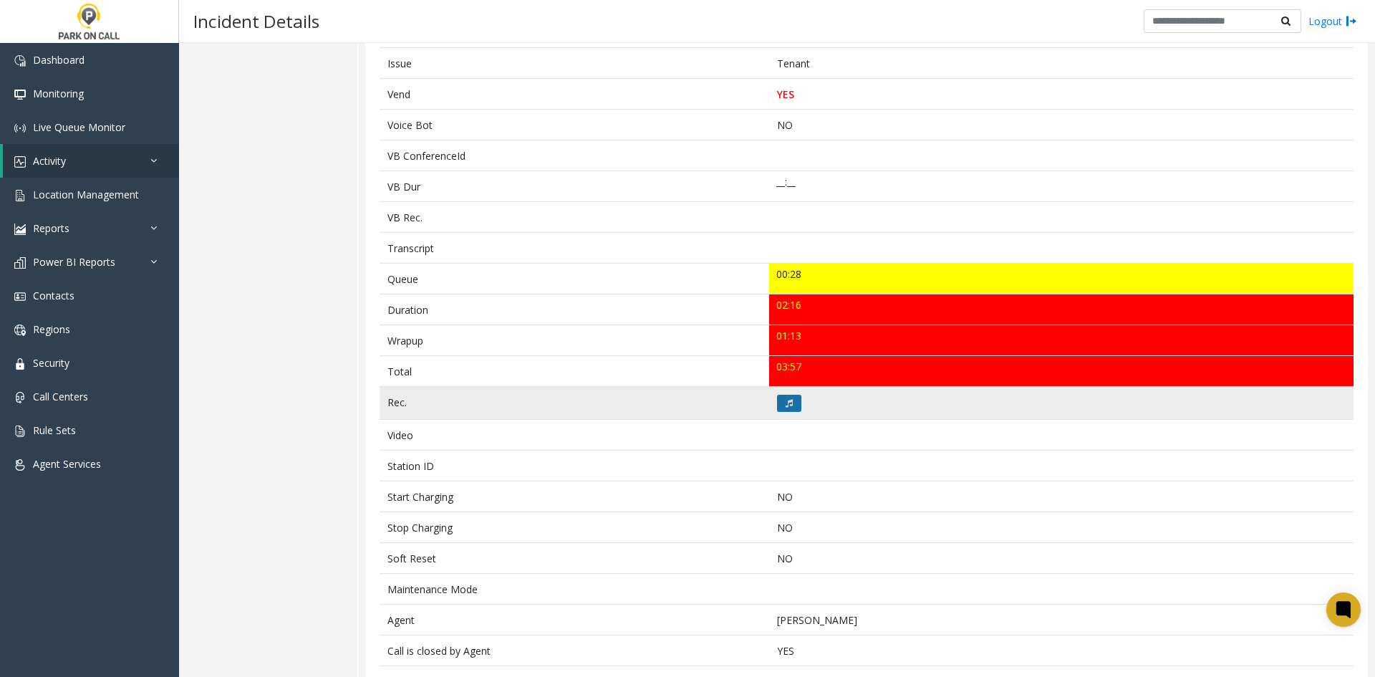
click at [786, 405] on icon at bounding box center [789, 403] width 7 height 9
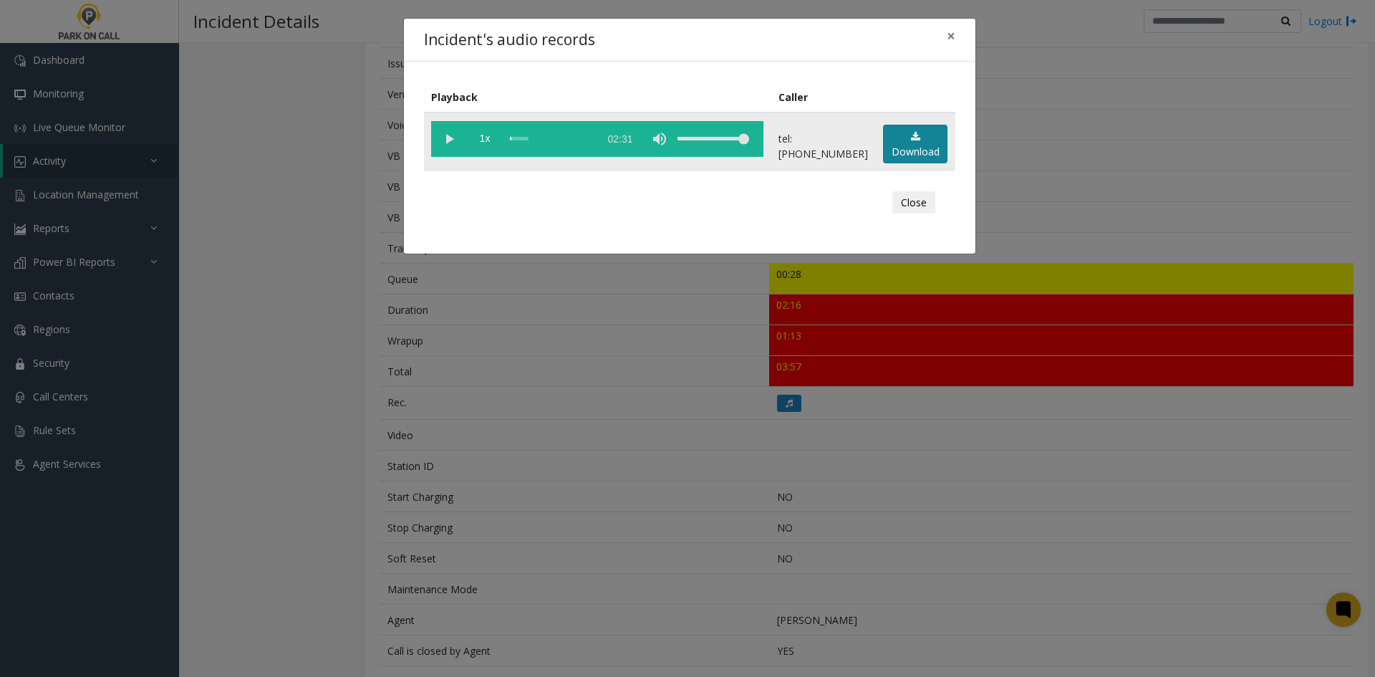
click at [897, 155] on link "Download" at bounding box center [915, 144] width 64 height 39
click at [348, 175] on div "Incident's audio records × Playback Caller 1x 02:31 tel:8310019002 Download Clo…" at bounding box center [687, 338] width 1375 height 677
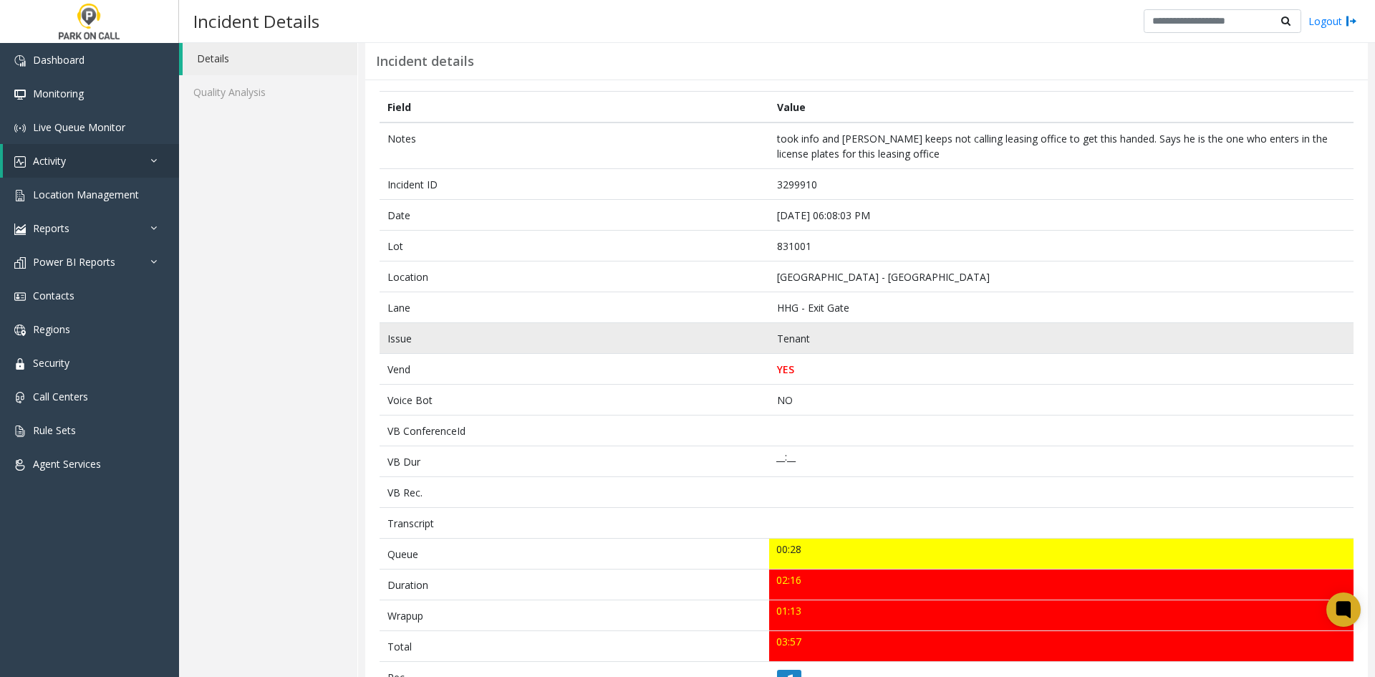
scroll to position [72, 0]
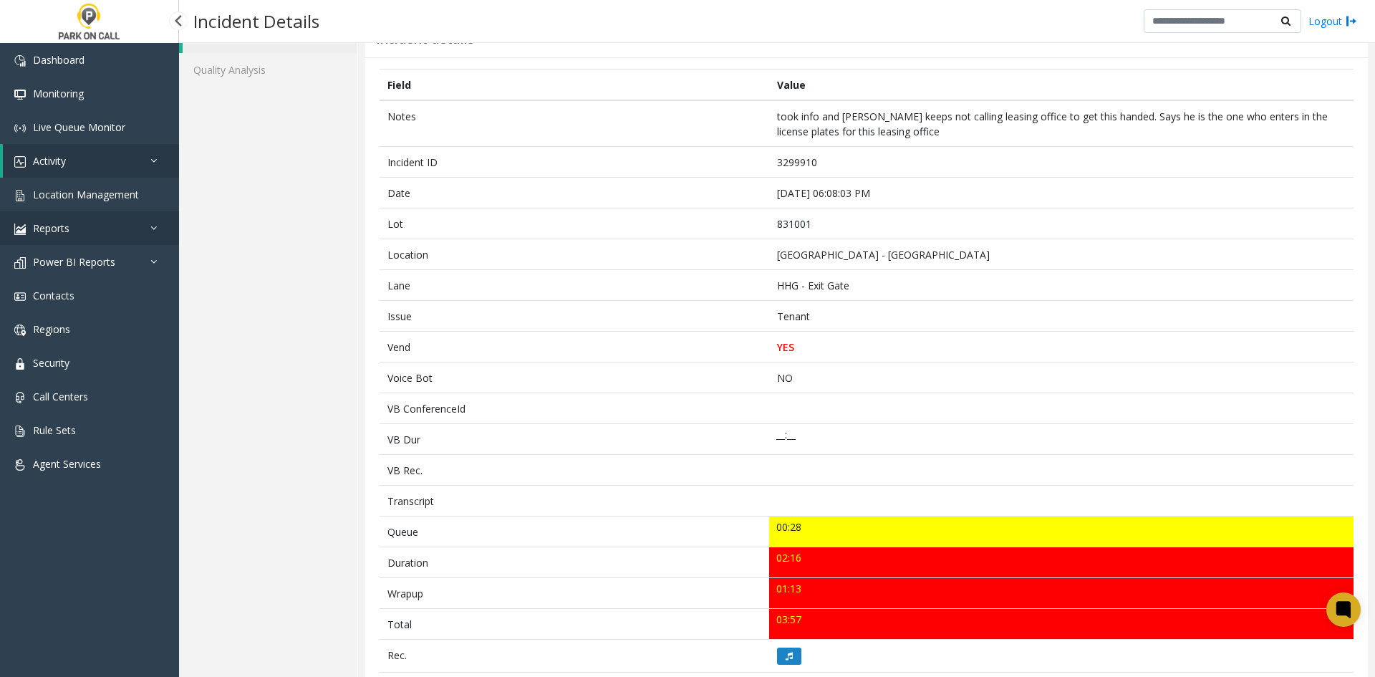
click at [17, 233] on img at bounding box center [19, 228] width 11 height 11
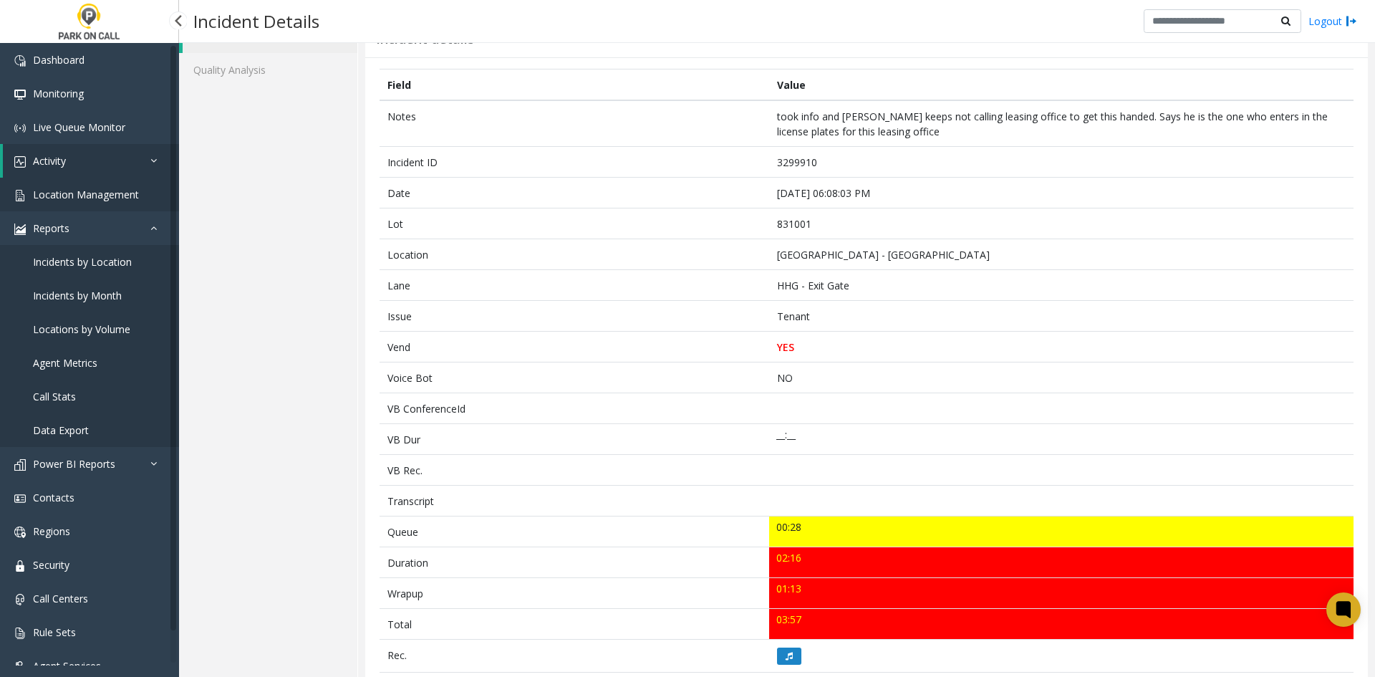
click at [90, 201] on link "Location Management" at bounding box center [89, 195] width 179 height 34
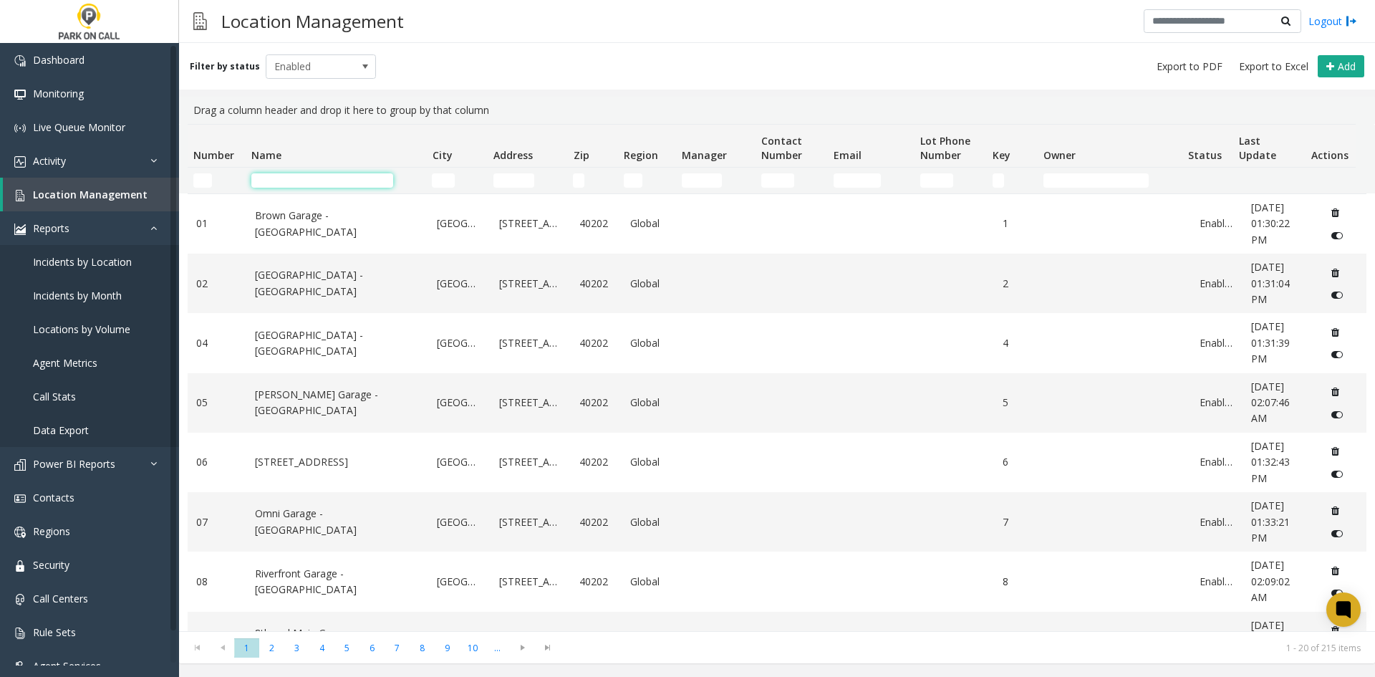
click at [345, 175] on input "Name Filter" at bounding box center [322, 180] width 142 height 14
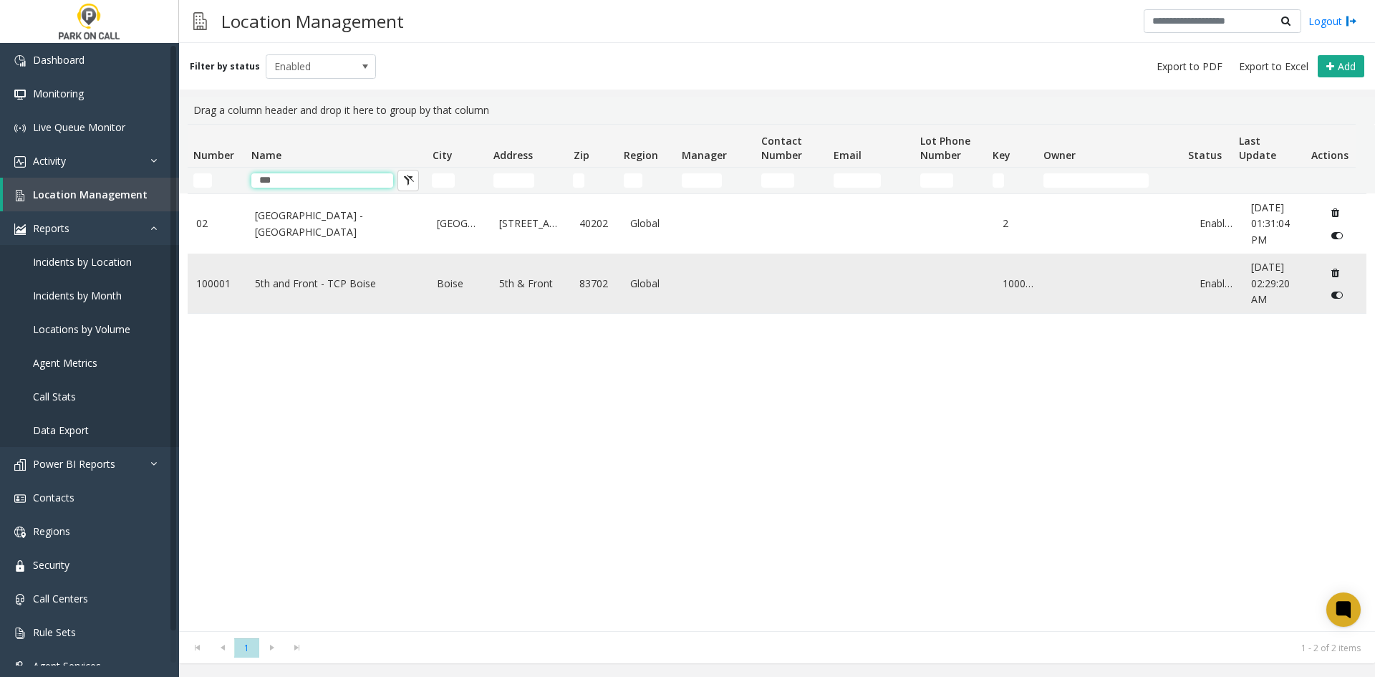
type input "***"
click at [291, 276] on link "5th and Front - TCP Boise" at bounding box center [337, 284] width 165 height 16
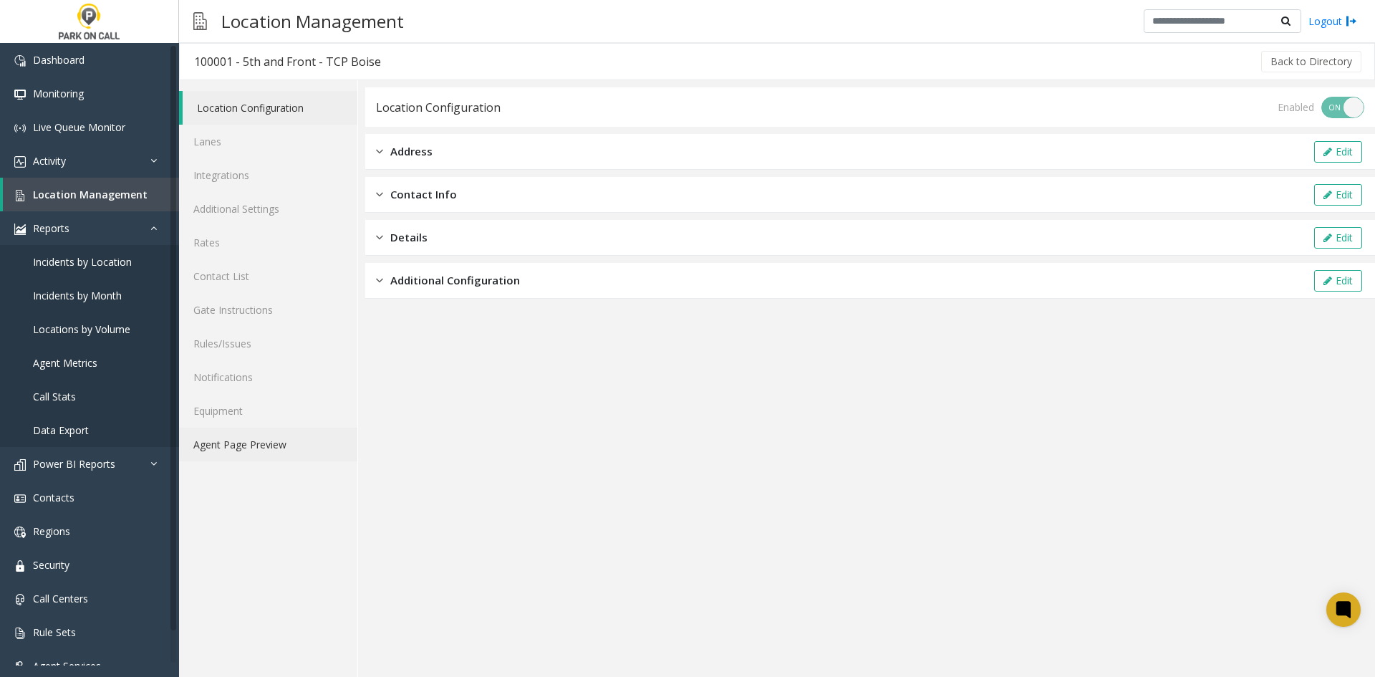
click at [276, 452] on link "Agent Page Preview" at bounding box center [268, 445] width 178 height 34
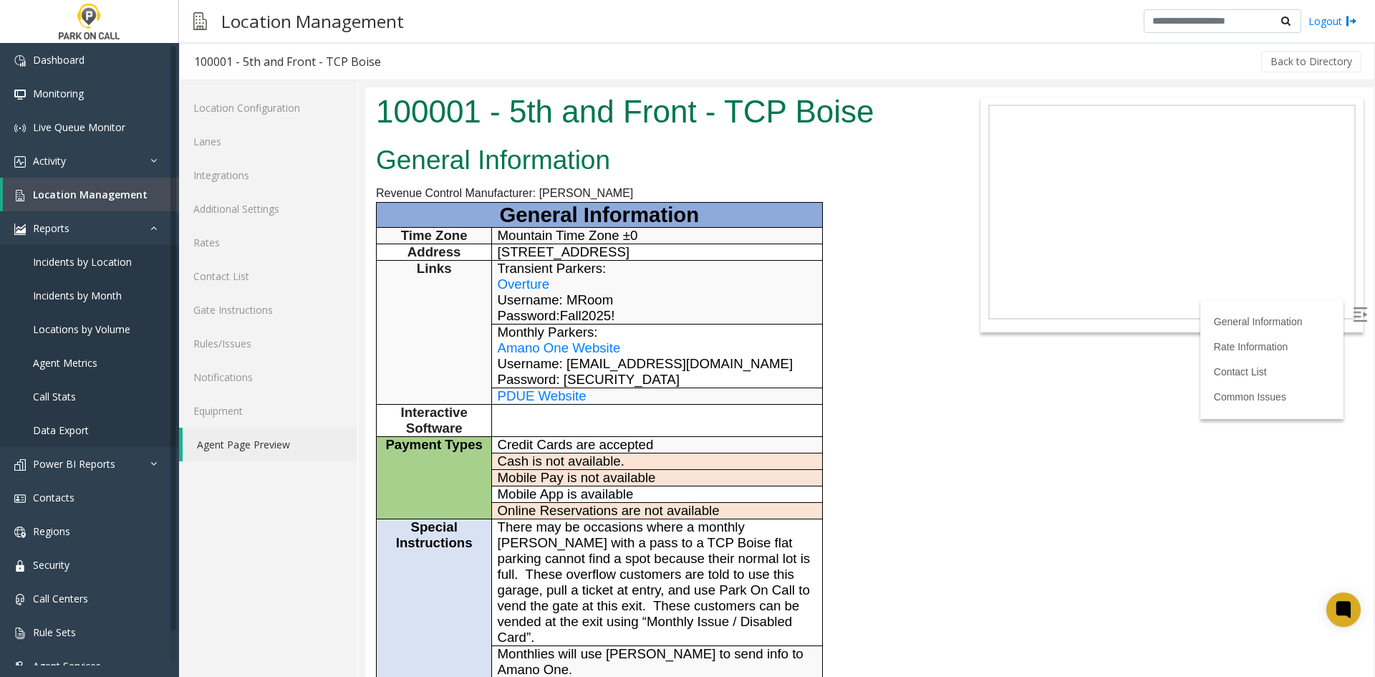
click at [592, 349] on span "Amano One Website" at bounding box center [559, 347] width 123 height 15
click at [617, 352] on span "Amano One Website" at bounding box center [559, 347] width 123 height 15
drag, startPoint x: 648, startPoint y: 387, endPoint x: 497, endPoint y: 371, distance: 151.9
click at [498, 371] on p "Amano One Website Username: cgrant@parkoncall.com Password: Summer2023!" at bounding box center [657, 363] width 319 height 47
copy span "Username: cgrant@parkoncall.com Password: Summer2023!"
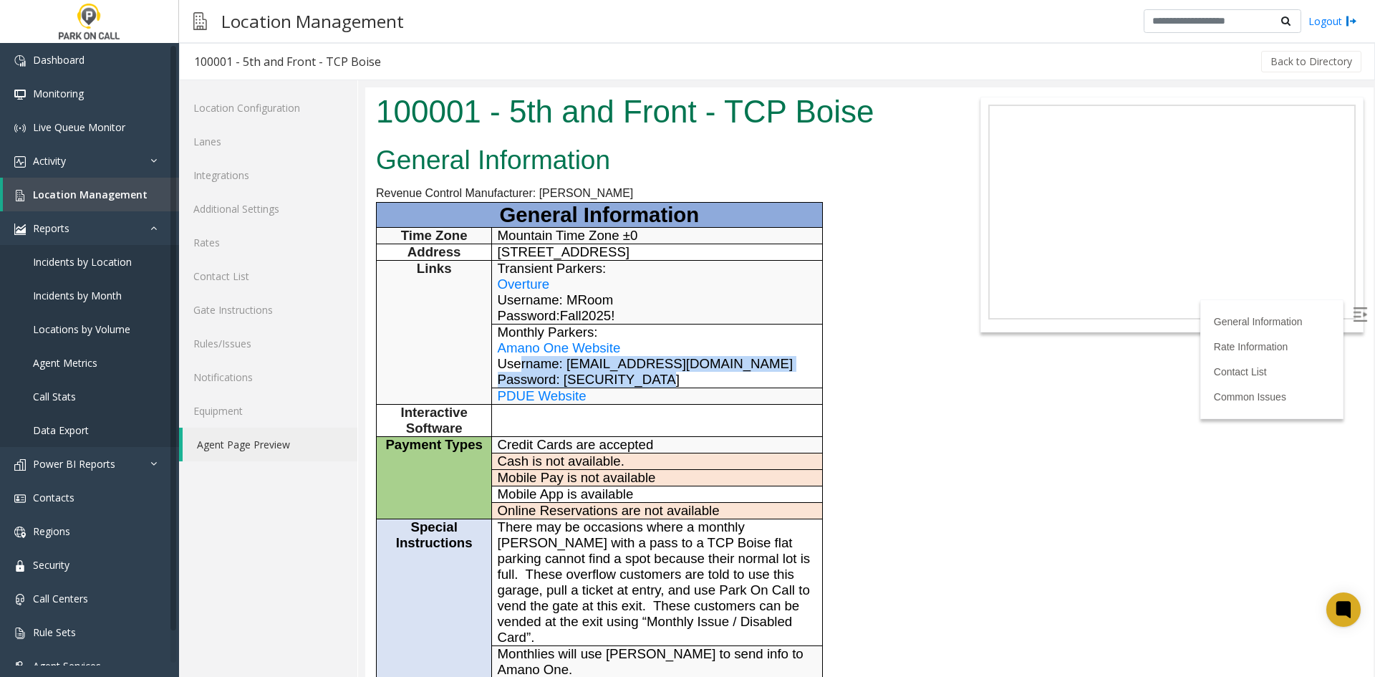
click at [601, 364] on span "Username: cgrant@parkoncall.com Password: Summer2023!" at bounding box center [646, 371] width 296 height 31
drag, startPoint x: 601, startPoint y: 364, endPoint x: 688, endPoint y: 367, distance: 87.4
click at [688, 367] on span "Username: cgrant@parkoncall.com Password: Summer2023!" at bounding box center [646, 371] width 296 height 31
click at [568, 385] on span "Username: cgrant@parkoncall.com Password: Summer2023!" at bounding box center [646, 371] width 296 height 31
drag, startPoint x: 568, startPoint y: 385, endPoint x: 610, endPoint y: 327, distance: 72.3
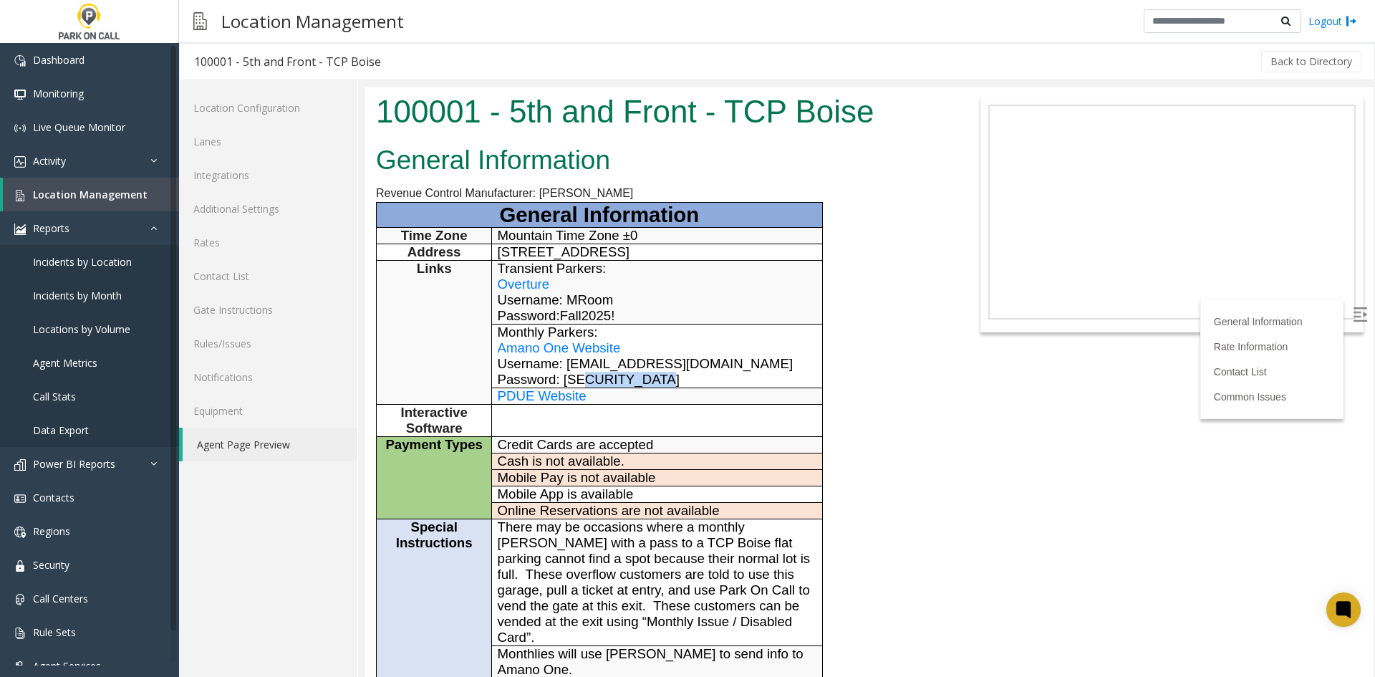
click at [643, 383] on span "Username: cgrant@parkoncall.com Password: Summer2023!" at bounding box center [646, 371] width 296 height 31
copy span "Summer2023!"
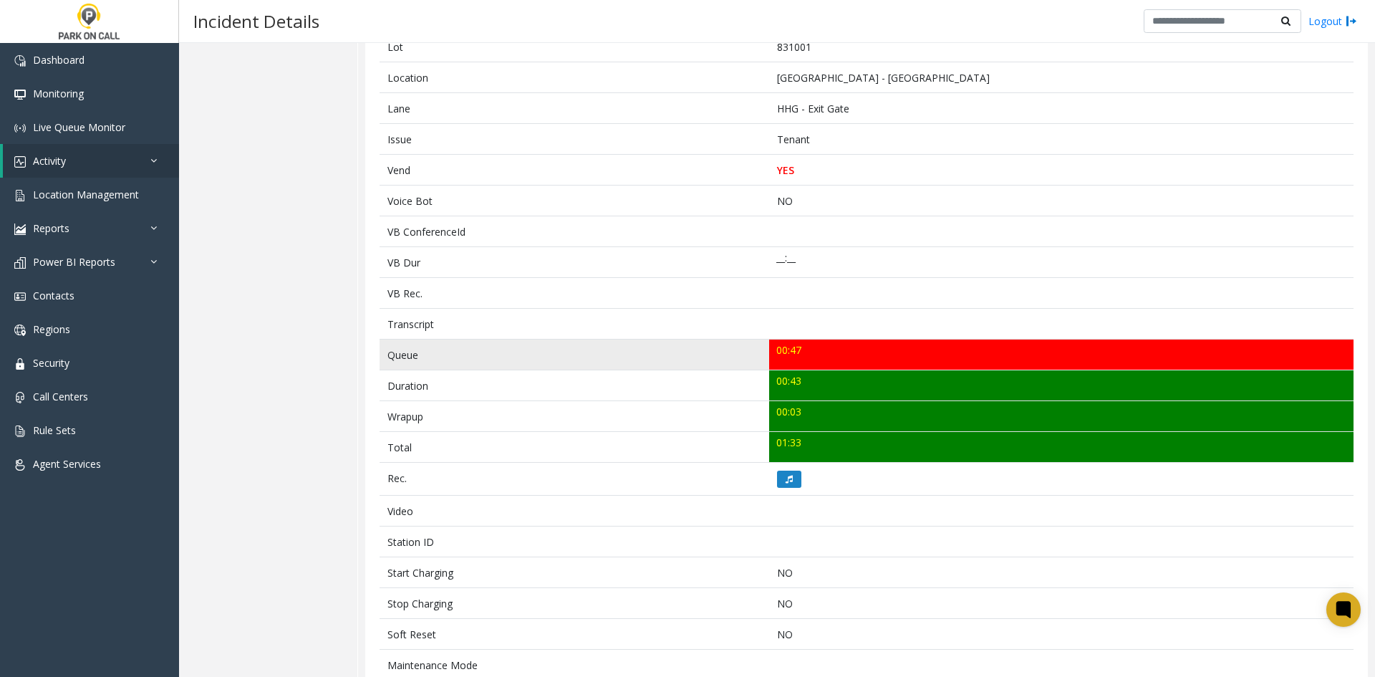
scroll to position [162, 0]
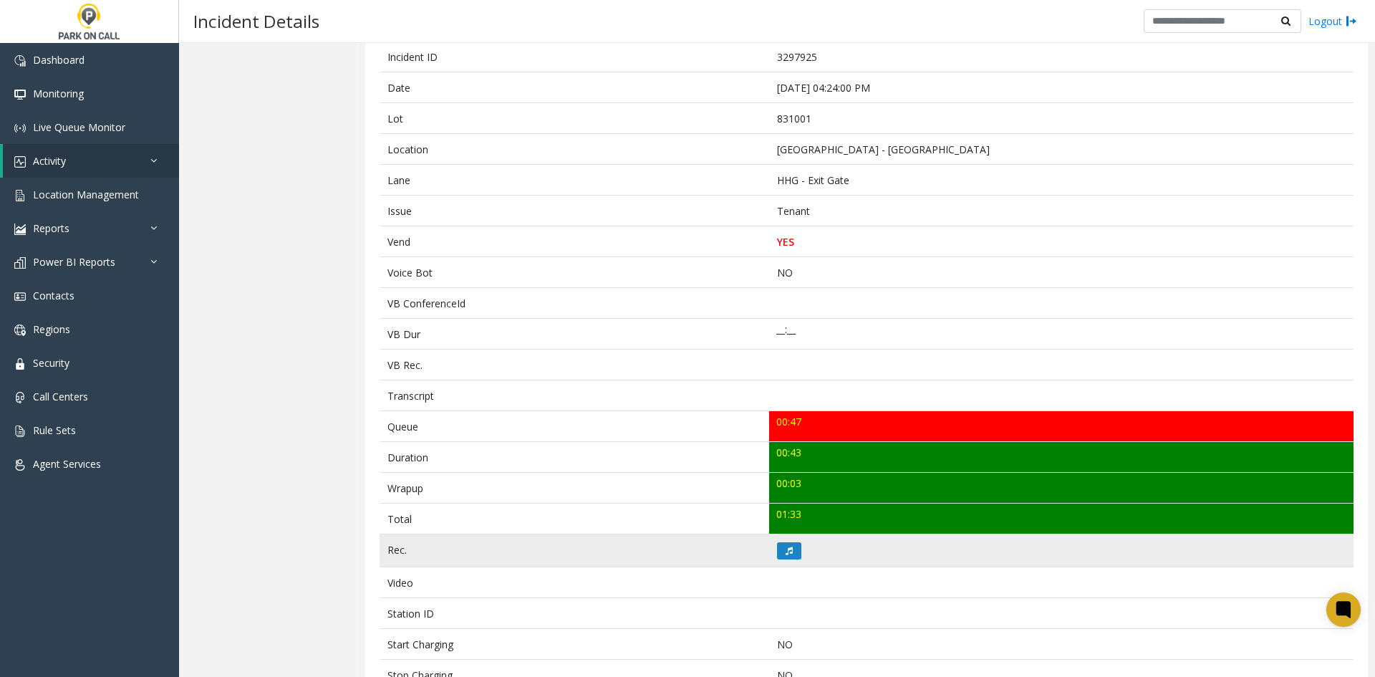
click at [798, 551] on td at bounding box center [1061, 550] width 584 height 33
click at [786, 559] on td at bounding box center [1061, 550] width 584 height 33
click at [788, 556] on button at bounding box center [789, 550] width 24 height 17
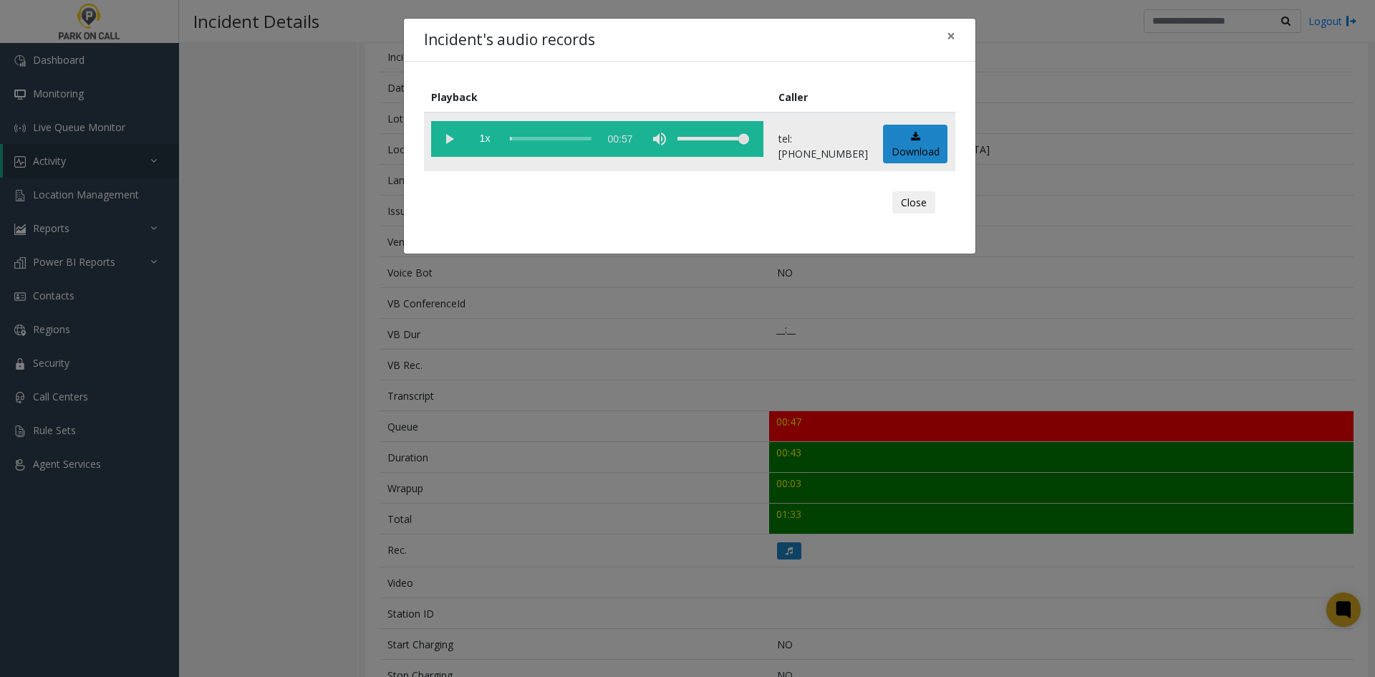
click at [449, 132] on vg-play-pause at bounding box center [449, 139] width 36 height 36
click at [455, 138] on vg-play-pause at bounding box center [449, 139] width 36 height 36
click at [649, 316] on div "Incident's audio records × Playback Caller 1x 00:57 tel:8310019002 Download Clo…" at bounding box center [687, 338] width 1375 height 677
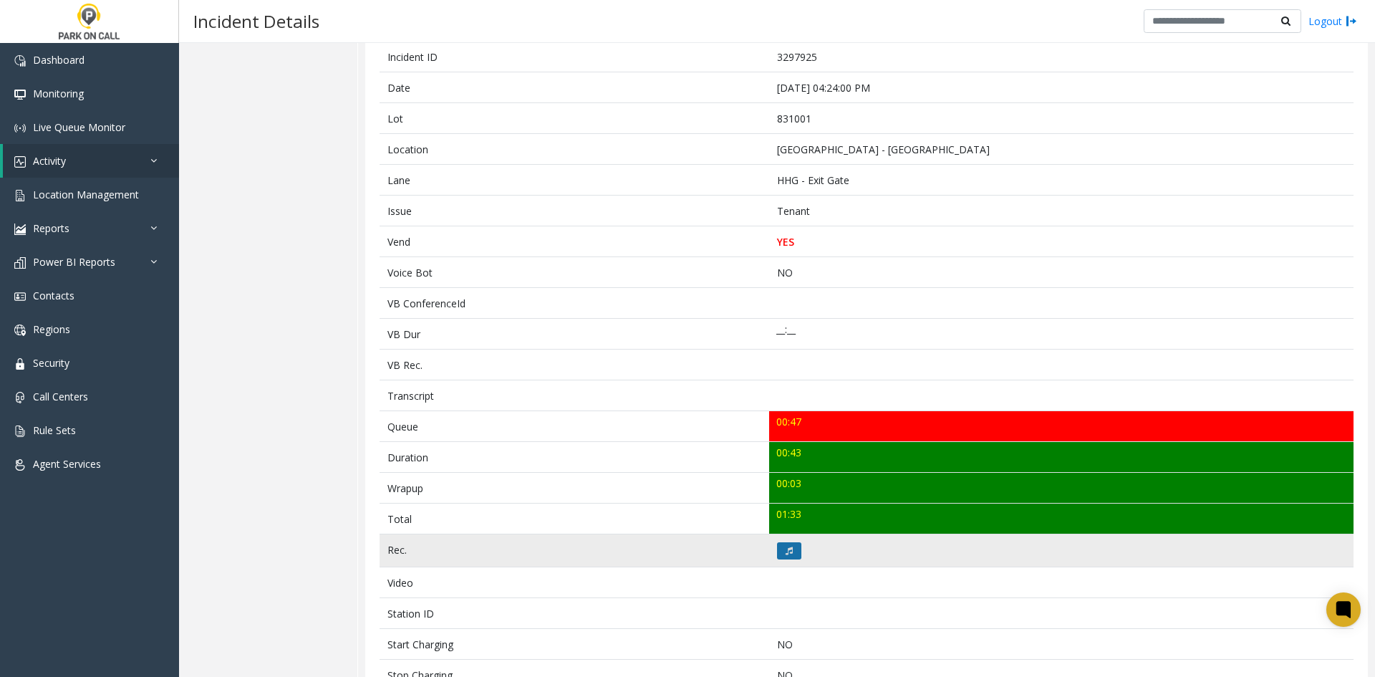
click at [786, 551] on icon at bounding box center [789, 550] width 7 height 9
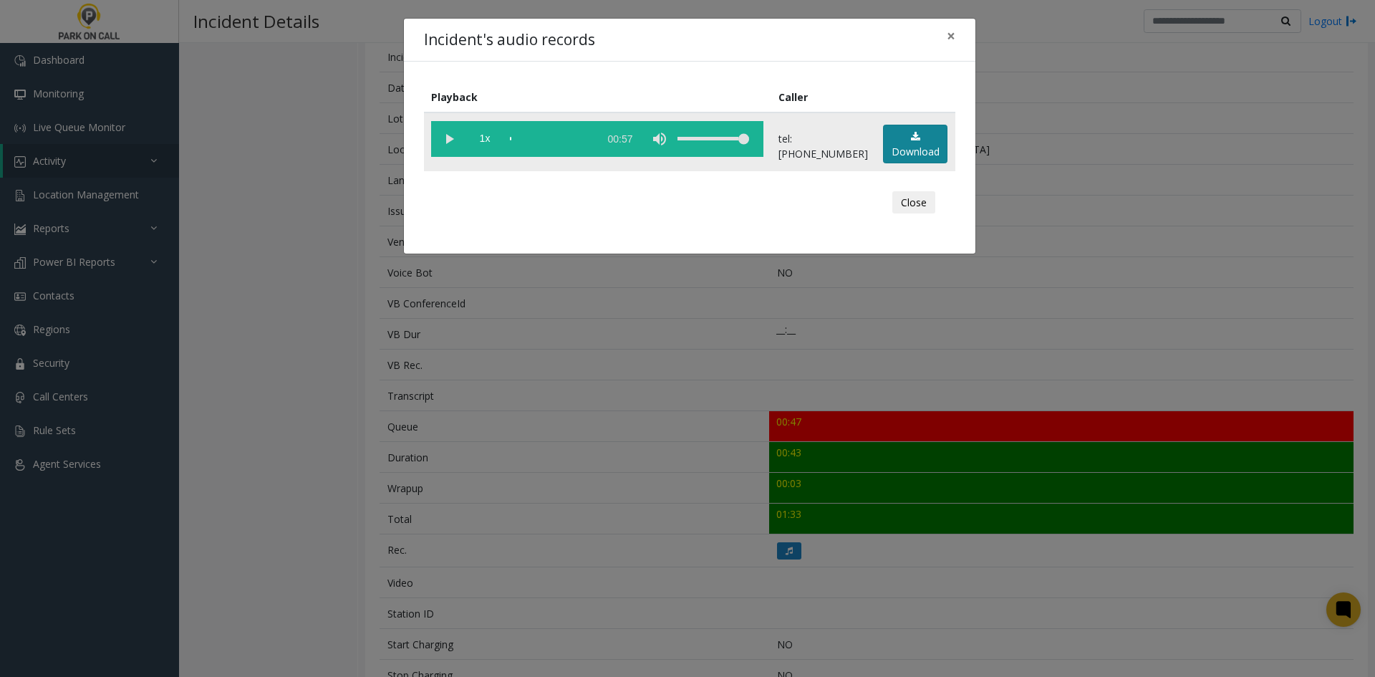
click at [907, 153] on link "Download" at bounding box center [915, 144] width 64 height 39
drag, startPoint x: 787, startPoint y: 453, endPoint x: 773, endPoint y: 468, distance: 20.3
click at [787, 453] on div "Incident's audio records × Playback Caller 1x 00:57 tel:8310019002 Download Clo…" at bounding box center [687, 338] width 1375 height 677
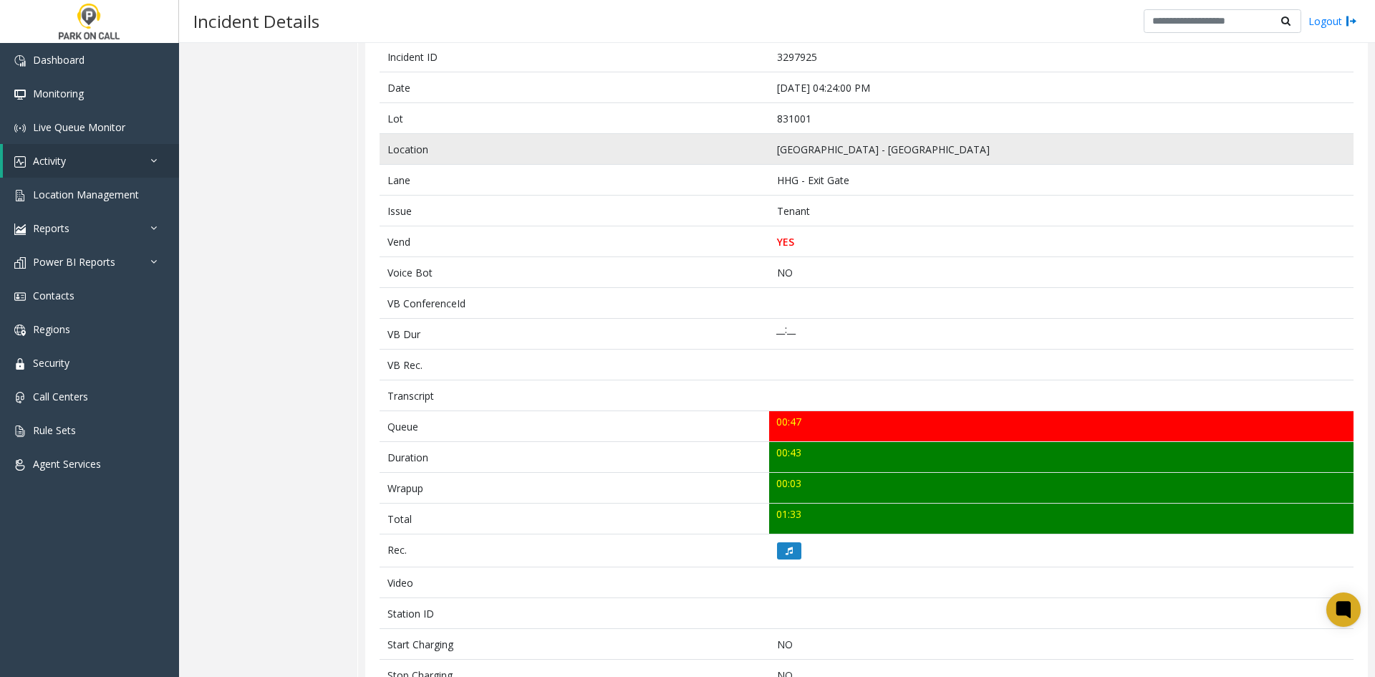
scroll to position [0, 0]
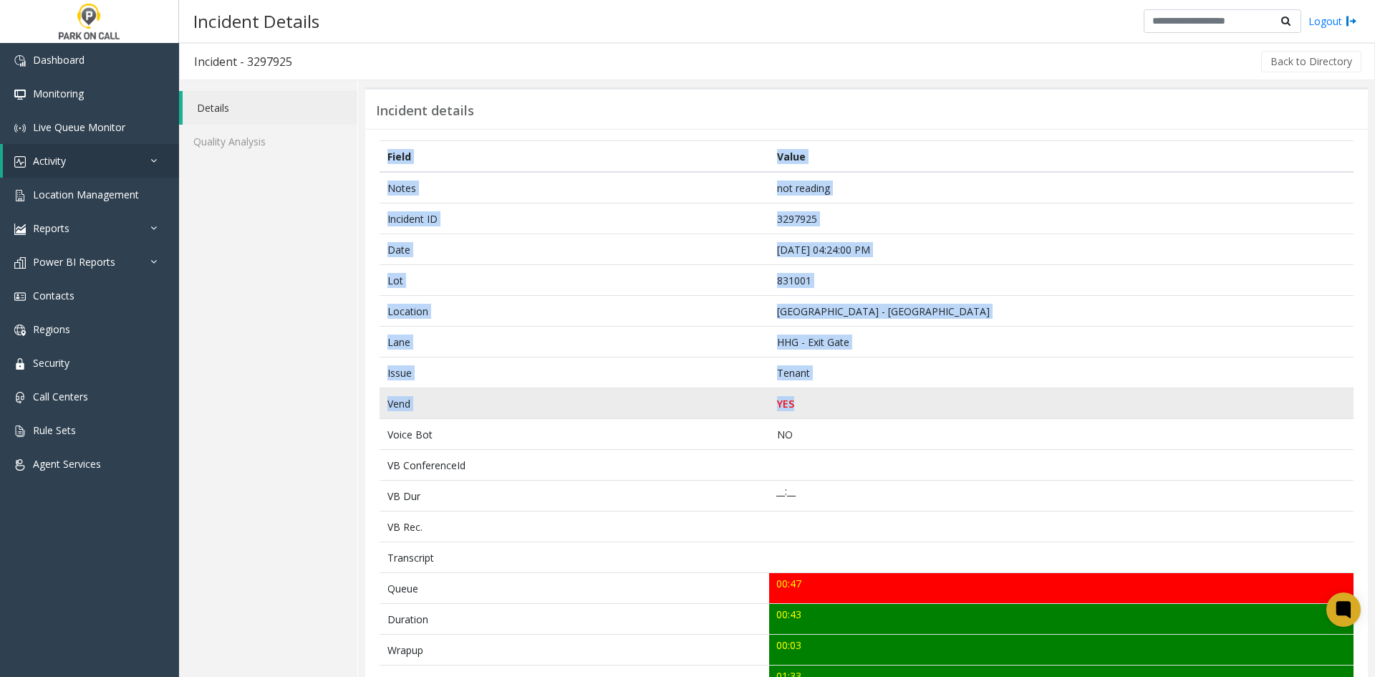
drag, startPoint x: 375, startPoint y: 188, endPoint x: 833, endPoint y: 402, distance: 505.9
click at [833, 402] on div "Field Value Notes not reading Incident ID 3297925 Date Sep 16 04:24:00 PM Lot 8…" at bounding box center [866, 625] width 1003 height 993
copy table "Field Value Notes not reading Incident ID 3297925 Date Sep 16 04:24:00 PM Lot 8…"
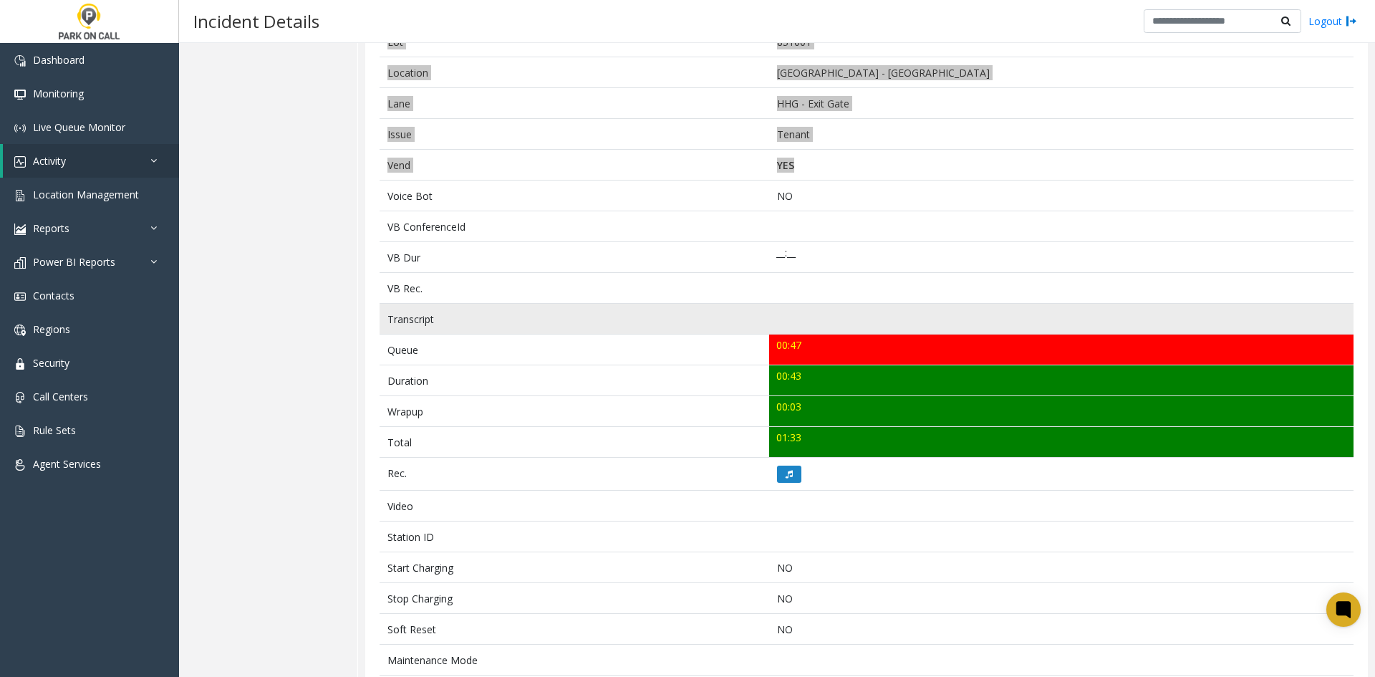
scroll to position [286, 0]
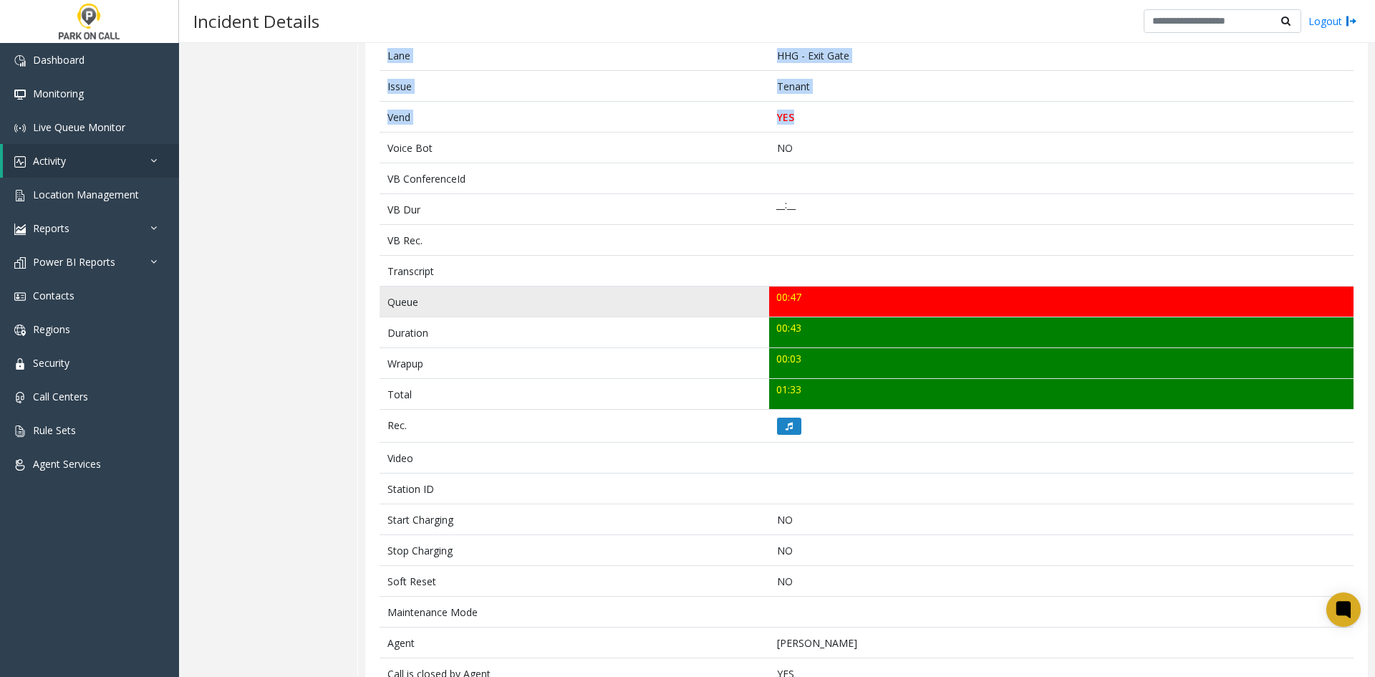
drag, startPoint x: 828, startPoint y: 394, endPoint x: 385, endPoint y: 307, distance: 451.7
click at [385, 307] on tbody "Notes not reading Incident ID 3297925 Date Sep 16 04:24:00 PM Lot 831001 Locati…" at bounding box center [867, 348] width 974 height 926
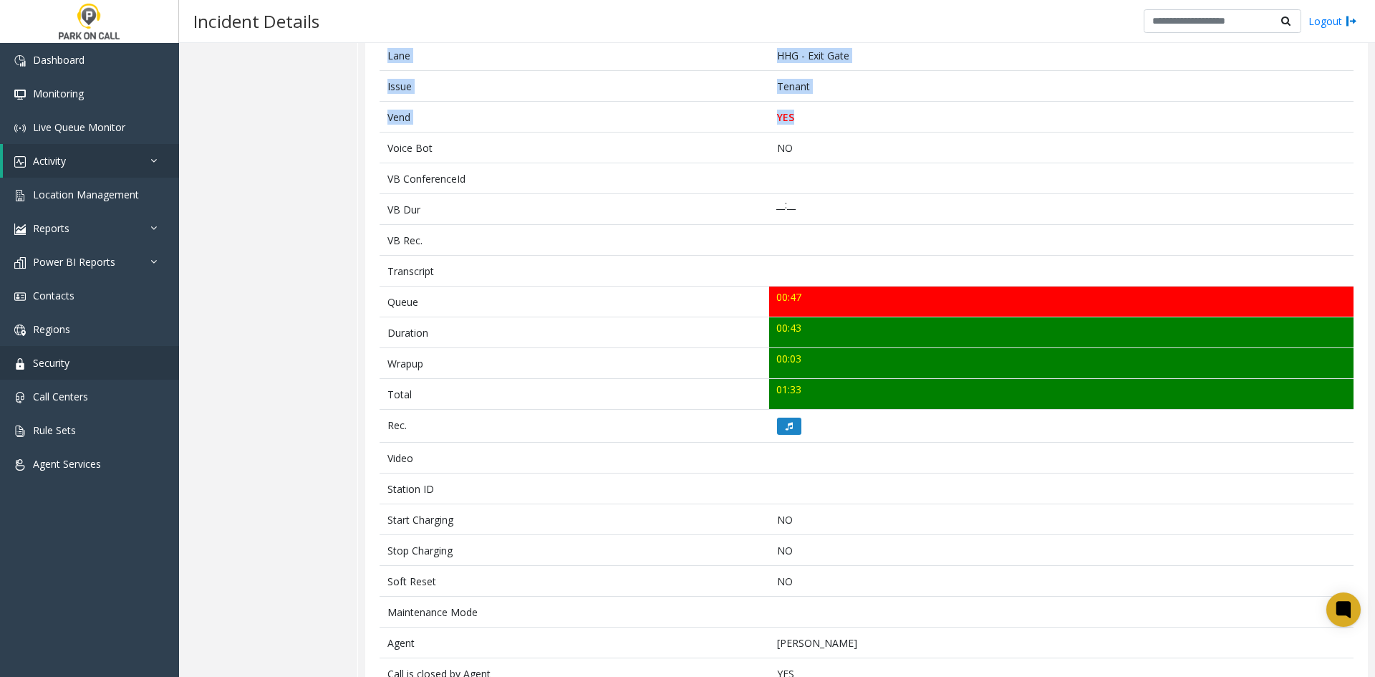
copy tbody "Queue 00:47 Duration 00:43 Wrapup 00:03 Total 01:33"
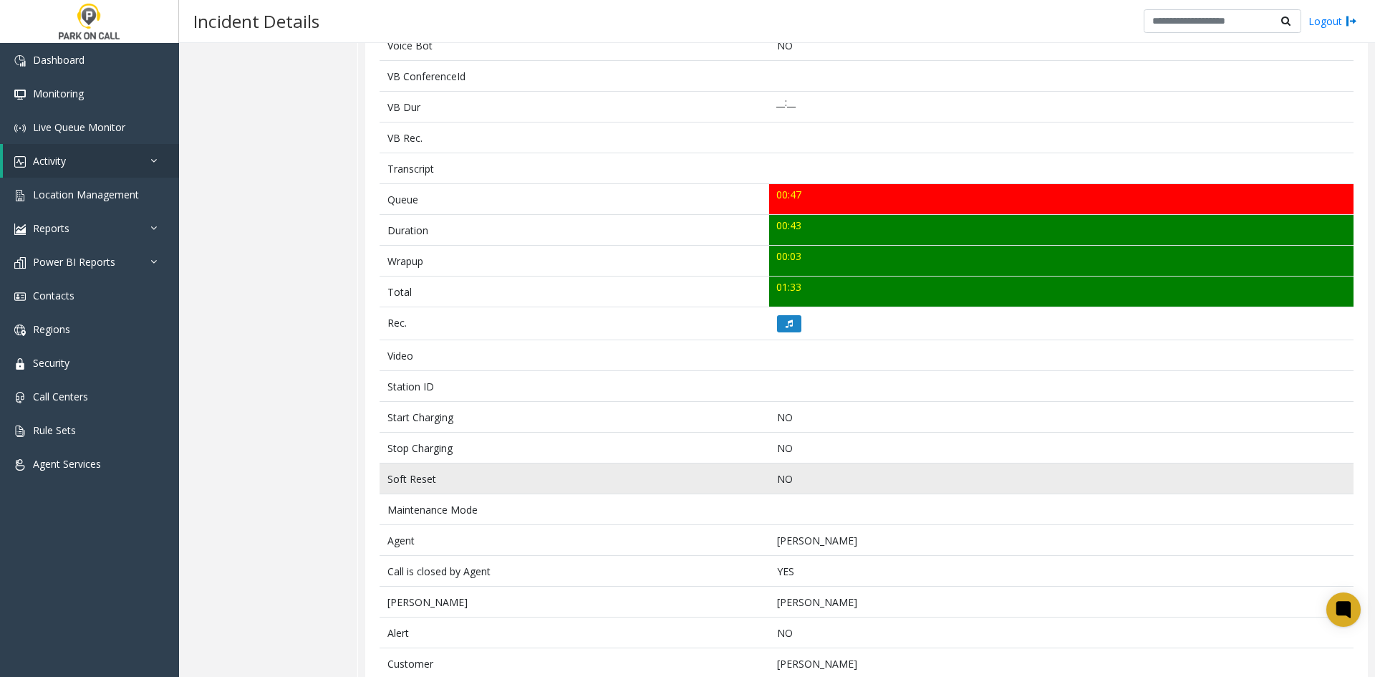
scroll to position [453, 0]
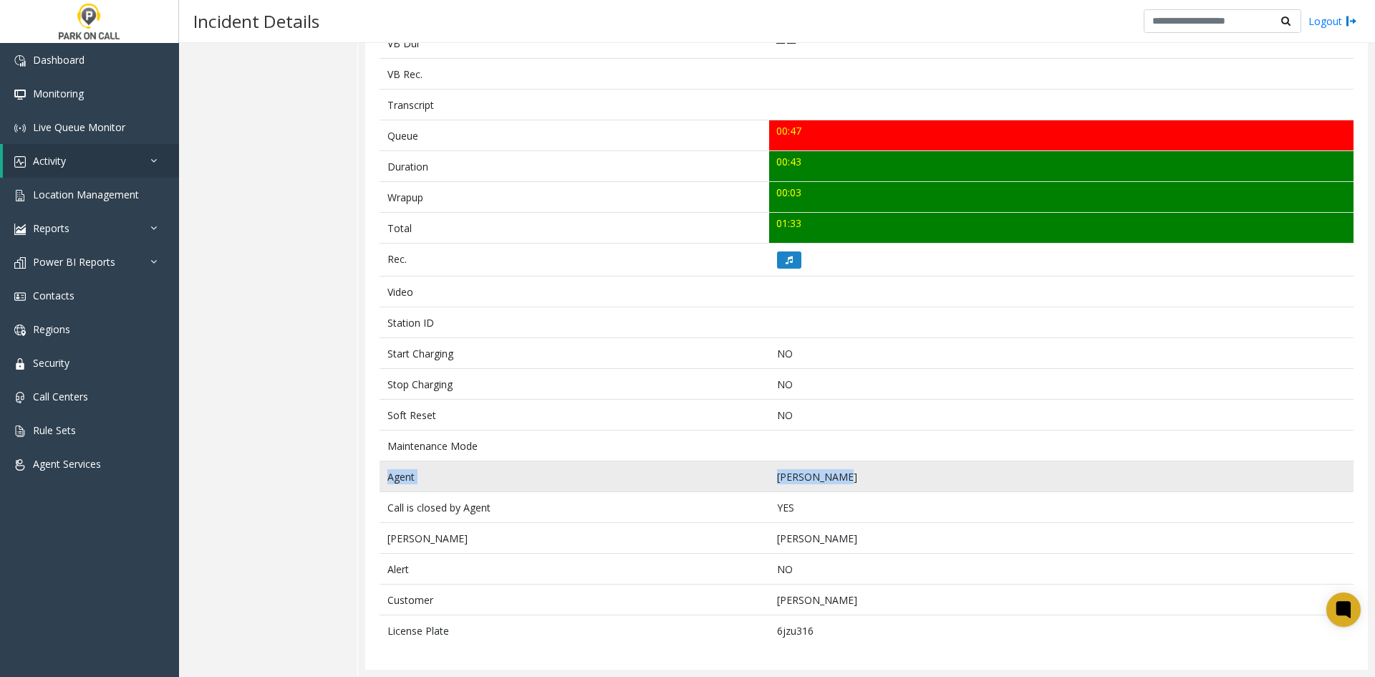
drag, startPoint x: 839, startPoint y: 481, endPoint x: 380, endPoint y: 481, distance: 459.8
click at [380, 481] on tr "Agent Robert Fitts" at bounding box center [867, 476] width 974 height 31
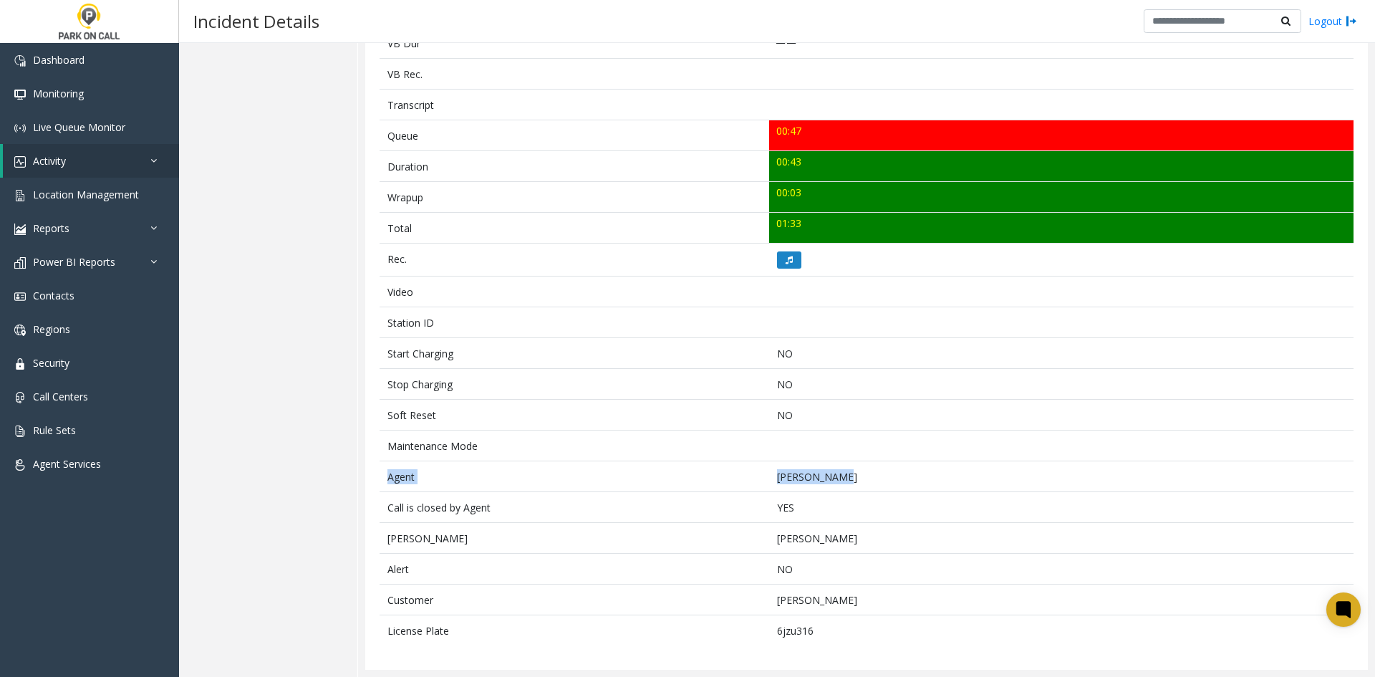
copy tr "Agent Robert Fitts"
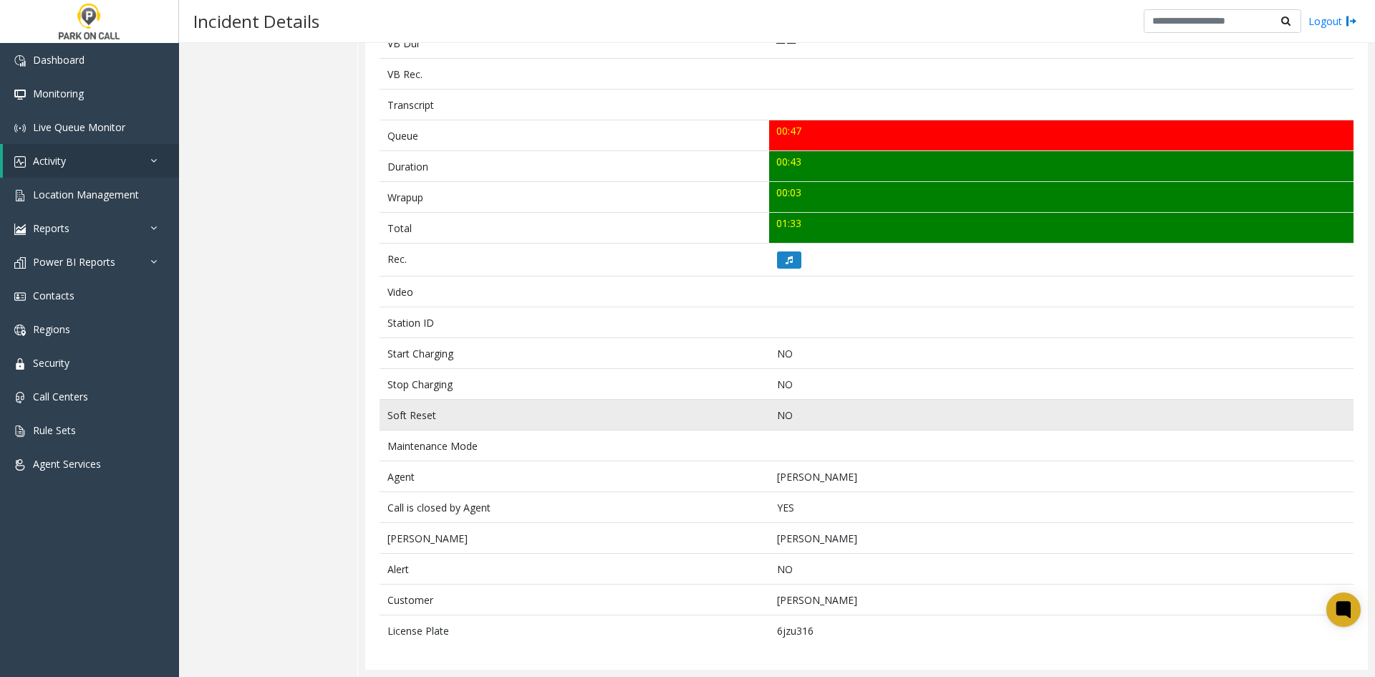
click at [697, 408] on td "Soft Reset" at bounding box center [575, 415] width 390 height 31
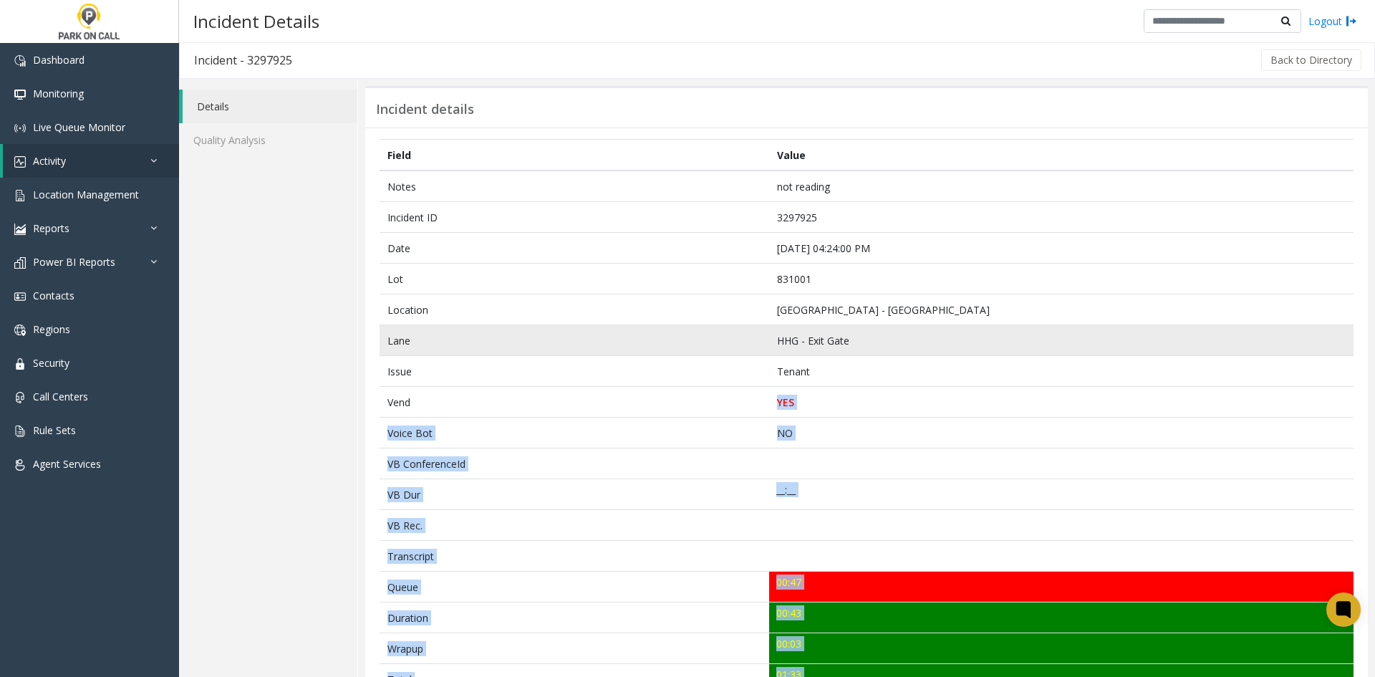
scroll to position [0, 0]
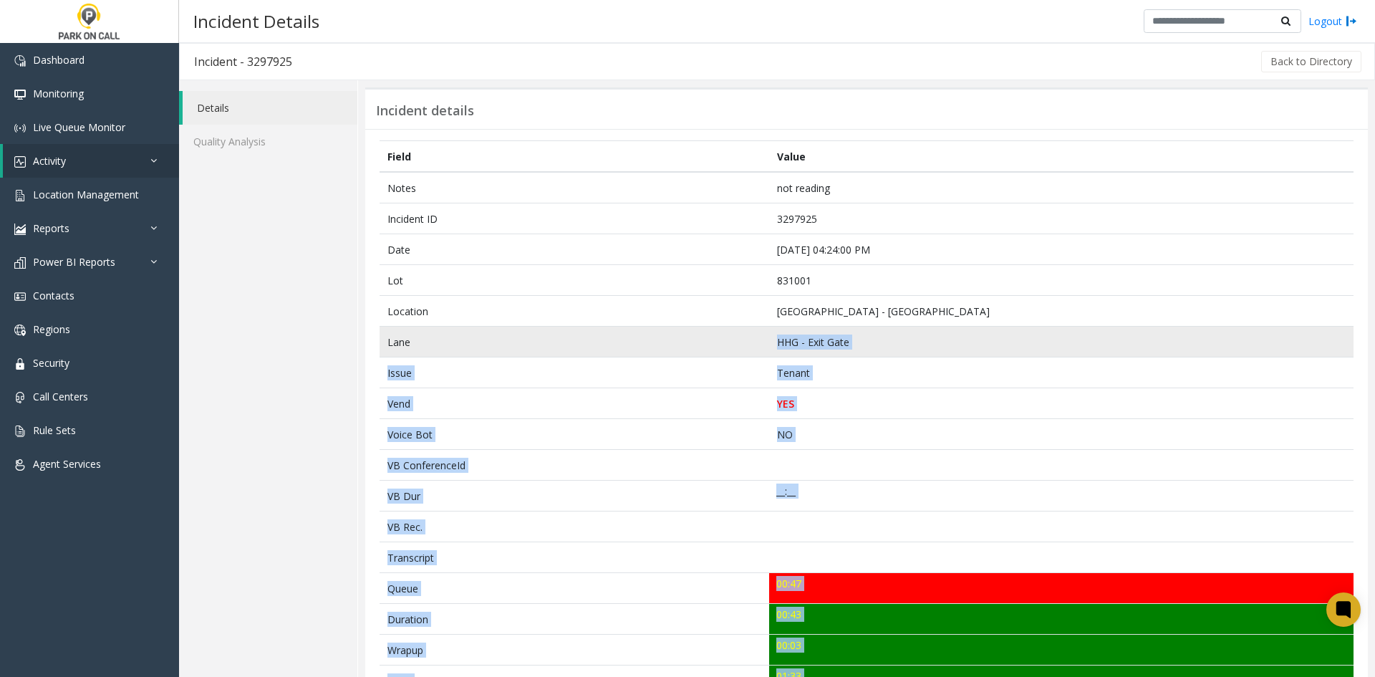
drag, startPoint x: 844, startPoint y: 483, endPoint x: 413, endPoint y: 336, distance: 455.0
click at [413, 336] on tbody "Notes not reading Incident ID 3297925 Date Sep 16 04:24:00 PM Lot 831001 Locati…" at bounding box center [867, 635] width 974 height 926
click at [413, 336] on td "Lane" at bounding box center [575, 342] width 390 height 31
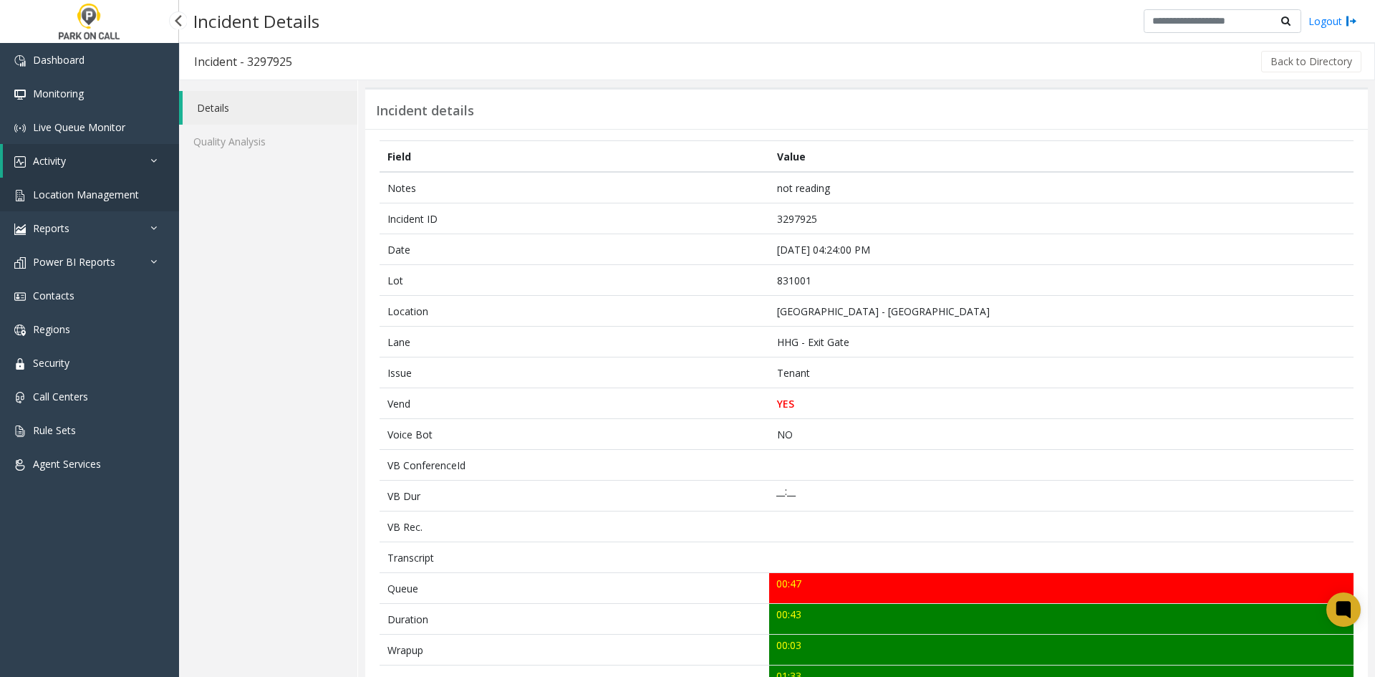
click at [102, 204] on link "Location Management" at bounding box center [89, 195] width 179 height 34
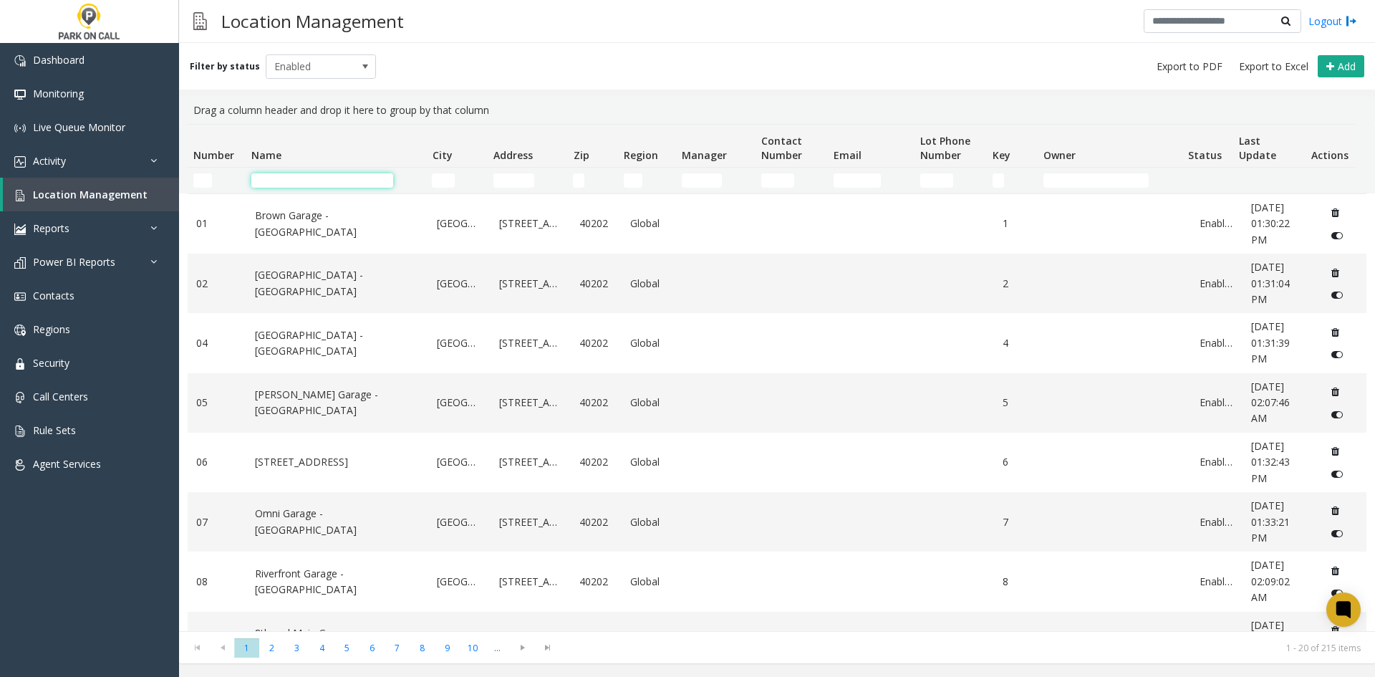
click at [317, 183] on input "Name Filter" at bounding box center [322, 180] width 142 height 14
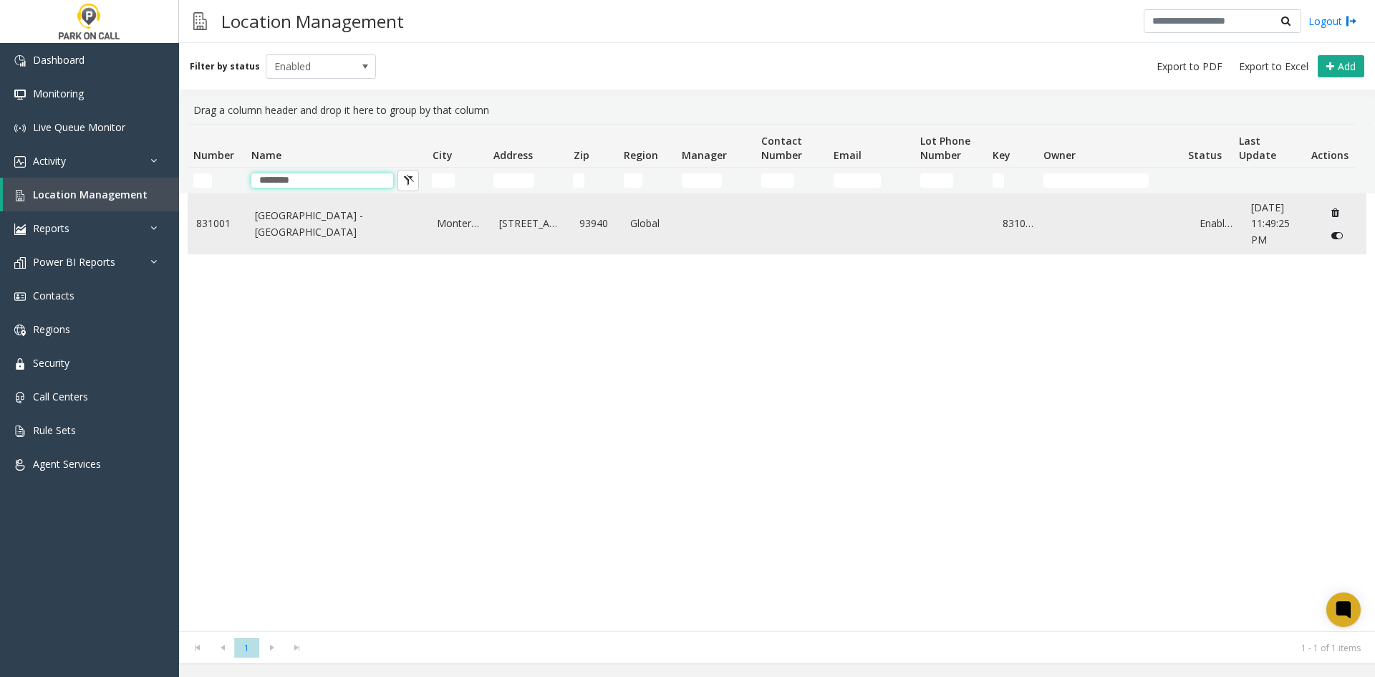
type input "********"
click at [290, 223] on link "Heritage Harbor Parking Garage - Monterey Bay Aquarium" at bounding box center [337, 224] width 165 height 32
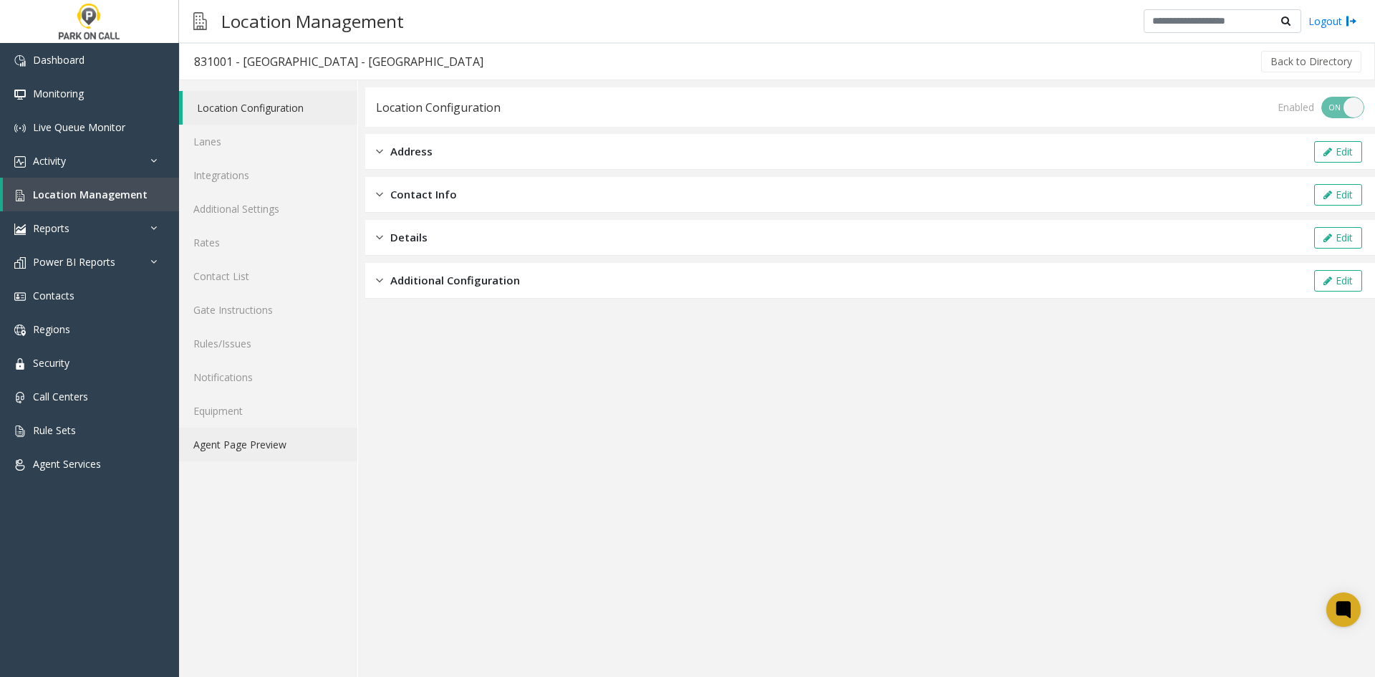
click at [260, 454] on link "Agent Page Preview" at bounding box center [268, 445] width 178 height 34
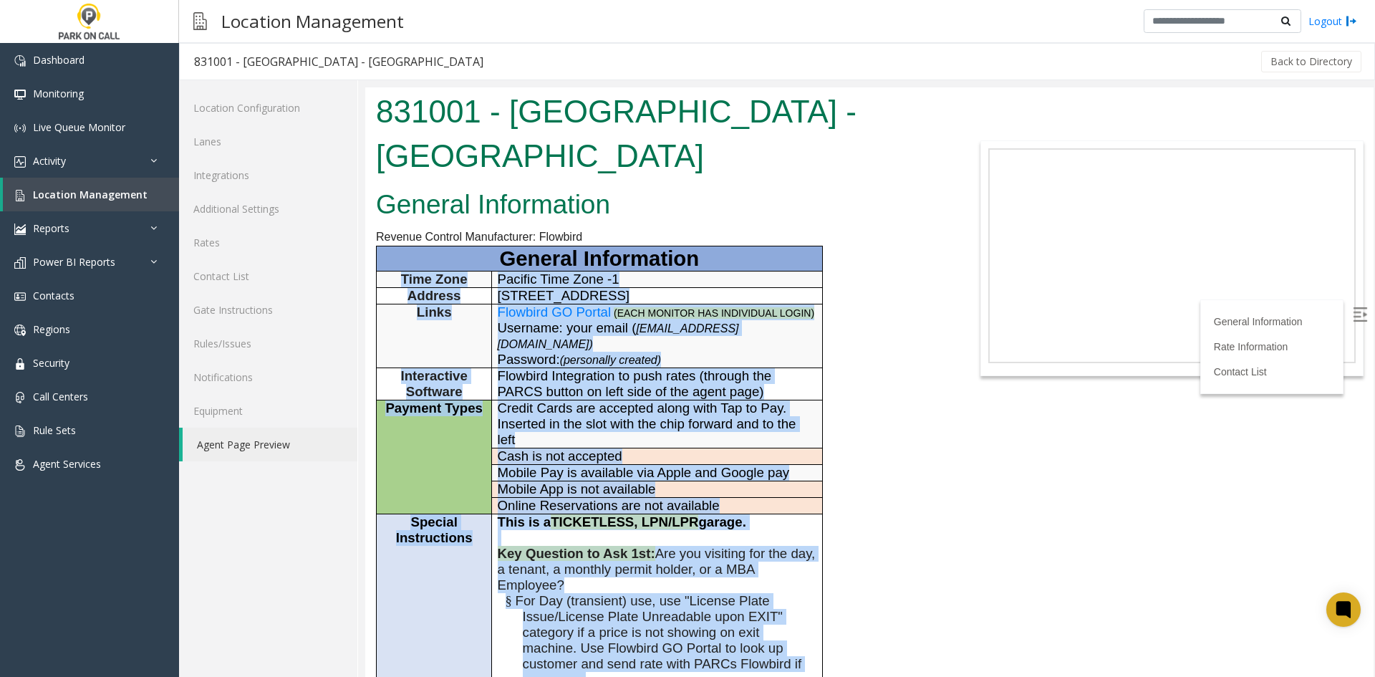
drag, startPoint x: 686, startPoint y: 484, endPoint x: 387, endPoint y: 274, distance: 366.0
click at [387, 274] on tbody "General Information Time Zone Pacific Time Zone -1 Address 100 Pacific St, Mont…" at bounding box center [600, 626] width 446 height 761
click at [387, 273] on p "Time Zone" at bounding box center [434, 279] width 105 height 16
drag, startPoint x: 387, startPoint y: 273, endPoint x: 477, endPoint y: 364, distance: 128.1
click at [477, 364] on tbody "General Information Time Zone Pacific Time Zone -1 Address 100 Pacific St, Mont…" at bounding box center [600, 626] width 446 height 761
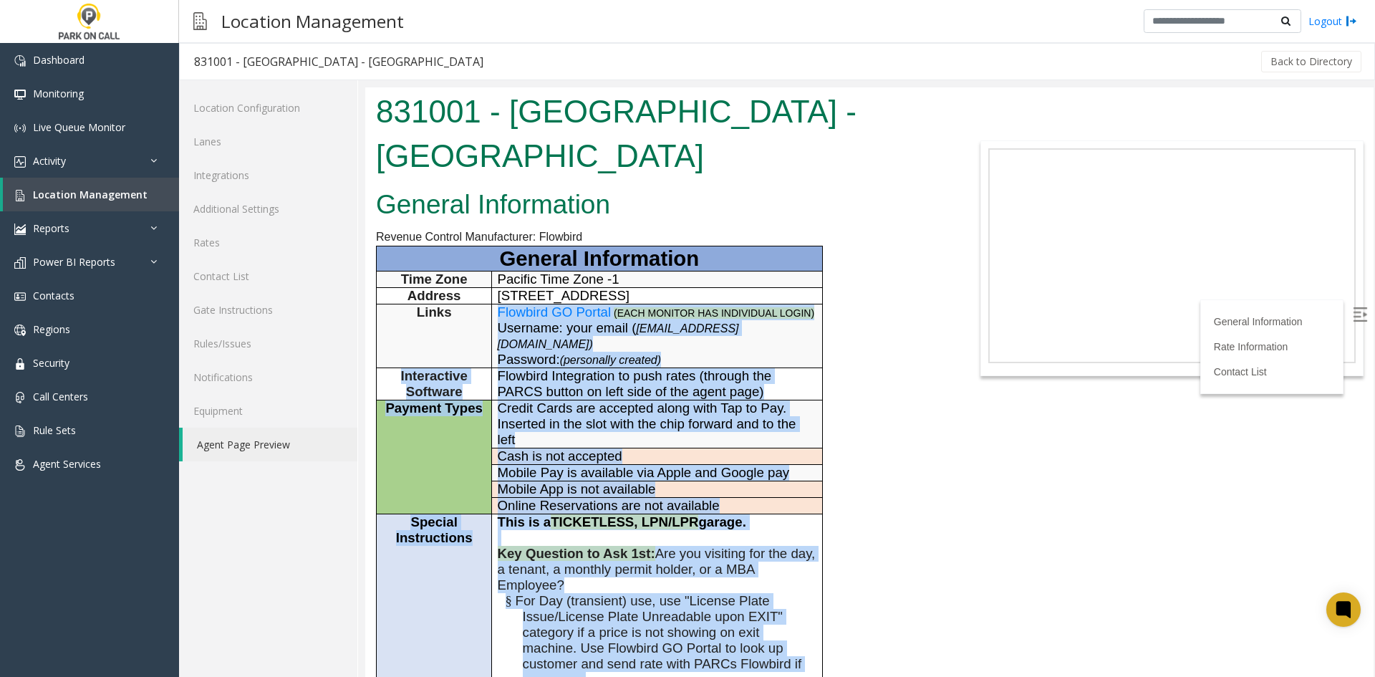
click at [477, 364] on td "Links" at bounding box center [434, 336] width 115 height 64
drag, startPoint x: 588, startPoint y: 538, endPoint x: 380, endPoint y: 276, distance: 334.4
click at [380, 276] on tbody "General Information Time Zone Pacific Time Zone -1 Address 100 Pacific St, Mont…" at bounding box center [600, 626] width 446 height 761
click at [380, 276] on td "Time Zone" at bounding box center [434, 279] width 115 height 16
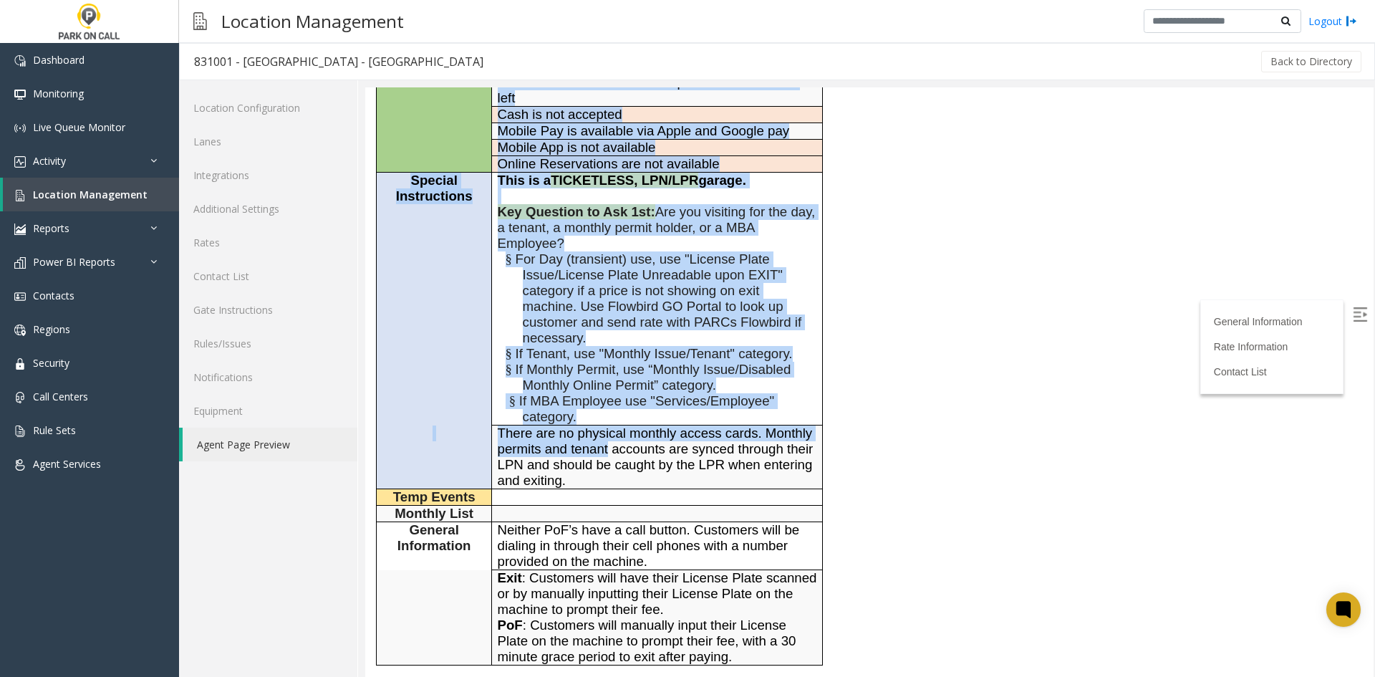
drag, startPoint x: 380, startPoint y: 276, endPoint x: 592, endPoint y: 440, distance: 267.5
click at [598, 454] on tbody "General Information Time Zone Pacific Time Zone -1 Address 100 Pacific St, Mont…" at bounding box center [600, 285] width 446 height 761
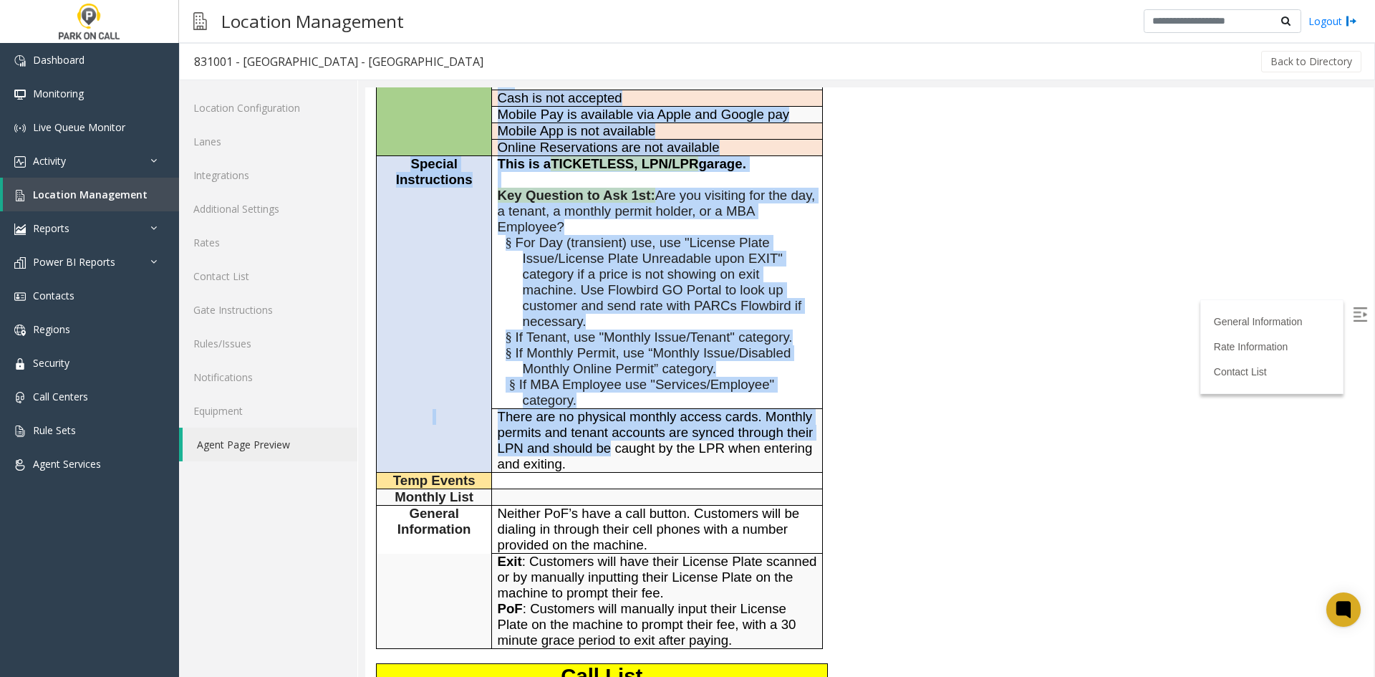
click at [713, 400] on p "§ If MBA Employee use "Services/Employee" category." at bounding box center [670, 393] width 294 height 32
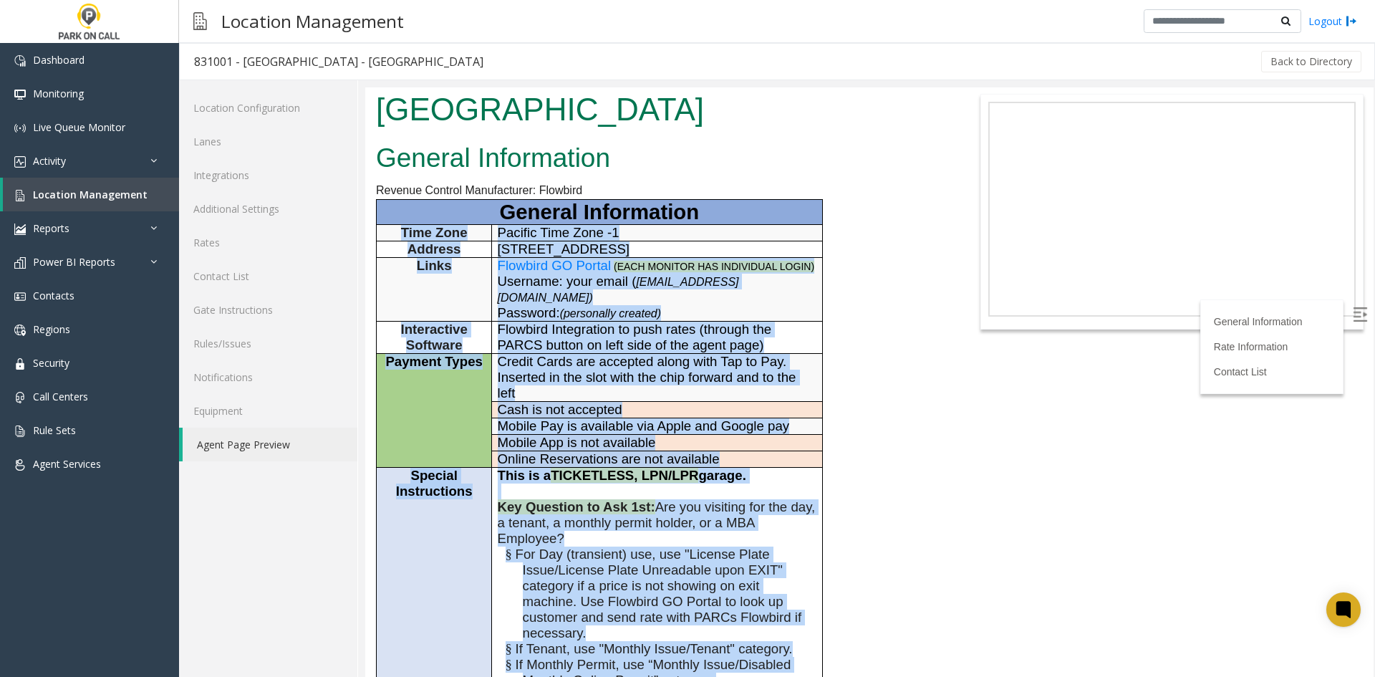
scroll to position [0, 0]
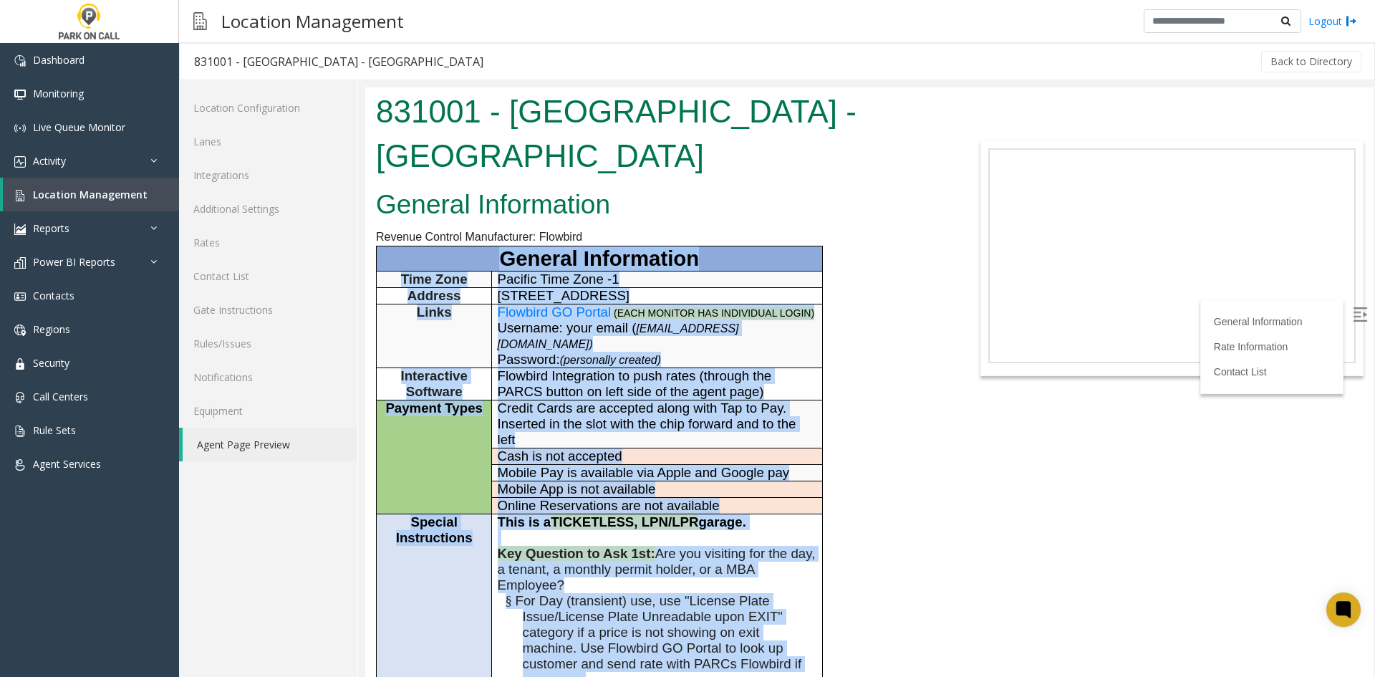
drag, startPoint x: 590, startPoint y: 473, endPoint x: 382, endPoint y: 258, distance: 299.8
click at [382, 258] on tbody "General Information Time Zone Pacific Time Zone -1 Address 100 Pacific St, Mont…" at bounding box center [600, 626] width 446 height 761
click at [382, 258] on p "General Information" at bounding box center [599, 258] width 435 height 24
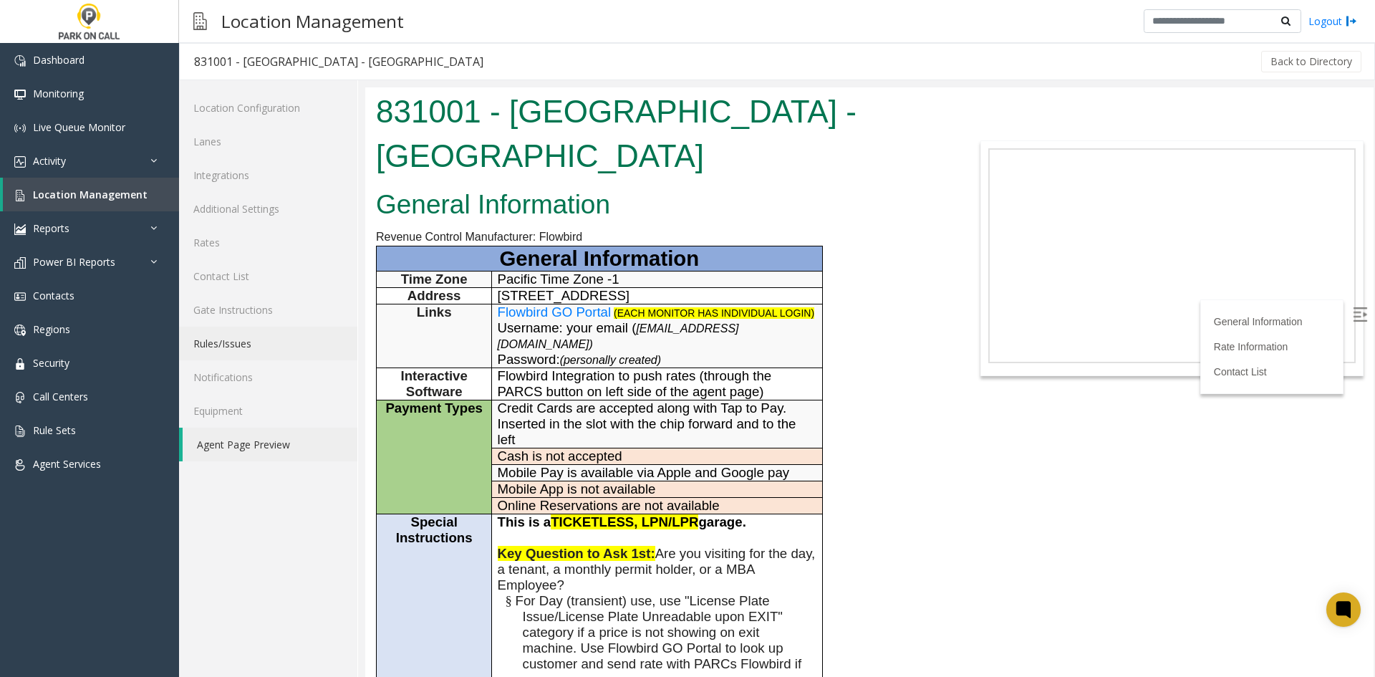
click at [251, 333] on link "Rules/Issues" at bounding box center [268, 344] width 178 height 34
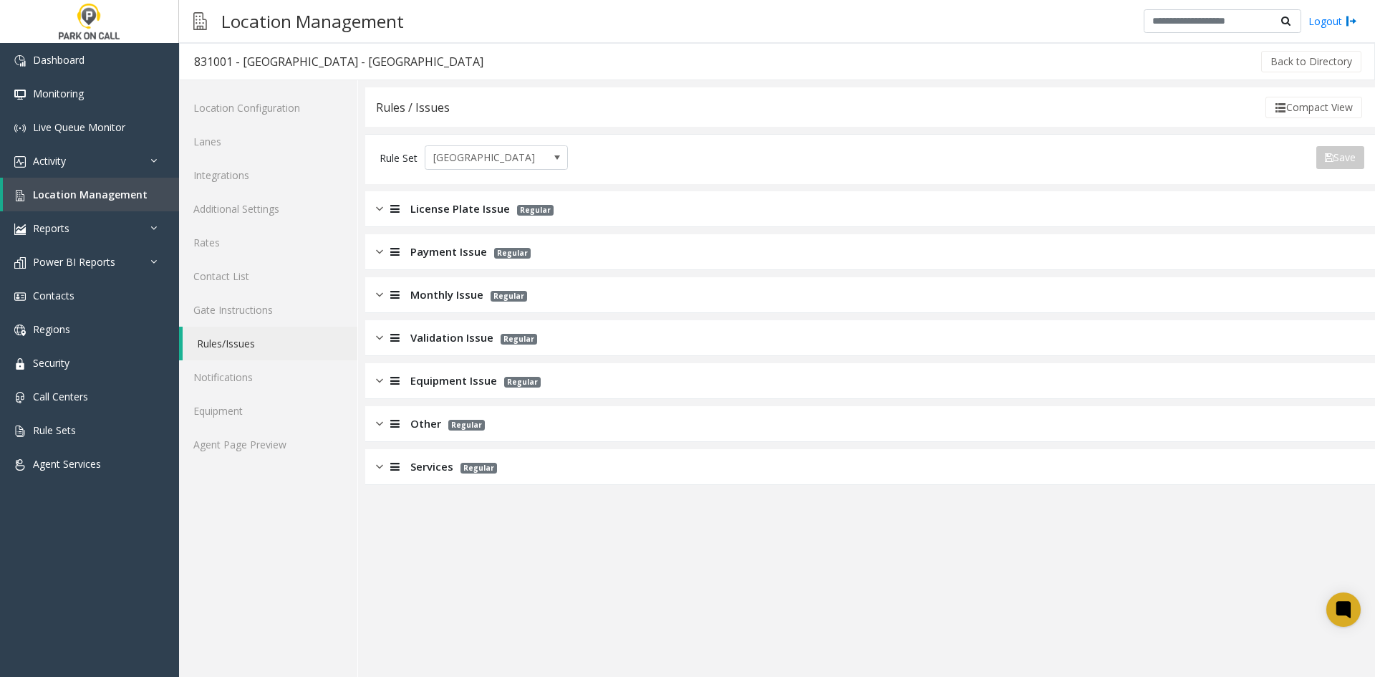
click at [421, 296] on span "Monthly Issue" at bounding box center [446, 294] width 73 height 16
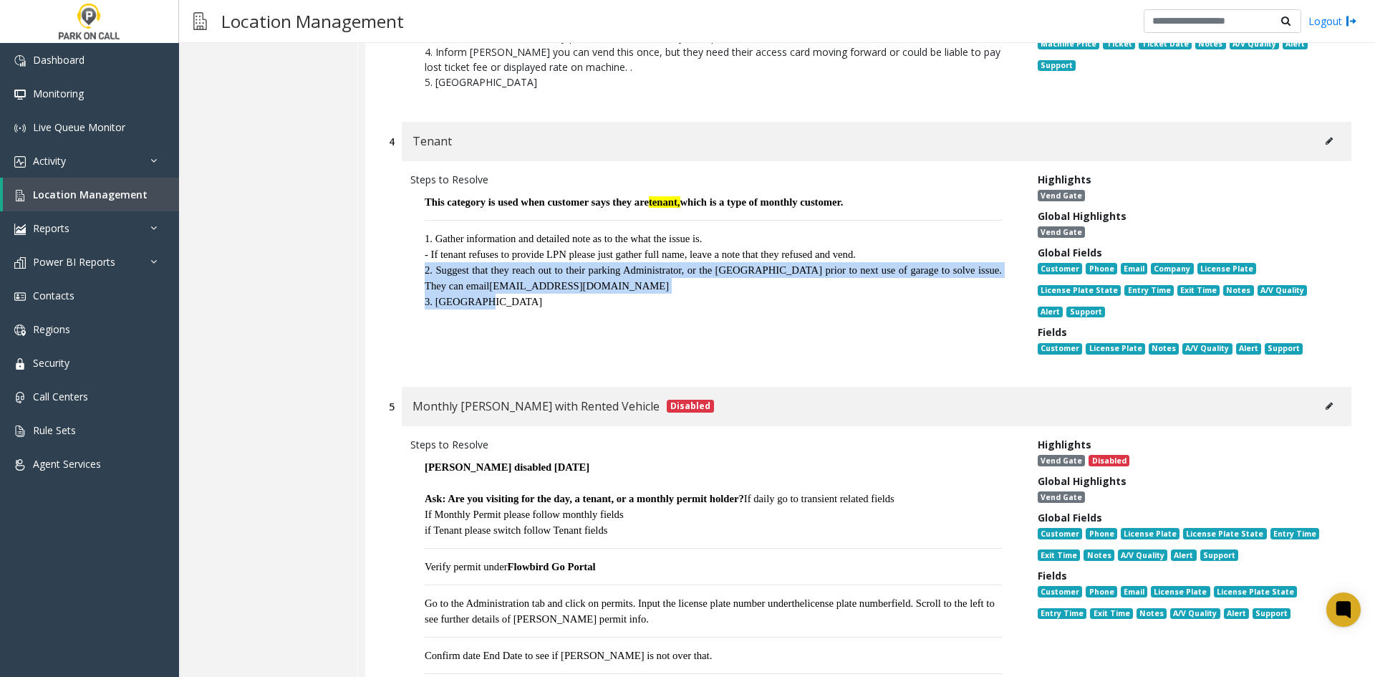
scroll to position [931, 0]
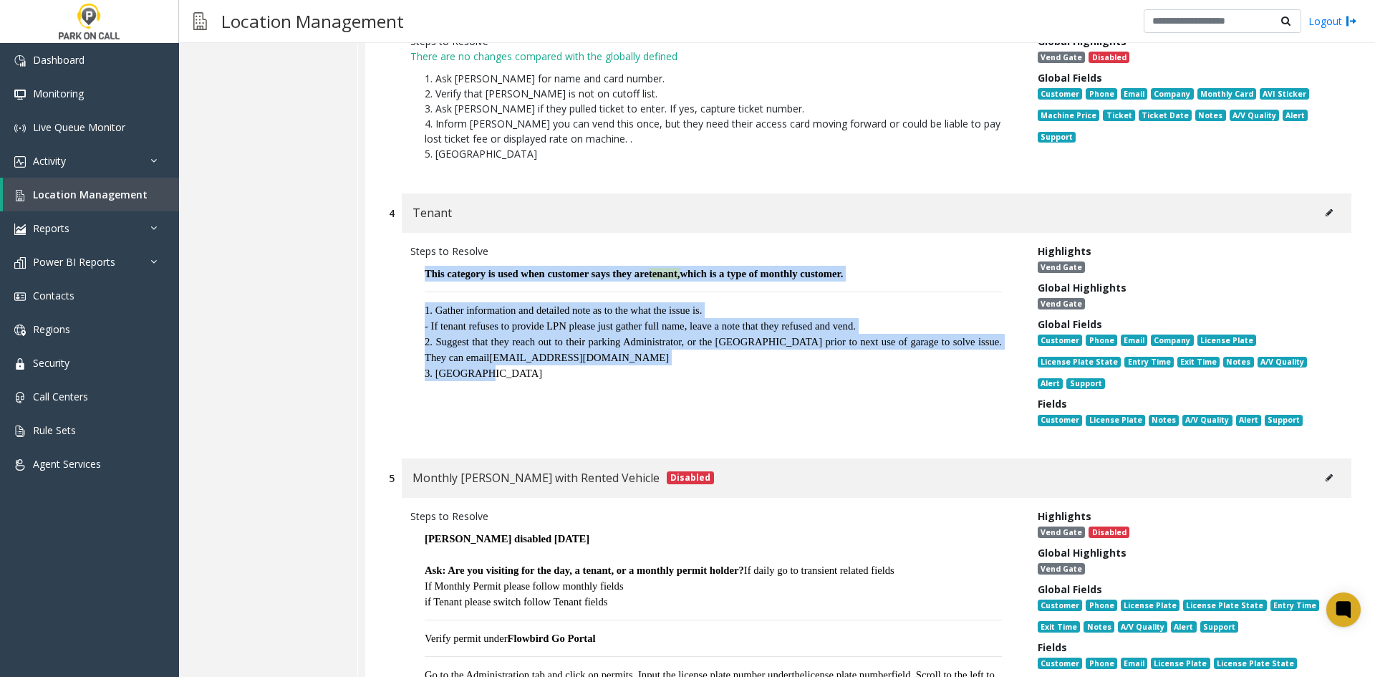
drag, startPoint x: 482, startPoint y: 278, endPoint x: 425, endPoint y: 254, distance: 61.3
click at [425, 259] on p "This category is used when customer says they are tenant, which is a type of mo…" at bounding box center [713, 324] width 606 height 130
click at [425, 268] on font "This category is used when customer says they are tenant, which is a type of mo…" at bounding box center [634, 273] width 418 height 11
drag, startPoint x: 425, startPoint y: 254, endPoint x: 569, endPoint y: 360, distance: 177.8
click at [569, 360] on p "This category is used when customer says they are tenant, which is a type of mo…" at bounding box center [713, 324] width 606 height 130
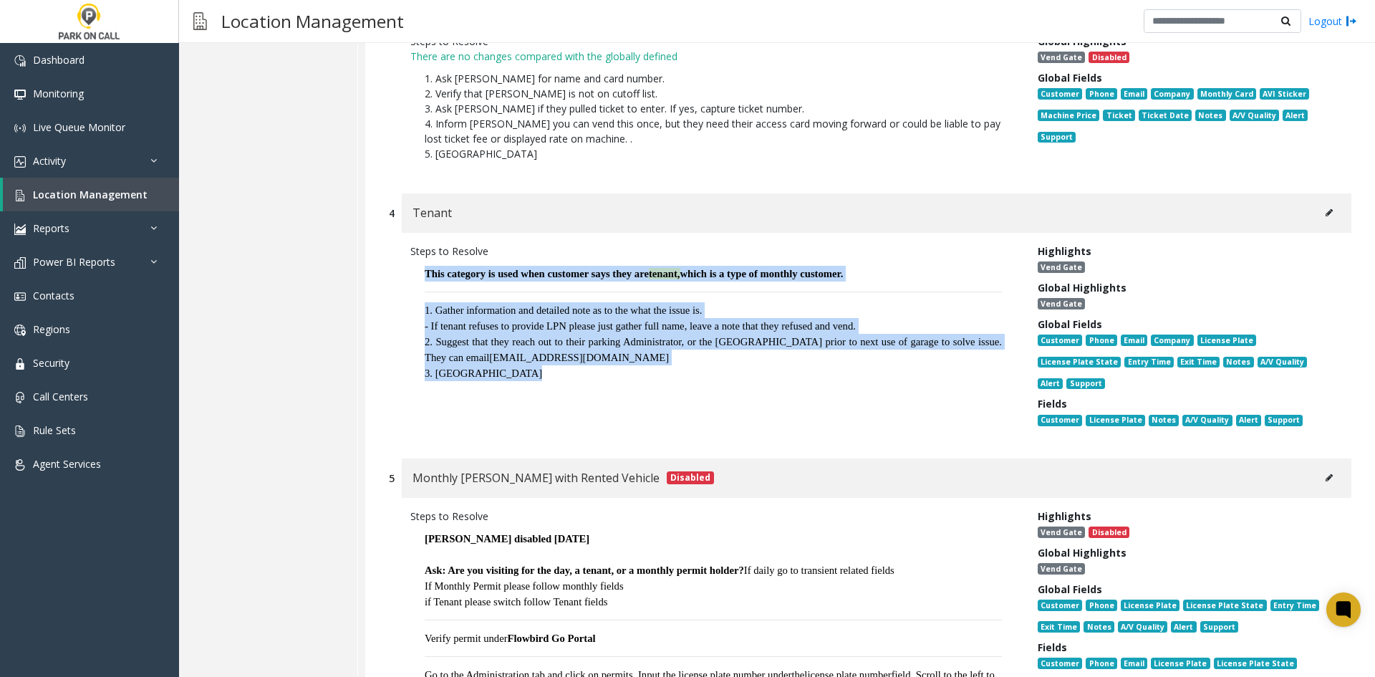
click at [561, 365] on div "3. Vend gate" at bounding box center [713, 373] width 577 height 16
drag, startPoint x: 506, startPoint y: 307, endPoint x: 414, endPoint y: 248, distance: 109.3
click at [414, 259] on p "This category is used when customer says they are tenant, which is a type of mo…" at bounding box center [713, 324] width 606 height 130
drag, startPoint x: 527, startPoint y: 367, endPoint x: 430, endPoint y: 259, distance: 146.1
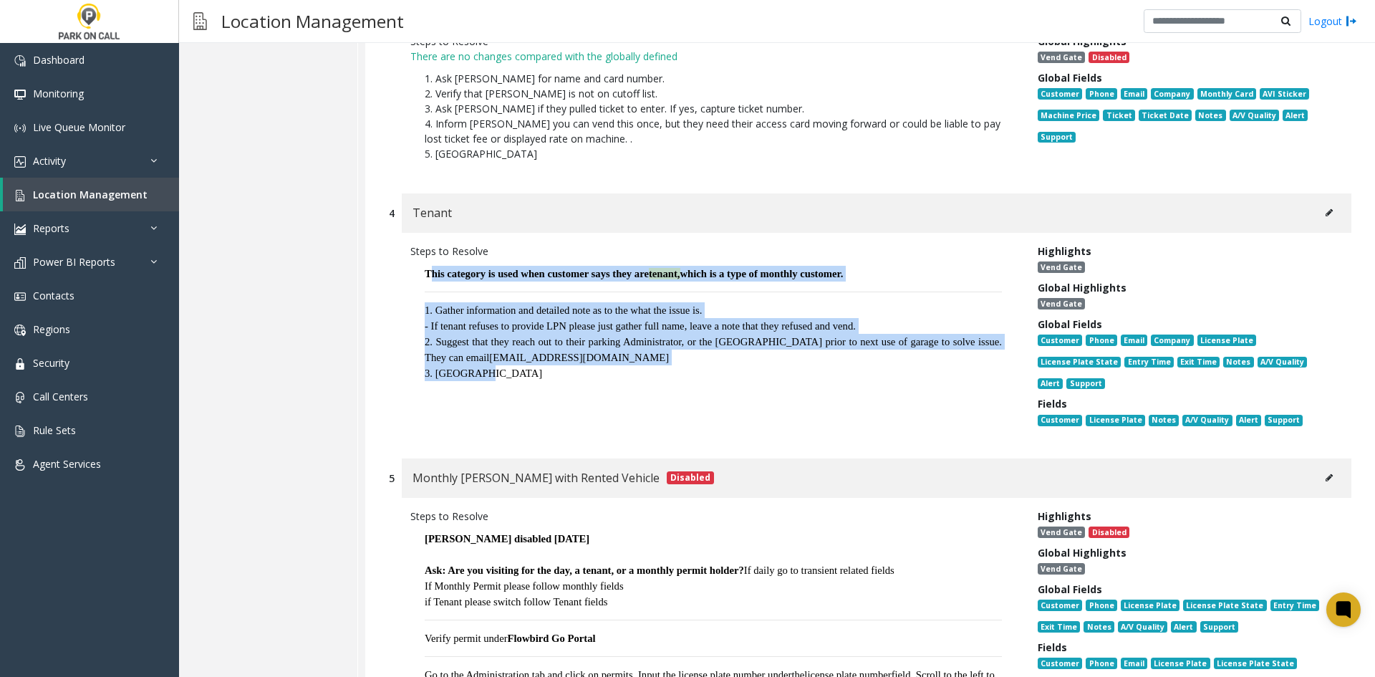
click at [430, 259] on p "This category is used when customer says they are tenant, which is a type of mo…" at bounding box center [713, 324] width 606 height 130
click at [430, 268] on font "This category is used when customer says they are tenant, which is a type of mo…" at bounding box center [634, 273] width 418 height 11
drag, startPoint x: 498, startPoint y: 369, endPoint x: 420, endPoint y: 273, distance: 123.3
click at [420, 273] on p "This category is used when customer says they are tenant, which is a type of mo…" at bounding box center [713, 324] width 606 height 130
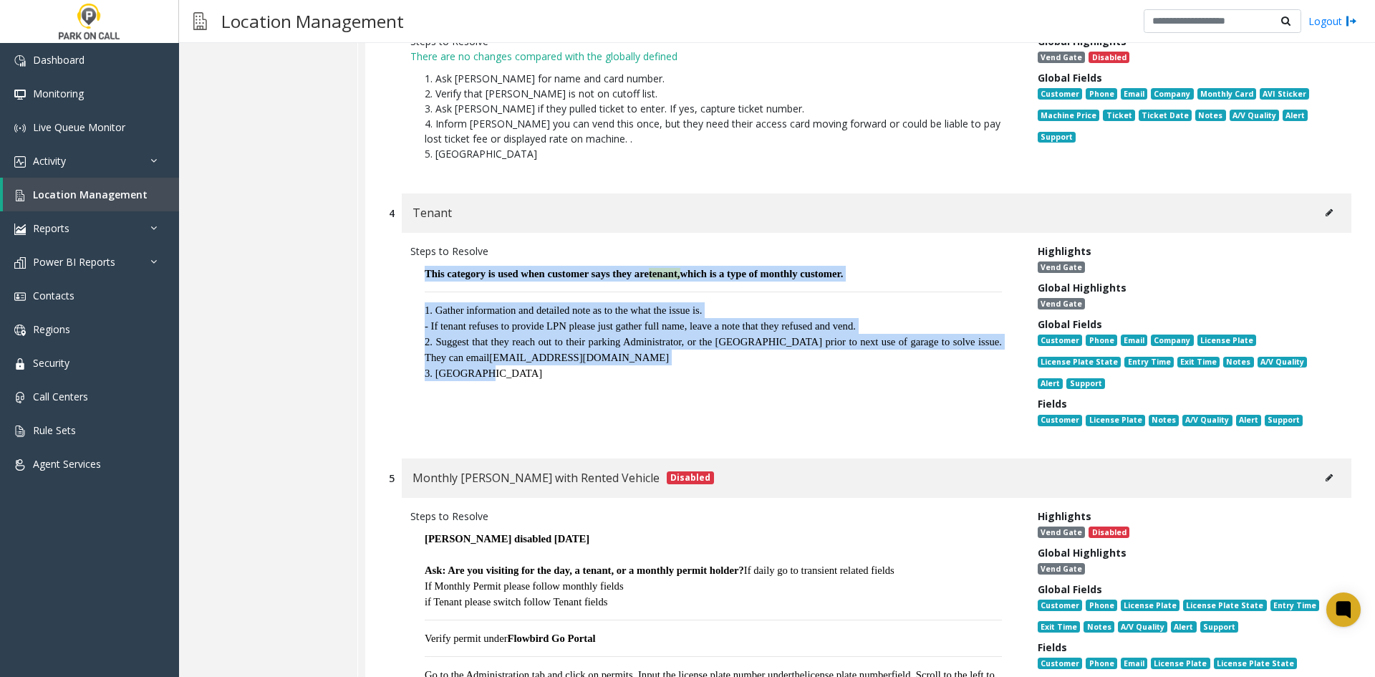
drag, startPoint x: 420, startPoint y: 273, endPoint x: 503, endPoint y: 366, distance: 124.3
click at [503, 366] on p "This category is used when customer says they are tenant, which is a type of mo…" at bounding box center [713, 324] width 606 height 130
drag, startPoint x: 503, startPoint y: 366, endPoint x: 415, endPoint y: 250, distance: 145.2
click at [415, 259] on p "This category is used when customer says they are tenant, which is a type of mo…" at bounding box center [713, 324] width 606 height 130
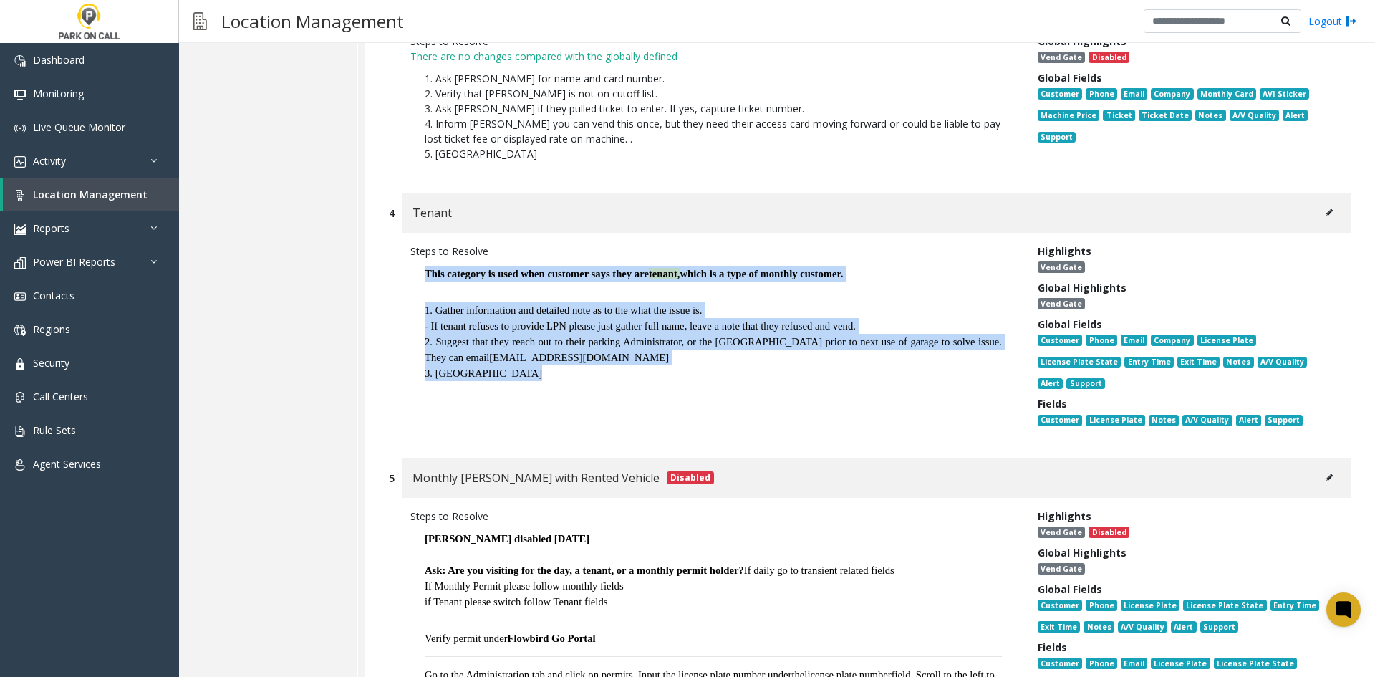
click at [415, 259] on p "This category is used when customer says they are tenant, which is a type of mo…" at bounding box center [713, 324] width 606 height 130
drag, startPoint x: 415, startPoint y: 250, endPoint x: 511, endPoint y: 365, distance: 149.6
click at [511, 365] on p "This category is used when customer says they are tenant, which is a type of mo…" at bounding box center [713, 324] width 606 height 130
drag, startPoint x: 511, startPoint y: 365, endPoint x: 423, endPoint y: 249, distance: 145.8
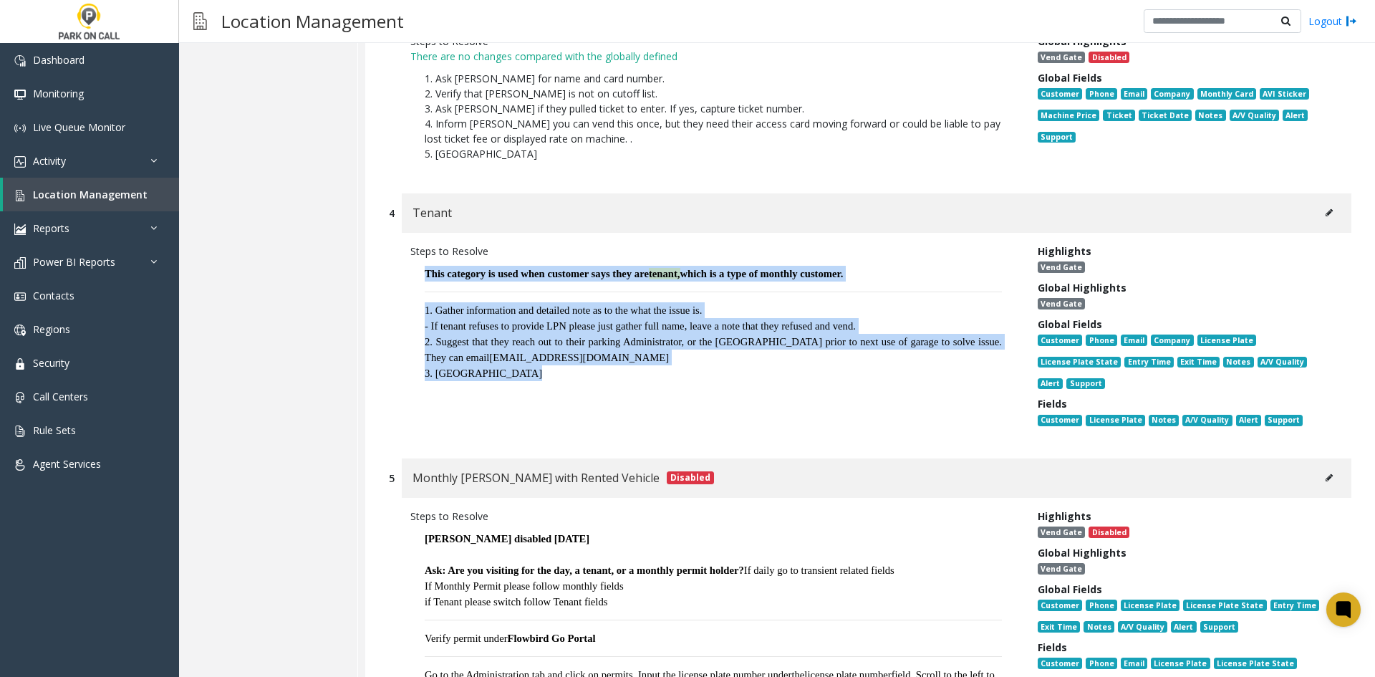
click at [423, 259] on p "This category is used when customer says they are tenant, which is a type of mo…" at bounding box center [713, 324] width 606 height 130
drag, startPoint x: 423, startPoint y: 249, endPoint x: 518, endPoint y: 372, distance: 155.3
click at [518, 372] on p "This category is used when customer says they are tenant, which is a type of mo…" at bounding box center [713, 324] width 606 height 130
click at [503, 372] on p "This category is used when customer says they are tenant, which is a type of mo…" at bounding box center [713, 324] width 606 height 130
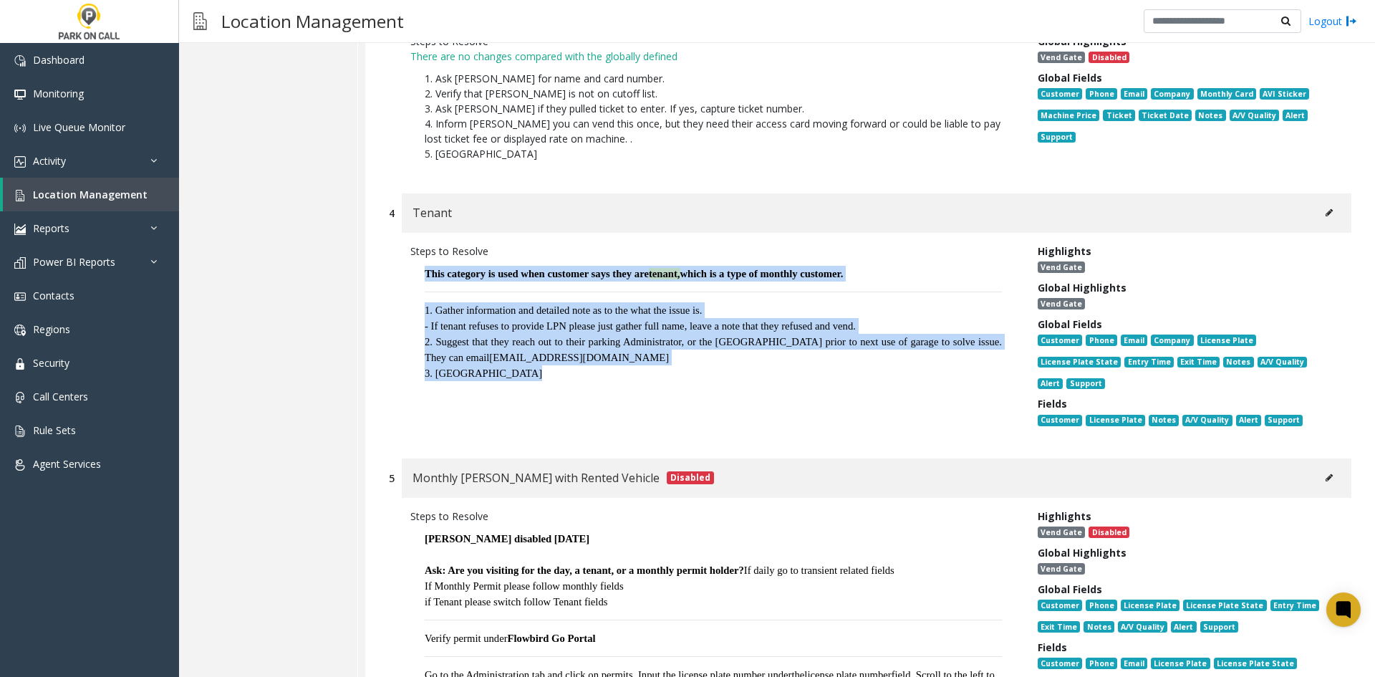
drag, startPoint x: 503, startPoint y: 372, endPoint x: 375, endPoint y: 248, distance: 177.8
click at [375, 248] on div "1 Disabled Monthly Online Permit Steps to Resolve This category is used when cu…" at bounding box center [870, 319] width 1010 height 1874
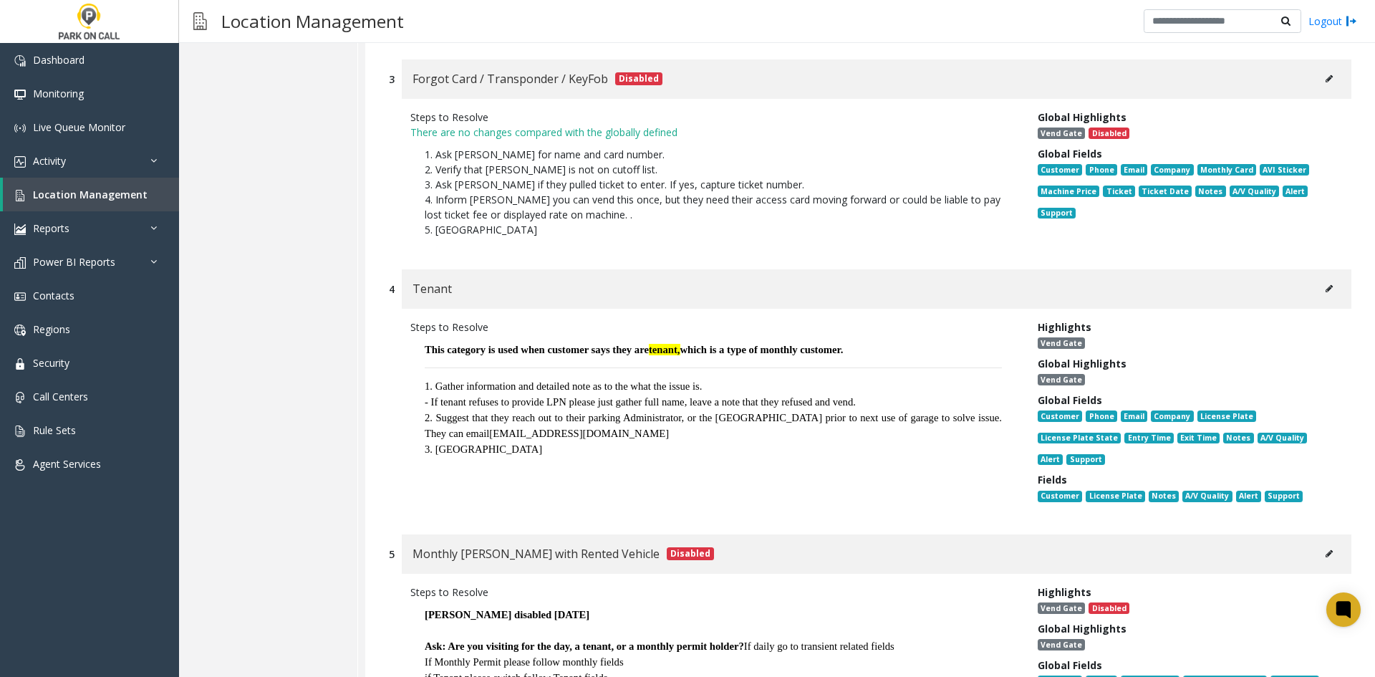
scroll to position [859, 0]
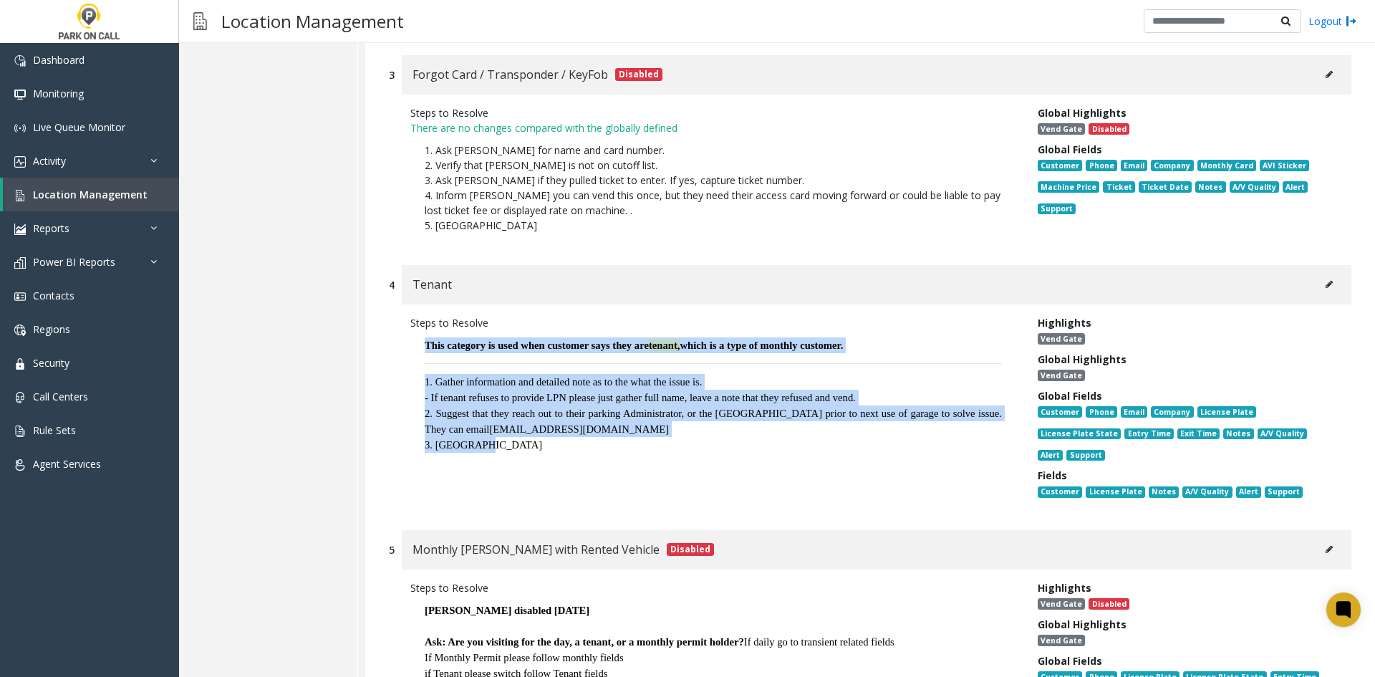
drag, startPoint x: 587, startPoint y: 481, endPoint x: 418, endPoint y: 335, distance: 222.9
click at [418, 335] on div "Steps to Resolve This category is used when customer says they are tenant, whic…" at bounding box center [713, 410] width 627 height 190
click at [418, 335] on p "This category is used when customer says they are tenant, which is a type of mo…" at bounding box center [713, 395] width 606 height 130
drag, startPoint x: 418, startPoint y: 335, endPoint x: 683, endPoint y: 457, distance: 291.6
click at [683, 457] on div "Steps to Resolve This category is used when customer says they are tenant, whic…" at bounding box center [713, 410] width 627 height 190
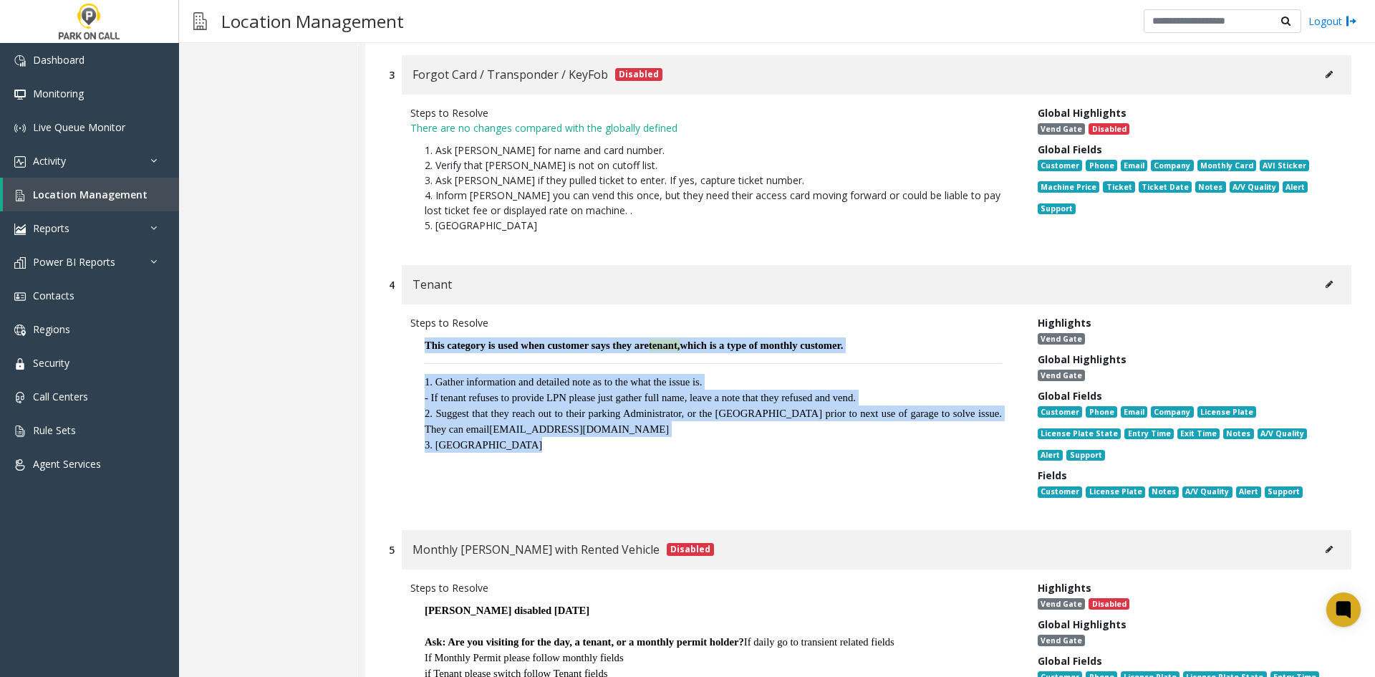
click at [683, 457] on div "Steps to Resolve This category is used when customer says they are tenant, whic…" at bounding box center [713, 410] width 627 height 190
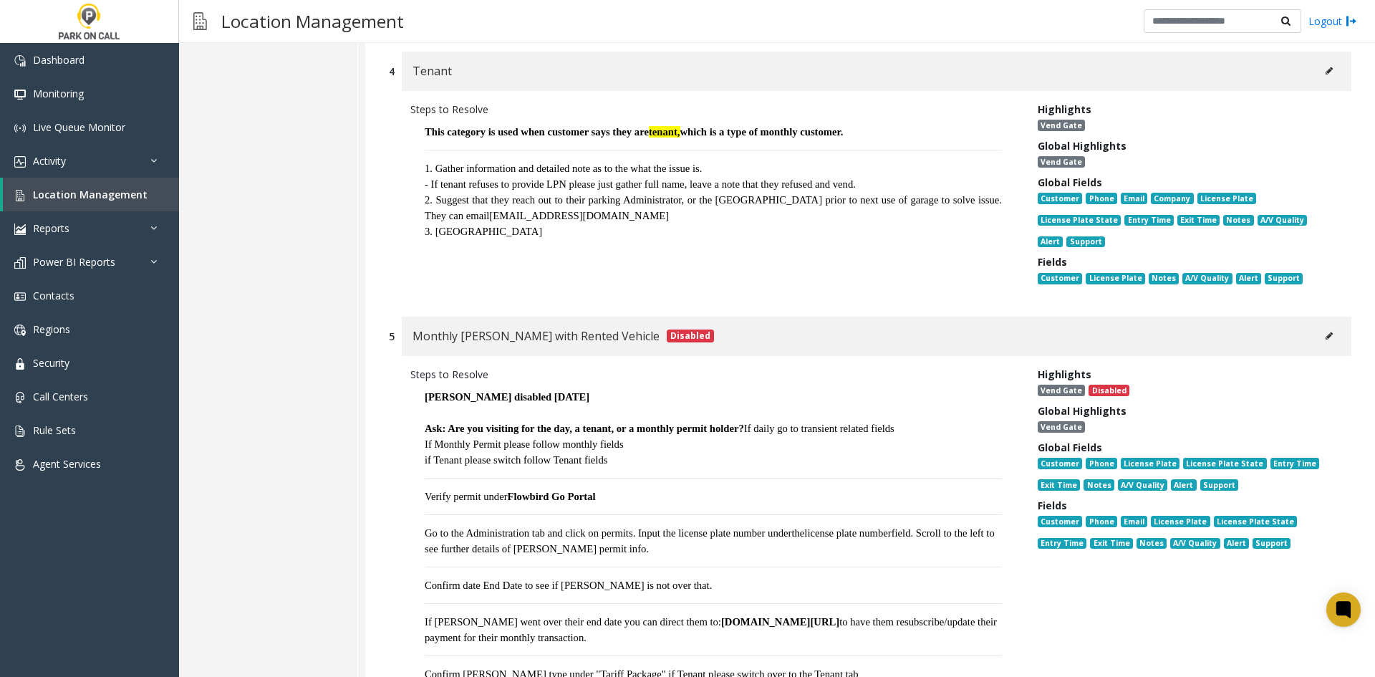
scroll to position [1074, 0]
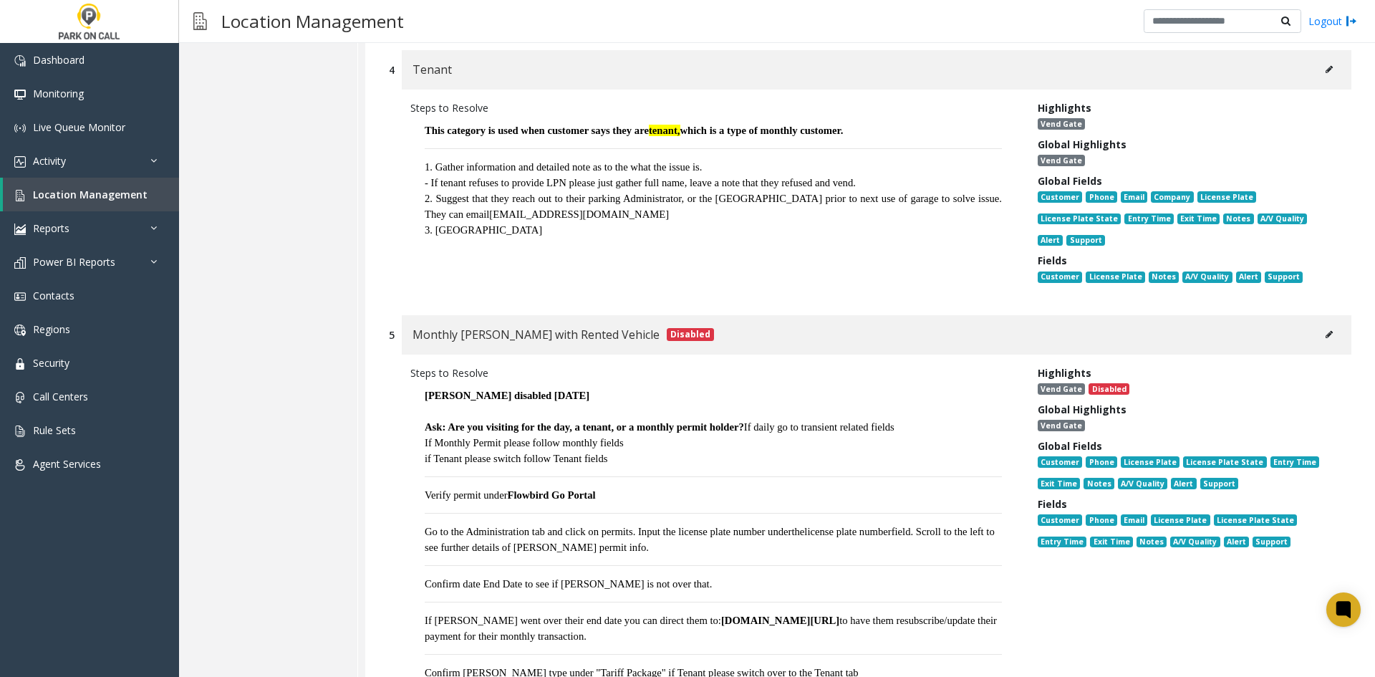
click at [521, 534] on span "Go to the Administration tab and click on permits. Input the license plate numb…" at bounding box center [608, 531] width 367 height 11
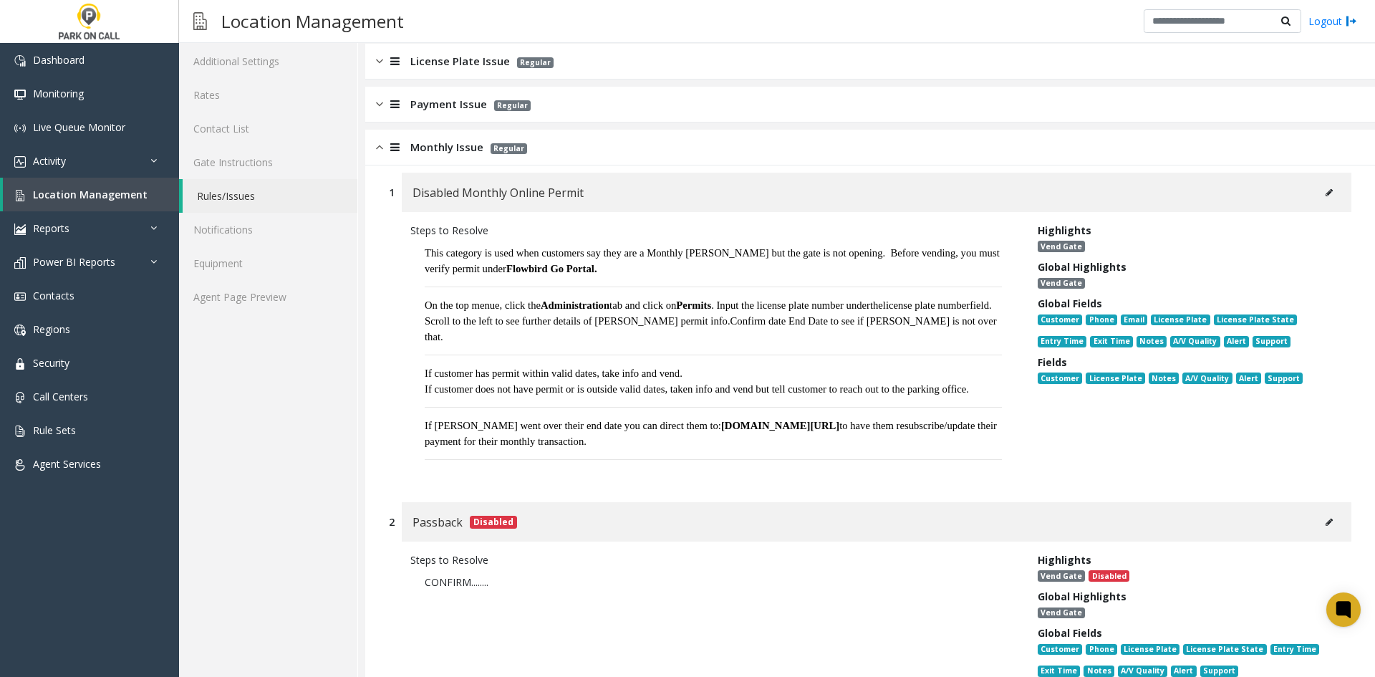
scroll to position [0, 0]
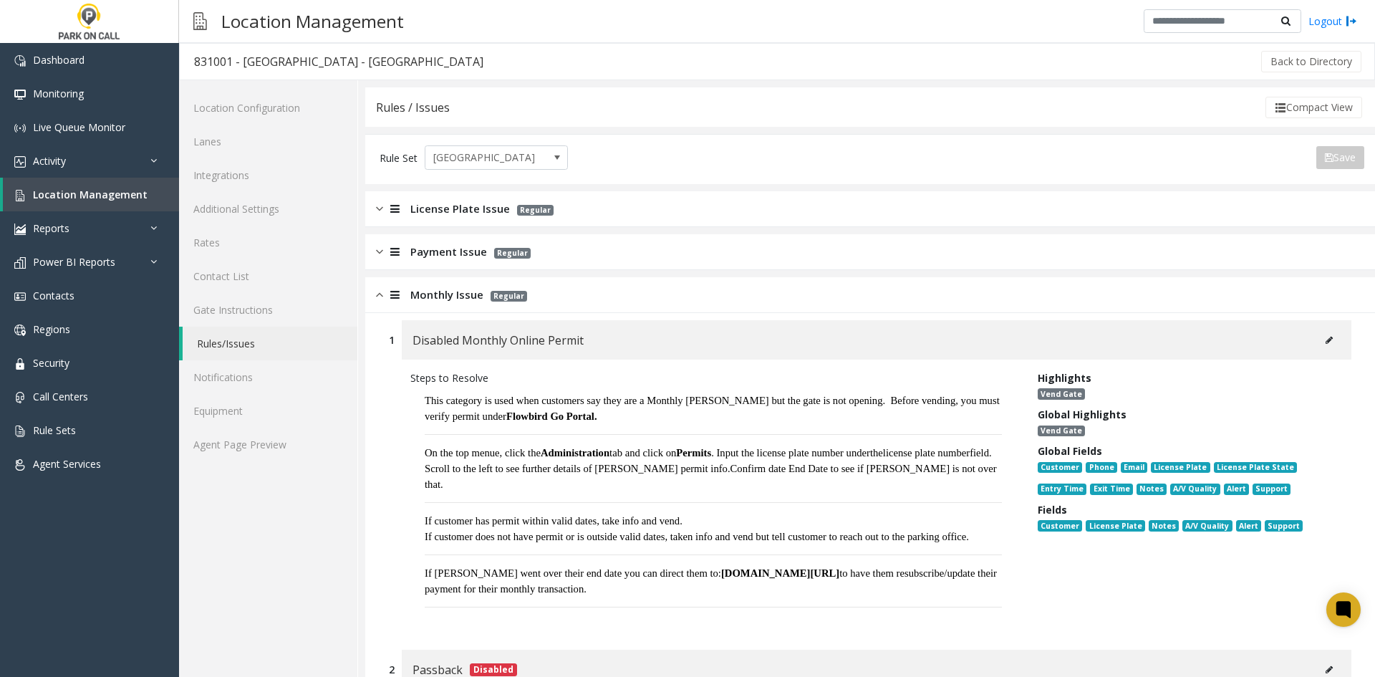
click at [419, 304] on div "Monthly Issue Regular" at bounding box center [870, 295] width 1010 height 36
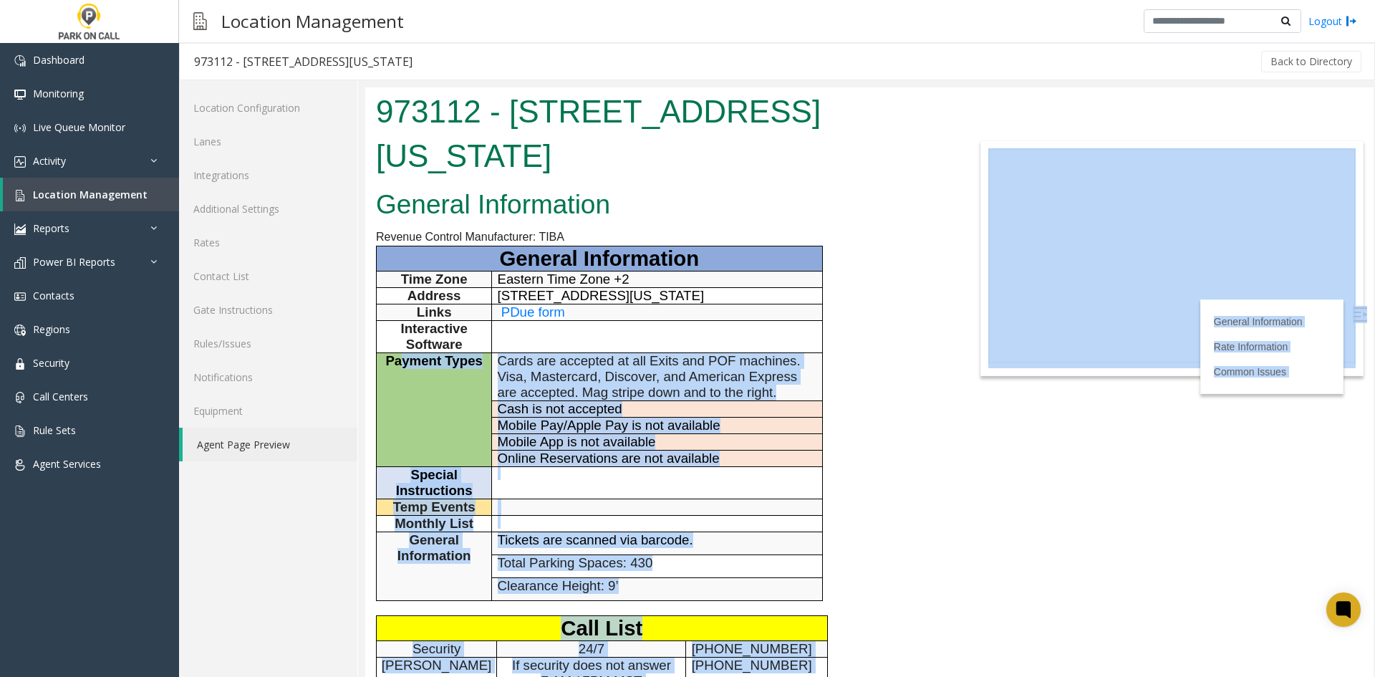
drag, startPoint x: 593, startPoint y: 470, endPoint x: 400, endPoint y: 389, distance: 209.6
click at [400, 389] on body "973112 - [STREET_ADDRESS][US_STATE] General Information Revenue Control Manufac…" at bounding box center [869, 381] width 1008 height 589
click at [400, 389] on td "Payment Types" at bounding box center [434, 410] width 115 height 114
drag, startPoint x: 791, startPoint y: 607, endPoint x: 412, endPoint y: 359, distance: 453.7
click at [412, 359] on body "973112 - [STREET_ADDRESS][US_STATE] General Information Revenue Control Manufac…" at bounding box center [869, 381] width 1008 height 589
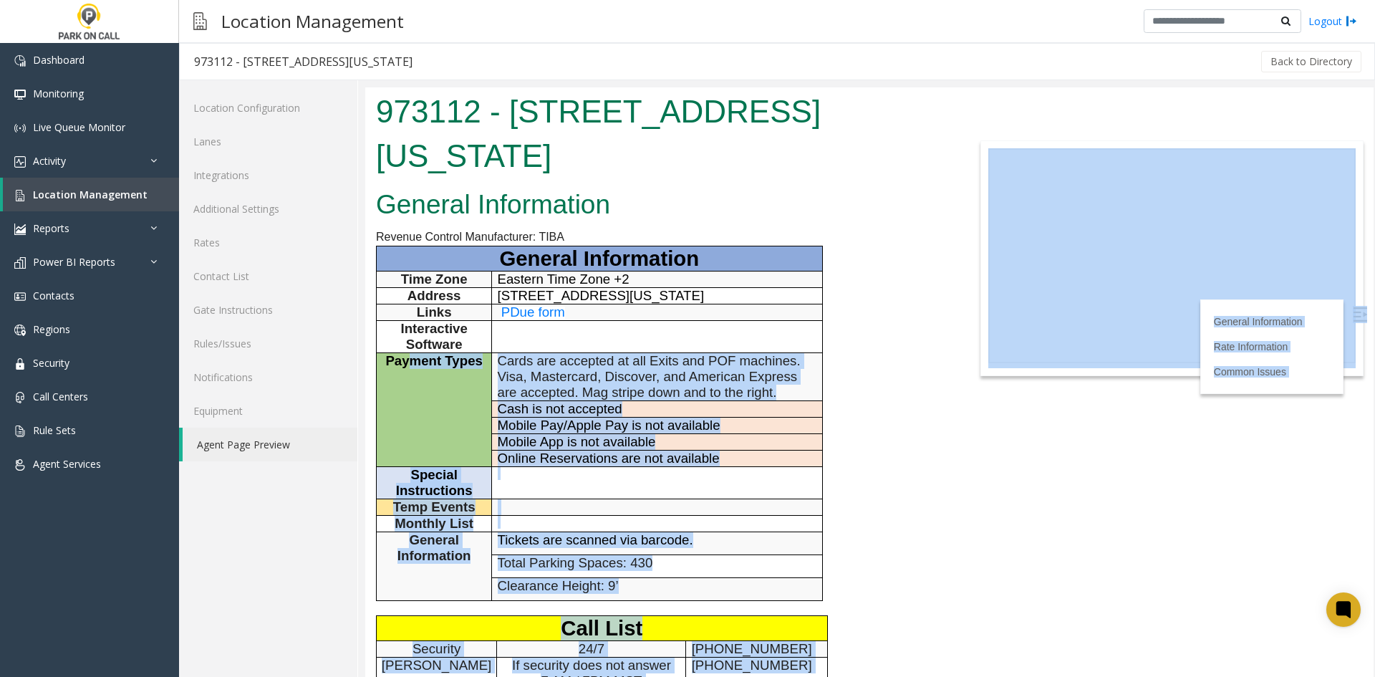
click at [412, 359] on span "Payment Types" at bounding box center [433, 360] width 97 height 15
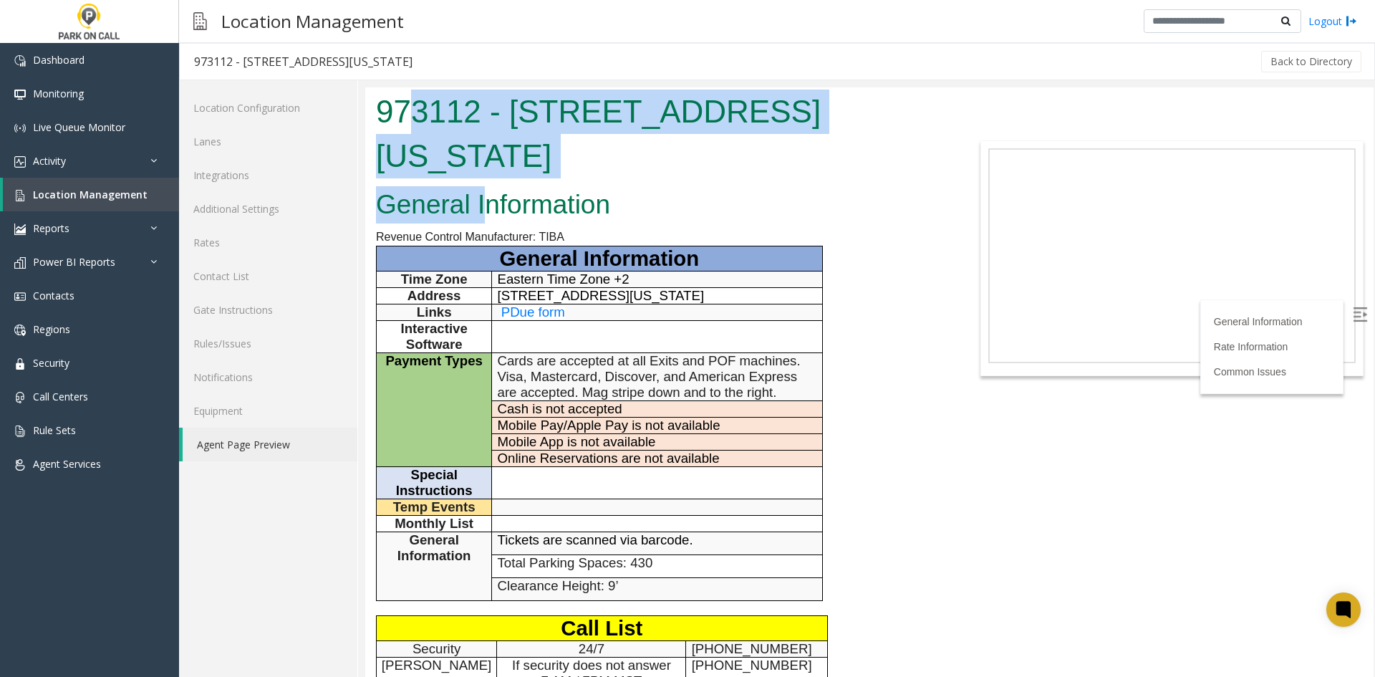
drag, startPoint x: 415, startPoint y: 88, endPoint x: 486, endPoint y: 196, distance: 129.3
click at [484, 194] on body "973112 - [STREET_ADDRESS][US_STATE] General Information Revenue Control Manufac…" at bounding box center [869, 381] width 1008 height 589
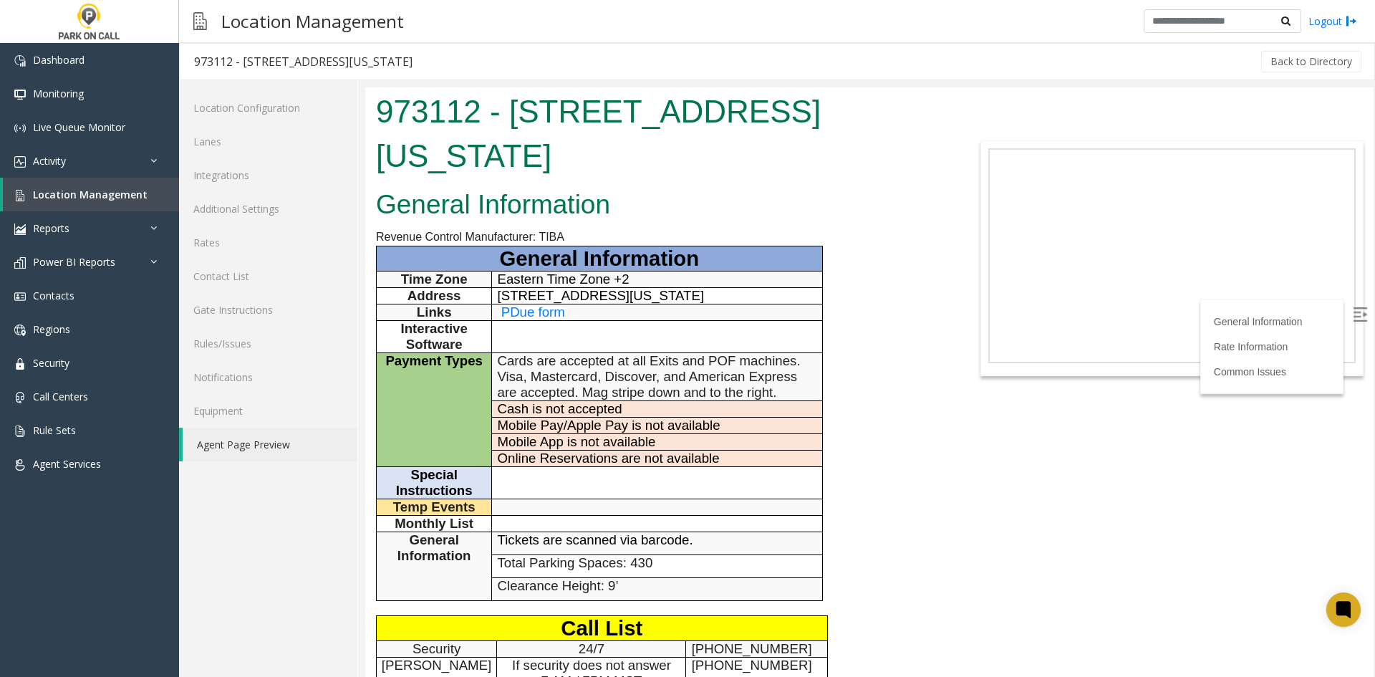
click at [493, 188] on h2 "General Information" at bounding box center [659, 204] width 566 height 37
